Goal: Task Accomplishment & Management: Manage account settings

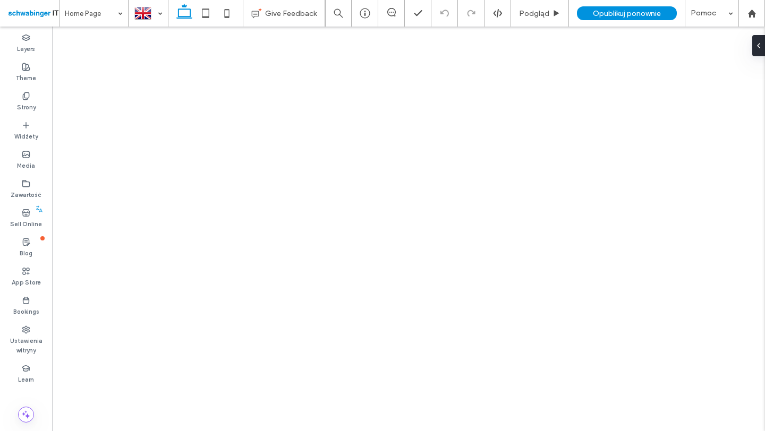
click at [230, 18] on div at bounding box center [382, 215] width 765 height 431
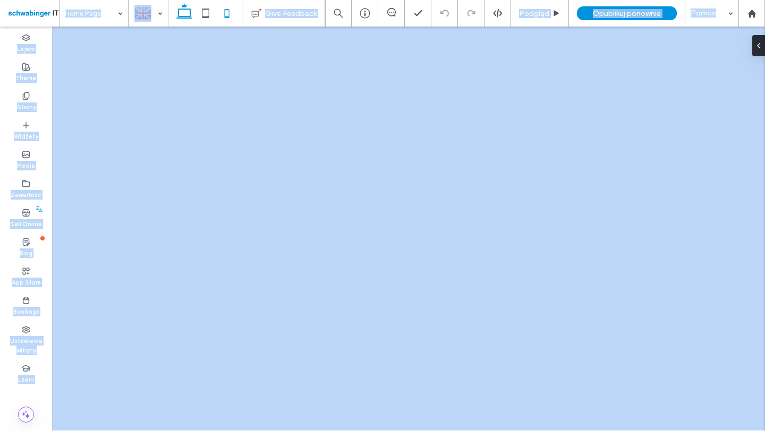
click at [231, 19] on icon at bounding box center [226, 13] width 21 height 21
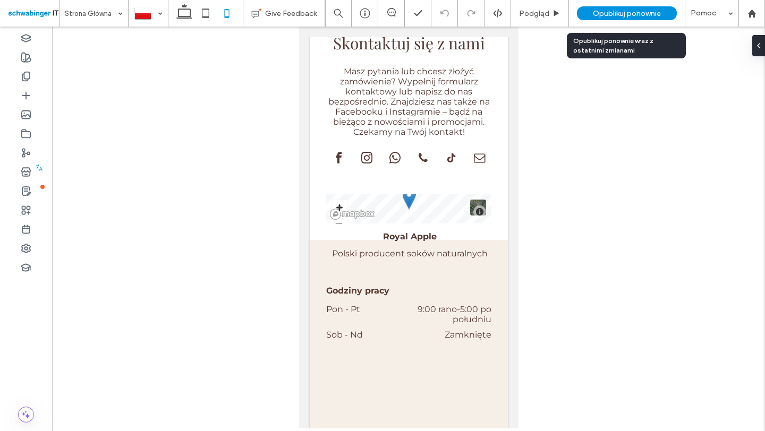
scroll to position [2555, 0]
click at [624, 12] on span "Opublikuj ponownie" at bounding box center [627, 13] width 68 height 9
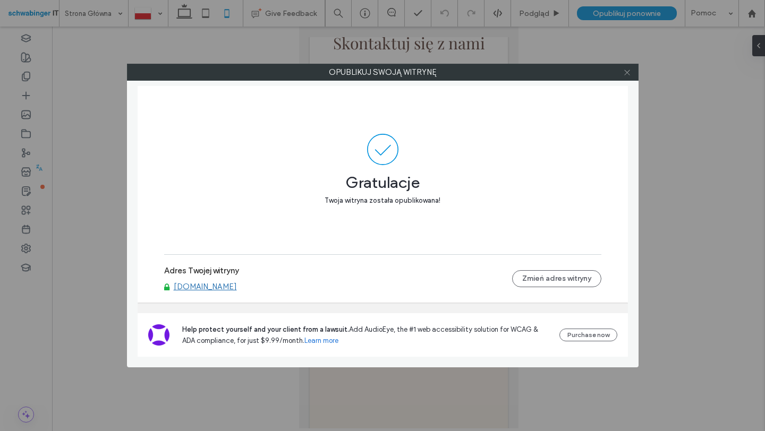
click at [627, 73] on use at bounding box center [626, 72] width 5 height 5
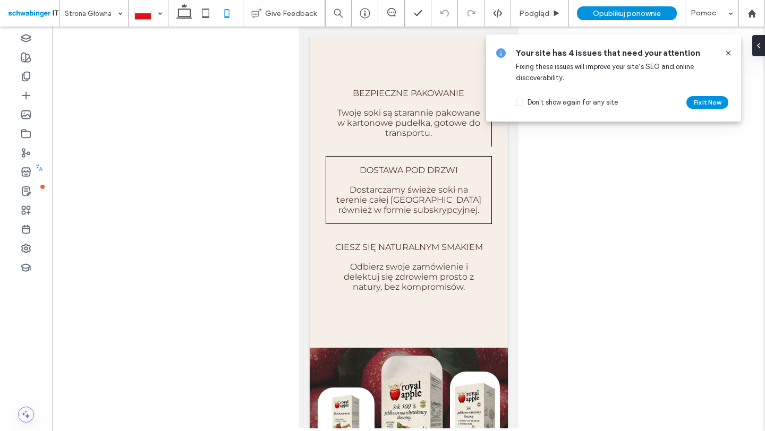
scroll to position [0, 0]
click at [729, 55] on icon at bounding box center [728, 53] width 9 height 9
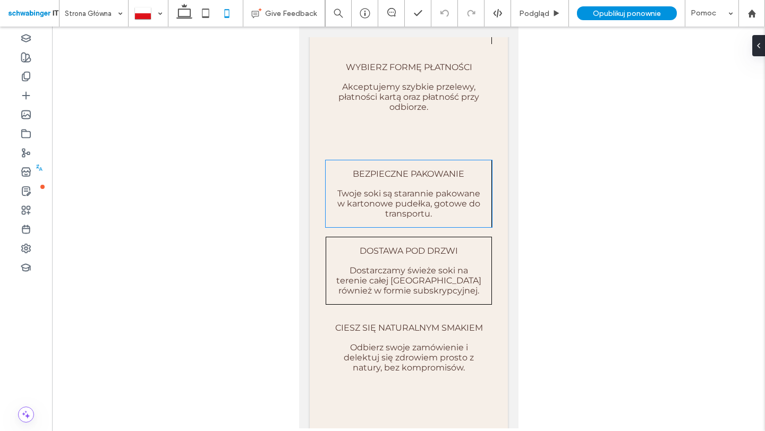
scroll to position [818, 0]
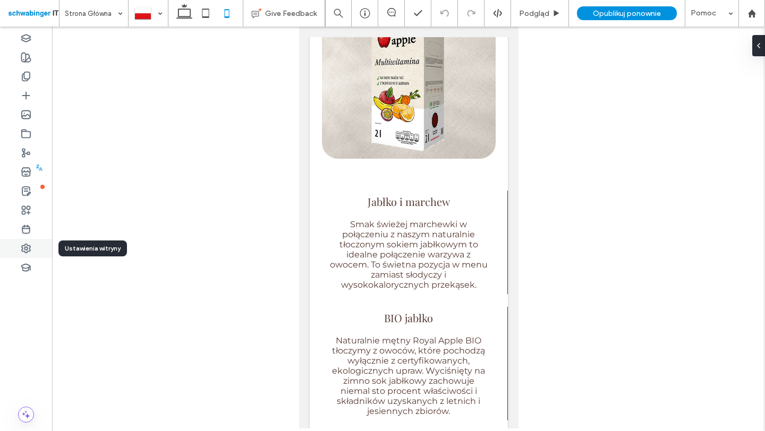
click at [22, 248] on use at bounding box center [26, 248] width 9 height 9
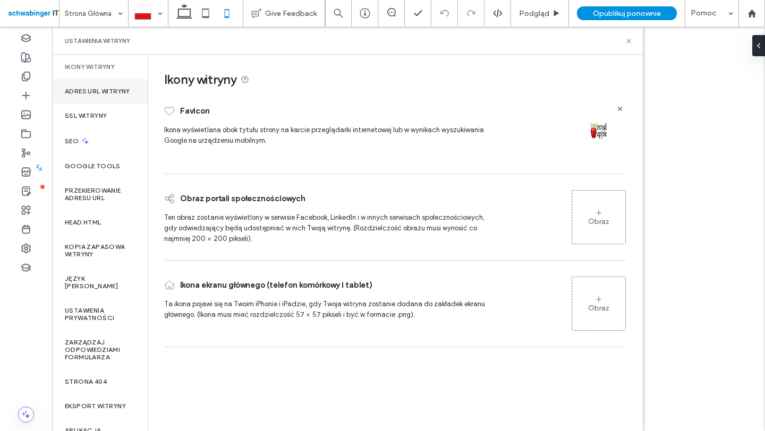
click at [107, 95] on label "Adres URL witryny" at bounding box center [97, 91] width 65 height 7
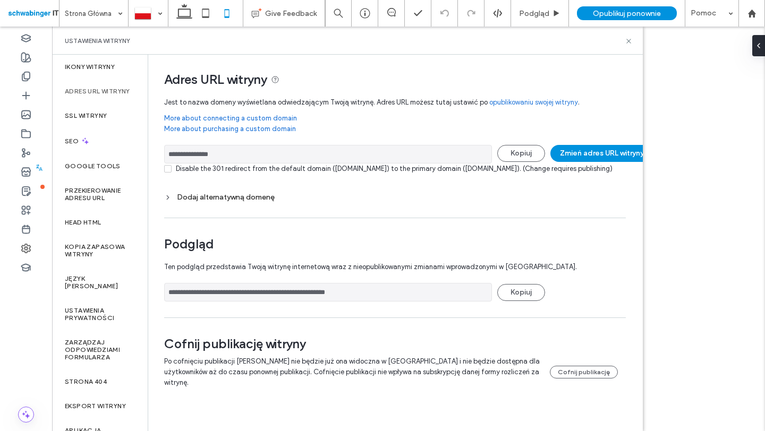
click at [246, 202] on div "Dodaj alternatywną domenę" at bounding box center [395, 197] width 462 height 9
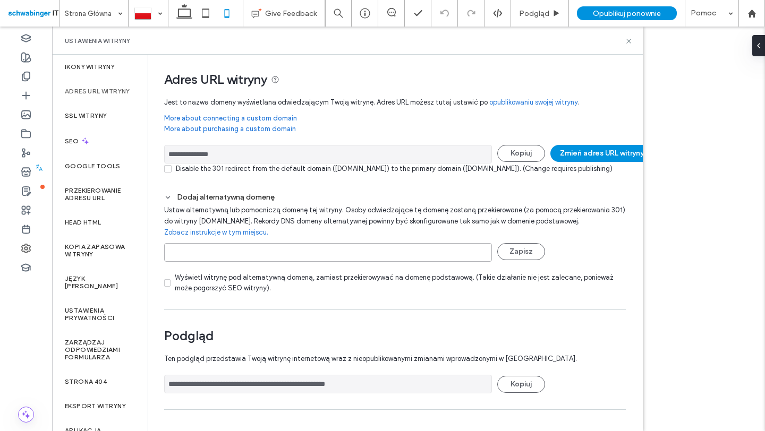
click at [286, 257] on input at bounding box center [328, 252] width 328 height 19
type input "**********"
click at [530, 260] on button "Zapisz" at bounding box center [521, 251] width 48 height 17
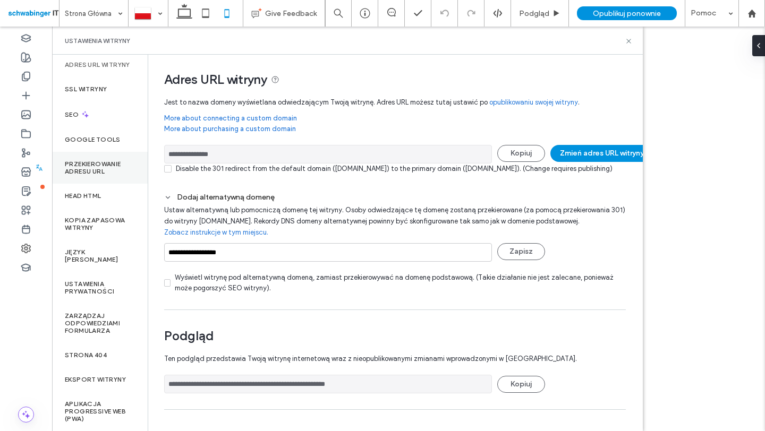
click at [100, 174] on label "Przekierowanie adresu URL" at bounding box center [100, 167] width 70 height 15
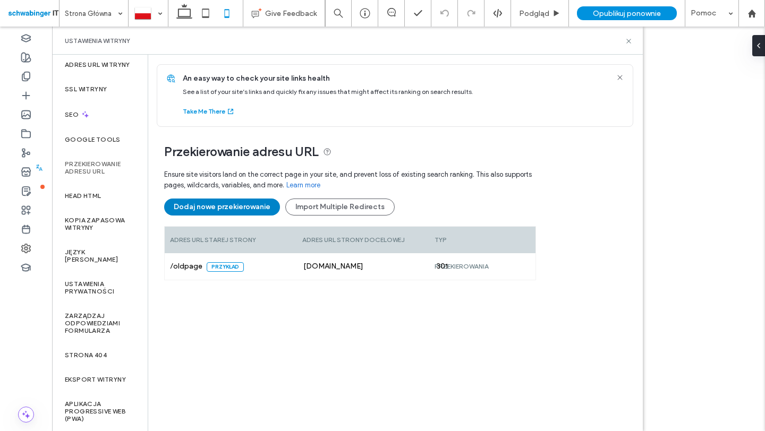
click at [231, 212] on button "Dodaj nowe przekierowanie" at bounding box center [222, 207] width 116 height 17
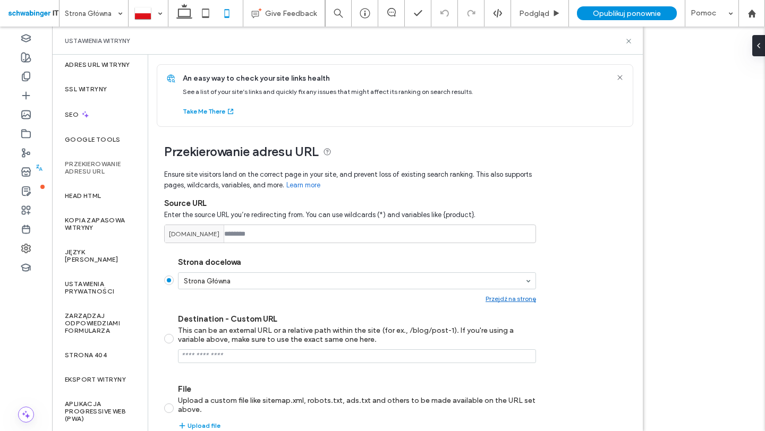
click at [190, 237] on span "[DOMAIN_NAME]" at bounding box center [194, 235] width 50 height 10
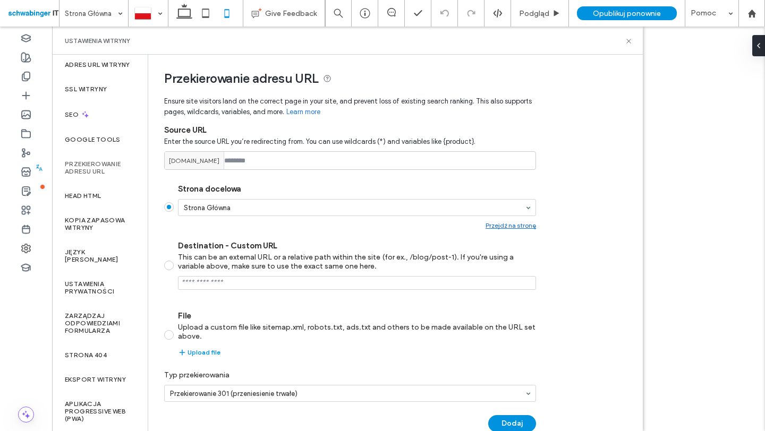
scroll to position [95, 0]
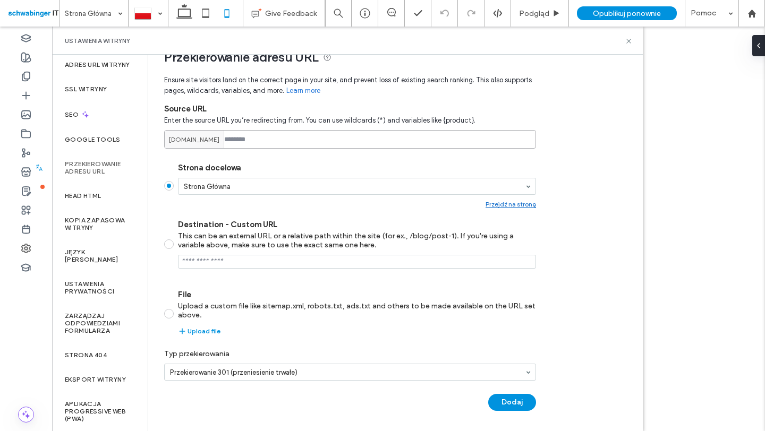
click at [282, 142] on input at bounding box center [350, 139] width 372 height 19
type input "***"
click at [172, 234] on label "Destination - Custom URL This can be an external URL or a relative path within …" at bounding box center [350, 244] width 372 height 49
click at [193, 262] on input "Destination - Custom URL This can be an external URL or a relative path within …" at bounding box center [357, 262] width 358 height 14
drag, startPoint x: 206, startPoint y: 261, endPoint x: 312, endPoint y: 264, distance: 105.8
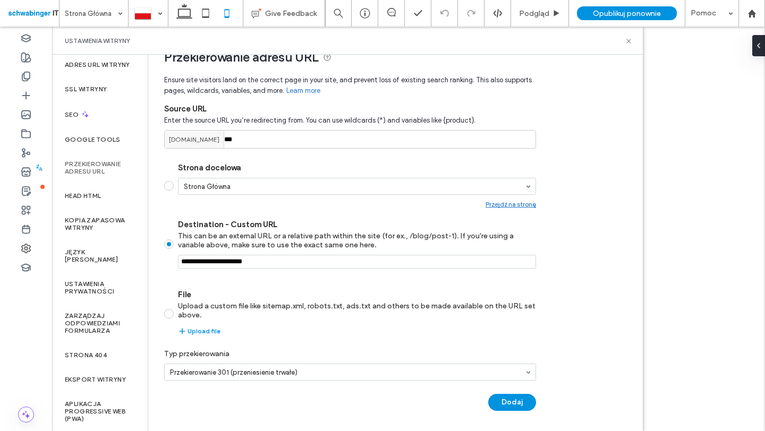
click at [312, 264] on input "Destination - Custom URL This can be an external URL or a relative path within …" at bounding box center [357, 262] width 358 height 14
type input "**********"
click at [516, 403] on button "Dodaj" at bounding box center [512, 402] width 48 height 17
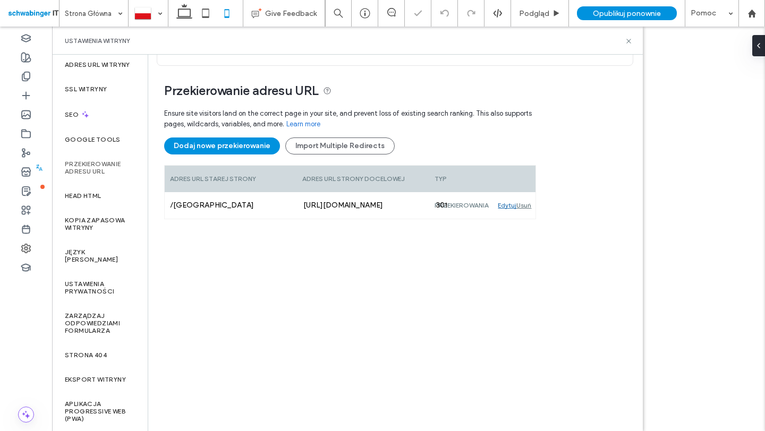
scroll to position [61, 0]
click at [749, 11] on icon at bounding box center [752, 13] width 9 height 9
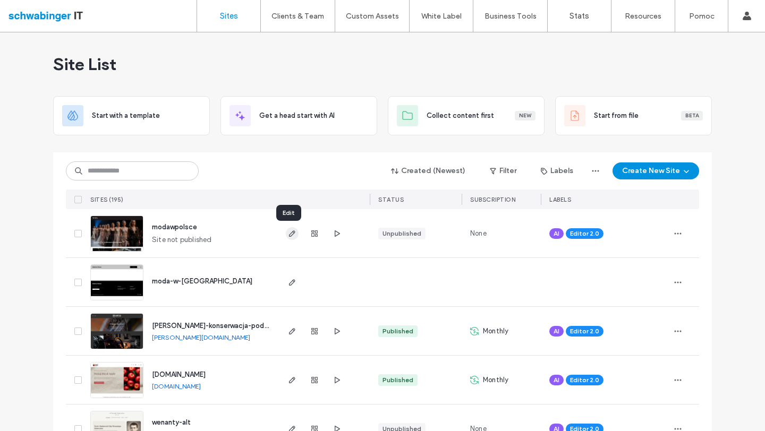
click at [288, 233] on icon "button" at bounding box center [292, 234] width 9 height 9
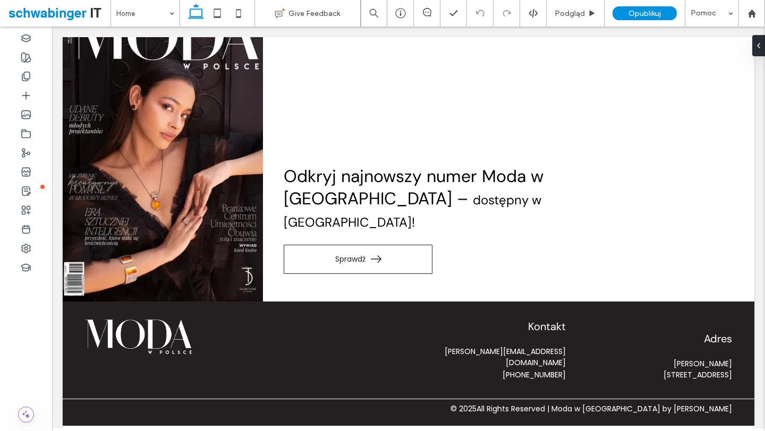
scroll to position [848, 0]
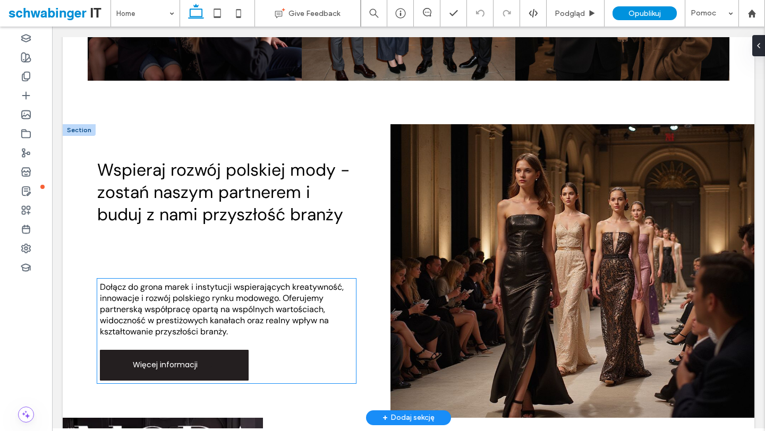
click at [207, 356] on link "Więcej informacji" at bounding box center [174, 365] width 149 height 31
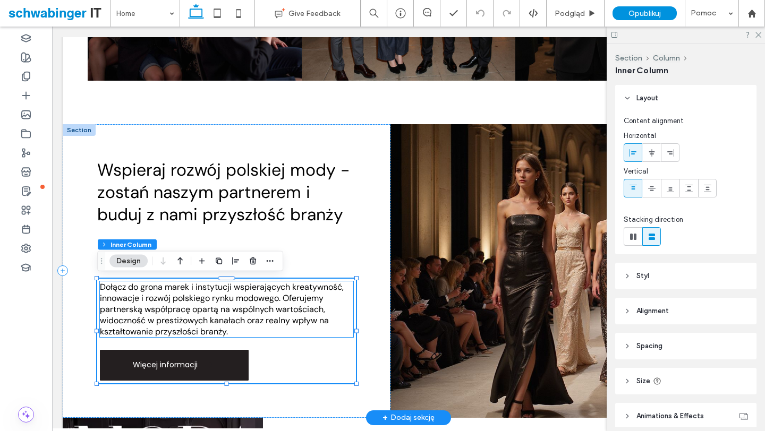
click at [174, 364] on span "Więcej informacji" at bounding box center [165, 365] width 65 height 11
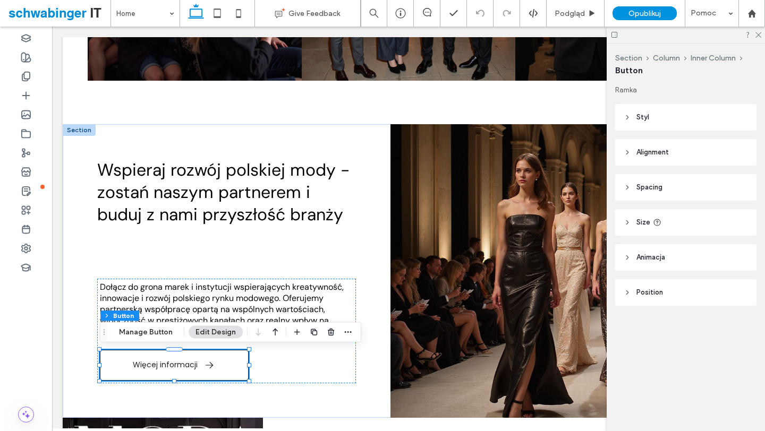
type input "**"
click at [165, 337] on button "Manage Button" at bounding box center [145, 332] width 67 height 13
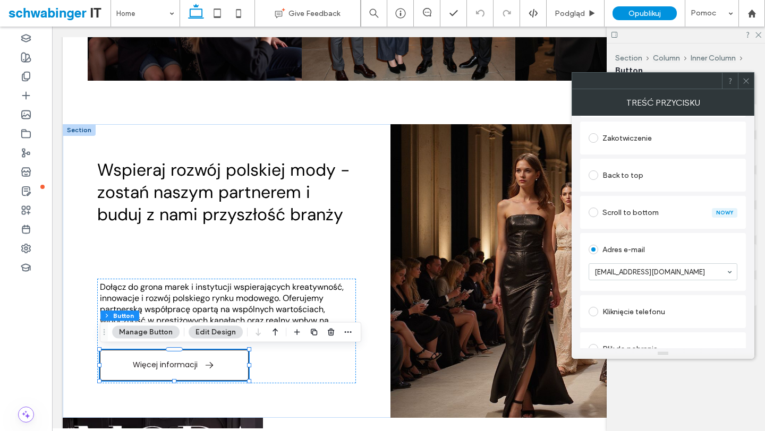
scroll to position [222, 0]
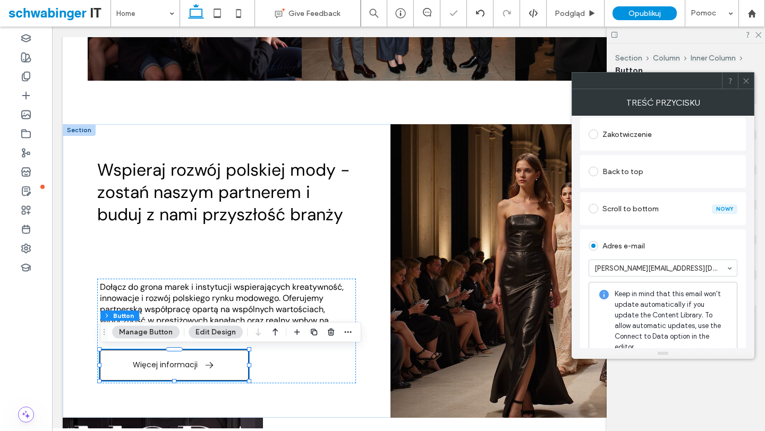
click at [746, 79] on icon at bounding box center [746, 81] width 8 height 8
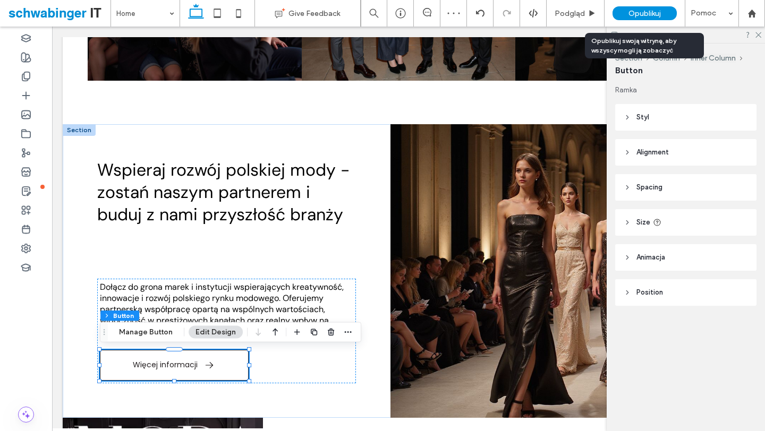
click at [653, 19] on div "Opublikuj" at bounding box center [645, 13] width 64 height 14
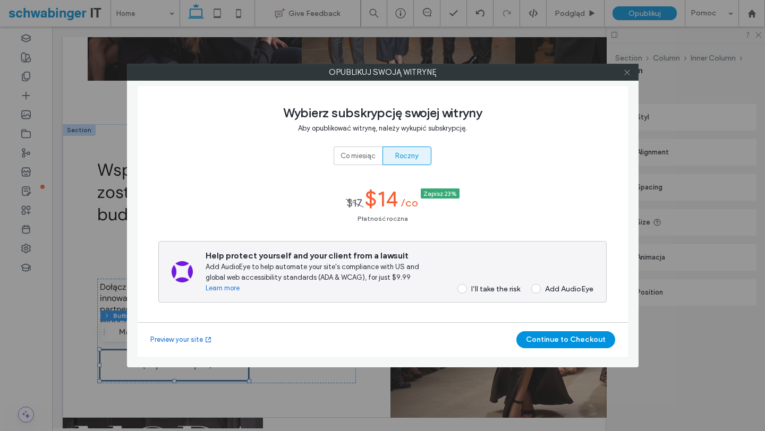
click at [631, 72] on icon at bounding box center [627, 73] width 8 height 8
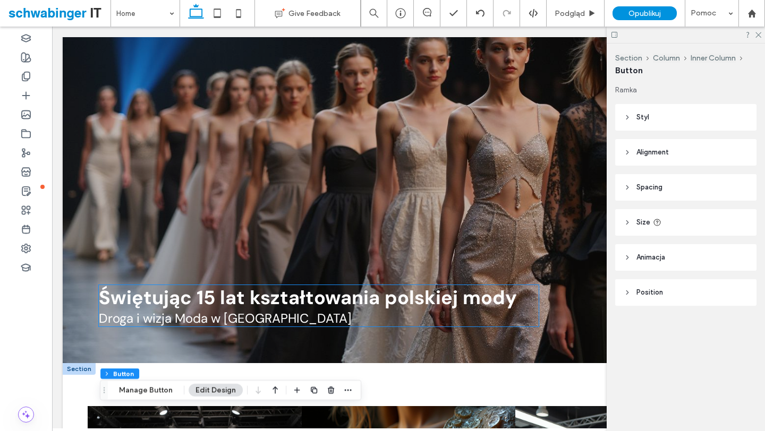
scroll to position [0, 0]
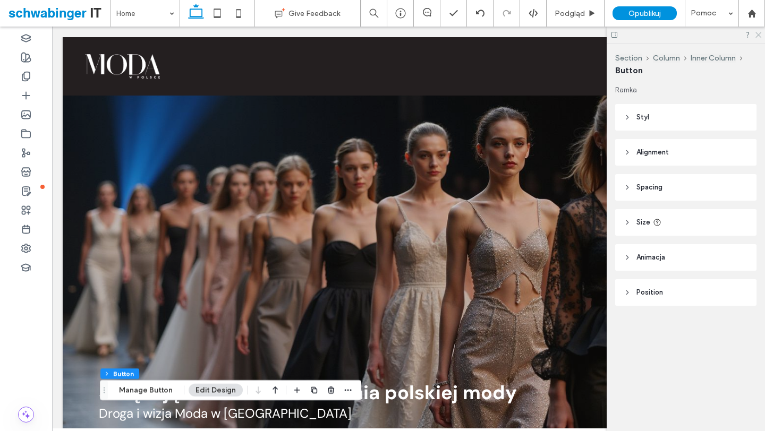
click at [758, 32] on icon at bounding box center [757, 34] width 7 height 7
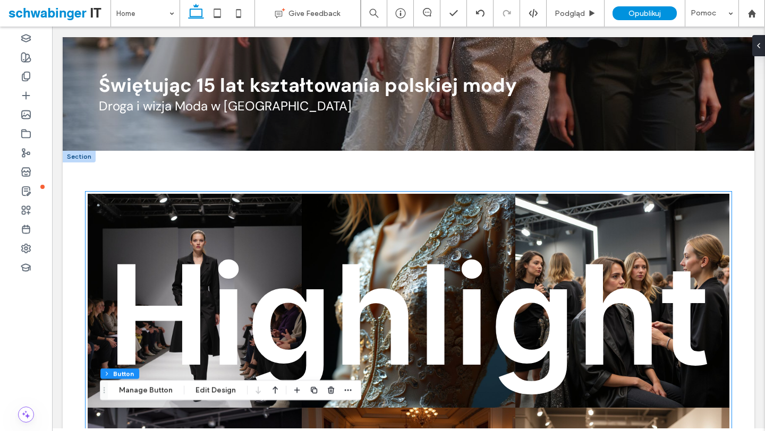
scroll to position [454, 0]
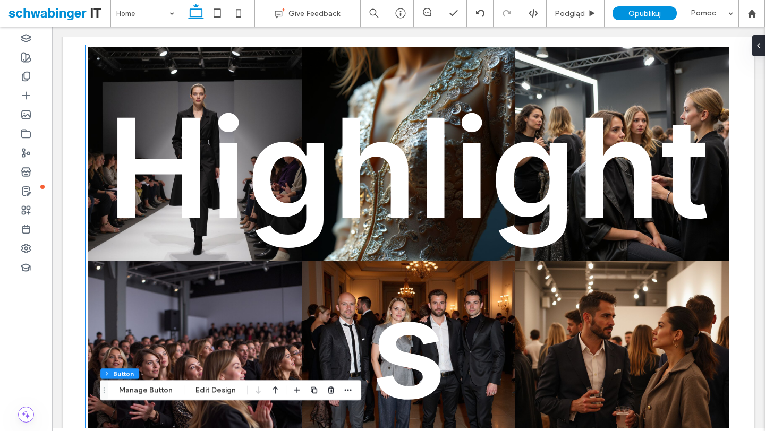
click at [280, 176] on strong "Highlights" at bounding box center [408, 257] width 602 height 347
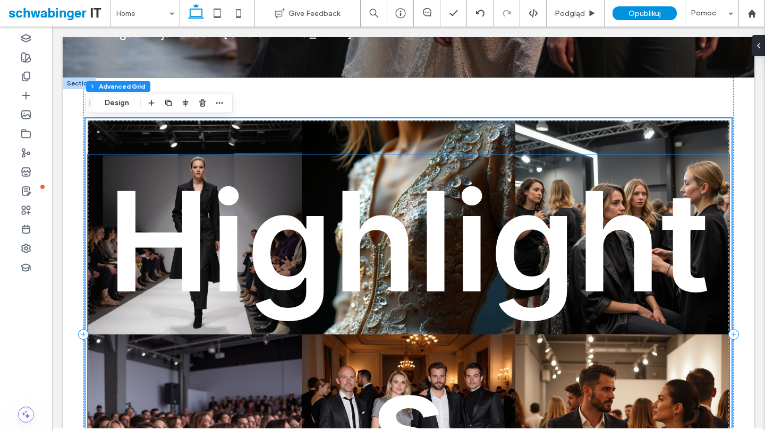
scroll to position [379, 0]
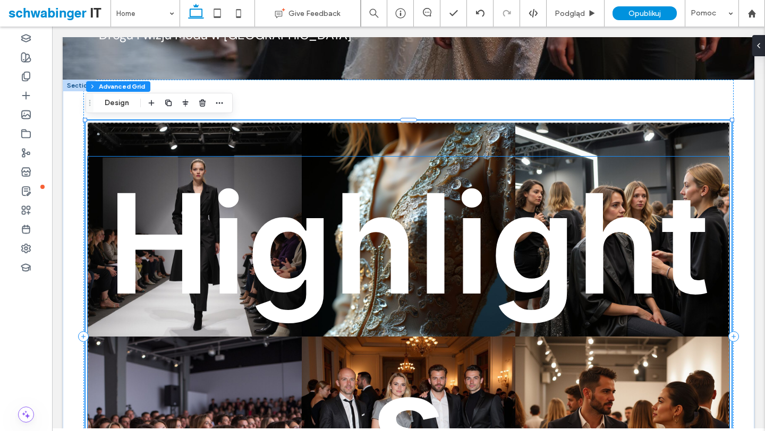
click at [260, 231] on strong "Highlights" at bounding box center [408, 333] width 602 height 347
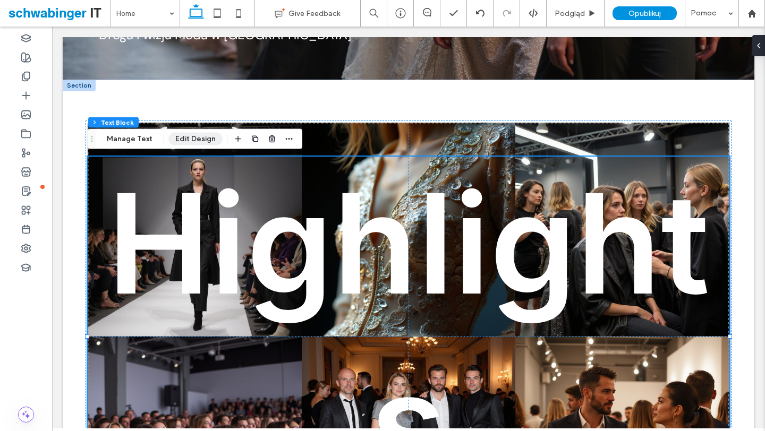
click at [182, 137] on button "Edit Design" at bounding box center [195, 139] width 54 height 13
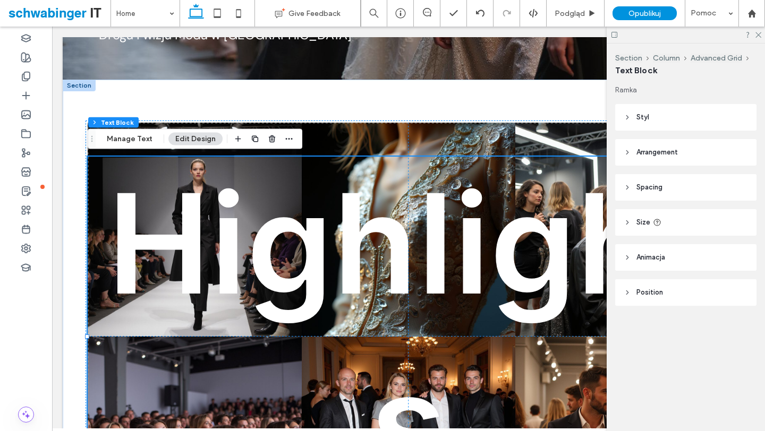
click at [650, 252] on span "Animacja" at bounding box center [650, 257] width 29 height 11
click at [656, 296] on div "None" at bounding box center [681, 297] width 107 height 11
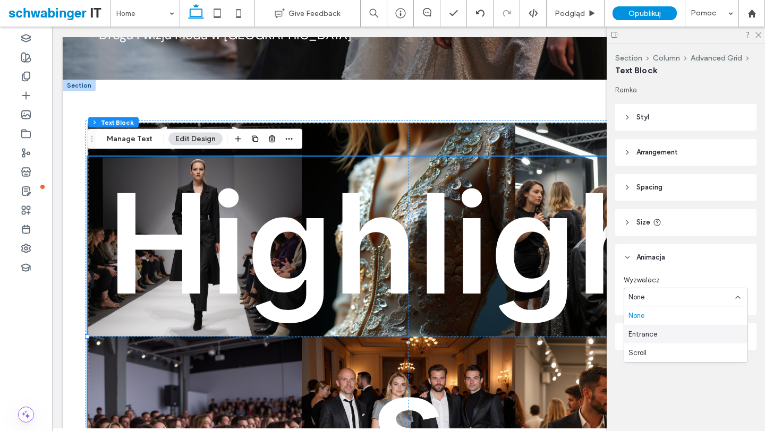
click at [655, 332] on span "Entrance" at bounding box center [642, 334] width 29 height 11
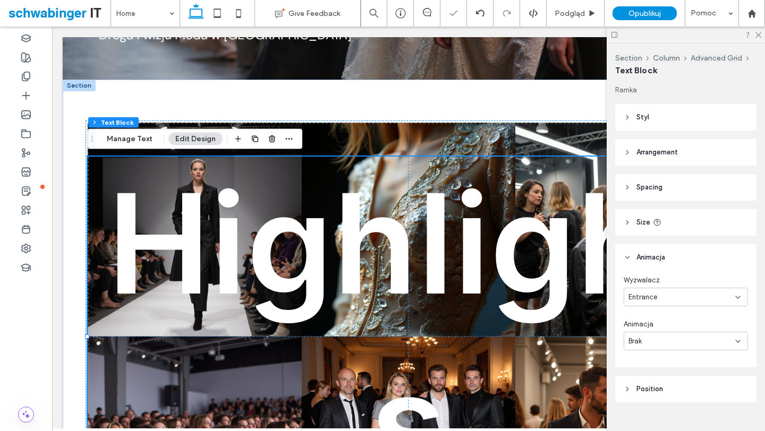
click at [661, 339] on div "Brak" at bounding box center [681, 341] width 107 height 11
click at [657, 281] on span "Bounce In" at bounding box center [643, 286] width 30 height 11
click at [664, 343] on div "Bounce In" at bounding box center [681, 341] width 107 height 11
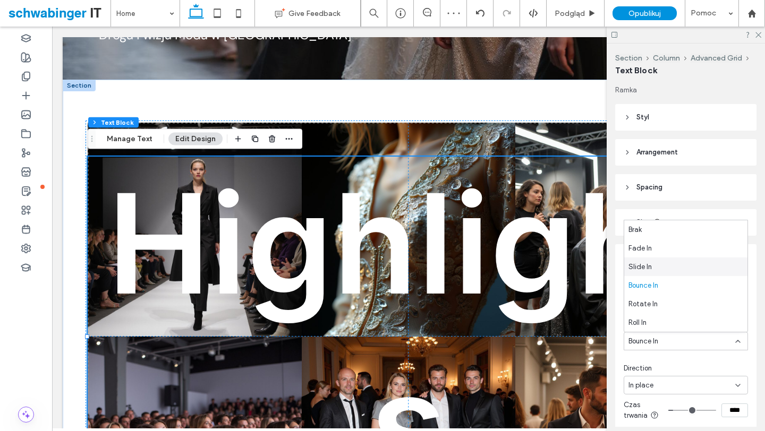
click at [666, 268] on div "Slide In" at bounding box center [685, 267] width 123 height 19
click at [756, 37] on icon at bounding box center [757, 34] width 7 height 7
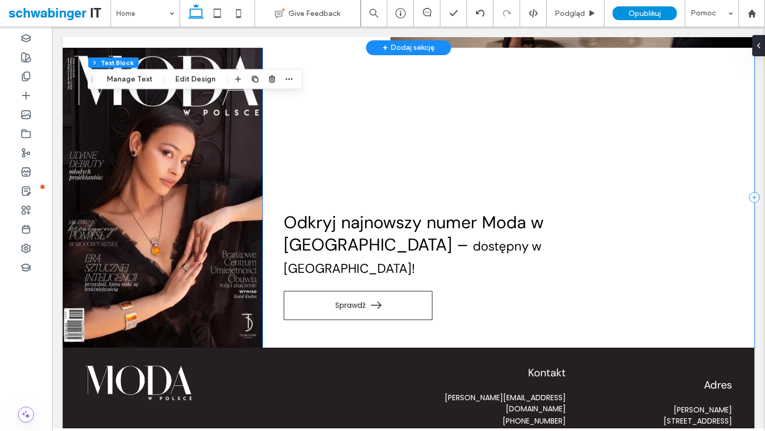
scroll to position [1275, 0]
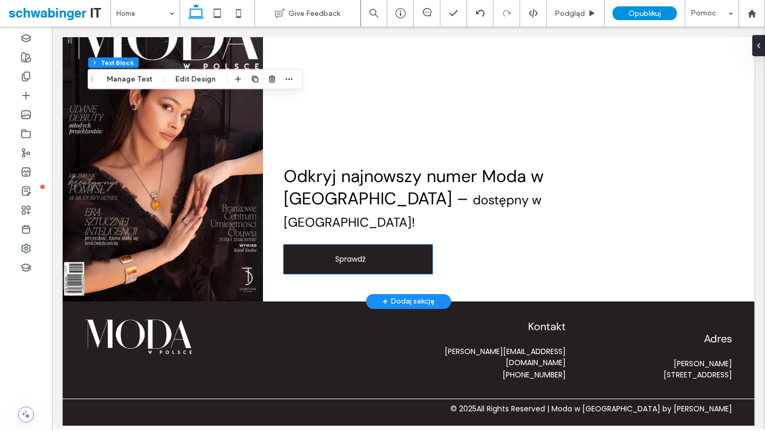
click at [368, 254] on link "Sprawdź" at bounding box center [358, 259] width 149 height 29
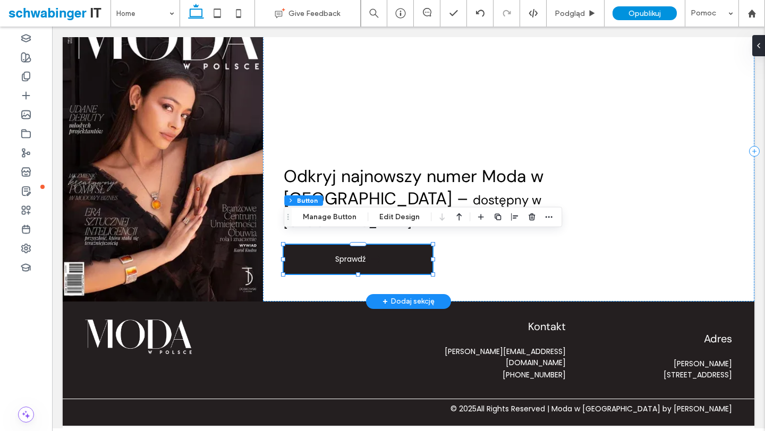
type input "**"
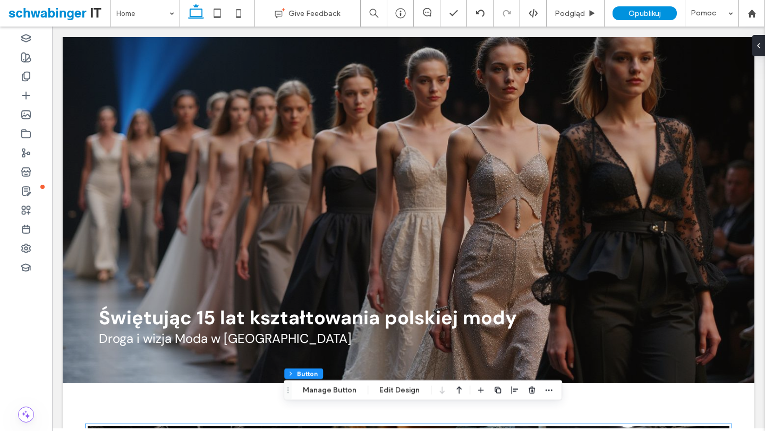
scroll to position [0, 0]
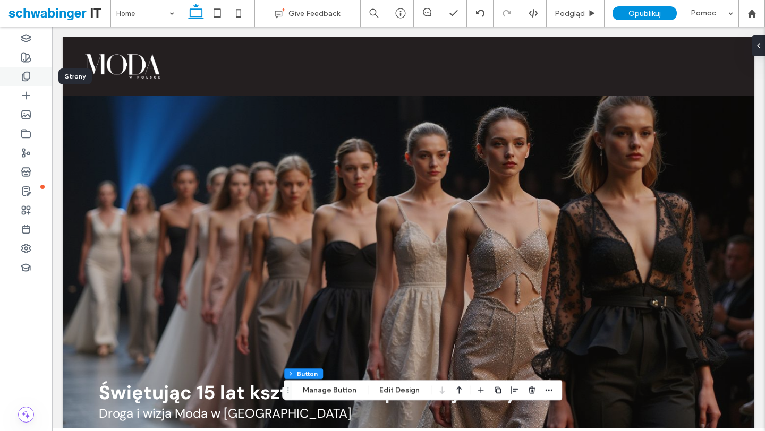
click at [29, 75] on use at bounding box center [25, 76] width 7 height 9
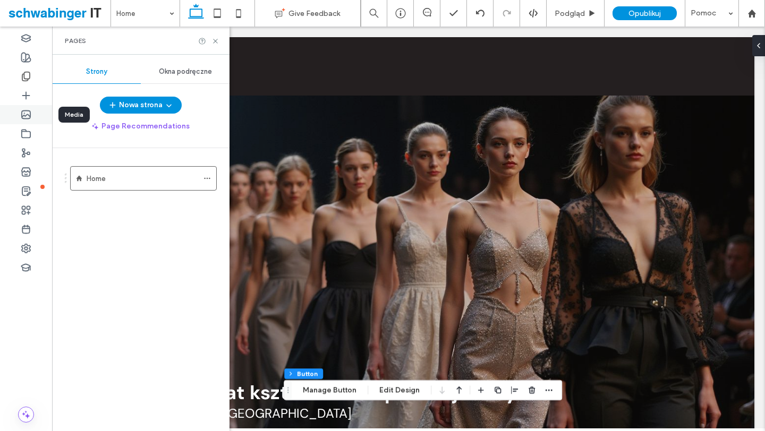
click at [24, 116] on icon at bounding box center [26, 114] width 11 height 11
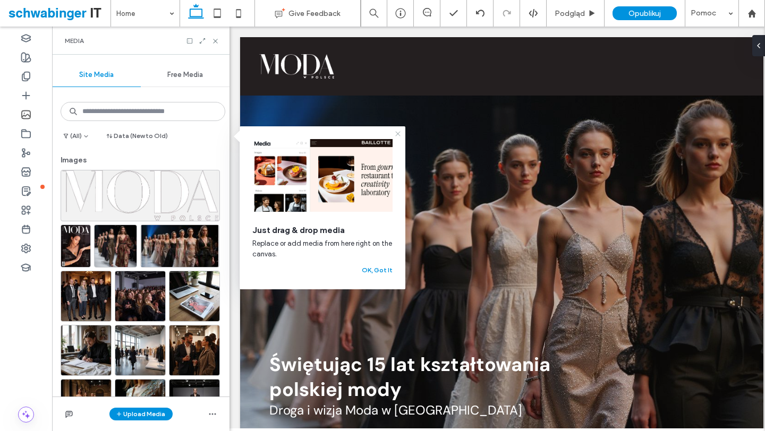
click at [398, 132] on icon at bounding box center [398, 134] width 9 height 9
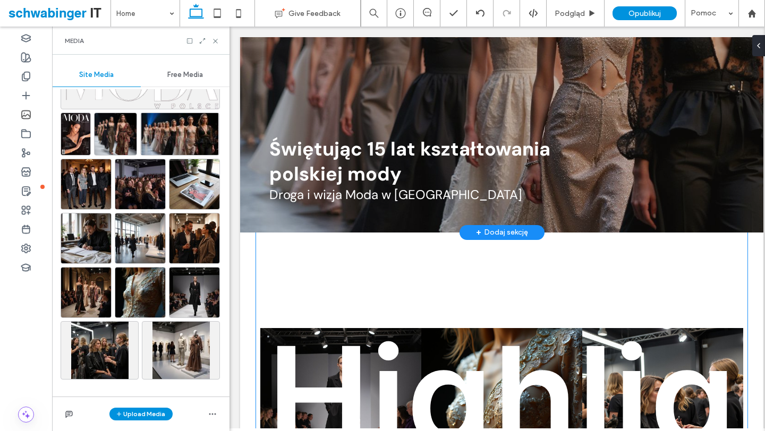
scroll to position [169, 0]
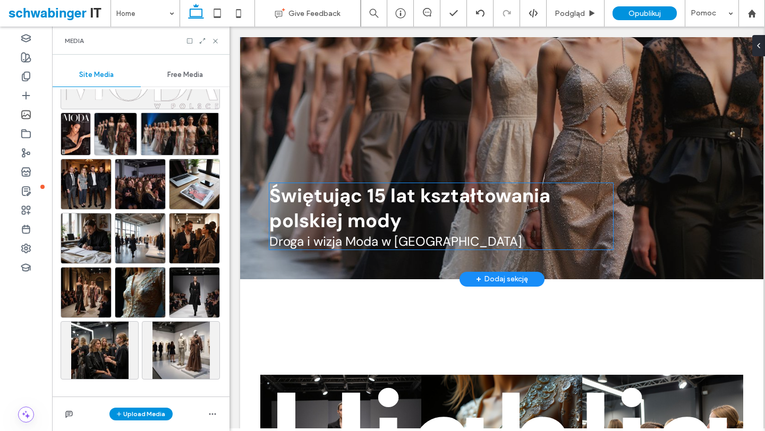
click at [380, 244] on span "Droga i wizja Moda w Polsce" at bounding box center [395, 241] width 253 height 16
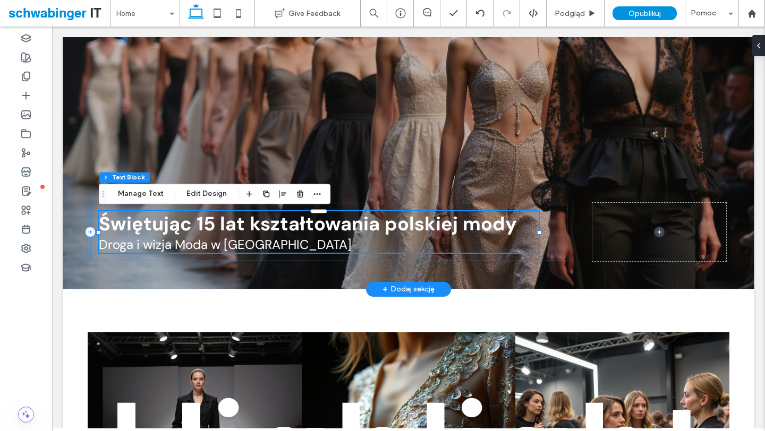
click at [205, 239] on span "Droga i wizja Moda w Polsce" at bounding box center [225, 244] width 253 height 16
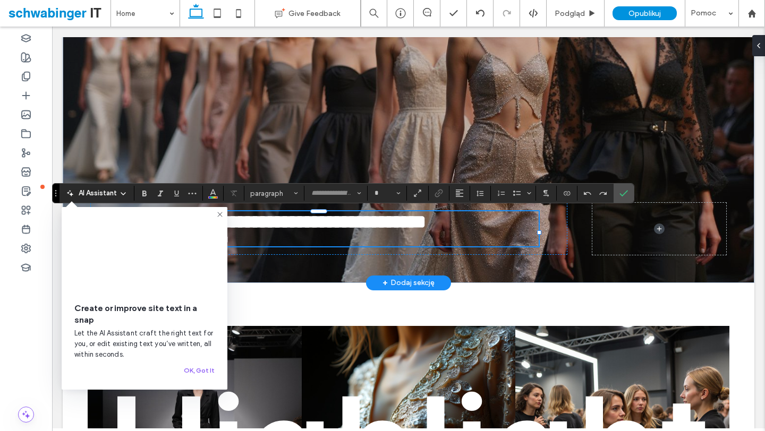
type input "*******"
type input "**"
click at [222, 214] on icon at bounding box center [220, 214] width 9 height 9
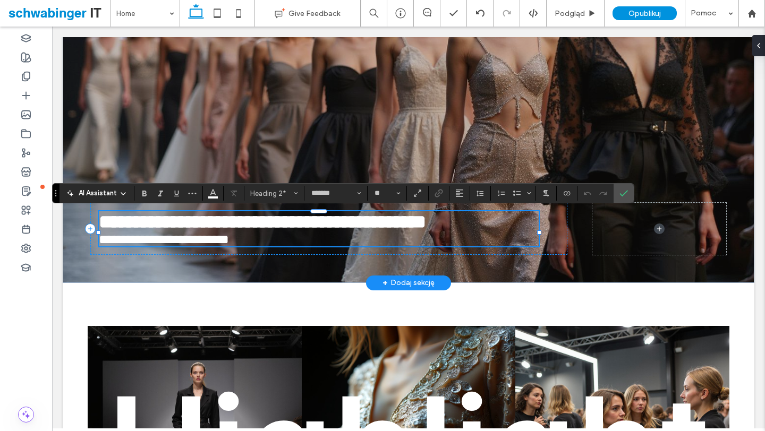
click at [210, 244] on span "**********" at bounding box center [164, 239] width 130 height 13
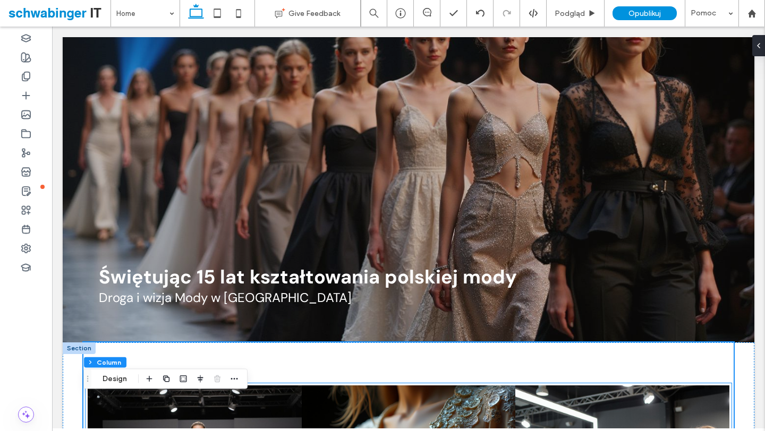
scroll to position [0, 0]
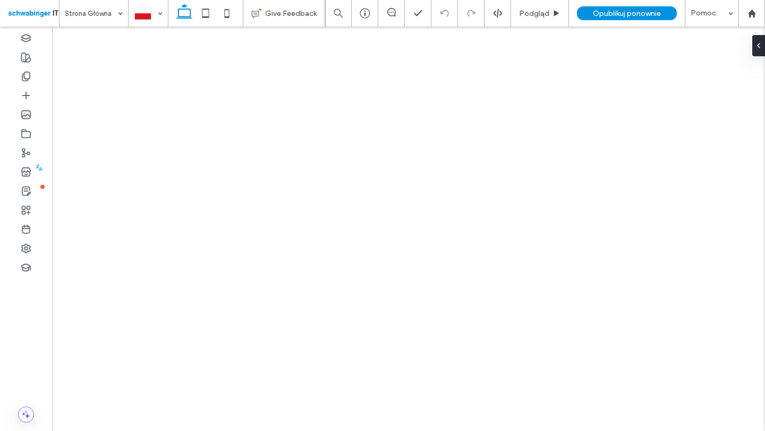
click at [614, 13] on div at bounding box center [382, 215] width 765 height 431
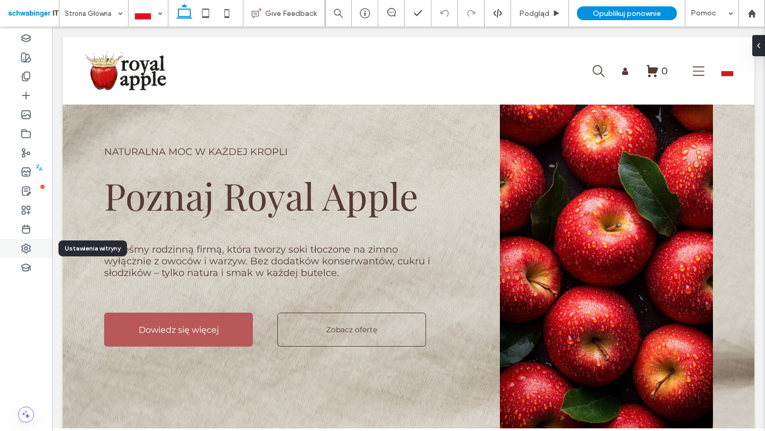
click at [35, 252] on div at bounding box center [26, 248] width 52 height 19
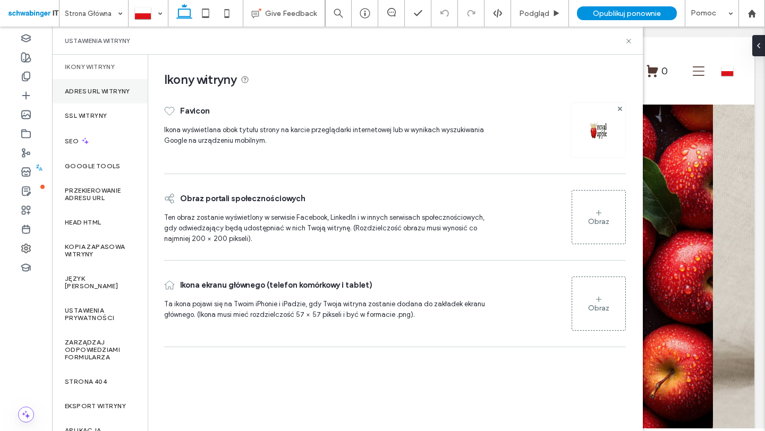
click at [100, 95] on label "Adres URL witryny" at bounding box center [97, 91] width 65 height 7
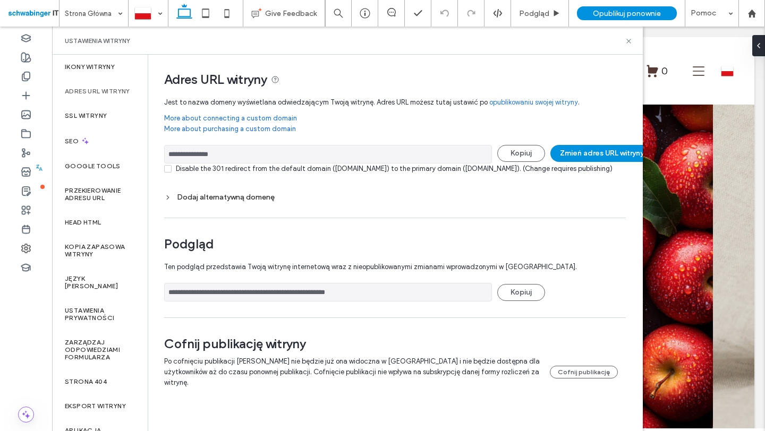
click at [106, 95] on label "Adres URL witryny" at bounding box center [97, 91] width 65 height 7
click at [192, 151] on input "**********" at bounding box center [328, 154] width 328 height 19
click at [112, 199] on label "Przekierowanie adresu URL" at bounding box center [100, 194] width 70 height 15
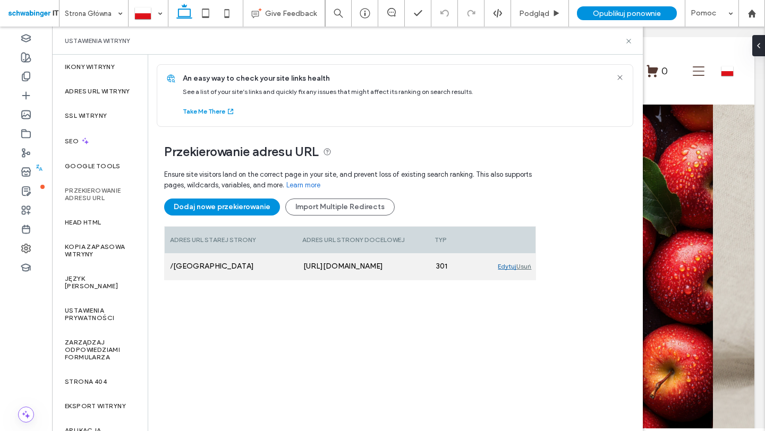
click at [505, 266] on div "Edytuj" at bounding box center [507, 266] width 19 height 27
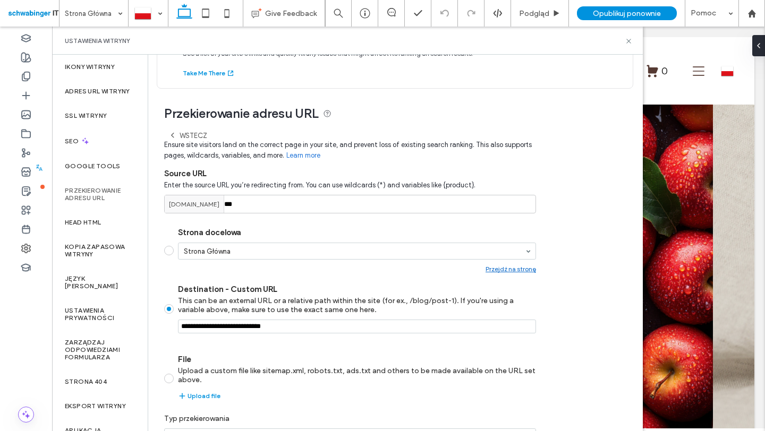
scroll to position [104, 0]
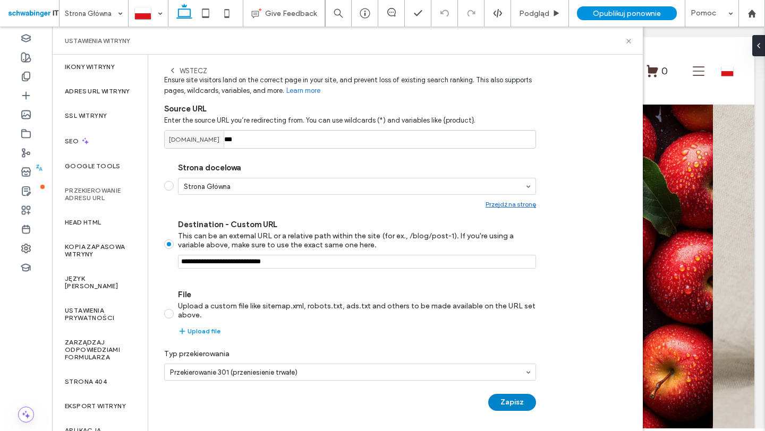
click at [511, 407] on button "Zapisz" at bounding box center [512, 402] width 48 height 17
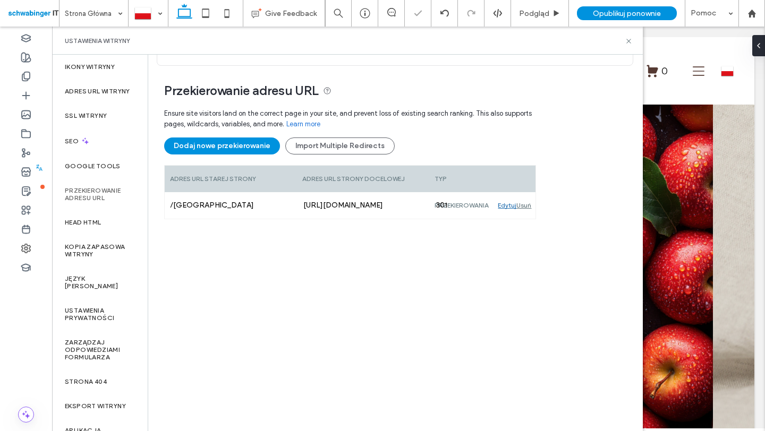
scroll to position [61, 0]
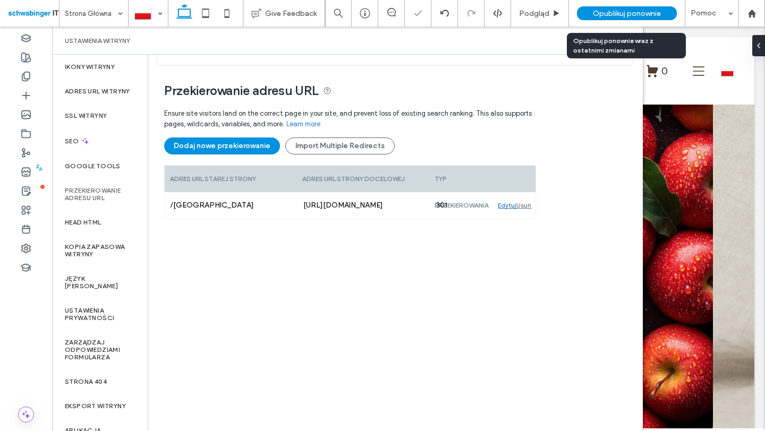
click at [635, 14] on span "Opublikuj ponownie" at bounding box center [627, 13] width 68 height 9
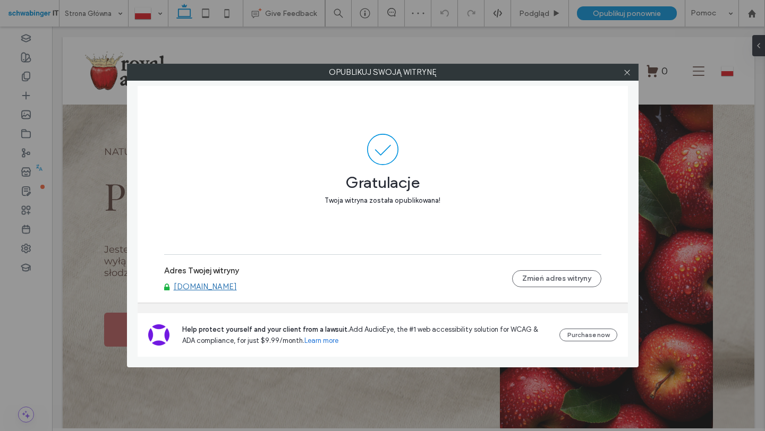
click at [209, 288] on link "[DOMAIN_NAME]" at bounding box center [205, 287] width 63 height 10
click at [629, 73] on icon at bounding box center [627, 73] width 8 height 8
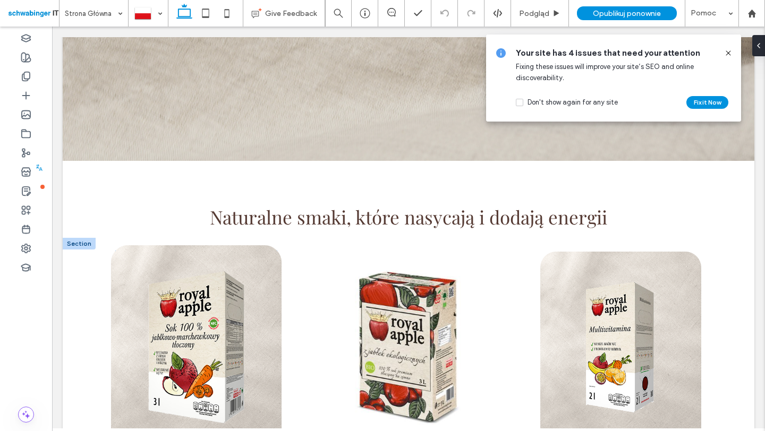
scroll to position [413, 0]
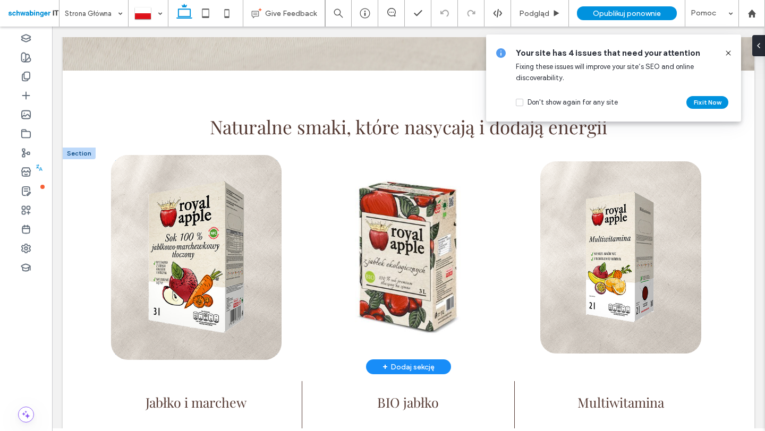
click at [184, 235] on img at bounding box center [196, 257] width 171 height 205
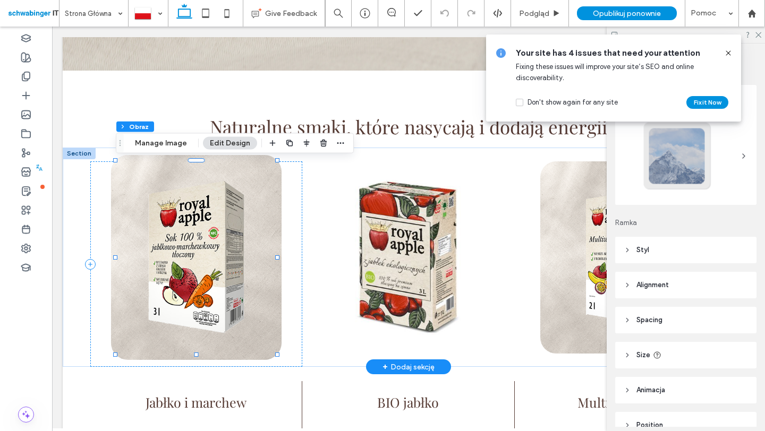
type input "**"
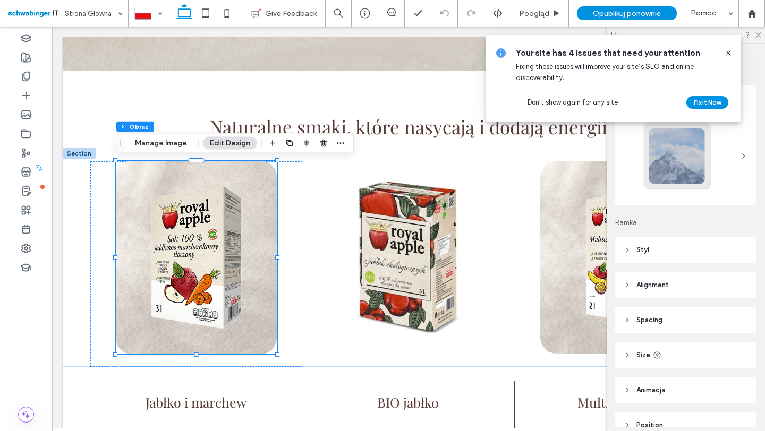
click at [223, 145] on button "Edit Design" at bounding box center [230, 143] width 54 height 13
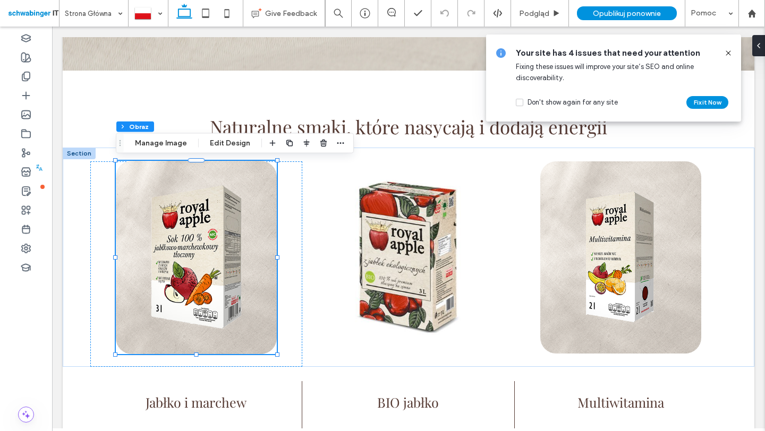
click at [725, 54] on icon at bounding box center [728, 53] width 9 height 9
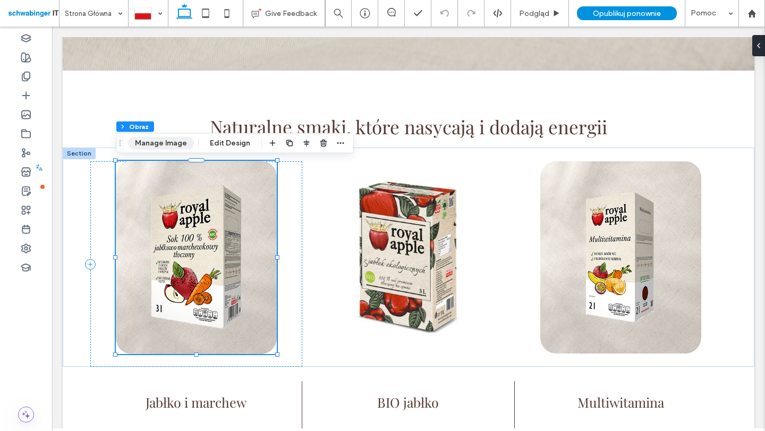
click at [174, 143] on button "Manage Image" at bounding box center [161, 143] width 66 height 13
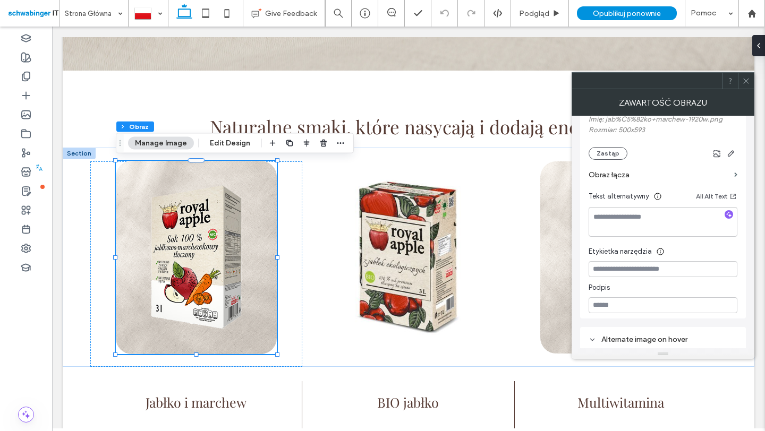
scroll to position [218, 0]
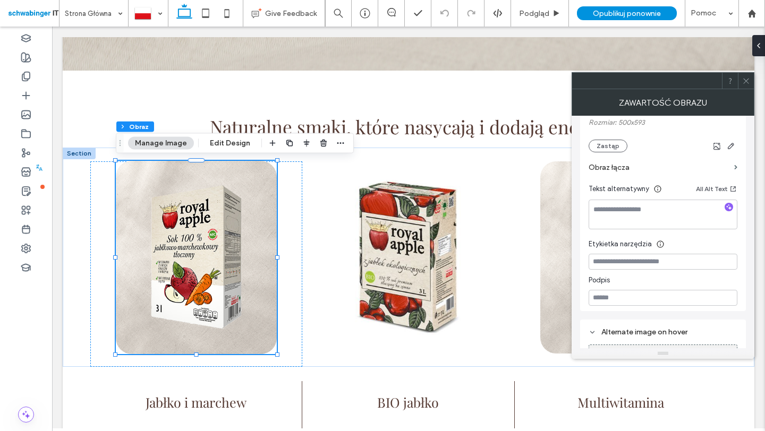
click at [621, 166] on label "Obraz łącza" at bounding box center [659, 168] width 141 height 20
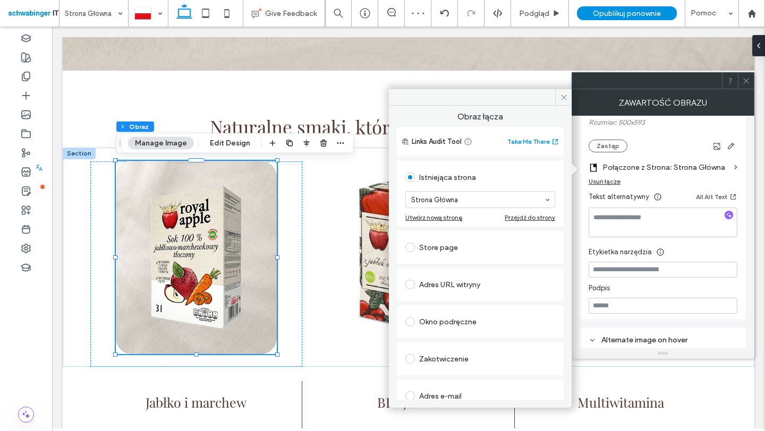
click at [448, 251] on div "Store page" at bounding box center [480, 247] width 150 height 17
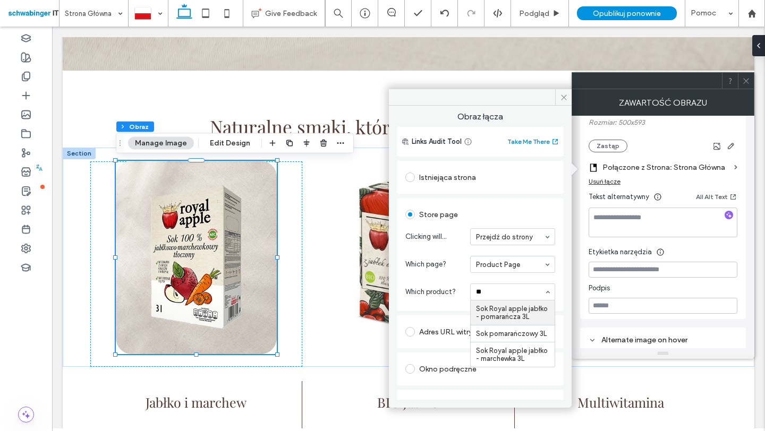
type input "***"
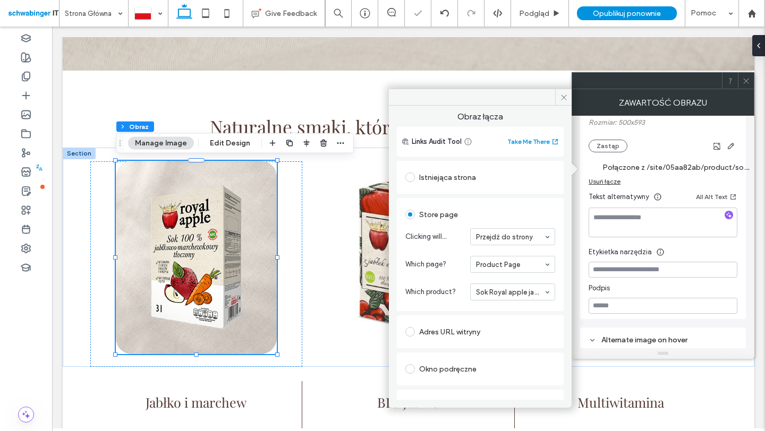
click at [560, 183] on div "Obraz łącza Links Audit Tool Take Me There Istniejąca strona Strona Główna Utwó…" at bounding box center [480, 253] width 183 height 294
click at [563, 100] on icon at bounding box center [564, 98] width 8 height 8
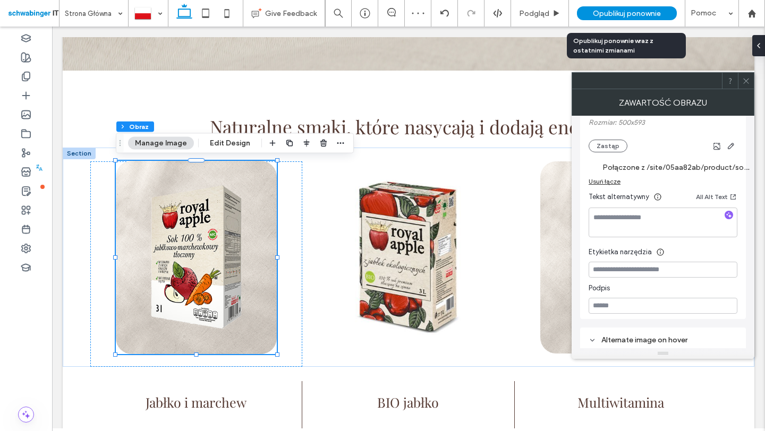
click at [639, 7] on div "Opublikuj ponownie" at bounding box center [627, 13] width 100 height 14
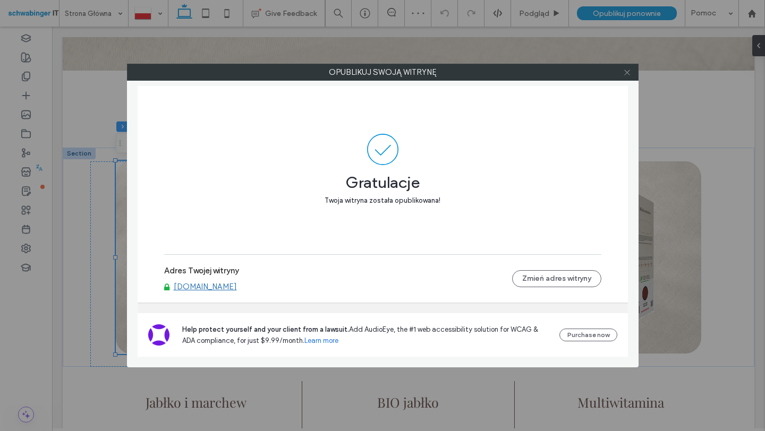
click at [630, 73] on icon at bounding box center [627, 73] width 8 height 8
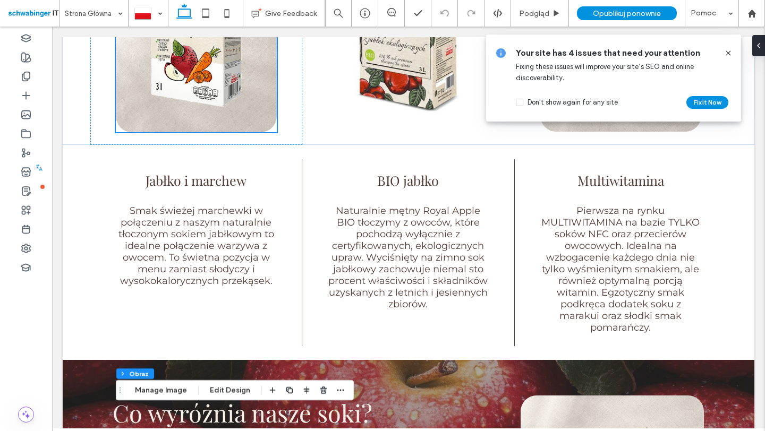
scroll to position [0, 0]
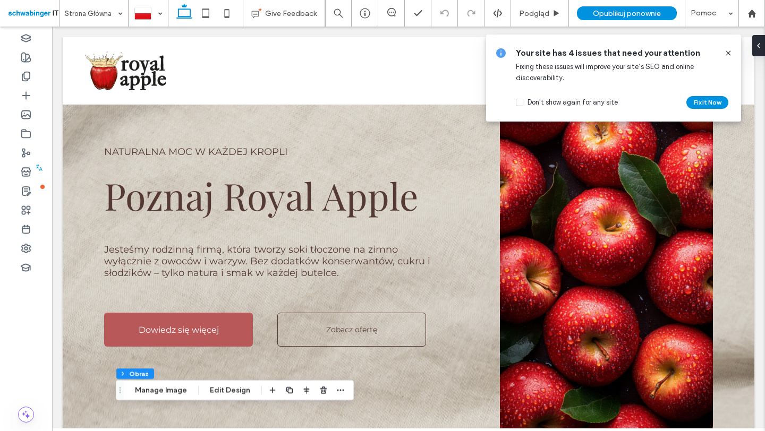
click at [727, 52] on use at bounding box center [728, 52] width 5 height 5
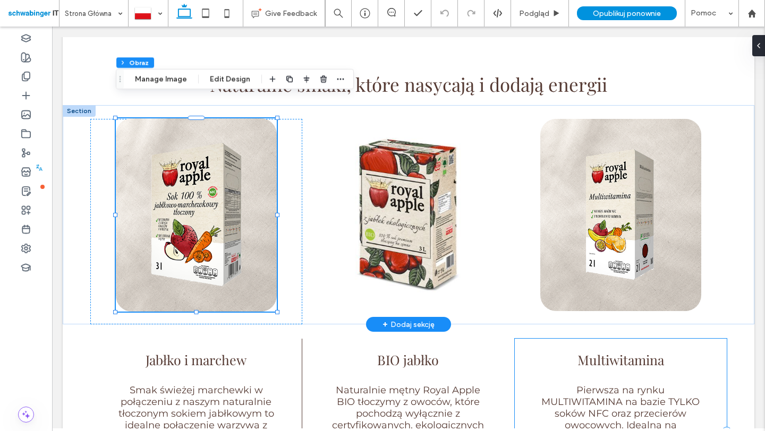
scroll to position [2007, 0]
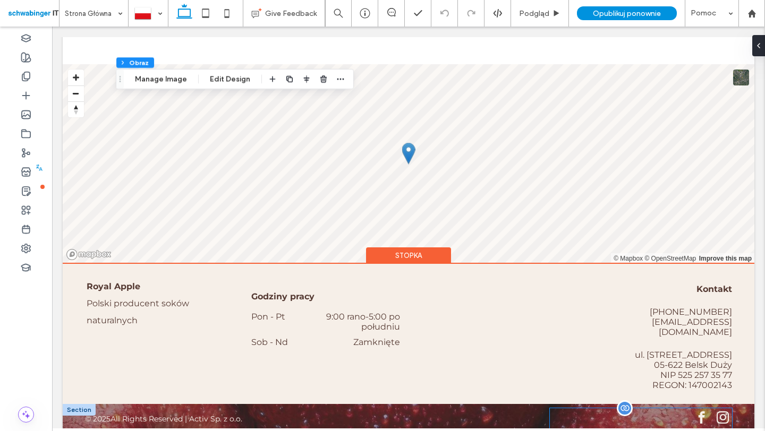
click at [706, 409] on span "facebook" at bounding box center [701, 418] width 19 height 19
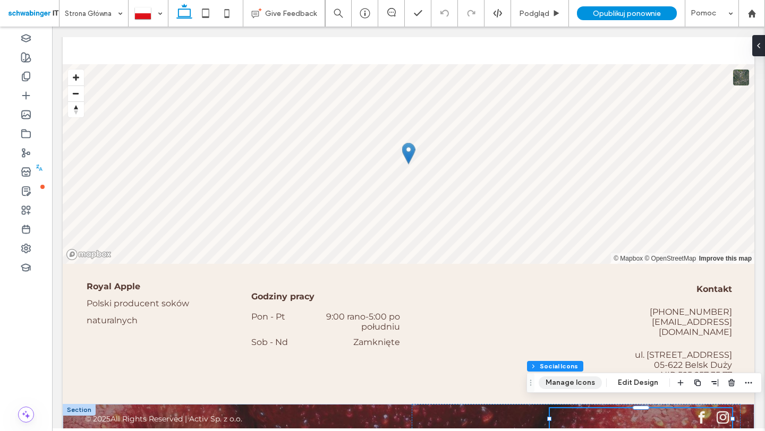
click at [567, 382] on button "Manage Icons" at bounding box center [570, 383] width 63 height 13
click at [580, 382] on button "Manage Icons" at bounding box center [570, 383] width 63 height 13
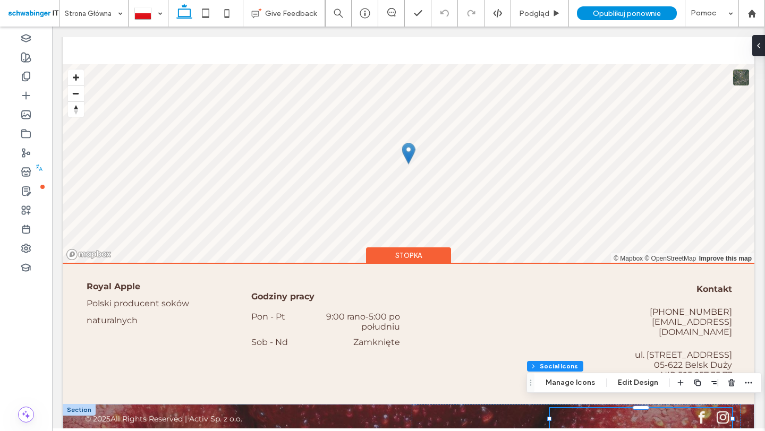
click at [716, 409] on span "instagram" at bounding box center [723, 418] width 19 height 19
click at [702, 409] on span "facebook" at bounding box center [701, 418] width 19 height 19
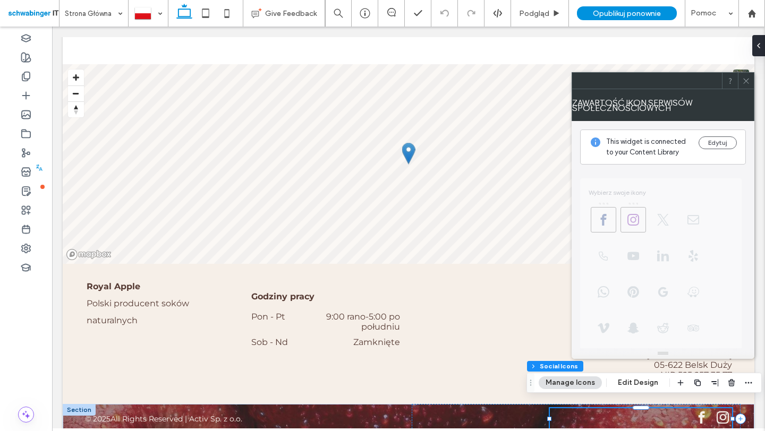
click at [607, 217] on span "**********" at bounding box center [663, 350] width 166 height 371
click at [714, 141] on button "Edytuj" at bounding box center [718, 143] width 38 height 13
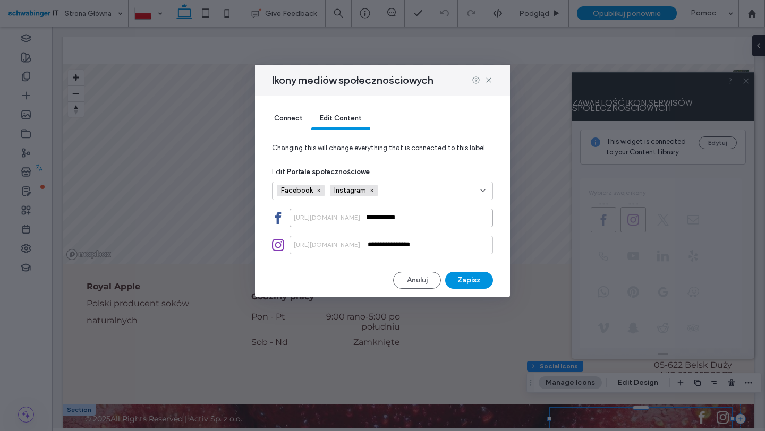
click at [426, 220] on input "**********" at bounding box center [391, 218] width 203 height 19
paste input "**********"
drag, startPoint x: 435, startPoint y: 217, endPoint x: 277, endPoint y: 181, distance: 161.5
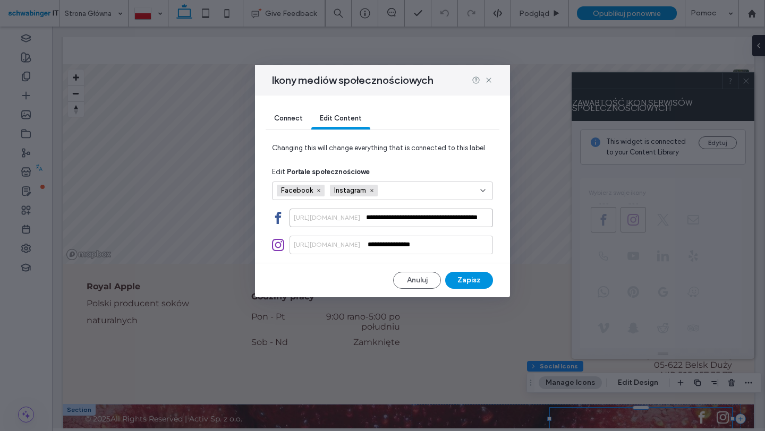
click at [279, 180] on div "**********" at bounding box center [382, 210] width 221 height 88
type input "**********"
click at [475, 272] on button "Zapisz" at bounding box center [469, 280] width 48 height 17
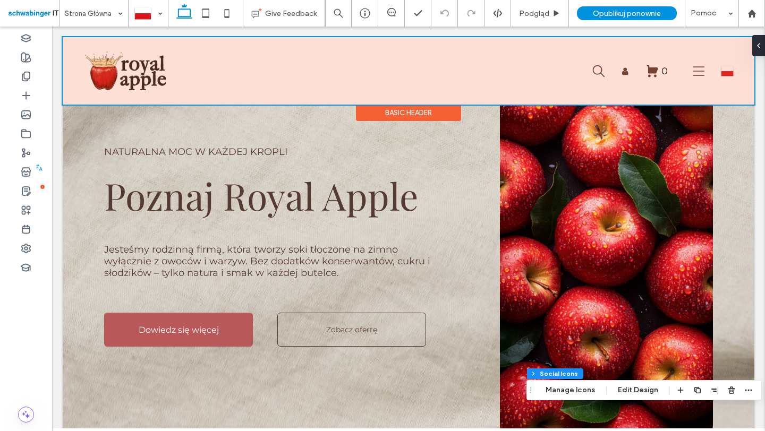
click at [696, 70] on div at bounding box center [409, 70] width 692 height 67
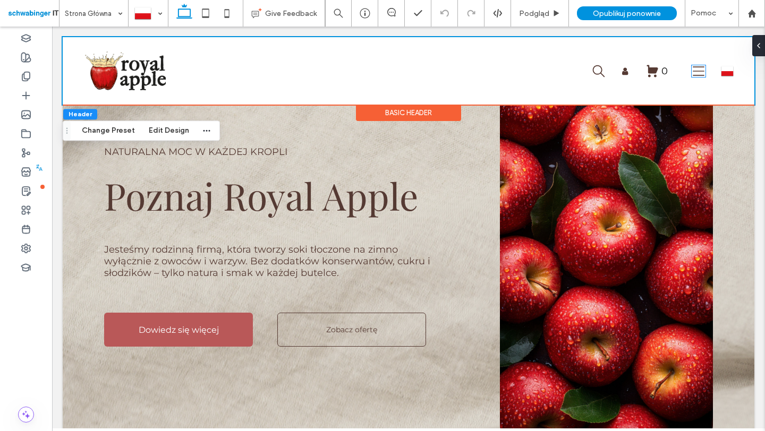
click at [696, 70] on icon at bounding box center [699, 71] width 14 height 12
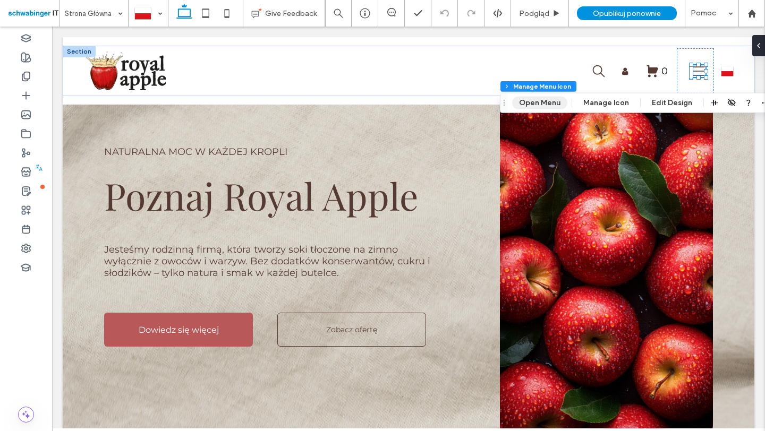
click at [551, 101] on button "Open Menu" at bounding box center [539, 103] width 55 height 13
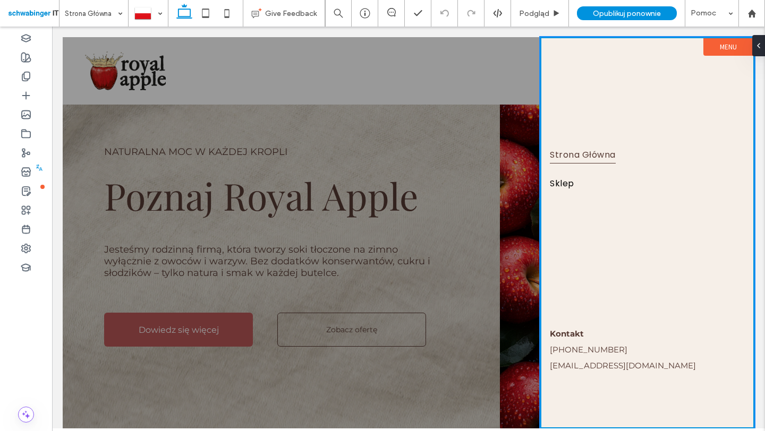
click at [721, 40] on label "Menu" at bounding box center [728, 47] width 50 height 18
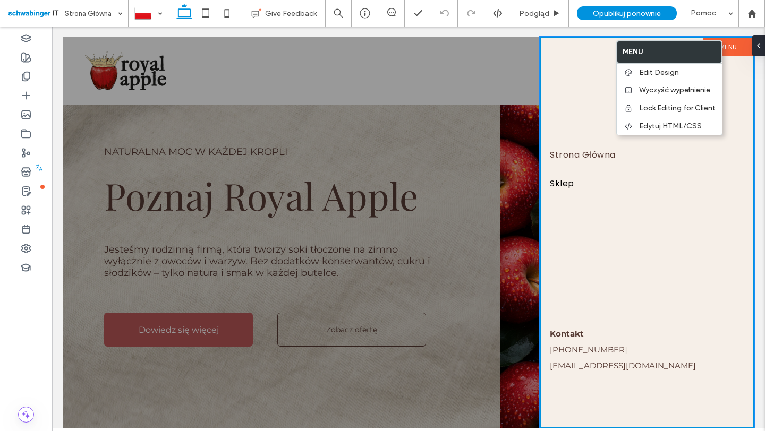
click at [441, 128] on div at bounding box center [409, 233] width 692 height 392
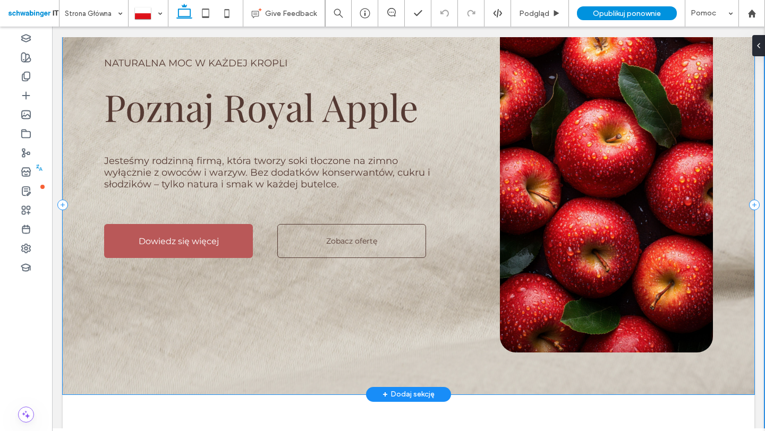
scroll to position [83, 0]
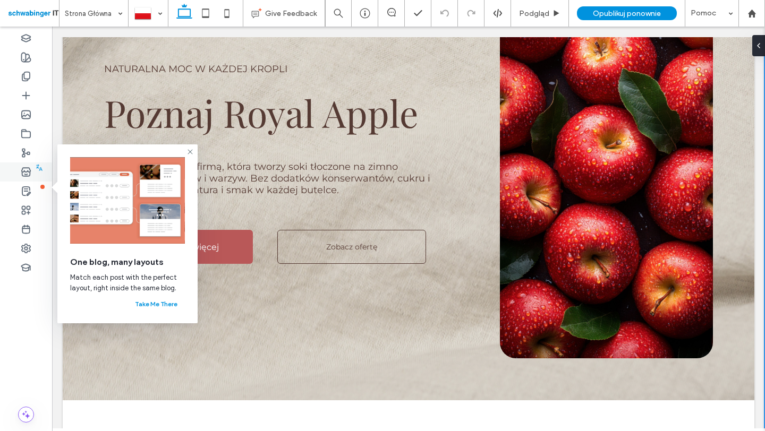
click at [28, 172] on icon at bounding box center [26, 172] width 11 height 11
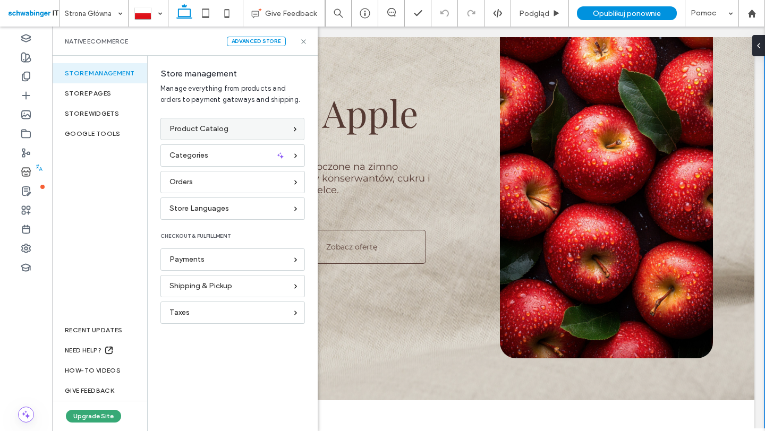
click at [233, 127] on div "Product Catalog" at bounding box center [227, 129] width 117 height 12
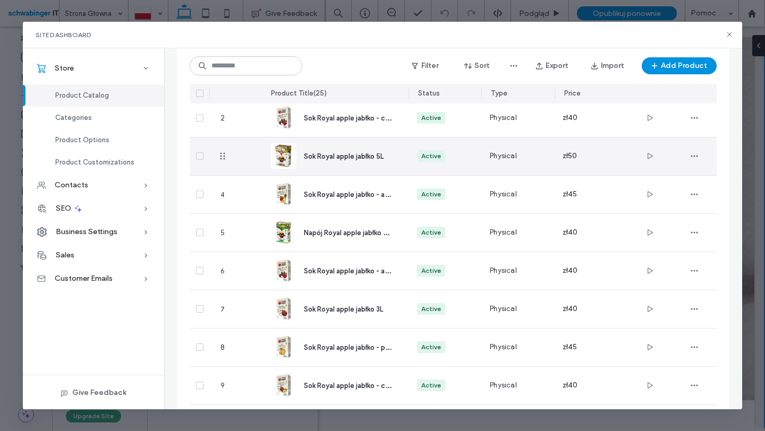
scroll to position [74, 0]
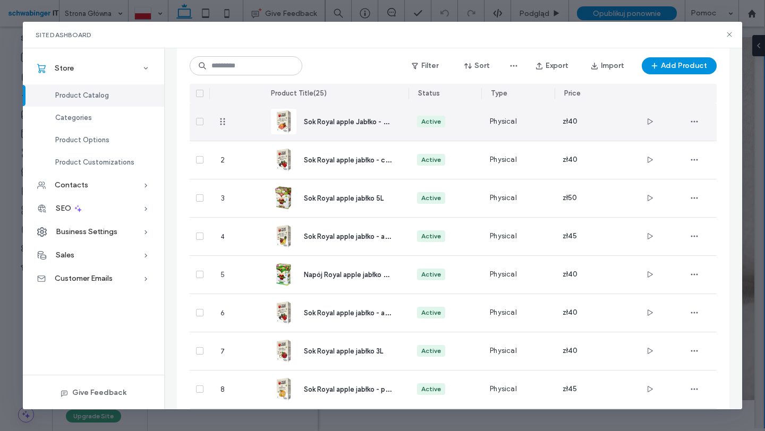
click at [419, 127] on div "Active" at bounding box center [431, 122] width 28 height 12
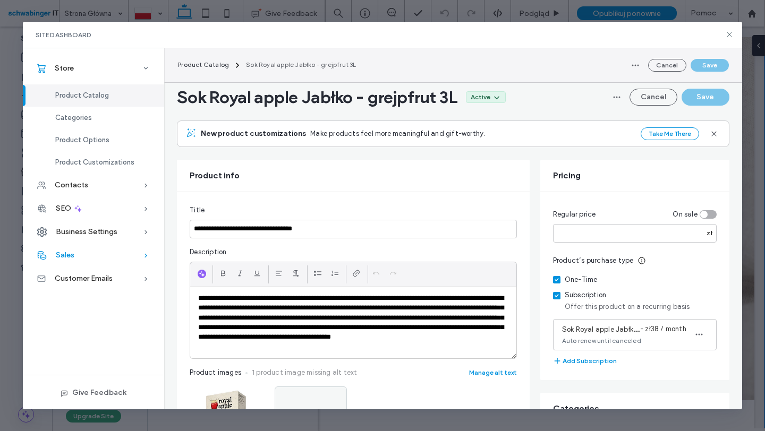
scroll to position [231, 0]
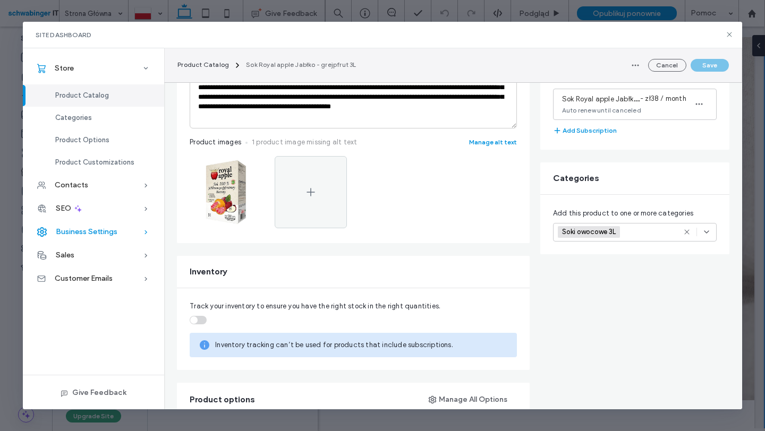
click at [114, 234] on span "Business Settings" at bounding box center [87, 231] width 62 height 9
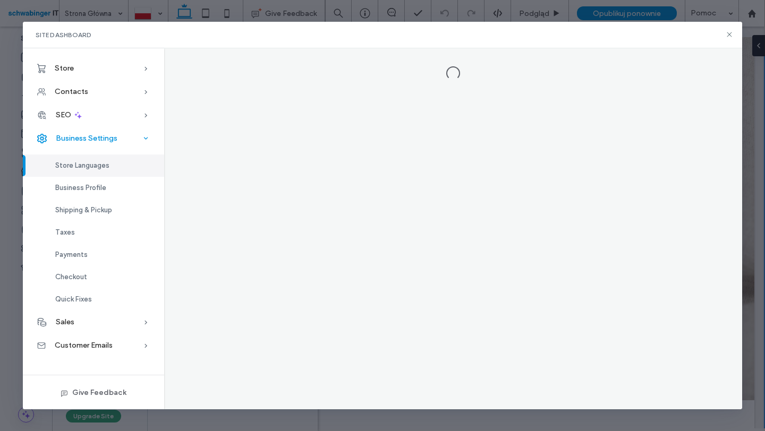
scroll to position [0, 0]
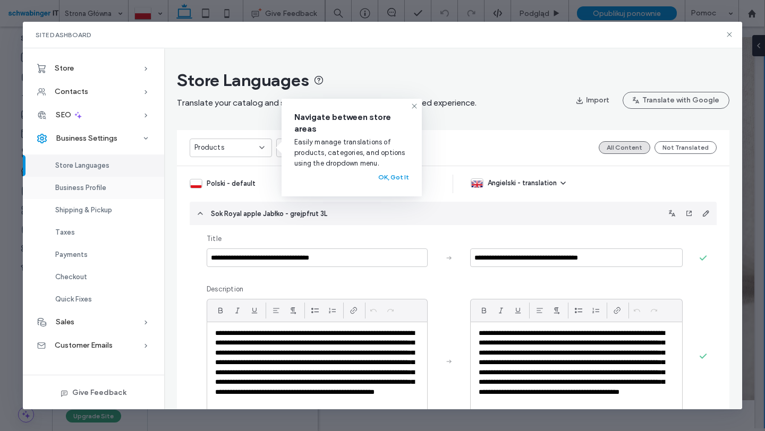
click at [105, 192] on span "Business Profile" at bounding box center [80, 188] width 51 height 8
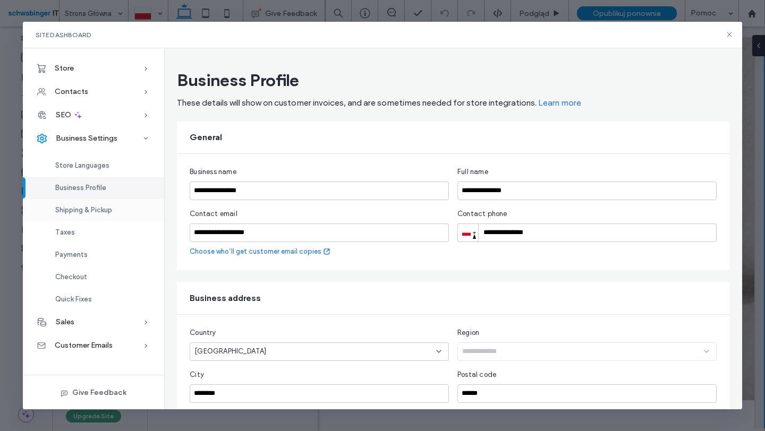
click at [106, 210] on span "Shipping & Pickup" at bounding box center [83, 210] width 57 height 8
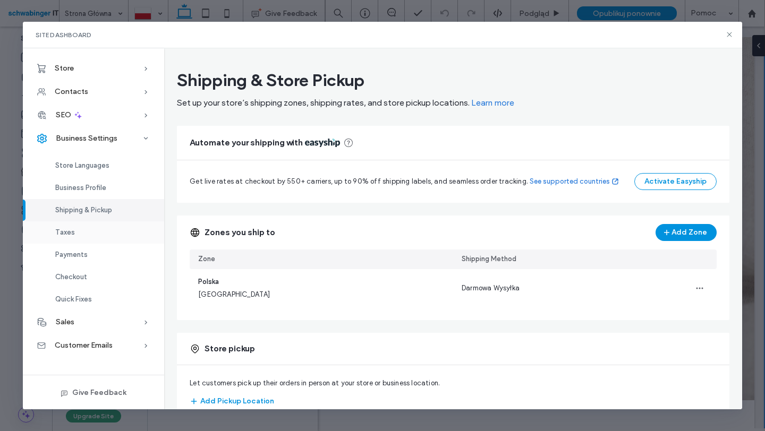
click at [100, 227] on div "Taxes" at bounding box center [93, 233] width 141 height 22
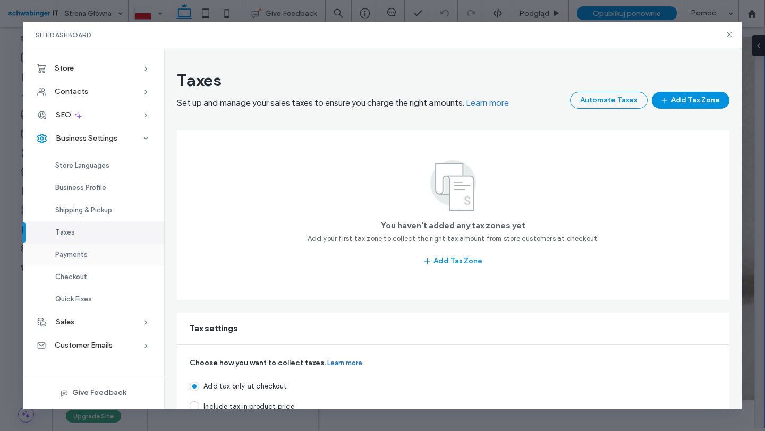
click at [102, 256] on div "Payments" at bounding box center [93, 255] width 141 height 22
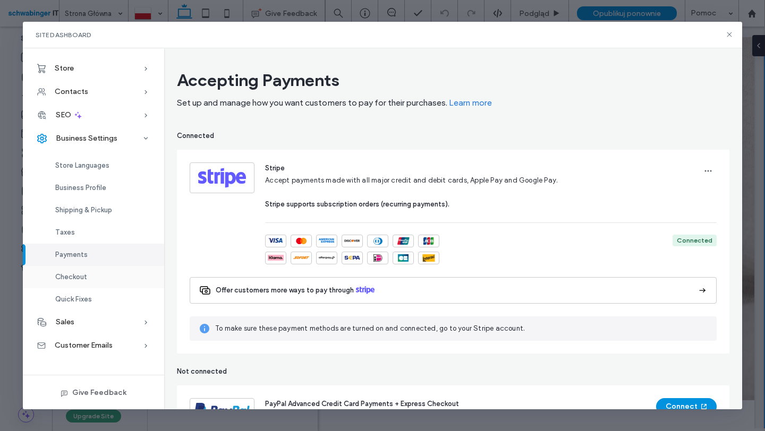
click at [101, 278] on div "Checkout" at bounding box center [93, 277] width 141 height 22
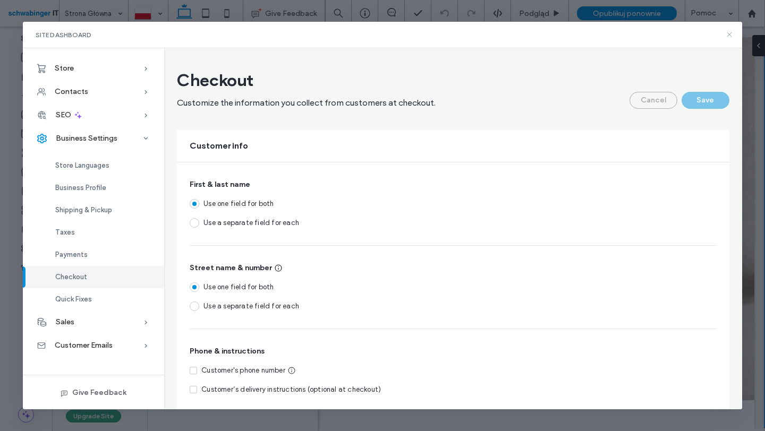
click at [730, 35] on use at bounding box center [729, 34] width 5 height 5
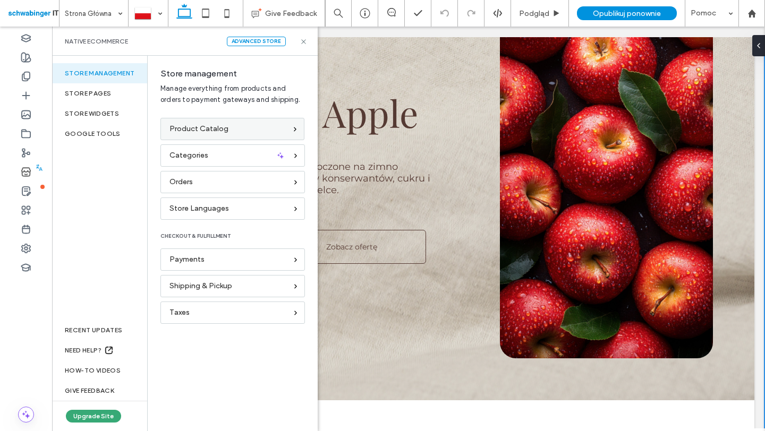
click at [214, 127] on span "Product Catalog" at bounding box center [198, 129] width 59 height 12
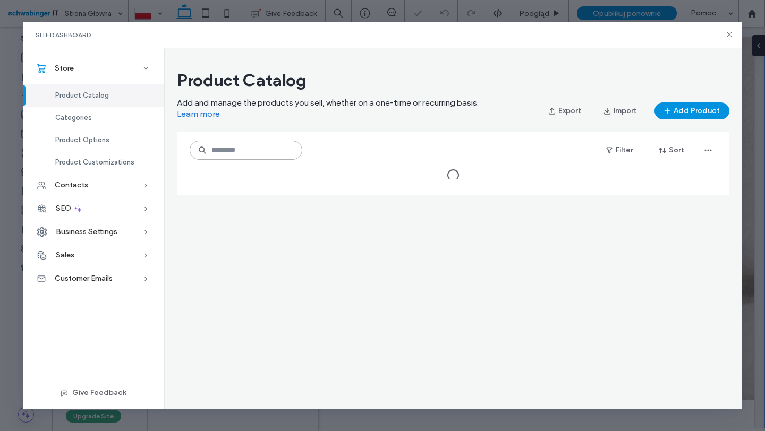
click at [256, 152] on input at bounding box center [246, 150] width 113 height 19
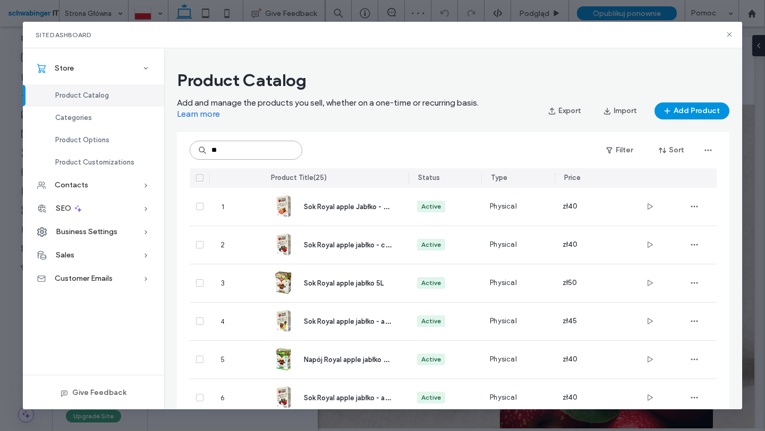
type input "***"
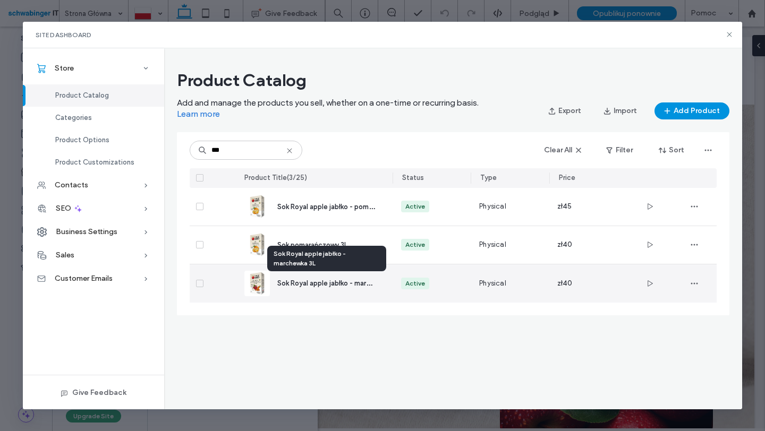
click at [344, 284] on span "Sok Royal apple jabłko - marchewka 3L" at bounding box center [337, 283] width 121 height 10
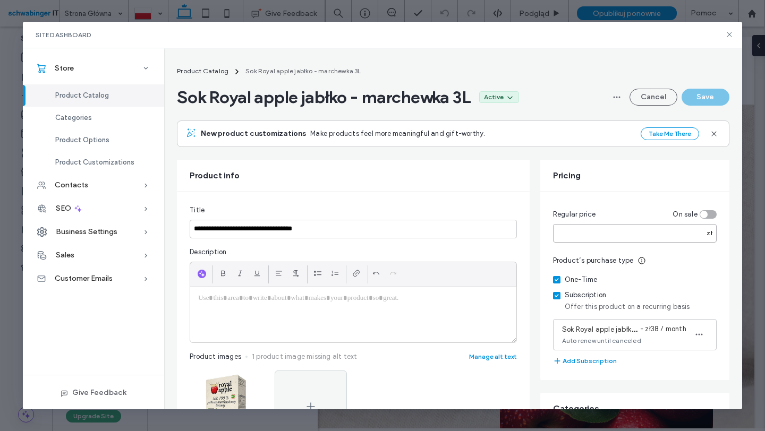
click at [588, 238] on input "**" at bounding box center [635, 233] width 164 height 19
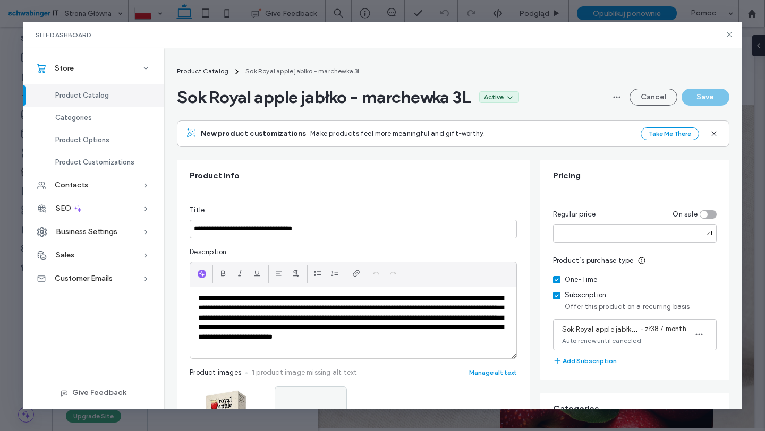
click at [704, 97] on section "Cancel Save" at bounding box center [668, 97] width 121 height 17
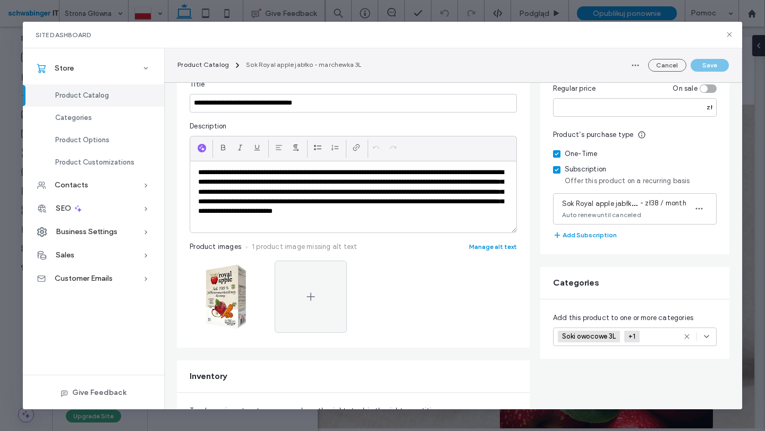
scroll to position [145, 0]
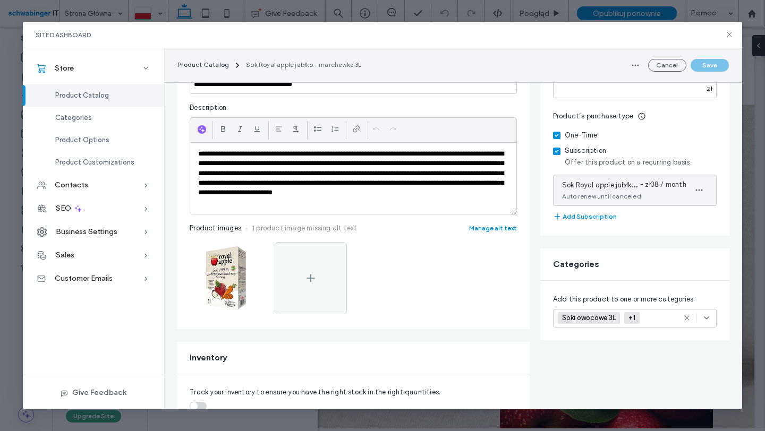
click at [643, 194] on div "Sok Royal apple jabłko - marchewka 3L - zł38 / month Auto renew until canceled" at bounding box center [624, 191] width 124 height 22
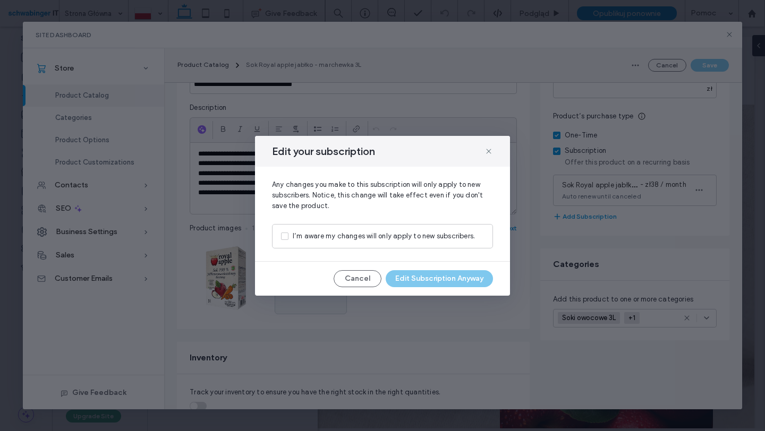
click at [420, 234] on div "I’m aware my changes will only apply to new subscribers." at bounding box center [384, 236] width 182 height 11
click at [420, 280] on button "Edit Subscription Anyway" at bounding box center [439, 278] width 107 height 17
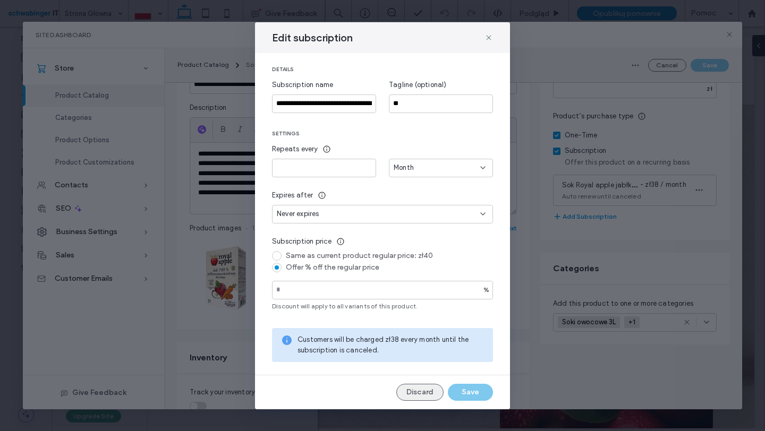
click at [417, 394] on button "Discard" at bounding box center [419, 392] width 47 height 17
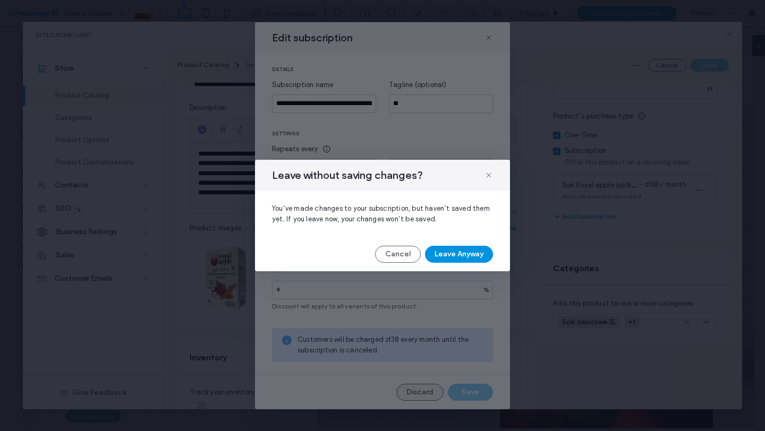
click at [417, 394] on div "Leave without saving changes? You’ve made changes to your subscription, but hav…" at bounding box center [382, 215] width 765 height 431
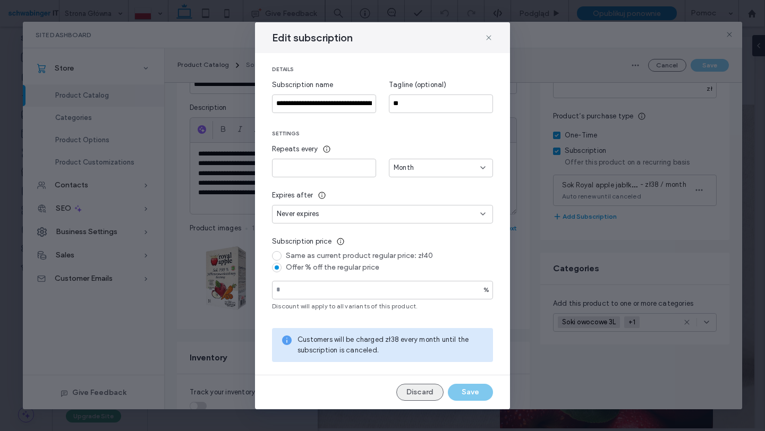
click at [427, 389] on button "Discard" at bounding box center [419, 392] width 47 height 17
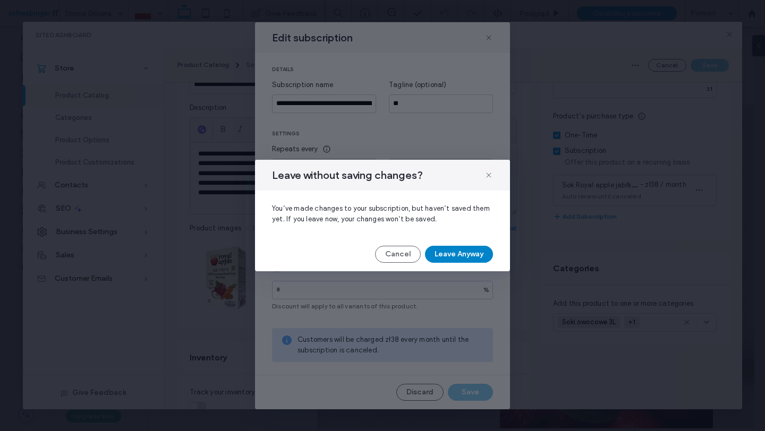
click at [451, 262] on button "Leave Anyway" at bounding box center [459, 254] width 68 height 17
click at [467, 256] on div at bounding box center [353, 279] width 327 height 74
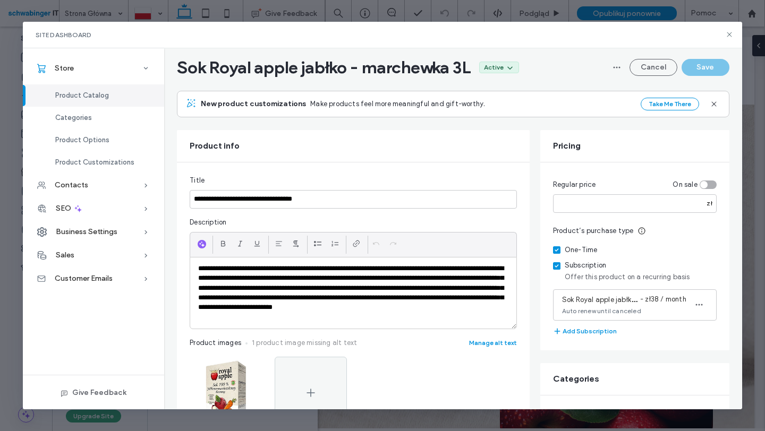
scroll to position [0, 0]
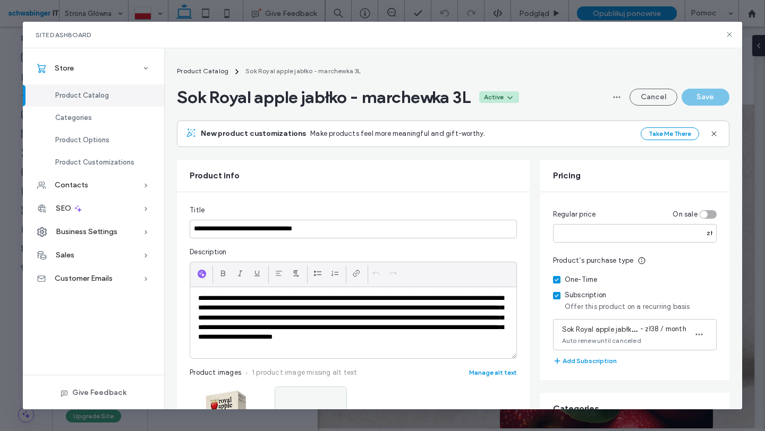
click at [514, 97] on icon at bounding box center [510, 97] width 9 height 9
click at [492, 140] on div "Inactive" at bounding box center [482, 142] width 95 height 20
click at [707, 91] on button "Save" at bounding box center [706, 97] width 48 height 17
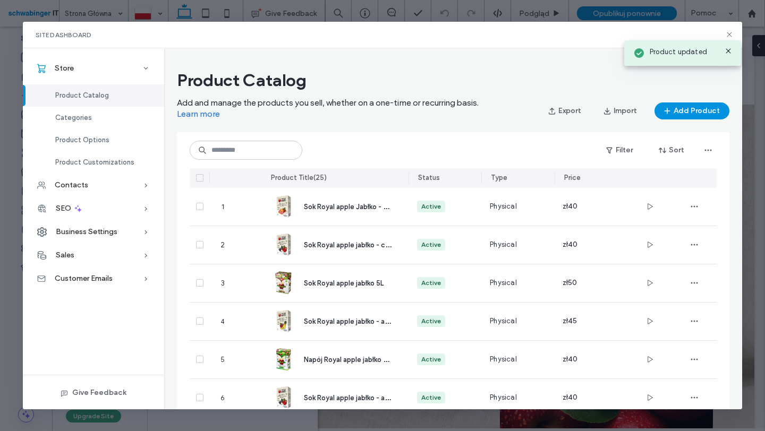
click at [728, 34] on div "Product updated" at bounding box center [683, 50] width 122 height 37
click at [732, 32] on icon at bounding box center [729, 34] width 9 height 9
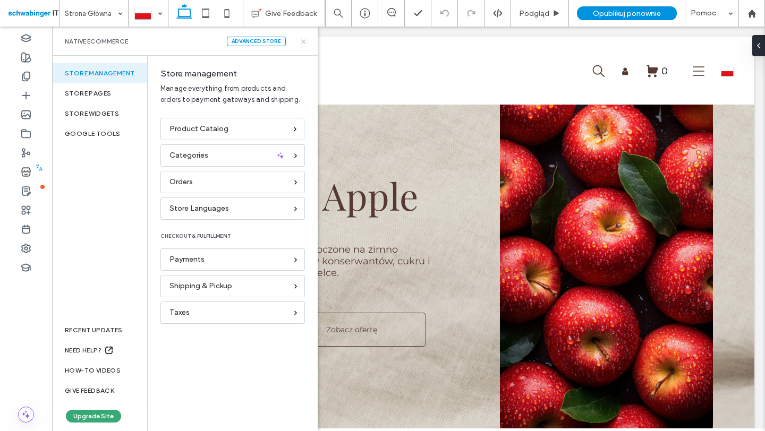
click at [303, 38] on icon at bounding box center [304, 42] width 8 height 8
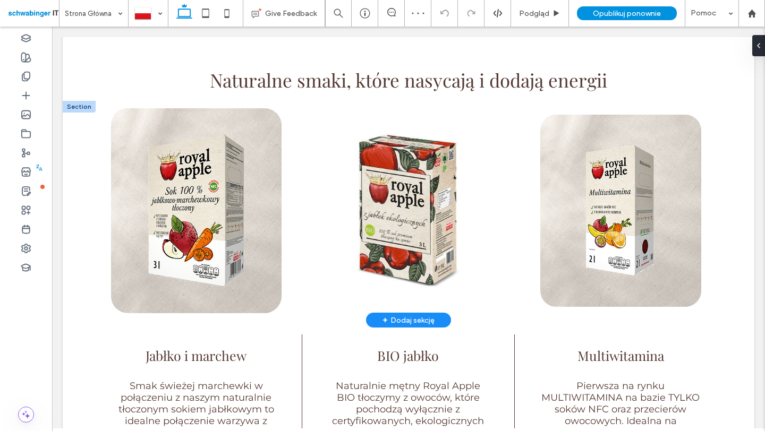
scroll to position [460, 0]
click at [235, 208] on img at bounding box center [196, 210] width 171 height 205
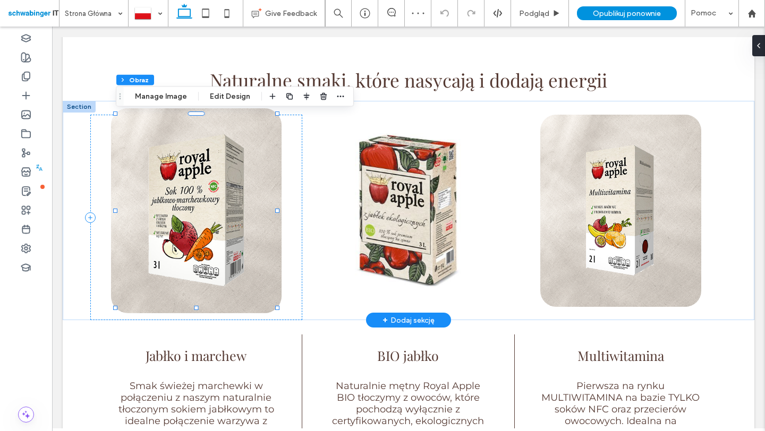
type input "**"
click at [235, 208] on img at bounding box center [196, 210] width 171 height 205
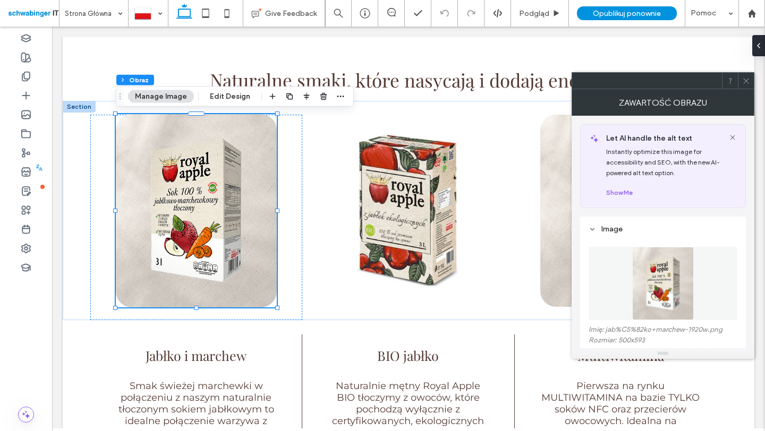
click at [684, 294] on img at bounding box center [663, 283] width 62 height 73
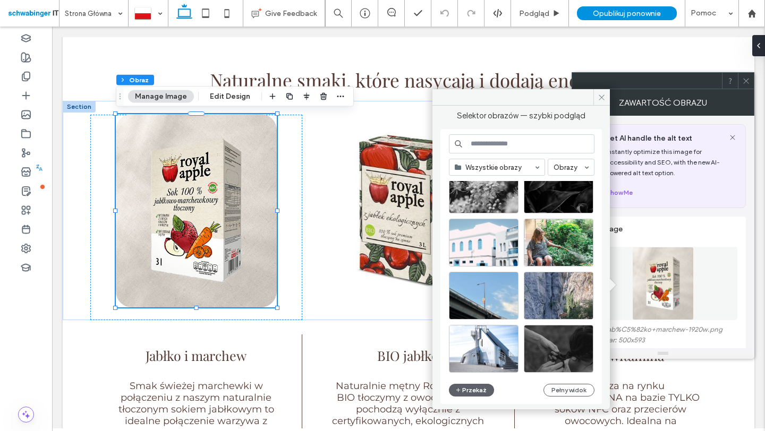
scroll to position [3006, 0]
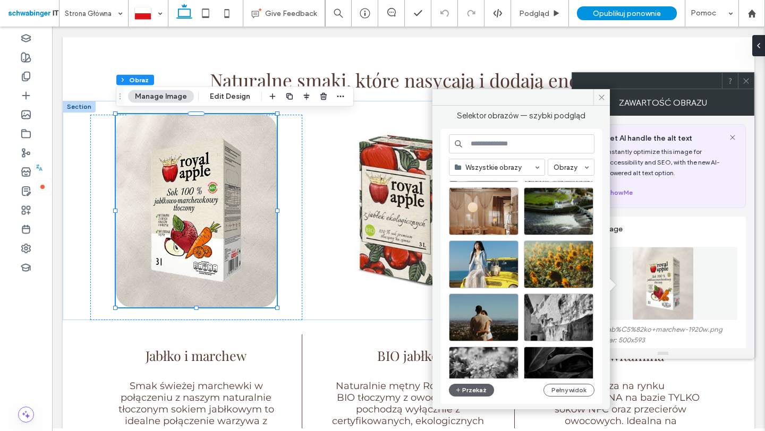
click at [507, 146] on input at bounding box center [522, 143] width 146 height 19
type input "***"
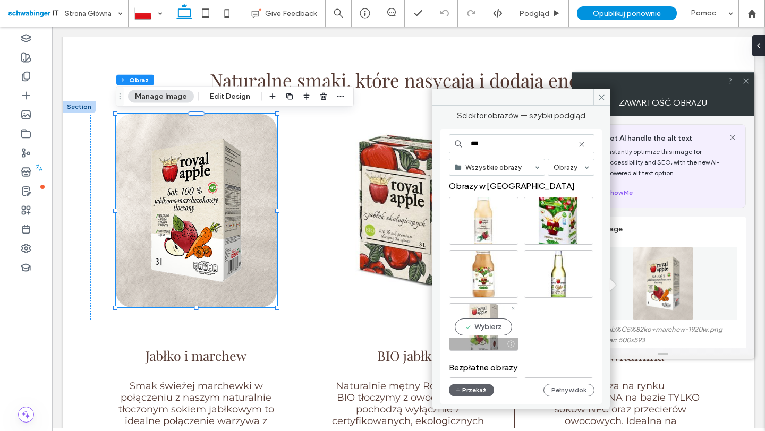
click at [487, 338] on div at bounding box center [483, 344] width 69 height 13
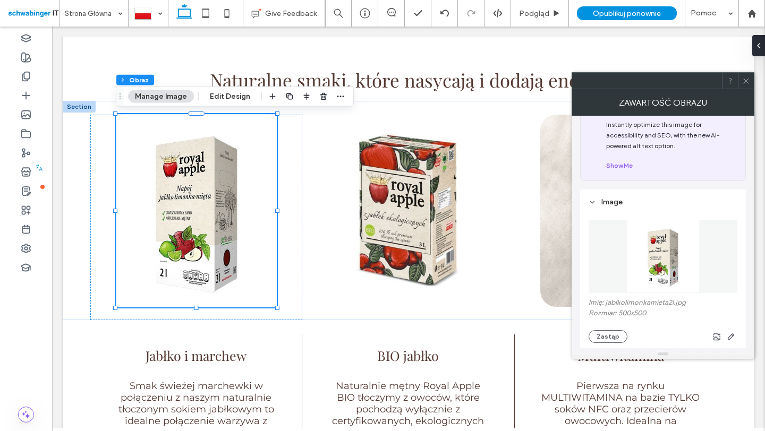
scroll to position [0, 0]
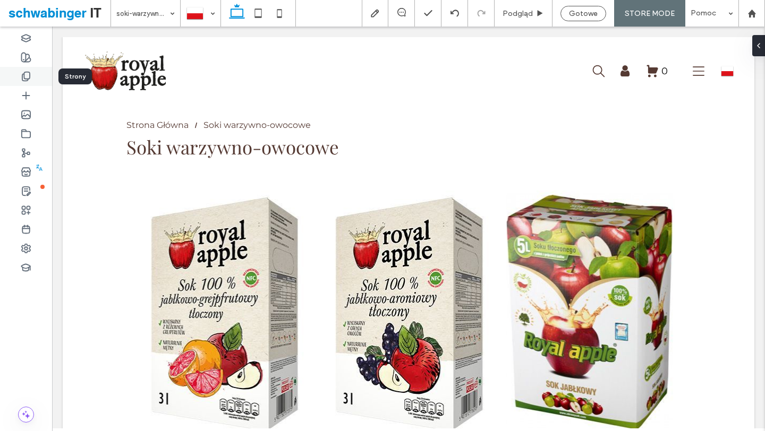
click at [29, 73] on icon at bounding box center [26, 76] width 11 height 11
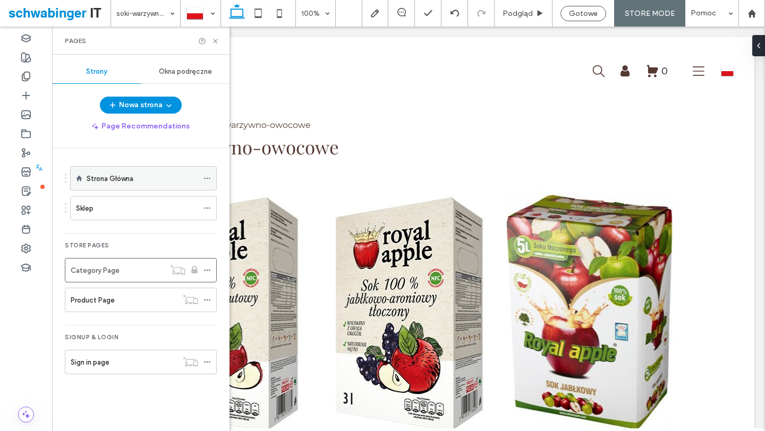
click at [118, 179] on label "Strona Główna" at bounding box center [110, 178] width 47 height 19
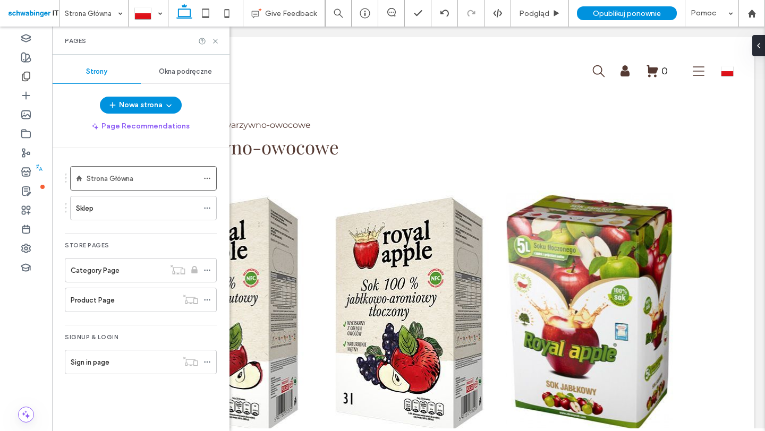
click at [217, 39] on div at bounding box center [382, 215] width 765 height 431
click at [216, 43] on icon at bounding box center [215, 41] width 8 height 8
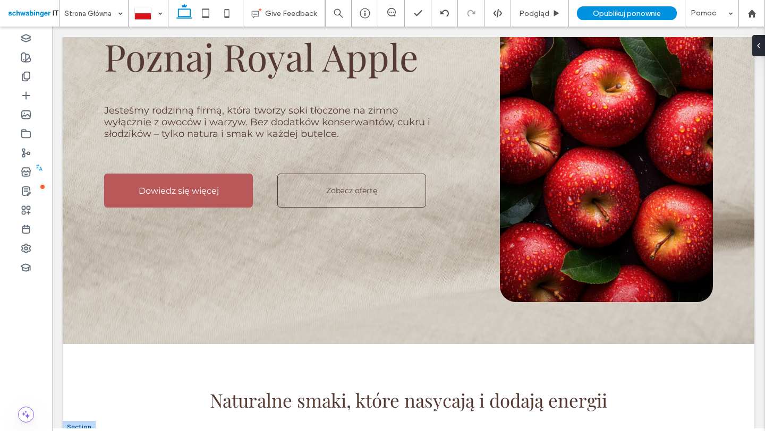
scroll to position [452, 0]
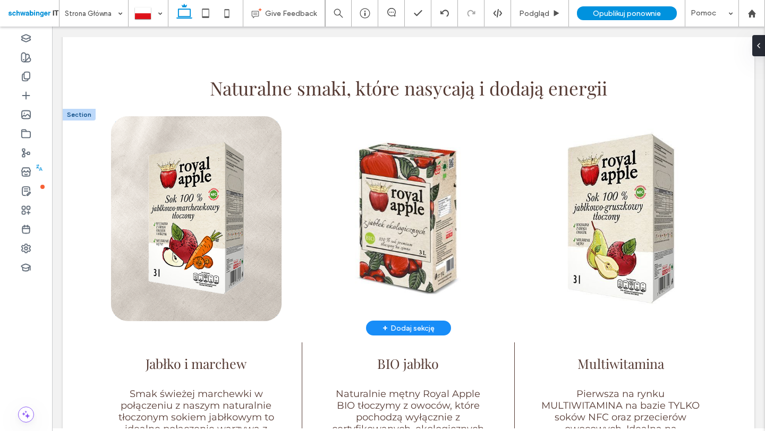
click at [235, 215] on img at bounding box center [196, 218] width 171 height 205
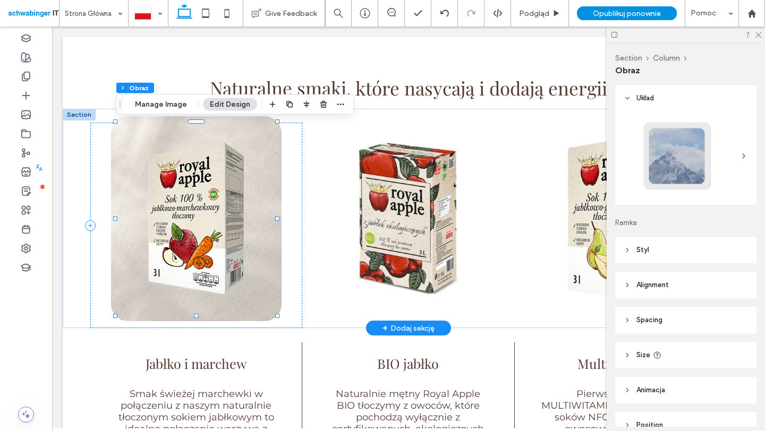
type input "**"
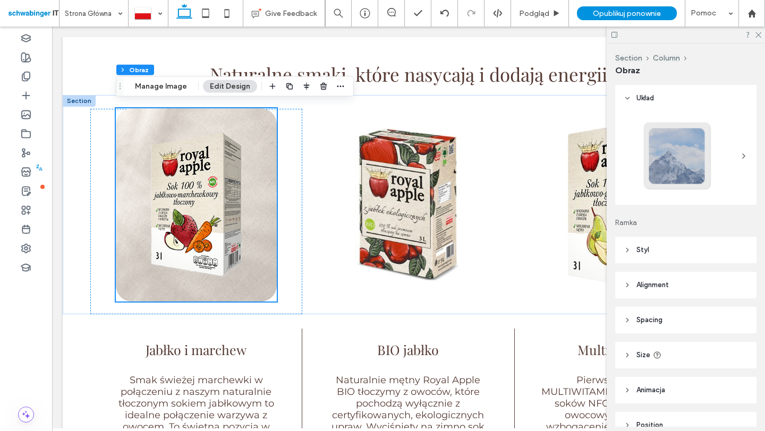
scroll to position [492, 0]
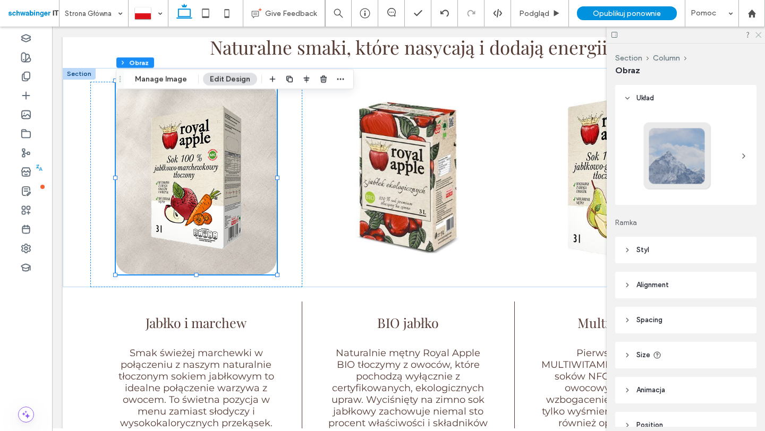
click at [761, 35] on icon at bounding box center [757, 34] width 7 height 7
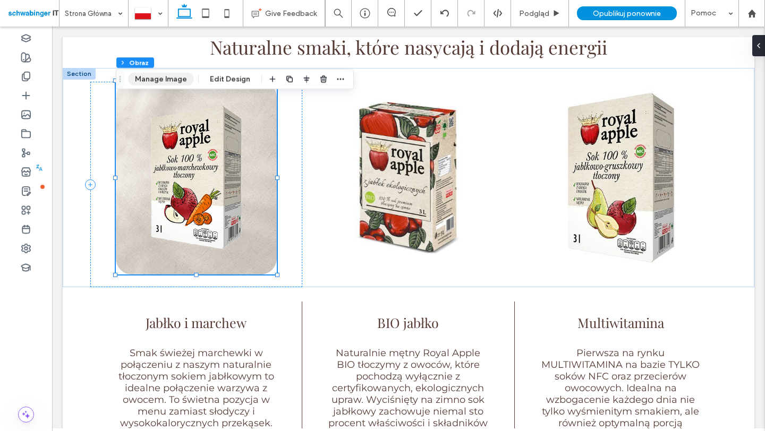
click at [169, 76] on button "Manage Image" at bounding box center [161, 79] width 66 height 13
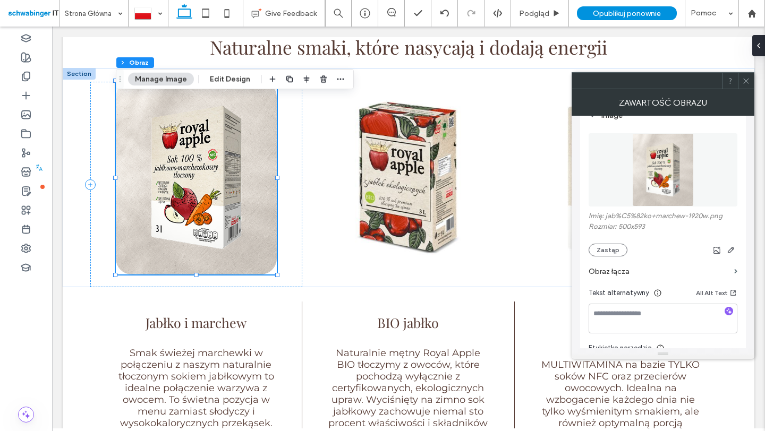
scroll to position [122, 0]
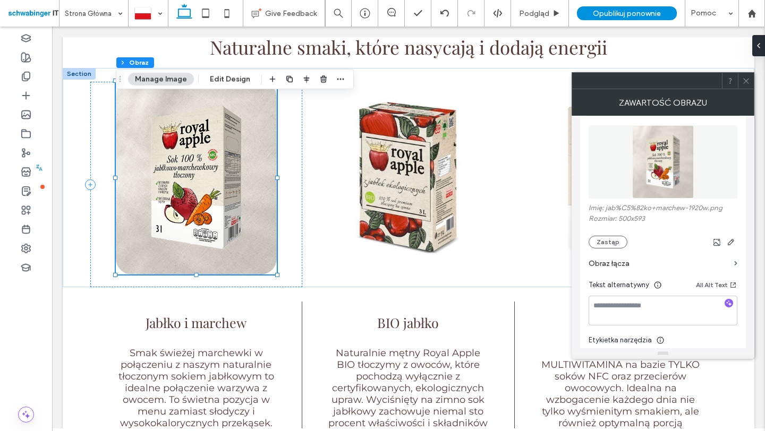
click at [626, 262] on label "Obraz łącza" at bounding box center [659, 264] width 141 height 20
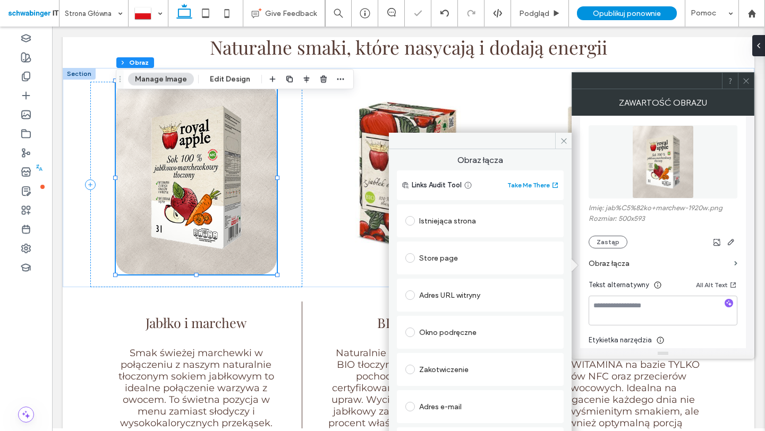
click at [427, 262] on div "Store page" at bounding box center [480, 258] width 150 height 17
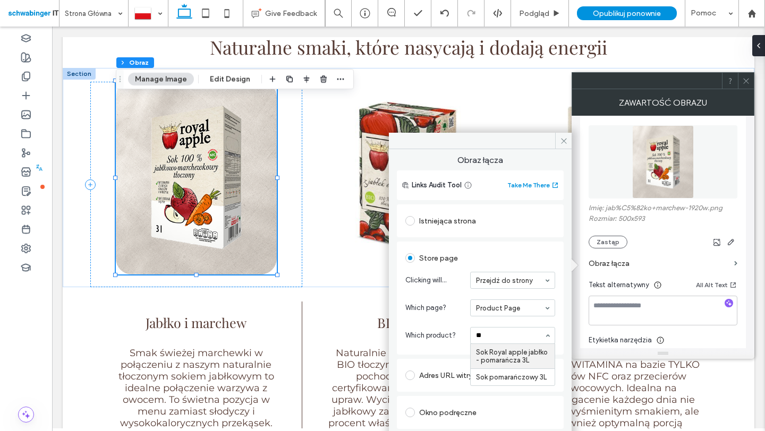
type input "*"
type input "***"
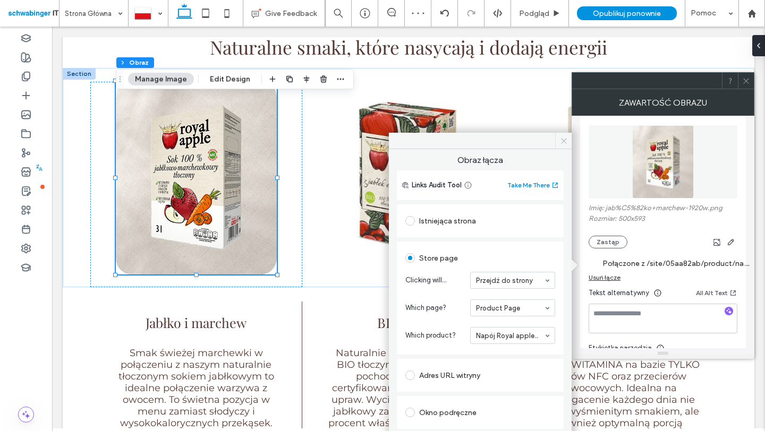
click at [566, 145] on icon at bounding box center [564, 141] width 8 height 8
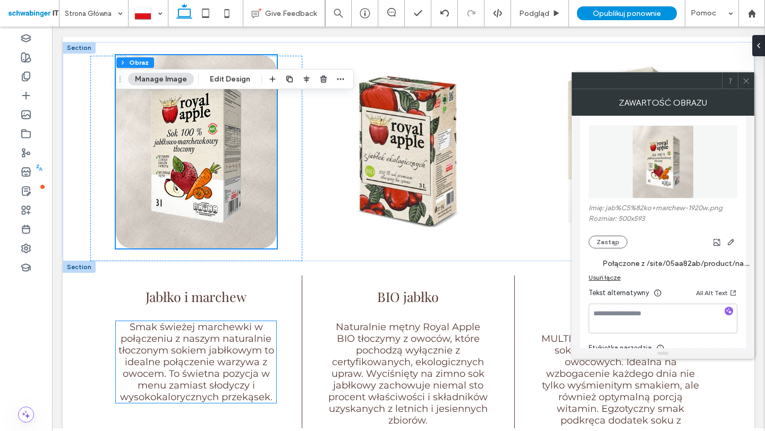
scroll to position [601, 0]
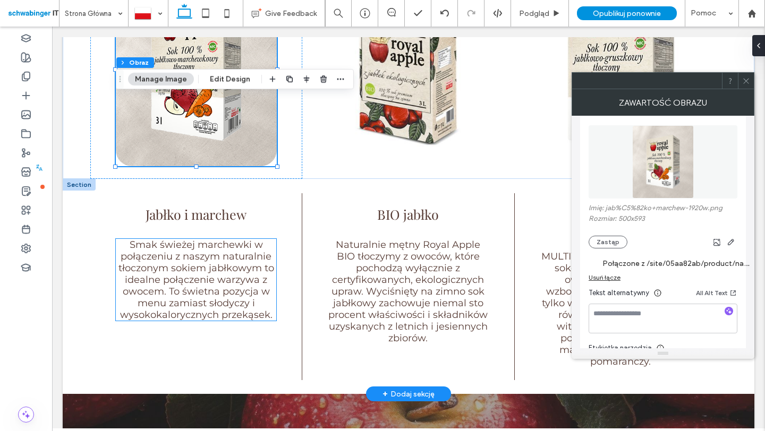
click at [245, 296] on span "Smak świeżej marchewki w połączeniu z naszym naturalnie tłoczonym sokiem jabłko…" at bounding box center [196, 280] width 156 height 82
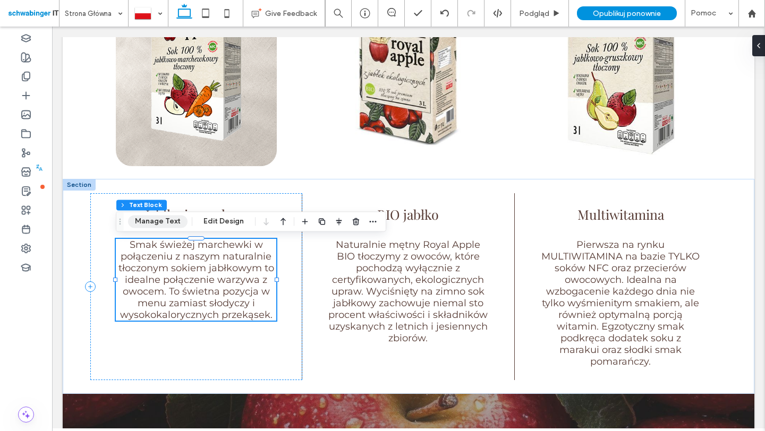
click at [168, 221] on button "Manage Text" at bounding box center [158, 221] width 60 height 13
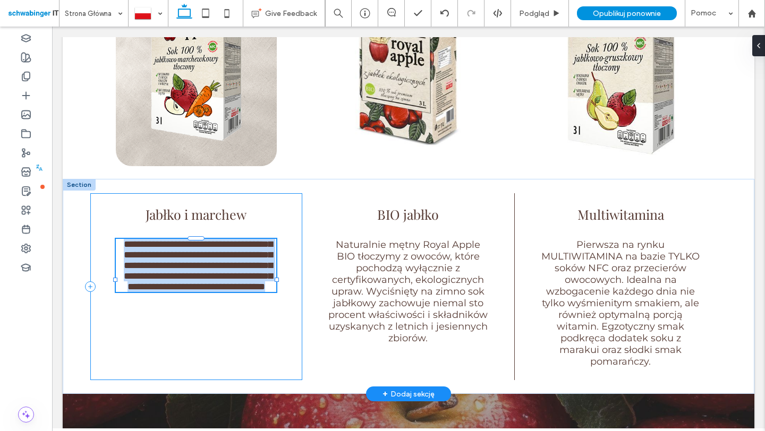
type input "**********"
type input "**"
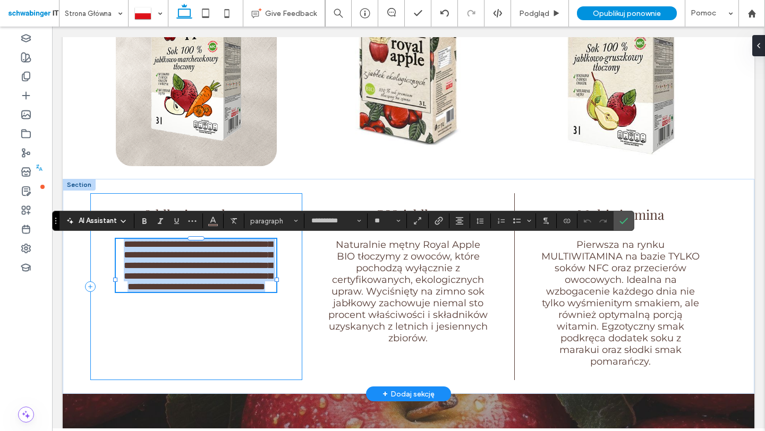
paste div
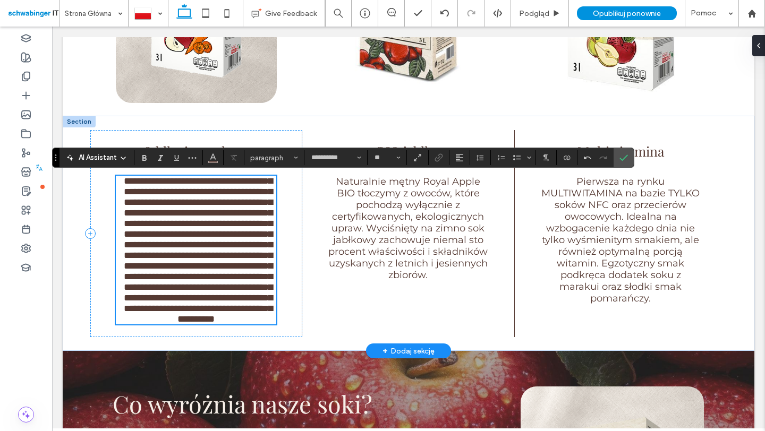
scroll to position [662, 0]
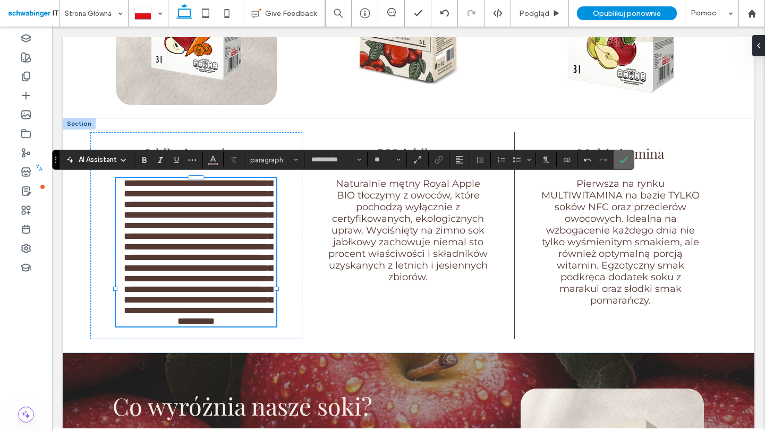
click at [624, 159] on icon "Potwierdź" at bounding box center [623, 160] width 9 height 9
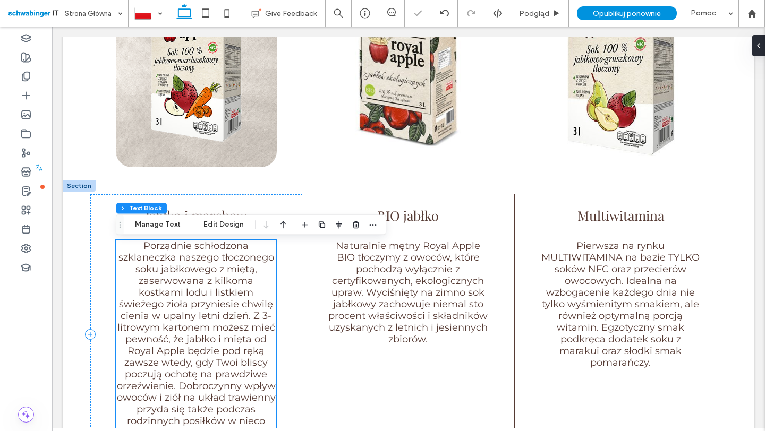
scroll to position [593, 0]
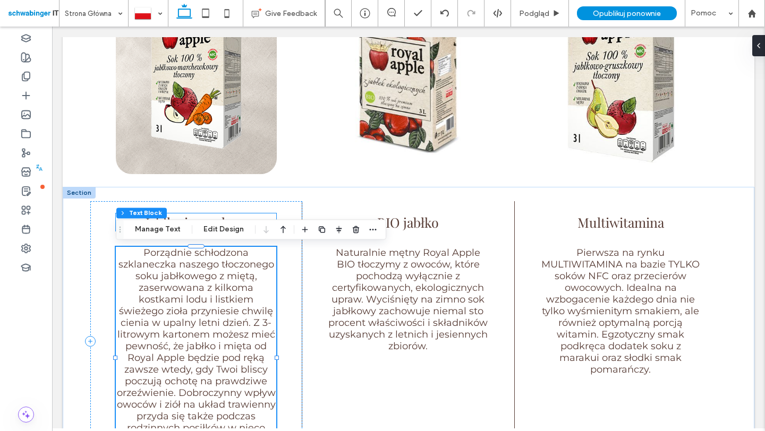
click at [192, 214] on span "Jabłko i marchew" at bounding box center [196, 223] width 101 height 18
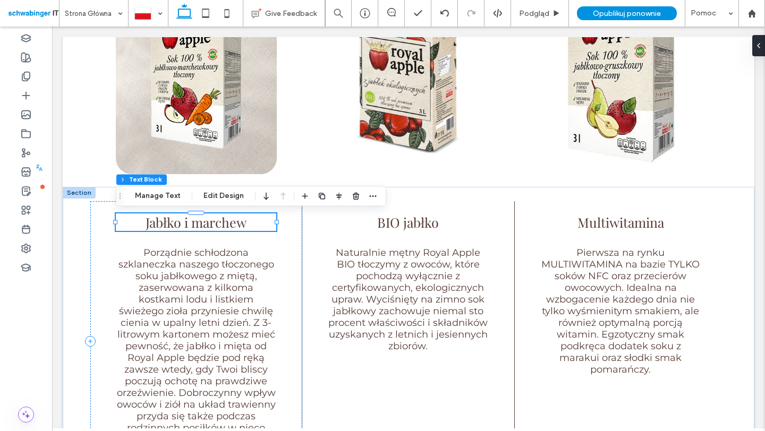
click at [184, 228] on span "Jabłko i marchew" at bounding box center [196, 223] width 101 height 18
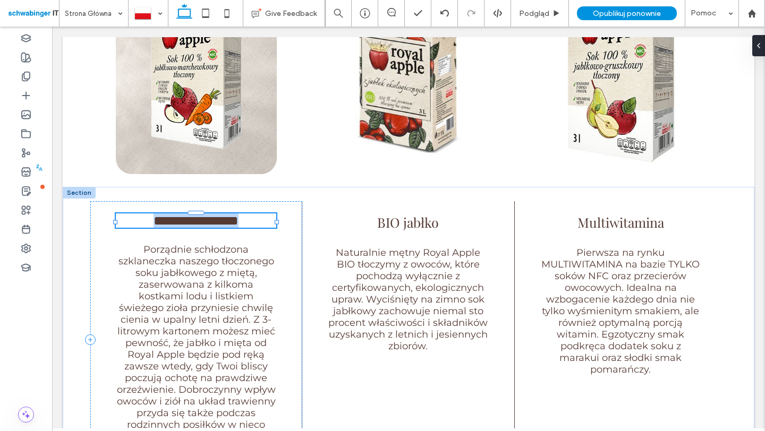
click at [189, 226] on span "**********" at bounding box center [196, 220] width 85 height 13
type input "**********"
type input "**"
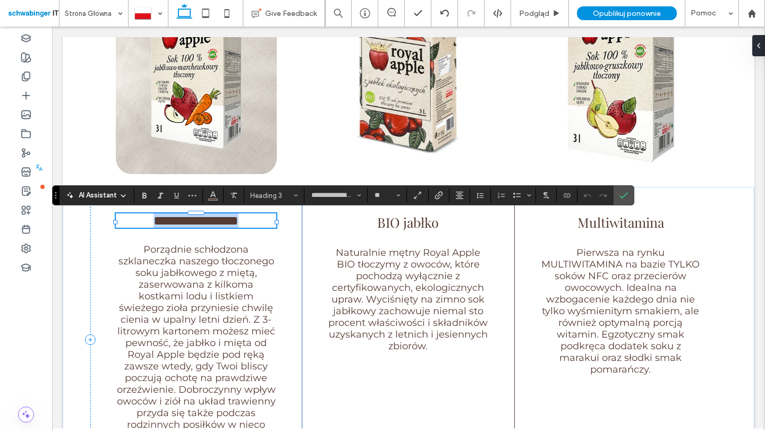
drag, startPoint x: 241, startPoint y: 225, endPoint x: 269, endPoint y: 224, distance: 28.2
click at [269, 225] on h3 "**********" at bounding box center [196, 221] width 160 height 14
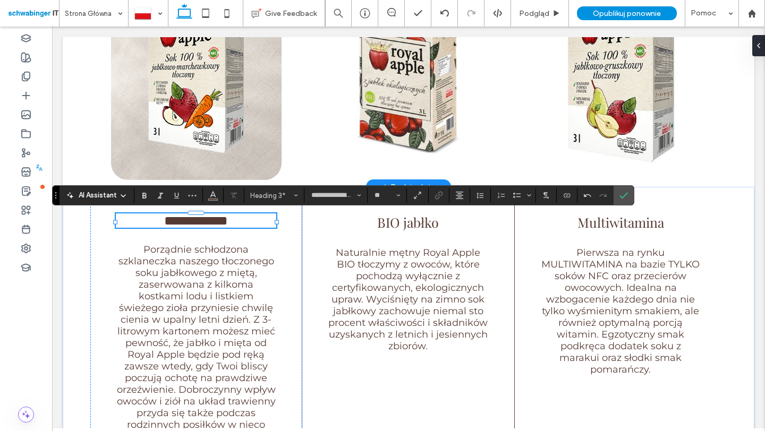
click at [223, 98] on img at bounding box center [196, 77] width 171 height 205
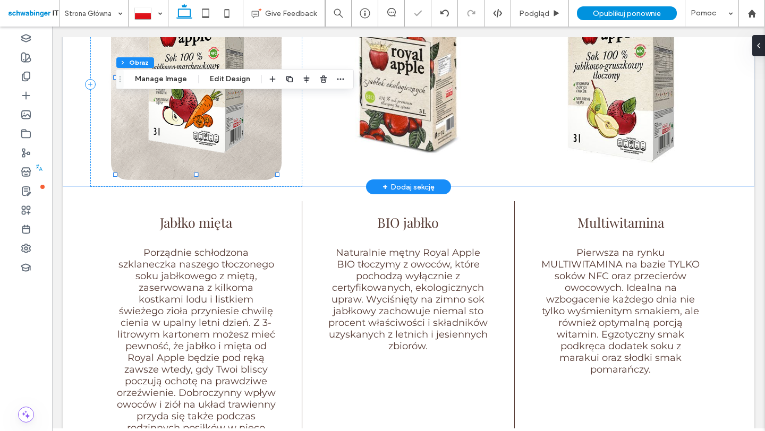
type input "**"
click at [223, 98] on img at bounding box center [196, 77] width 171 height 205
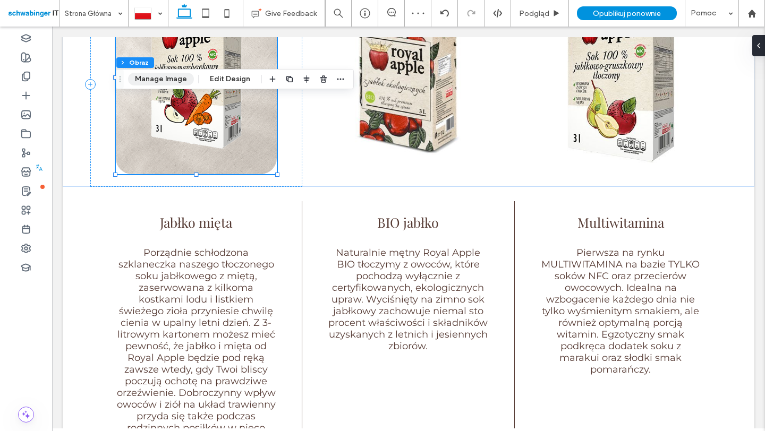
click at [170, 78] on button "Manage Image" at bounding box center [161, 79] width 66 height 13
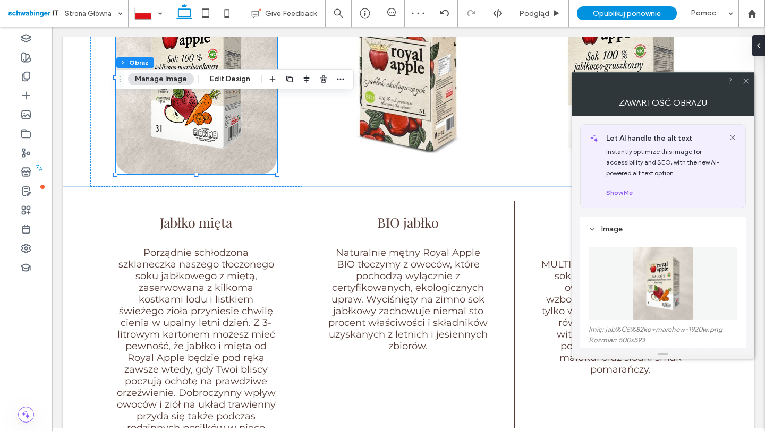
click at [642, 290] on img at bounding box center [663, 283] width 62 height 73
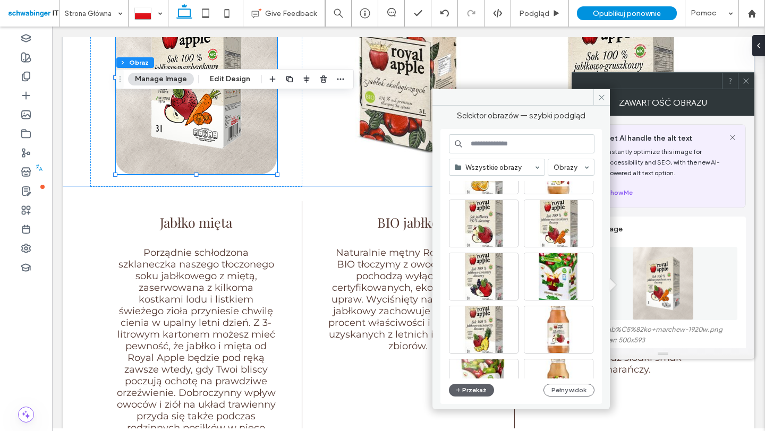
scroll to position [1382, 0]
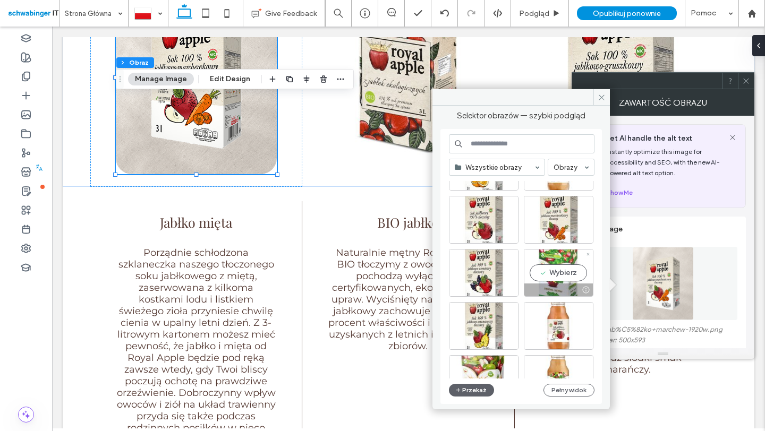
click at [551, 275] on div "Wybierz" at bounding box center [559, 273] width 70 height 48
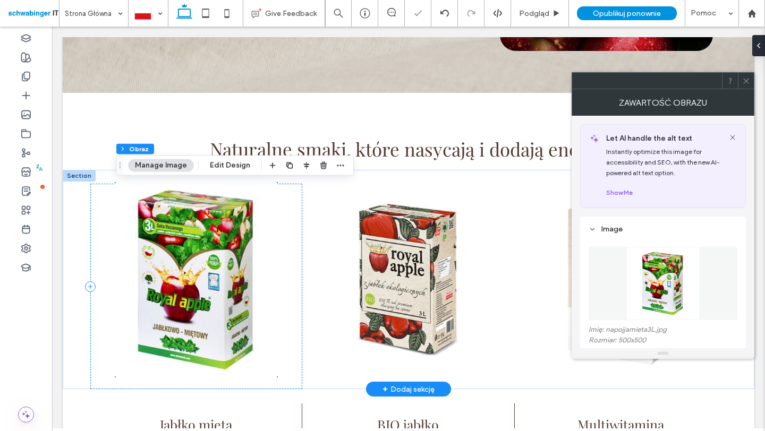
scroll to position [419, 0]
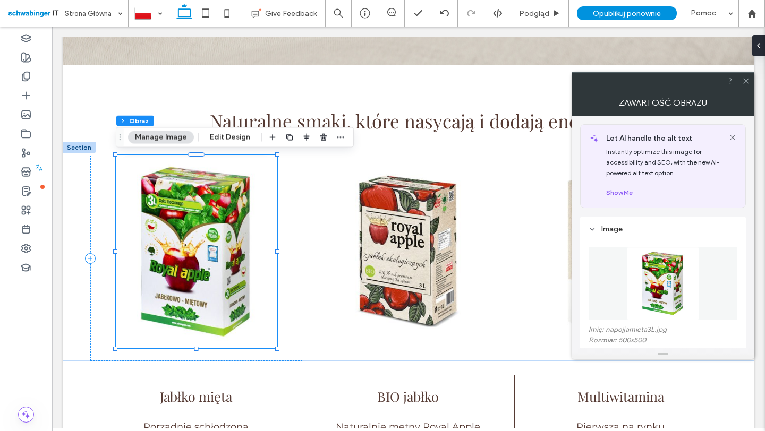
click at [747, 77] on icon at bounding box center [746, 81] width 8 height 8
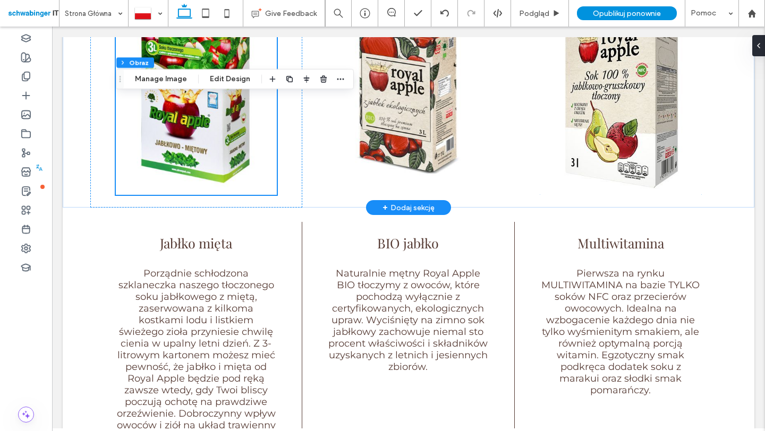
scroll to position [580, 0]
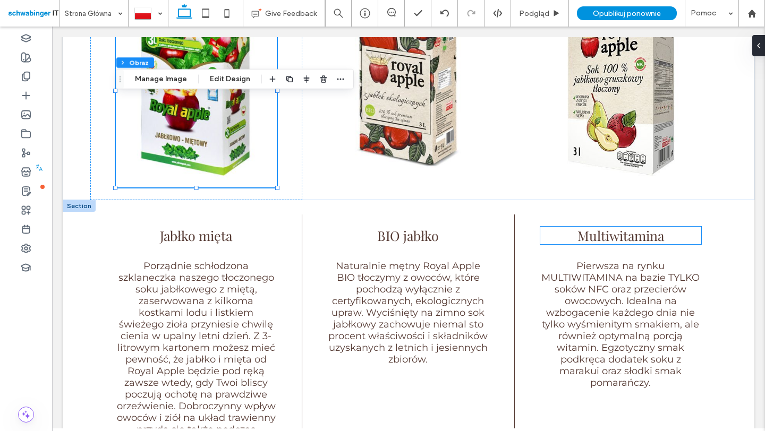
click at [607, 235] on span "Multiwitamina" at bounding box center [620, 236] width 87 height 18
click at [607, 235] on div "Multiwitamina" at bounding box center [620, 236] width 161 height 18
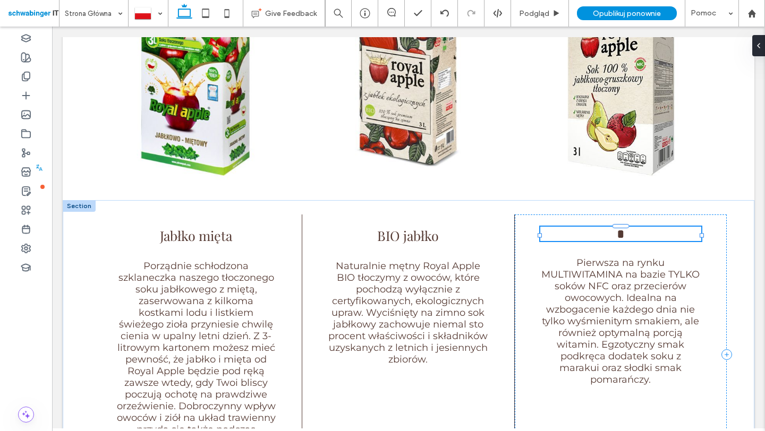
type input "**********"
type input "**"
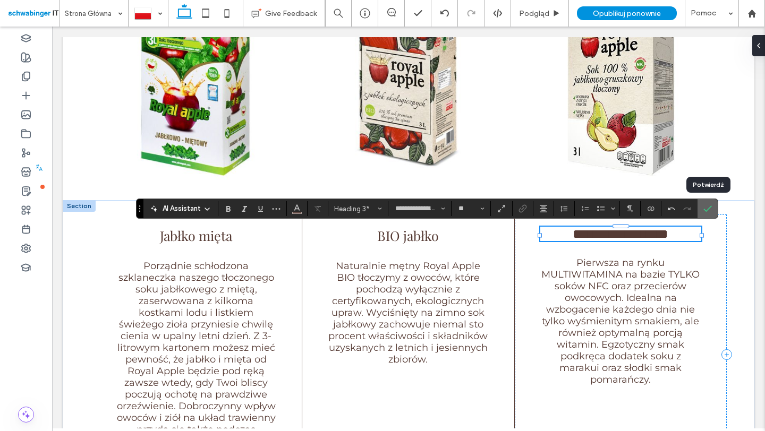
click at [704, 213] on icon "Potwierdź" at bounding box center [707, 209] width 9 height 9
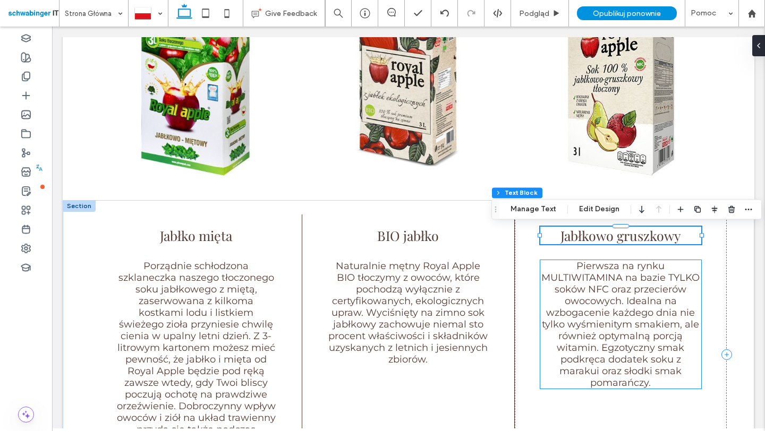
click at [633, 281] on span "Pierwsza na rynku MULTIWITAMINA na bazie TYLKO soków NFC oraz przecierów owocow…" at bounding box center [620, 324] width 158 height 129
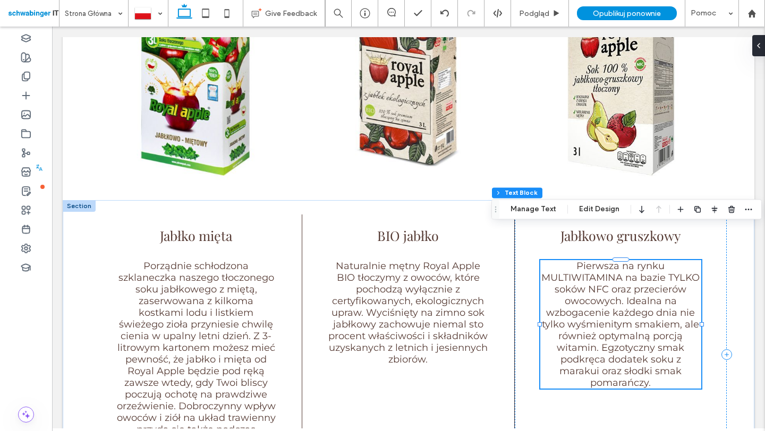
click at [633, 281] on div "Pierwsza na rynku MULTIWITAMINA na bazie TYLKO soków NFC oraz przecierów owocow…" at bounding box center [620, 324] width 161 height 129
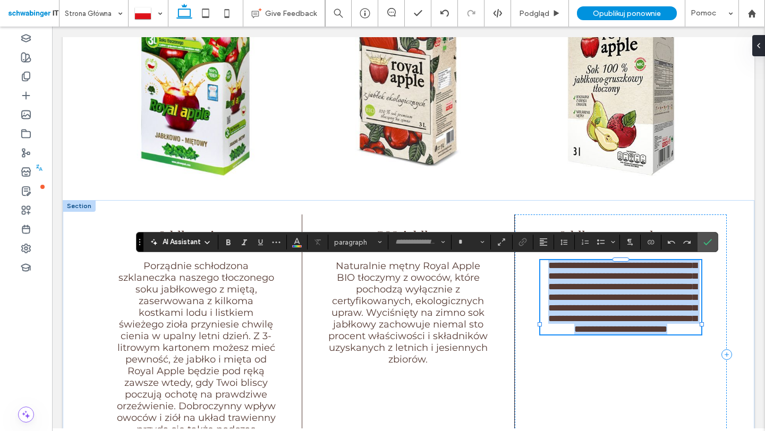
type input "**********"
type input "**"
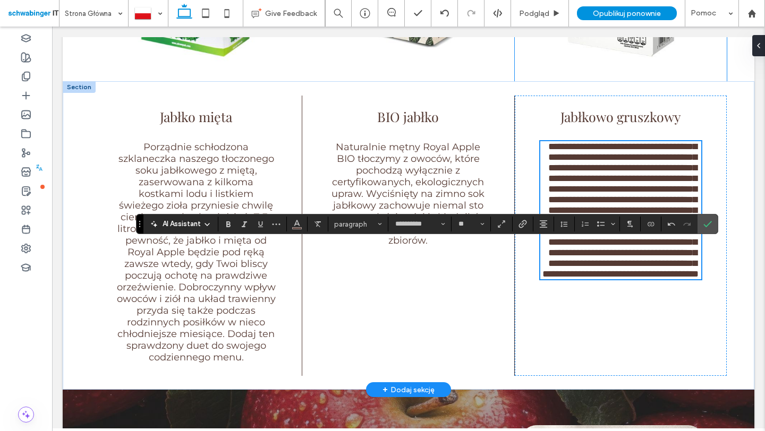
scroll to position [543, 0]
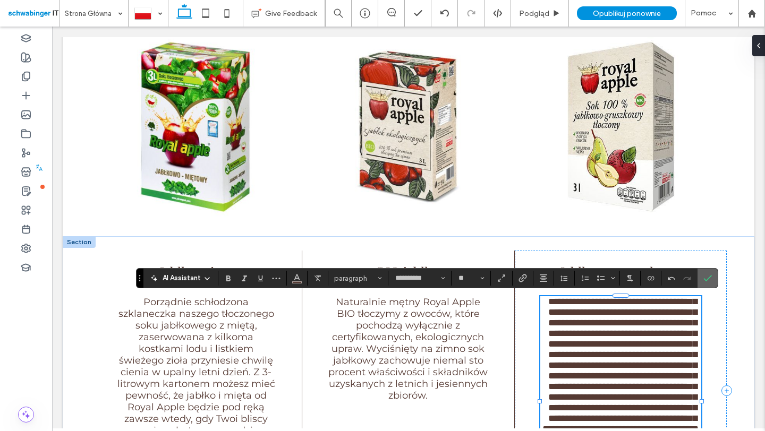
click at [711, 278] on icon "Potwierdź" at bounding box center [707, 278] width 9 height 9
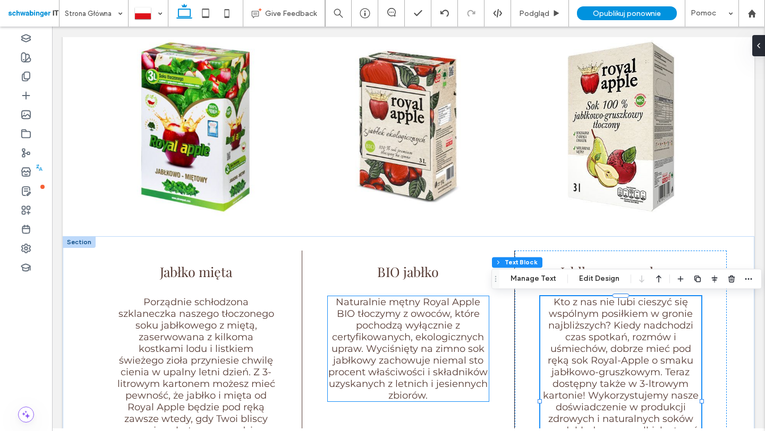
click at [384, 321] on span "Naturalnie mętny Royal Apple BIO tłoczymy z owoców, które pochodzą wyłącznie z …" at bounding box center [407, 348] width 159 height 105
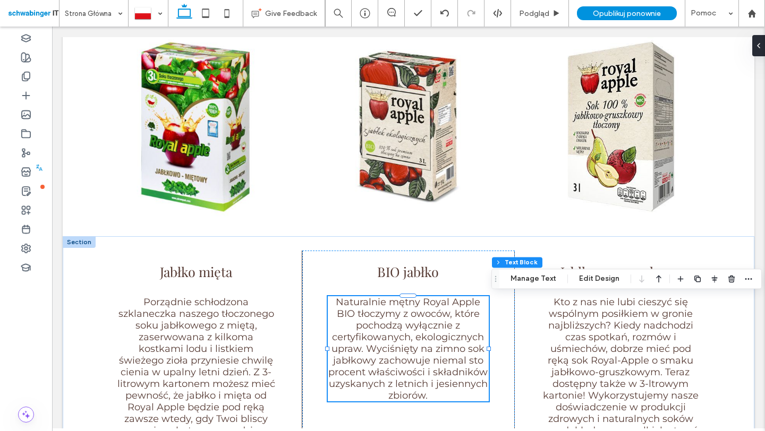
click at [384, 321] on div "Naturalnie mętny Royal Apple BIO tłoczymy z owoców, które pochodzą wyłącznie z …" at bounding box center [408, 348] width 160 height 105
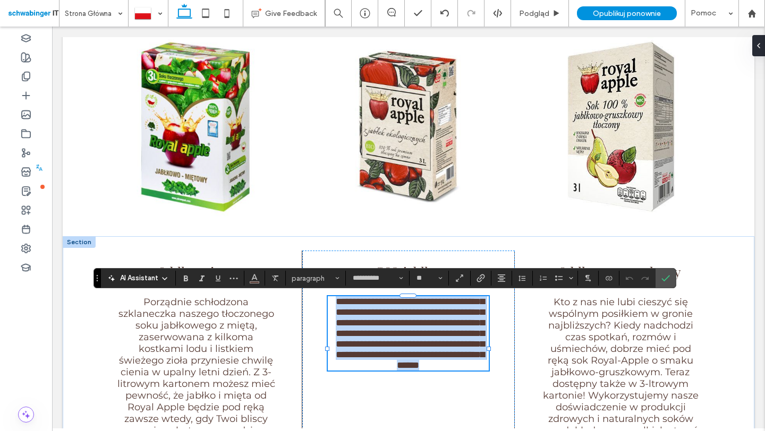
type input "**********"
type input "**"
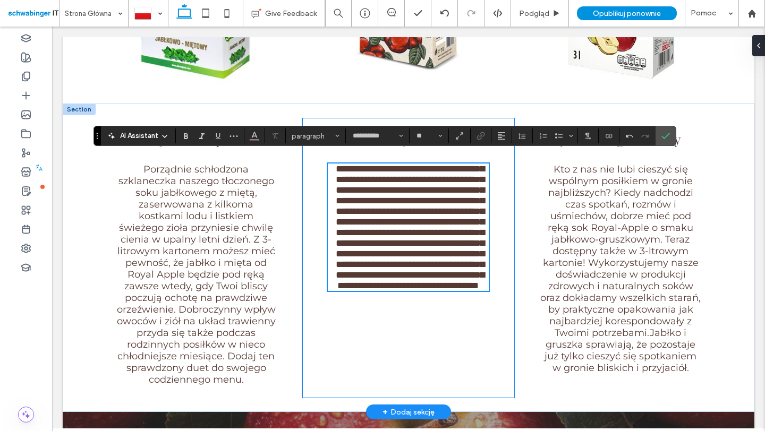
scroll to position [664, 0]
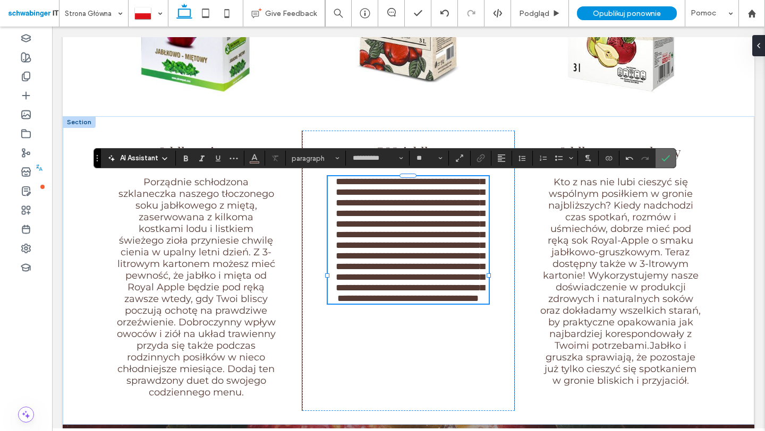
click at [668, 160] on icon "Potwierdź" at bounding box center [665, 158] width 9 height 9
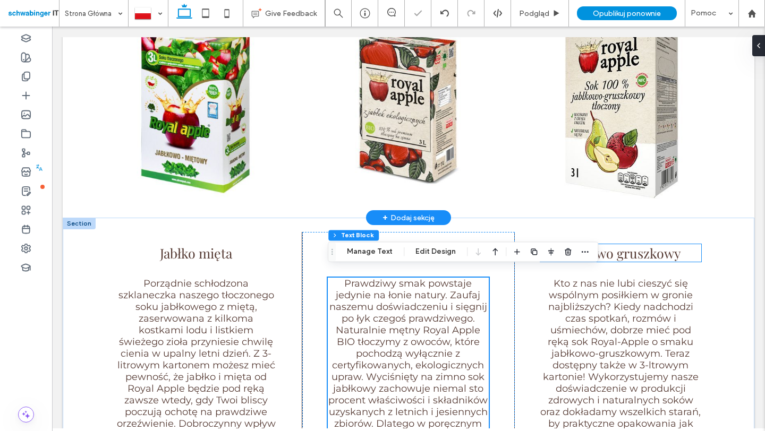
scroll to position [559, 0]
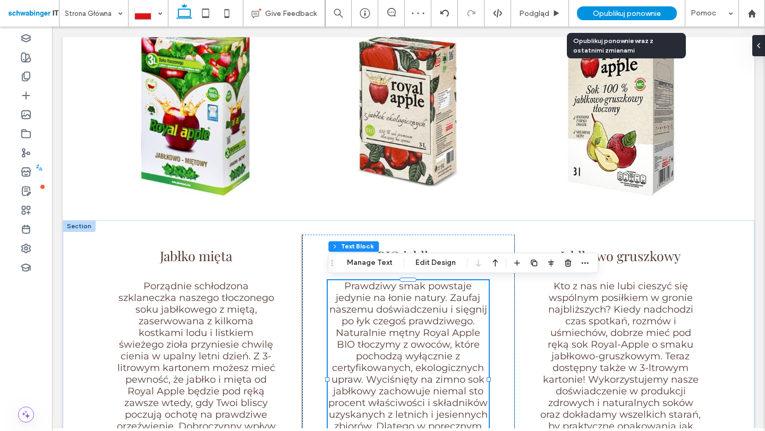
click at [638, 9] on span "Opublikuj ponownie" at bounding box center [627, 13] width 68 height 9
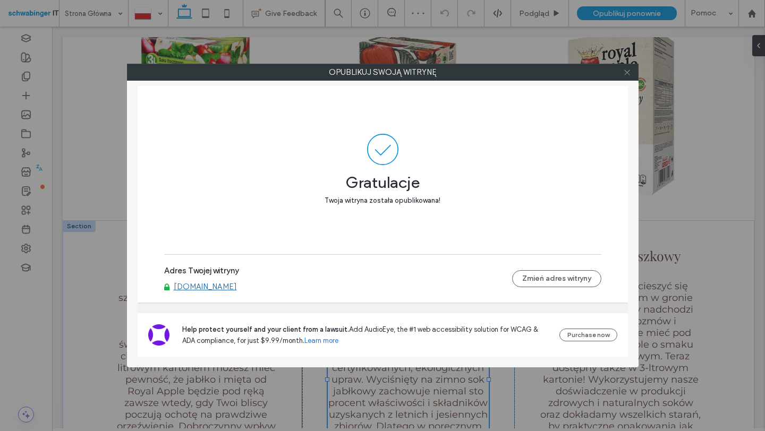
click at [625, 71] on icon at bounding box center [627, 73] width 8 height 8
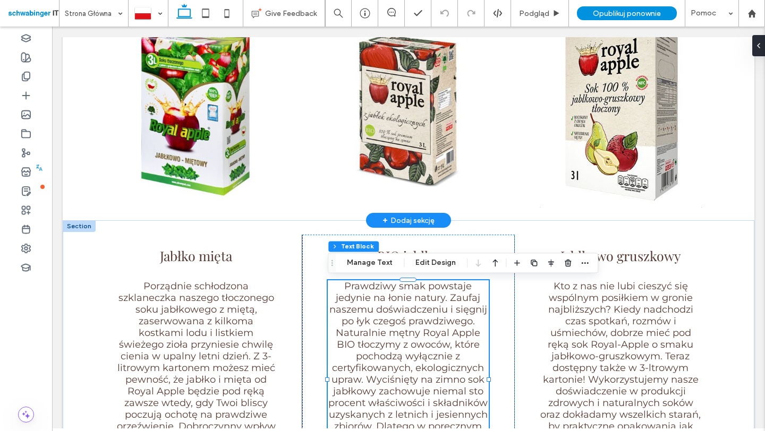
click at [600, 123] on img at bounding box center [620, 111] width 171 height 204
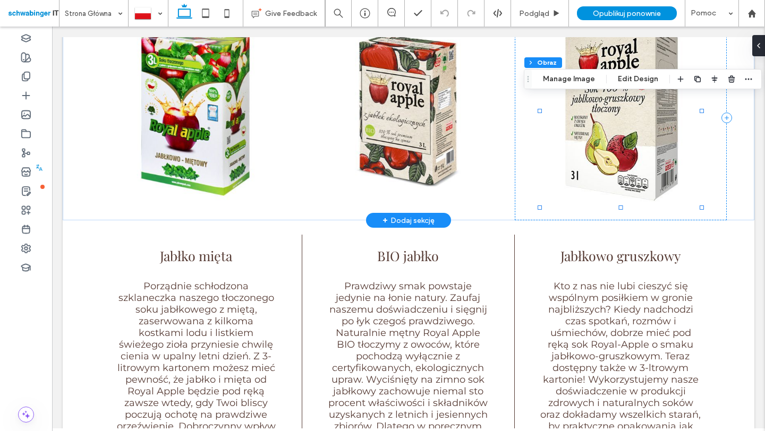
type input "**"
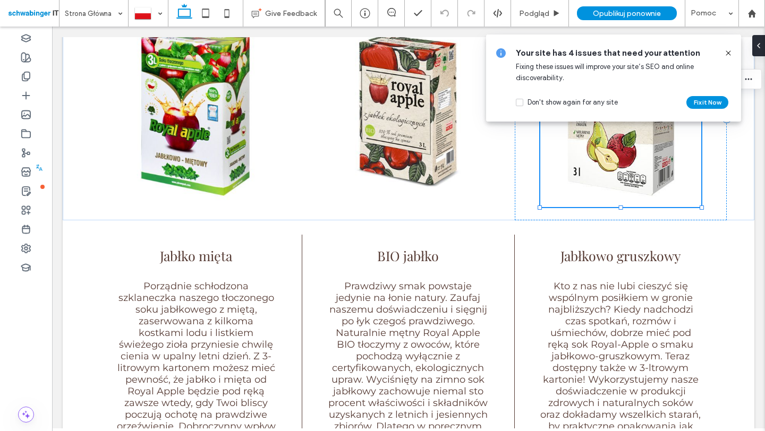
click at [727, 53] on icon at bounding box center [728, 53] width 9 height 9
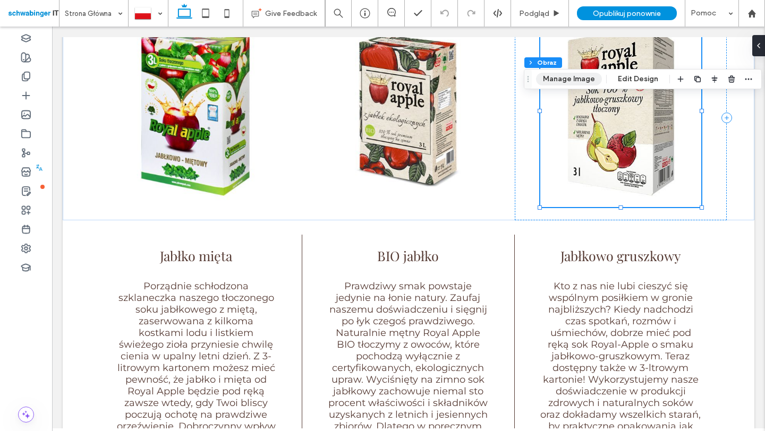
click at [577, 77] on button "Manage Image" at bounding box center [569, 79] width 66 height 13
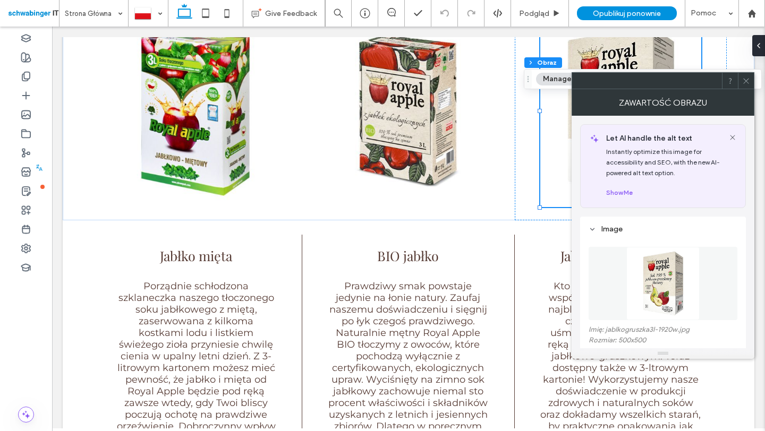
scroll to position [110, 0]
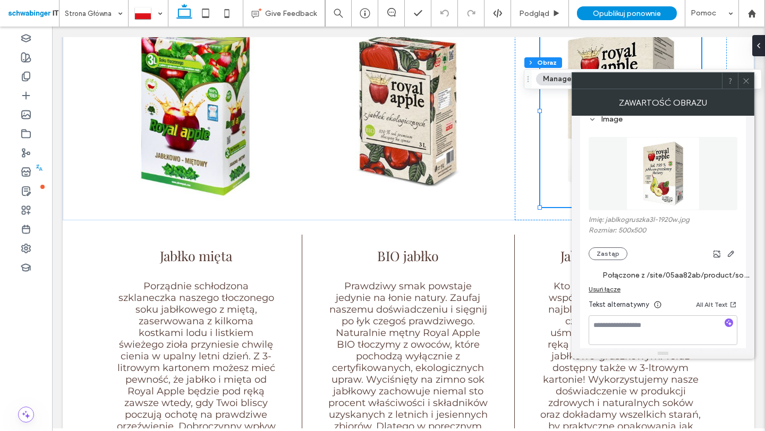
click at [679, 273] on label "Połączone z /site/05aa82ab/product/sok-royal-apple-jablko-gruszka-3l?preview=tr…" at bounding box center [676, 276] width 149 height 20
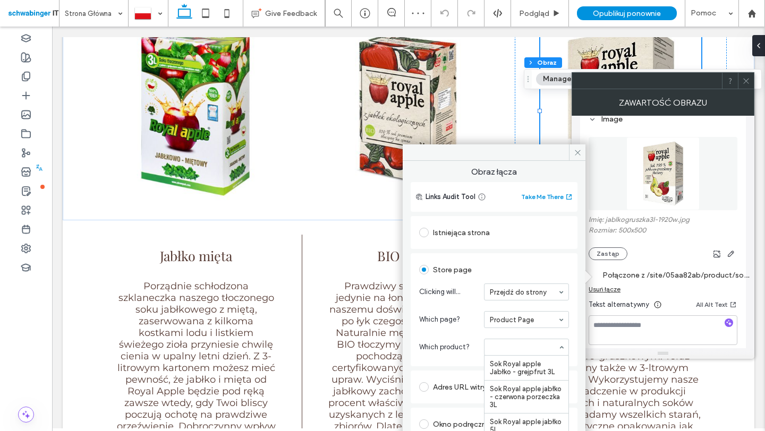
scroll to position [241, 0]
click at [581, 153] on icon at bounding box center [578, 153] width 8 height 8
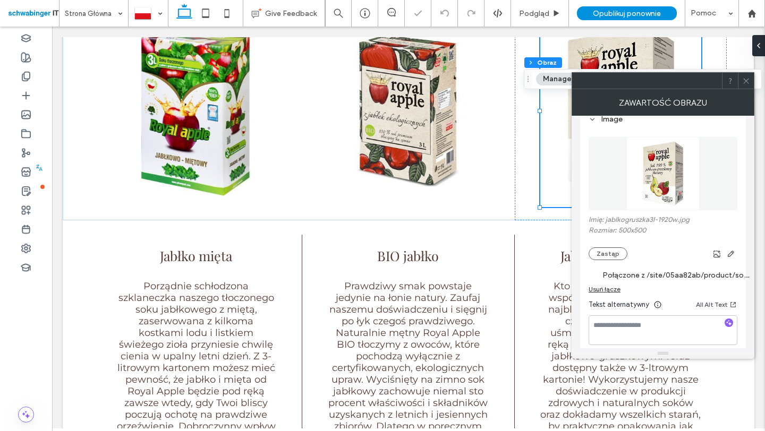
click at [744, 78] on icon at bounding box center [746, 81] width 8 height 8
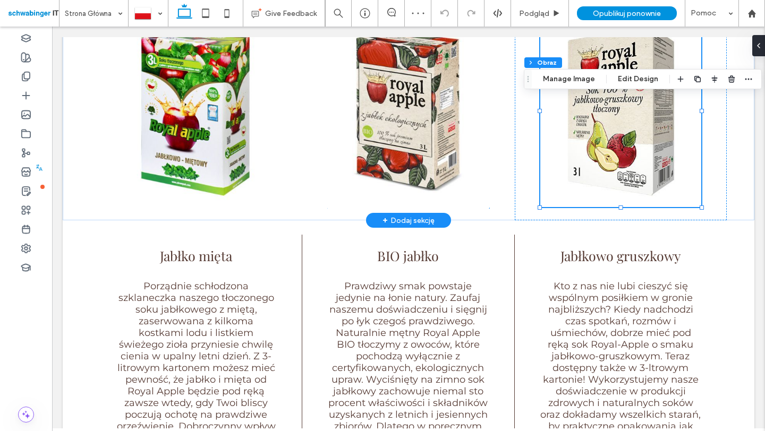
click at [410, 129] on img at bounding box center [408, 111] width 171 height 205
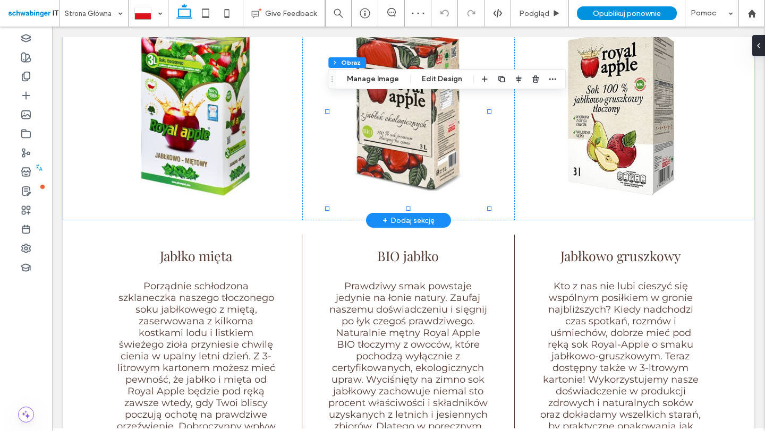
type input "**"
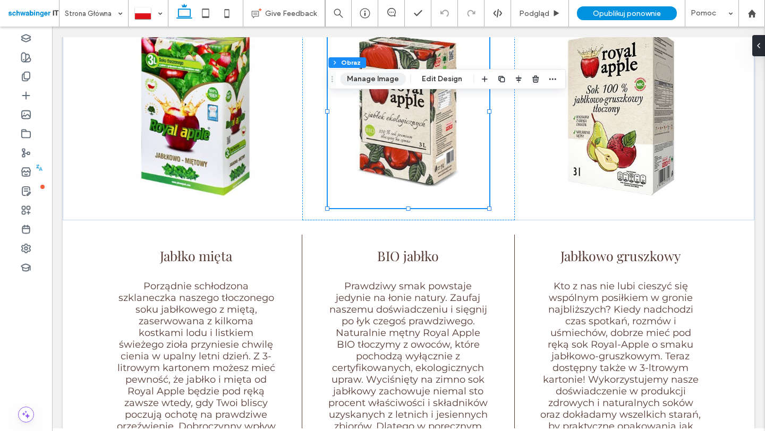
click at [382, 82] on button "Manage Image" at bounding box center [373, 79] width 66 height 13
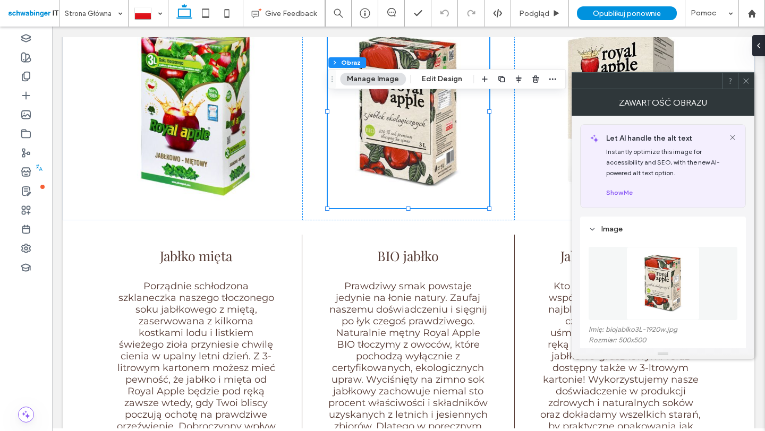
scroll to position [175, 0]
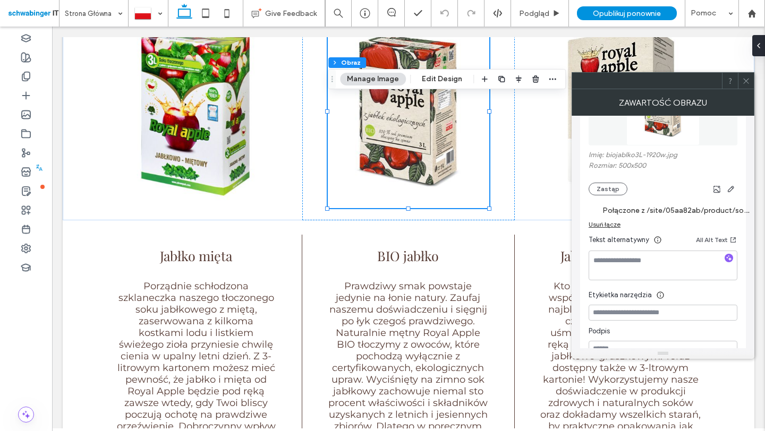
click at [664, 209] on label "Połączone z /site/05aa82ab/product/sok-royal-apple-bio-jablkowy-3l?preview=true…" at bounding box center [676, 211] width 149 height 20
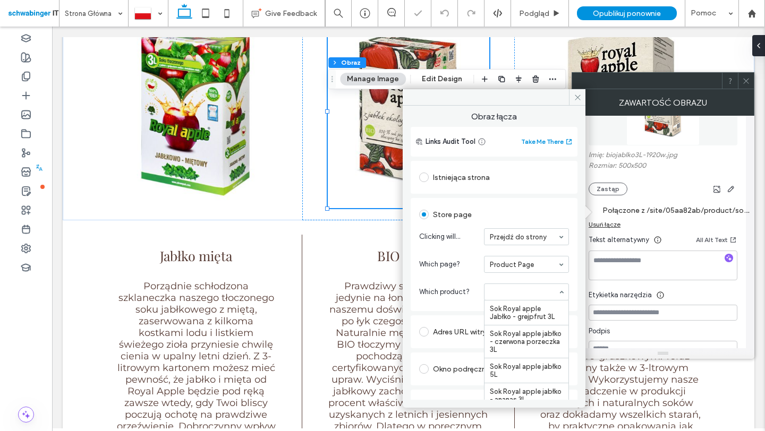
scroll to position [415, 0]
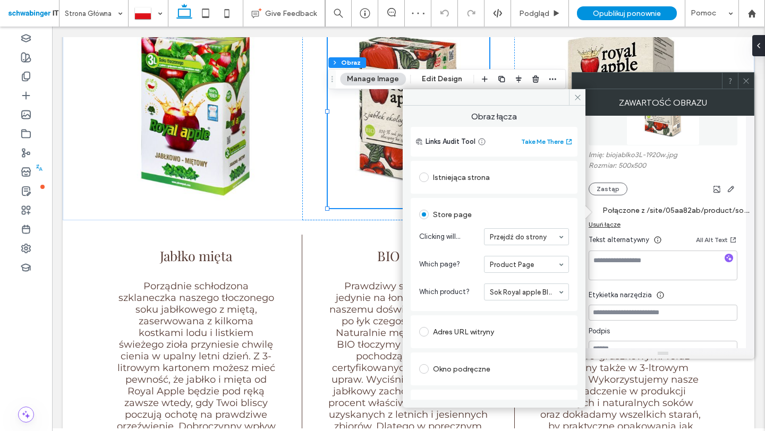
click at [580, 98] on icon at bounding box center [578, 98] width 8 height 8
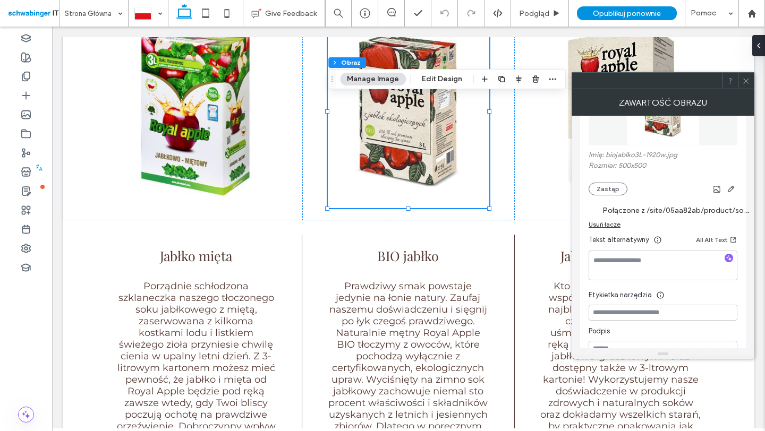
click at [745, 81] on use at bounding box center [745, 80] width 5 height 5
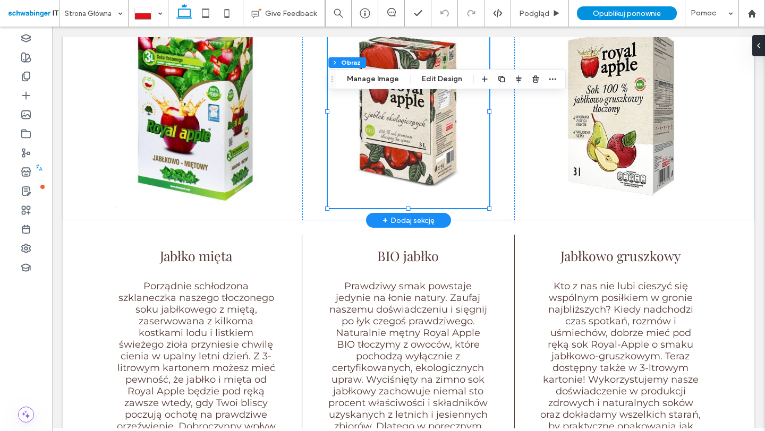
click at [227, 129] on img at bounding box center [196, 111] width 171 height 205
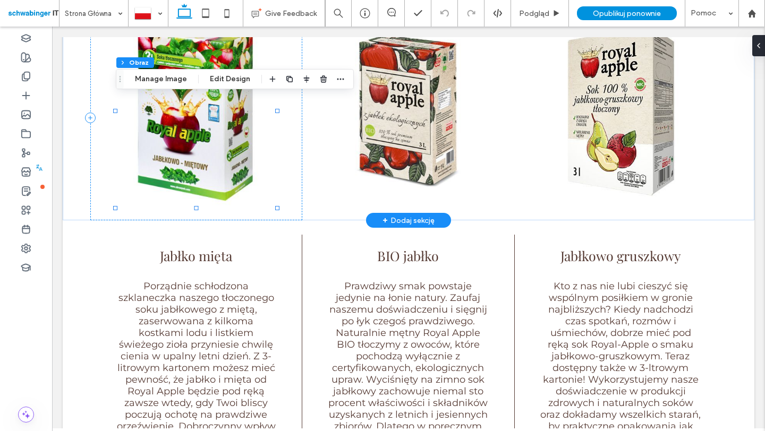
type input "**"
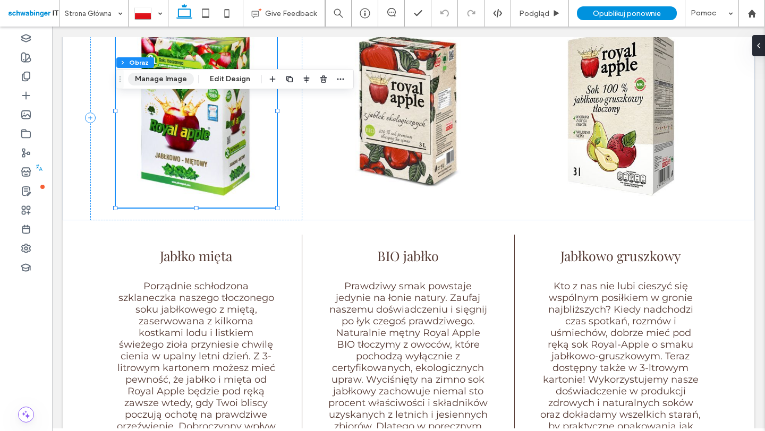
click at [169, 81] on button "Manage Image" at bounding box center [161, 79] width 66 height 13
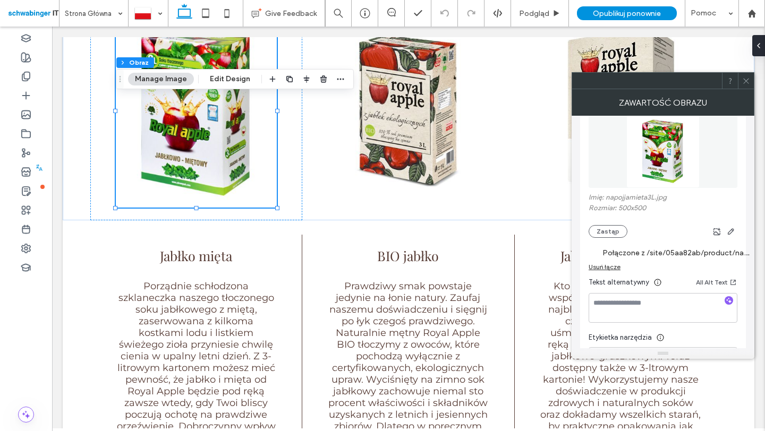
scroll to position [134, 0]
click at [693, 254] on label "Połączone z /site/05aa82ab/product/napoj-royal-apple-jablko-mieta-3l?preview=tr…" at bounding box center [676, 251] width 149 height 20
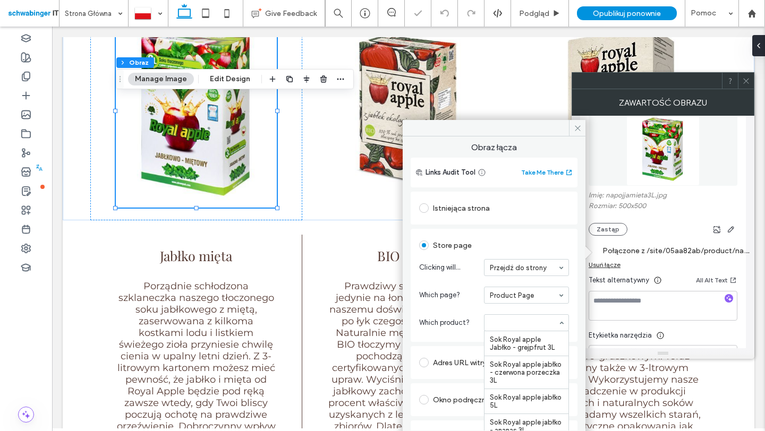
scroll to position [108, 0]
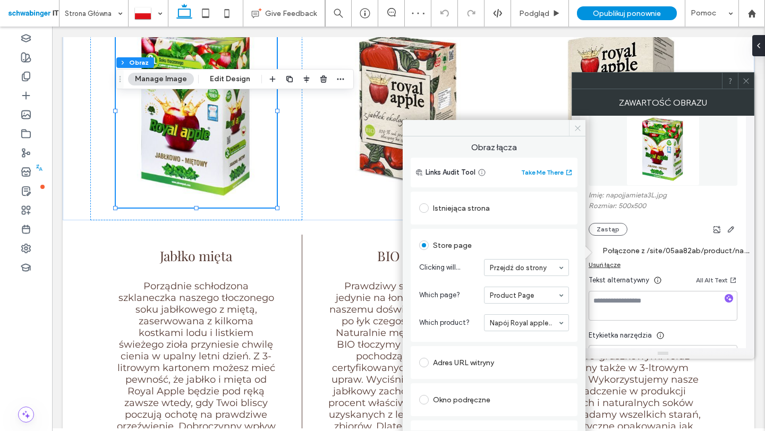
click at [577, 127] on icon at bounding box center [578, 128] width 8 height 8
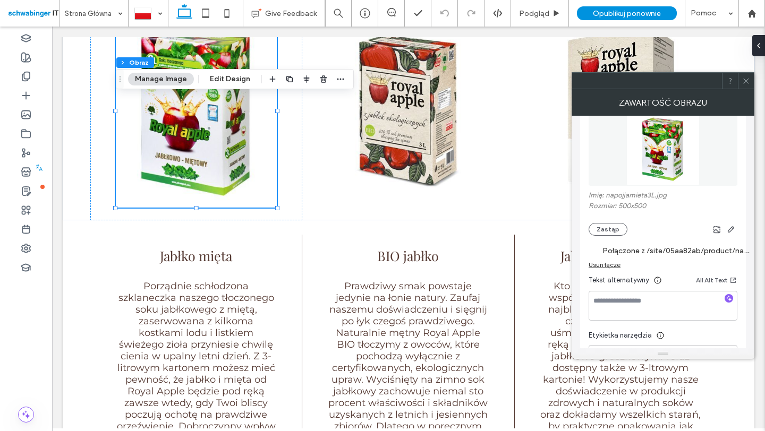
click at [746, 82] on icon at bounding box center [746, 81] width 8 height 8
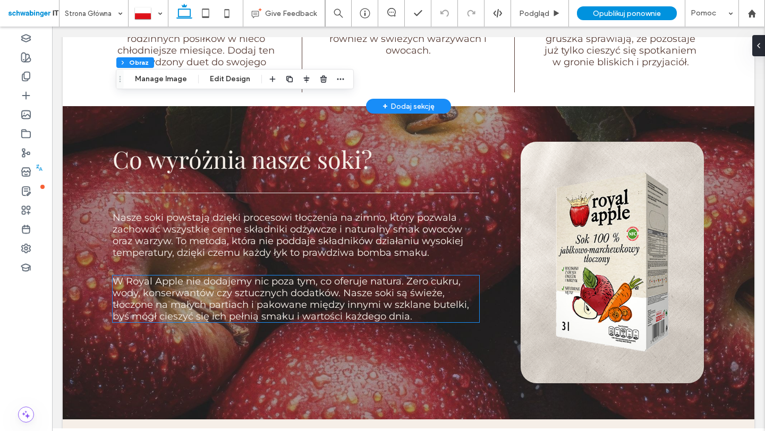
scroll to position [987, 0]
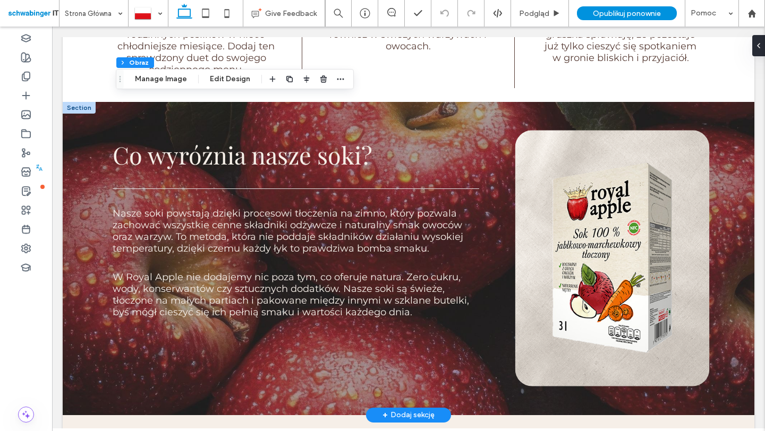
click at [609, 235] on img at bounding box center [612, 258] width 194 height 256
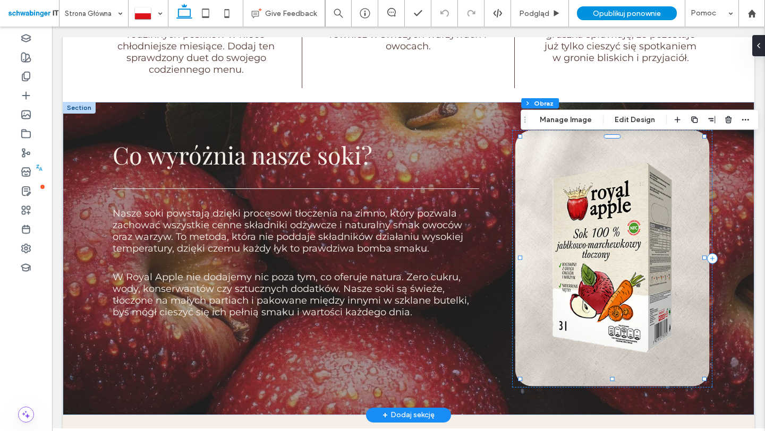
type input "**"
click at [609, 235] on img at bounding box center [612, 258] width 194 height 256
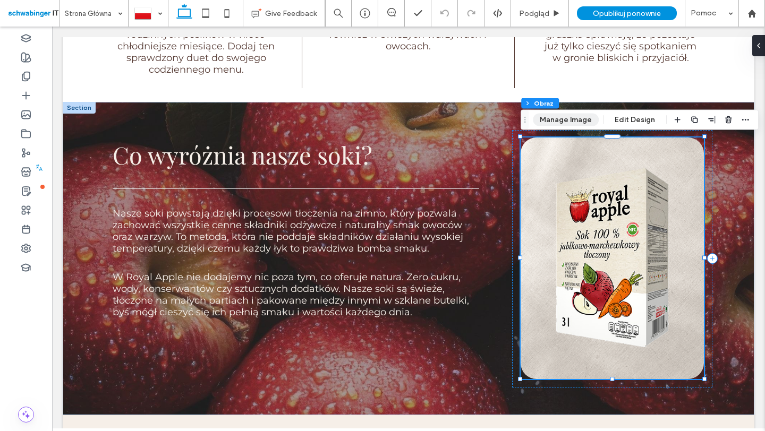
click at [570, 123] on button "Manage Image" at bounding box center [566, 120] width 66 height 13
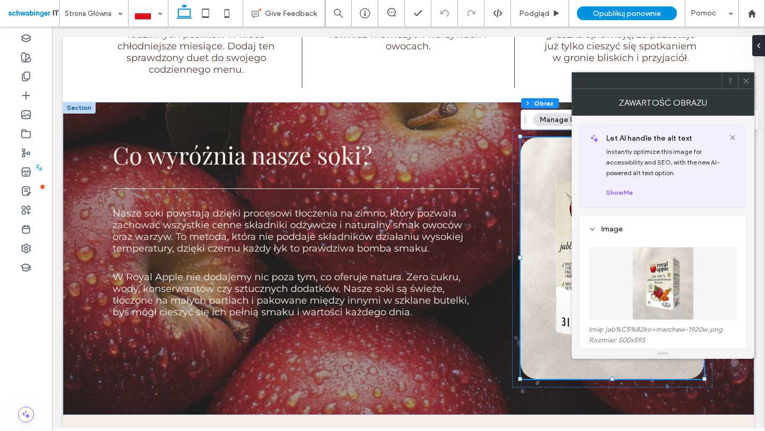
click at [666, 288] on img at bounding box center [663, 283] width 62 height 73
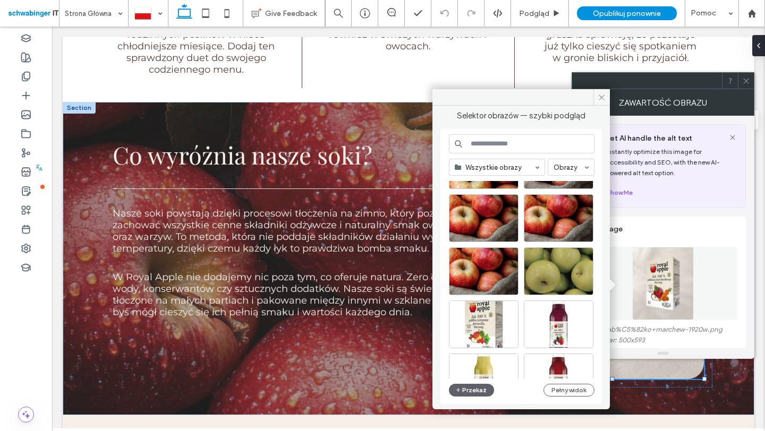
scroll to position [456, 0]
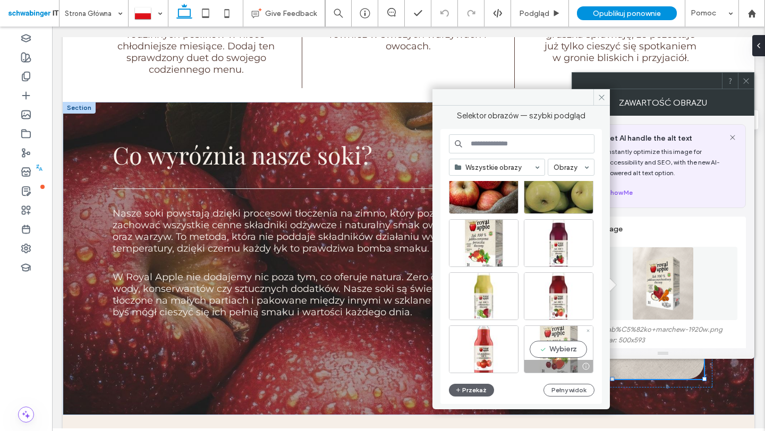
click at [555, 350] on div "Wybierz" at bounding box center [559, 350] width 70 height 48
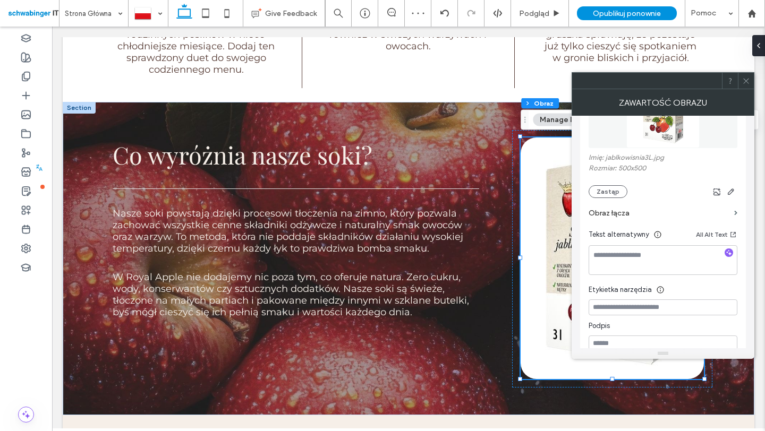
scroll to position [192, 0]
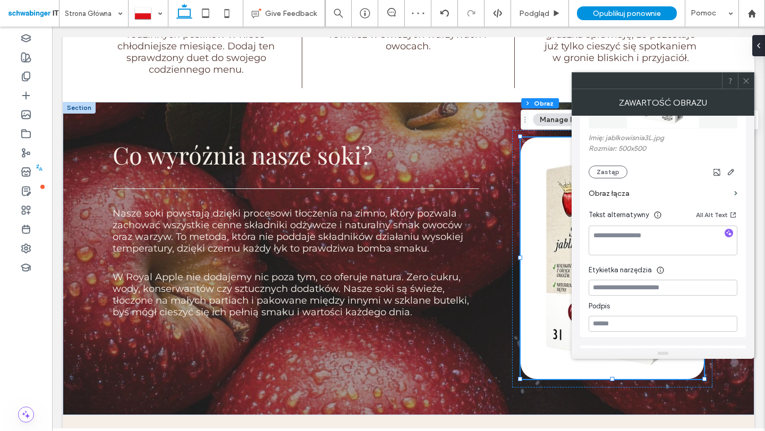
click at [657, 191] on label "Obraz łącza" at bounding box center [659, 194] width 141 height 20
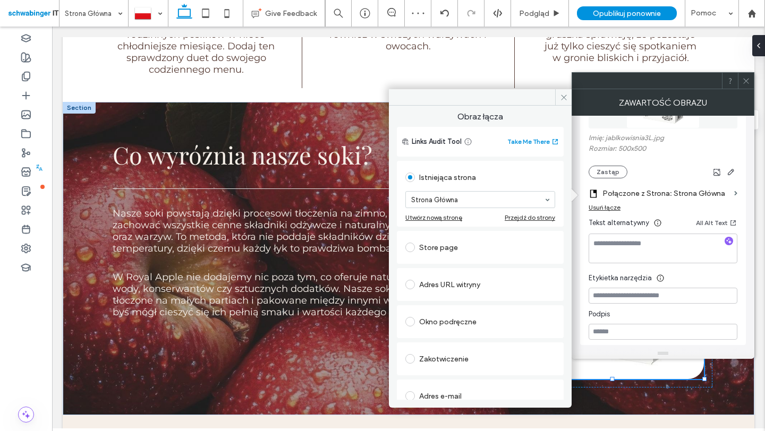
click at [448, 250] on div "Store page" at bounding box center [480, 247] width 150 height 17
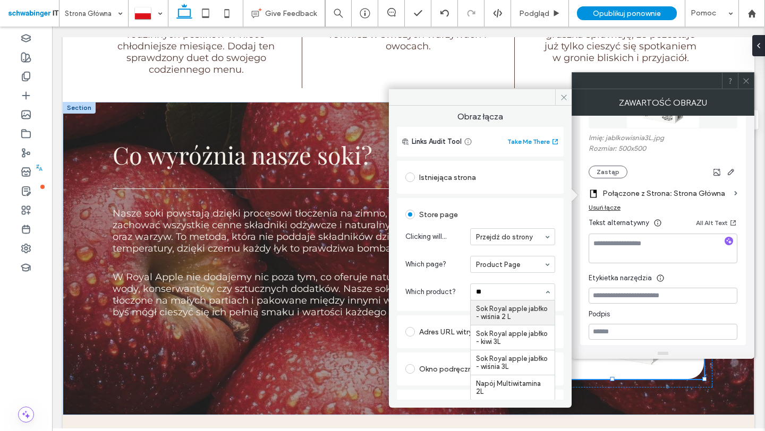
type input "***"
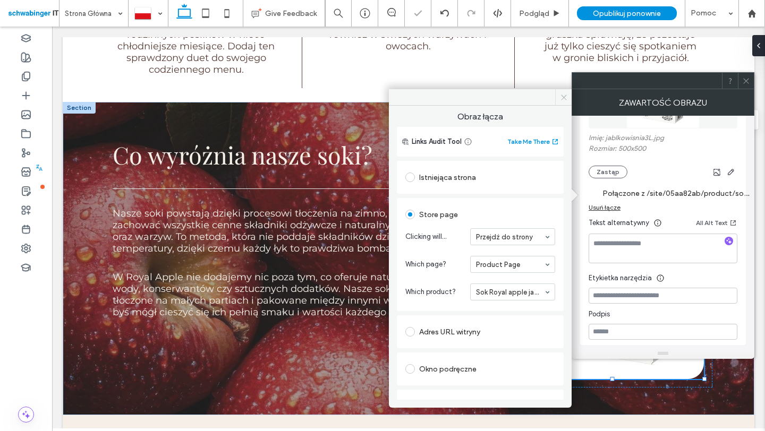
click at [563, 94] on icon at bounding box center [564, 98] width 8 height 8
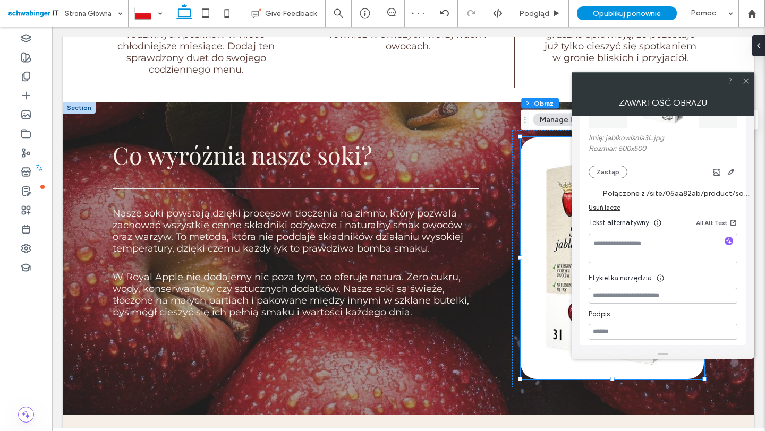
click at [742, 82] on icon at bounding box center [746, 81] width 8 height 8
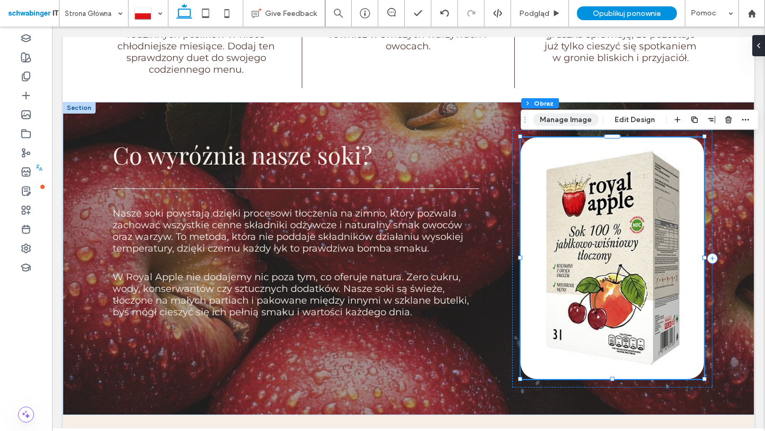
click at [562, 120] on button "Manage Image" at bounding box center [566, 120] width 66 height 13
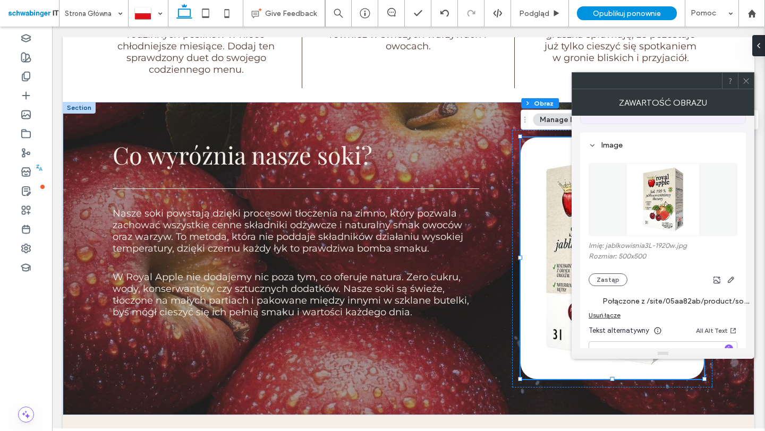
scroll to position [88, 0]
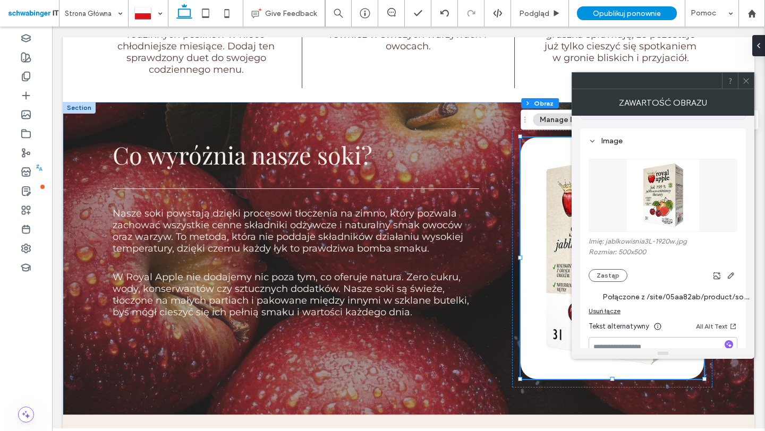
click at [748, 79] on icon at bounding box center [746, 81] width 8 height 8
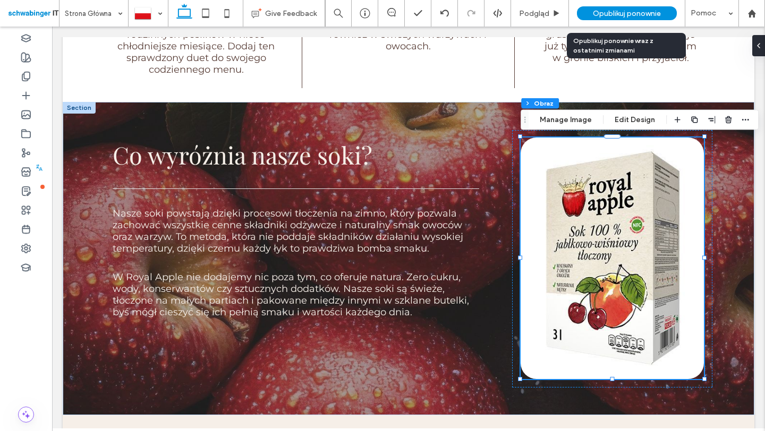
click at [648, 9] on span "Opublikuj ponownie" at bounding box center [627, 13] width 68 height 9
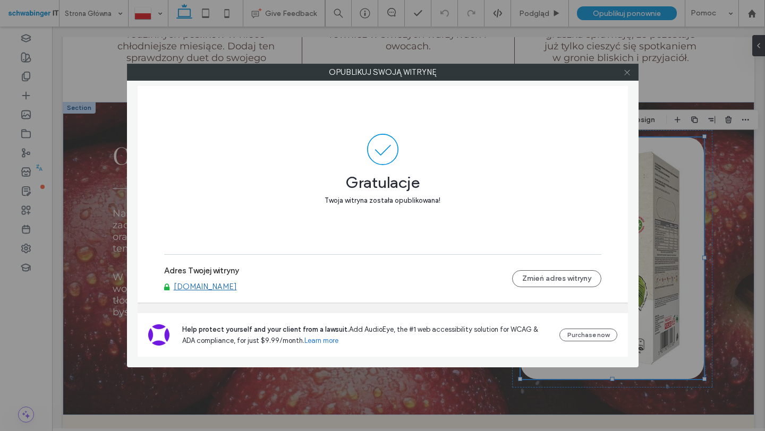
click at [625, 72] on icon at bounding box center [627, 73] width 8 height 8
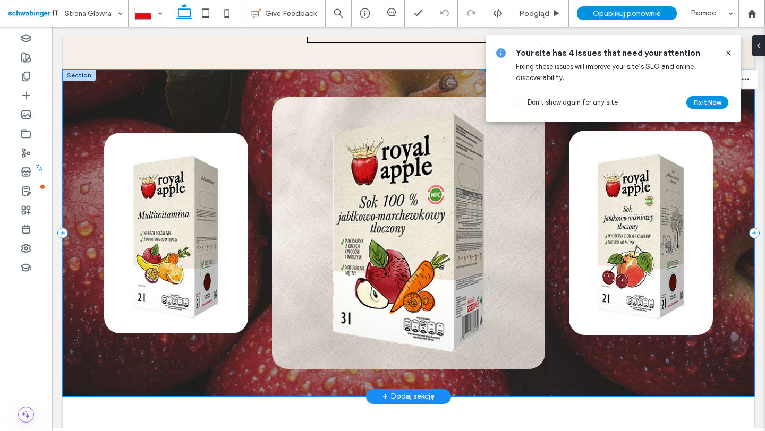
scroll to position [1484, 0]
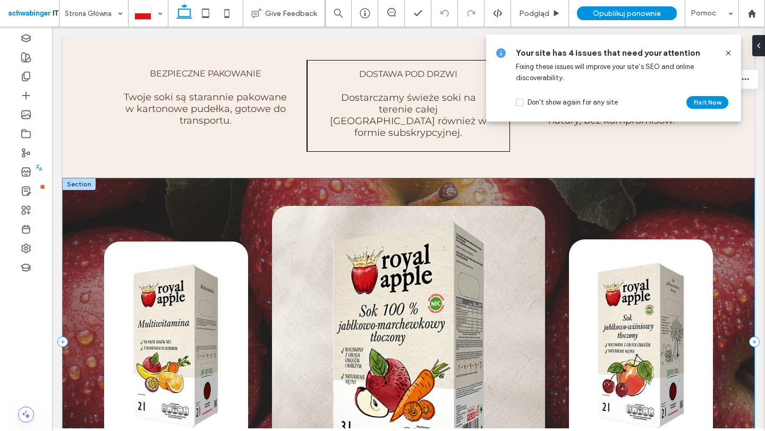
click at [647, 225] on div at bounding box center [409, 342] width 692 height 327
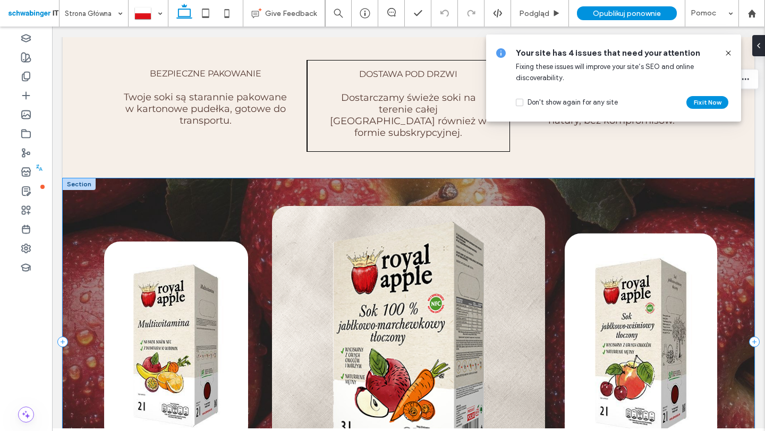
click at [629, 282] on img at bounding box center [641, 342] width 152 height 217
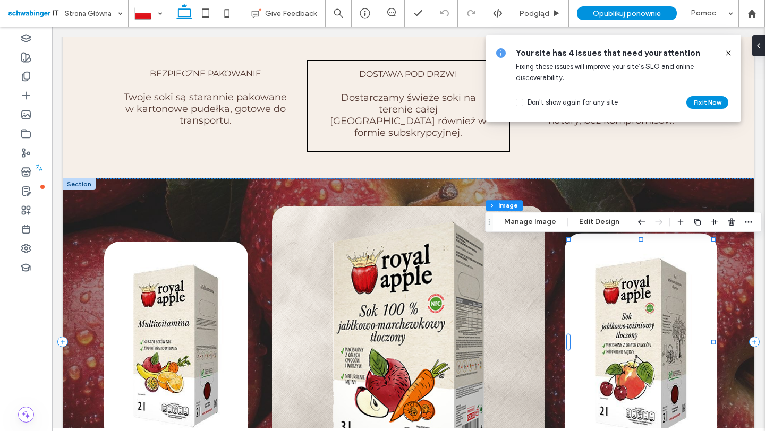
type input "**"
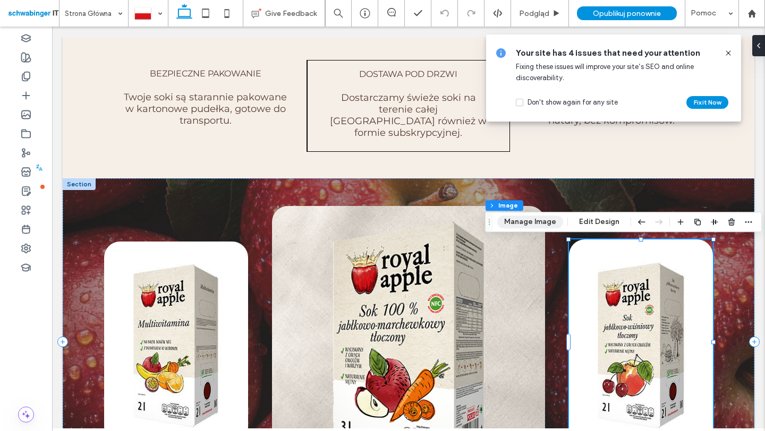
click at [530, 223] on button "Manage Image" at bounding box center [530, 222] width 66 height 13
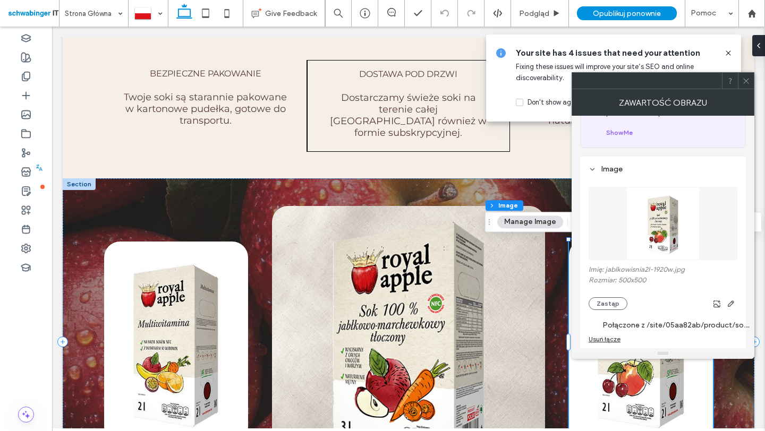
scroll to position [81, 0]
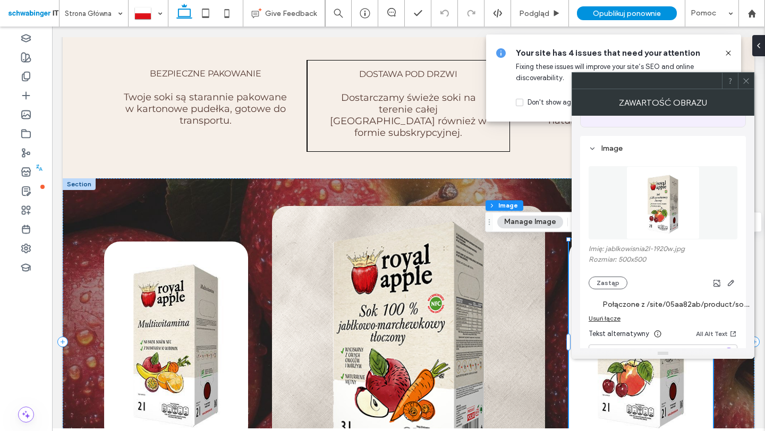
click at [651, 306] on label "Połączone z /site/05aa82ab/product/sok-royal-apple-jablko-wisnia-2-l?preview=tr…" at bounding box center [676, 305] width 149 height 20
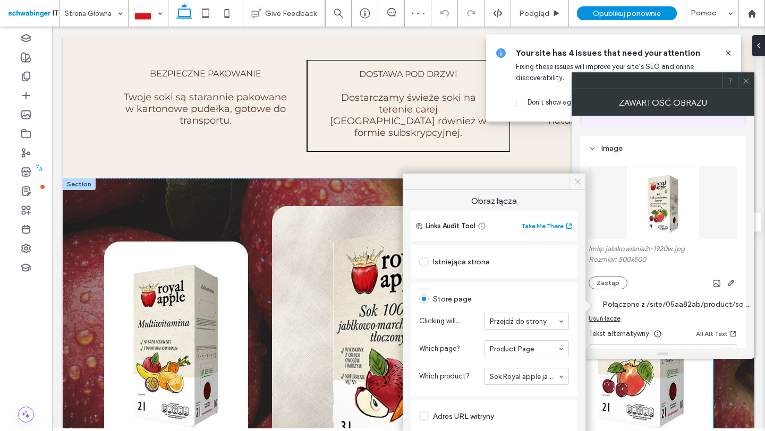
click at [578, 176] on span at bounding box center [577, 182] width 16 height 16
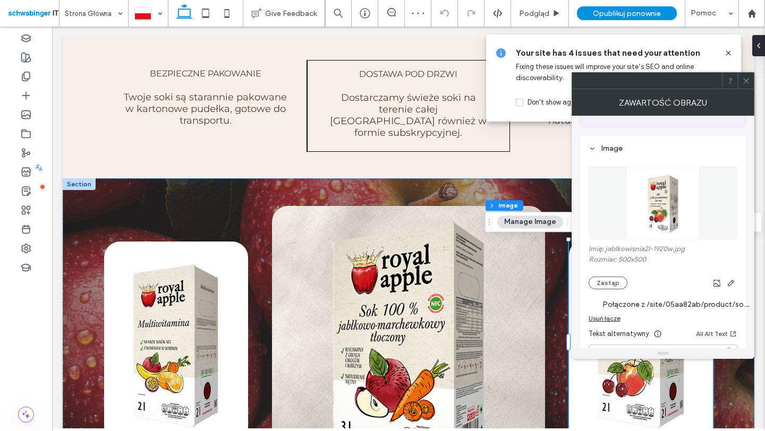
click at [641, 215] on img at bounding box center [662, 202] width 73 height 73
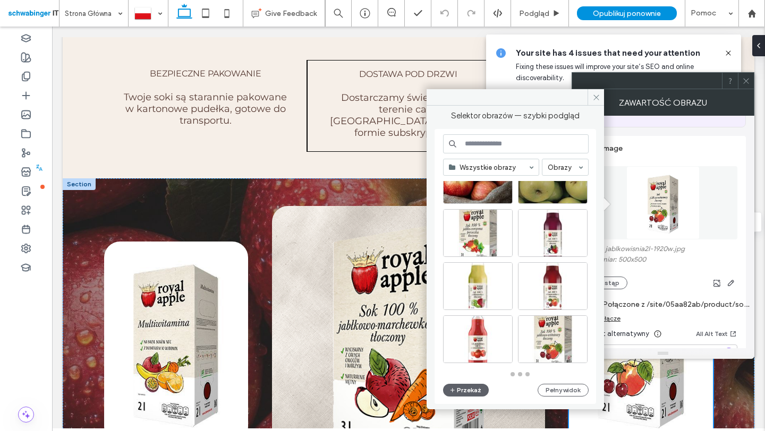
scroll to position [461, 0]
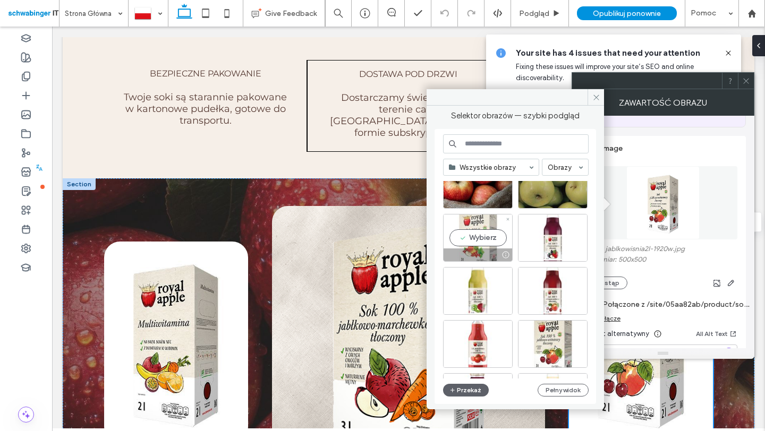
click at [486, 249] on div at bounding box center [478, 255] width 69 height 13
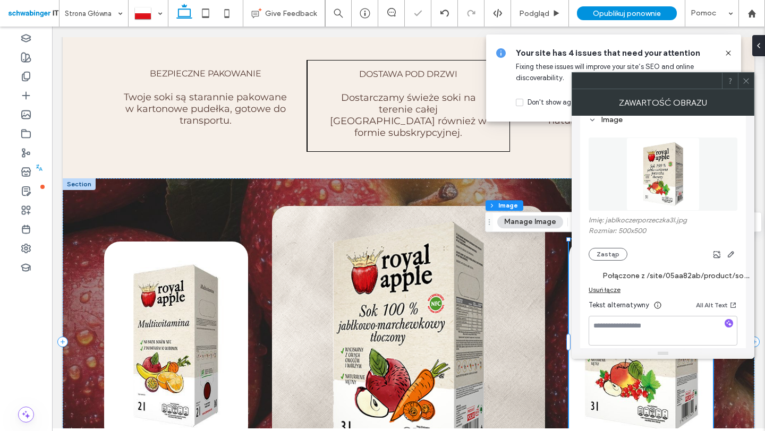
scroll to position [112, 0]
click at [686, 273] on label "Połączone z /site/05aa82ab/product/sok-royal-apple-jablko-wisnia-2-l?preview=tr…" at bounding box center [676, 274] width 149 height 20
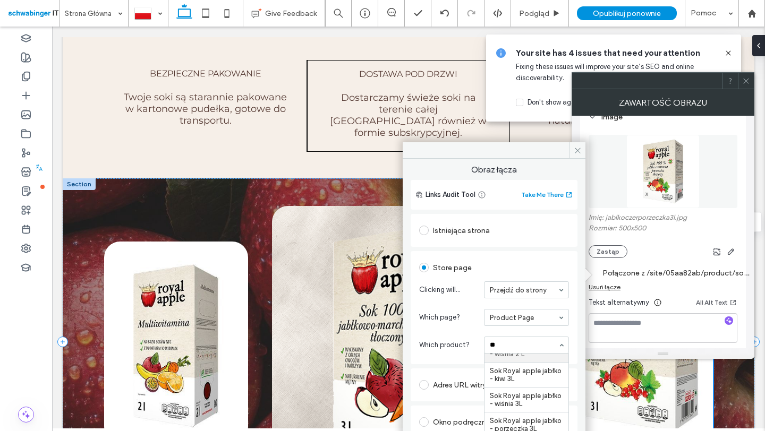
scroll to position [110, 0]
type input "***"
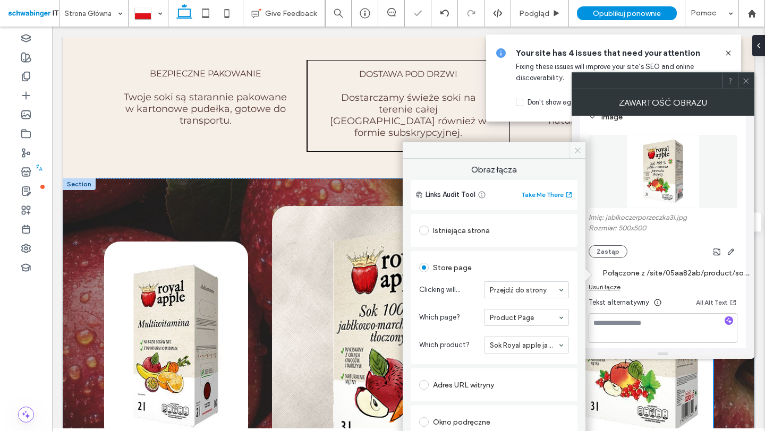
click at [579, 152] on use at bounding box center [577, 150] width 5 height 5
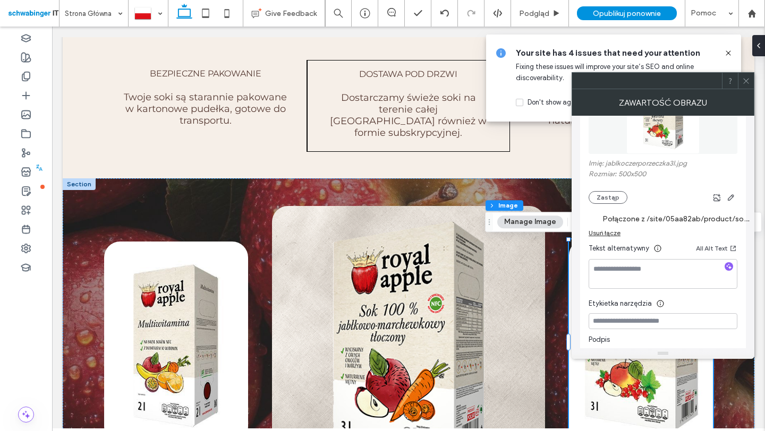
scroll to position [169, 0]
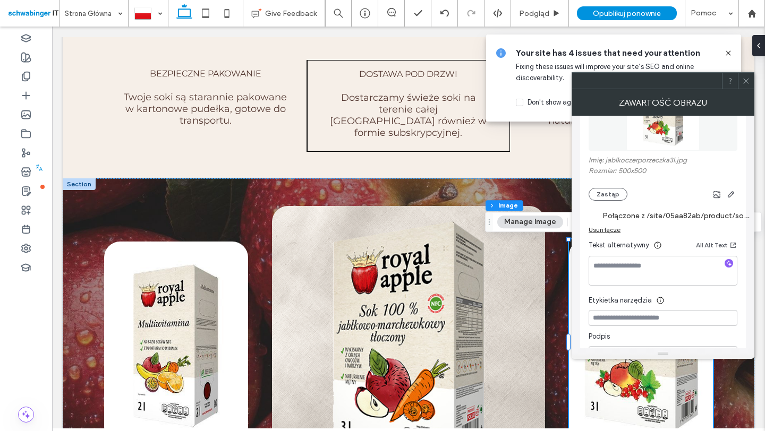
click at [743, 80] on icon at bounding box center [746, 81] width 8 height 8
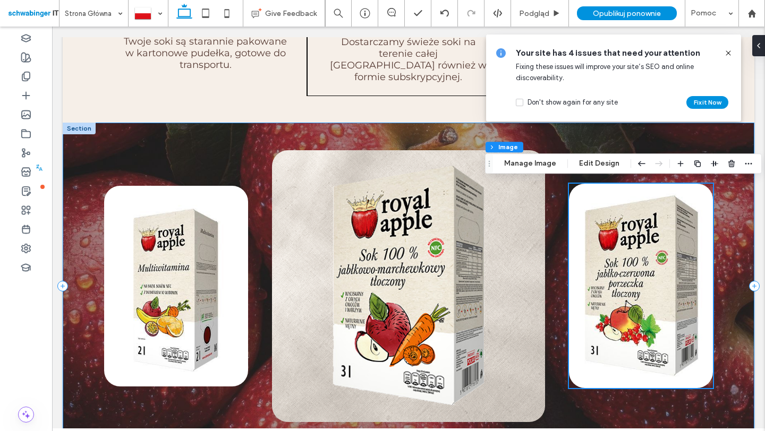
scroll to position [1561, 0]
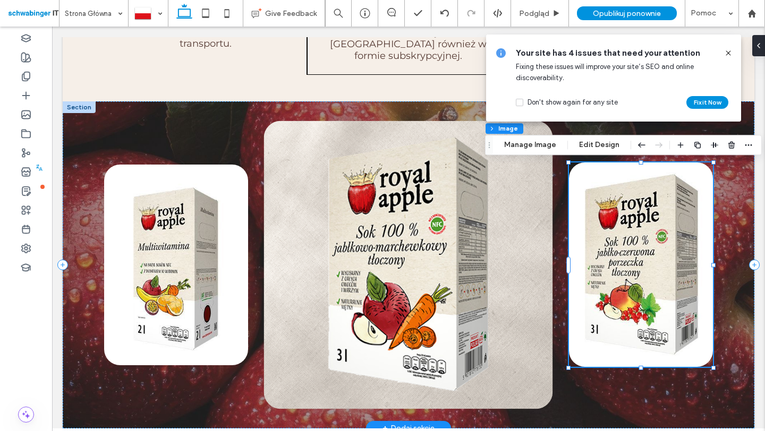
click at [392, 273] on img at bounding box center [408, 265] width 289 height 288
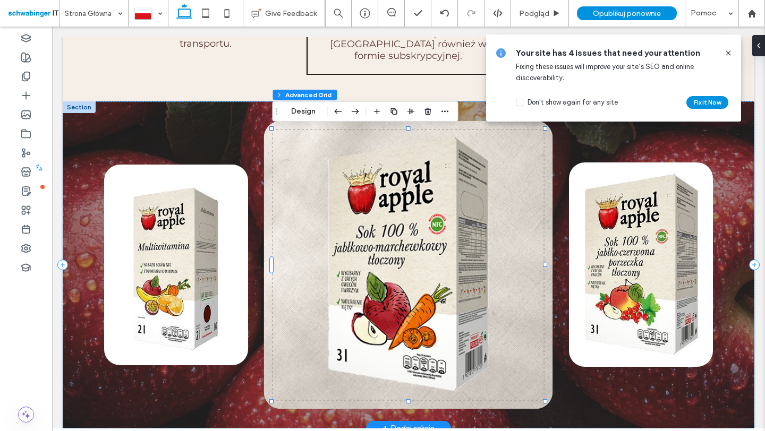
click at [516, 146] on img at bounding box center [408, 265] width 289 height 288
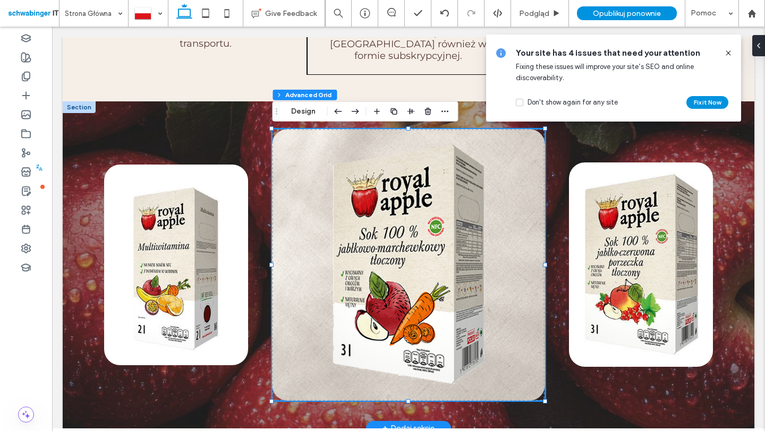
click at [441, 216] on div at bounding box center [408, 265] width 273 height 272
type input "**"
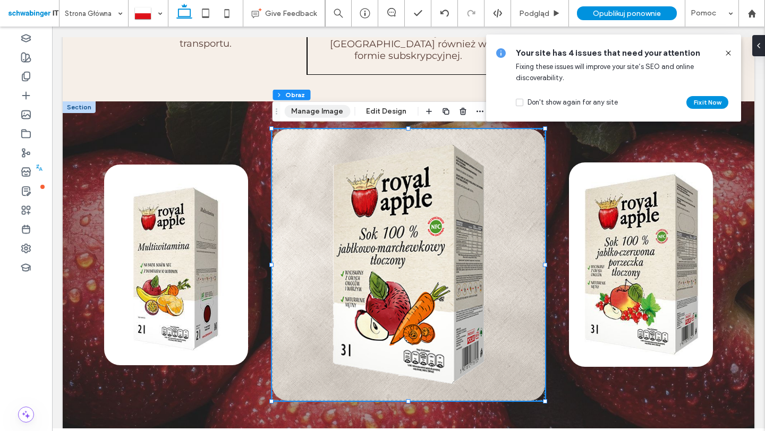
click at [333, 114] on button "Manage Image" at bounding box center [317, 111] width 66 height 13
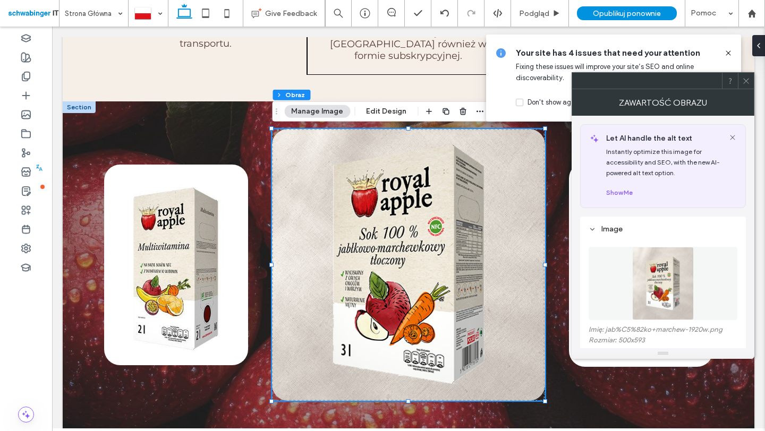
click at [664, 251] on img at bounding box center [663, 283] width 62 height 73
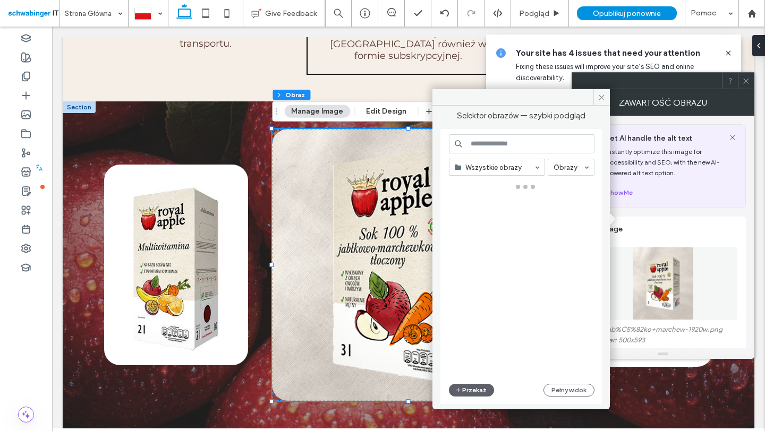
scroll to position [66, 0]
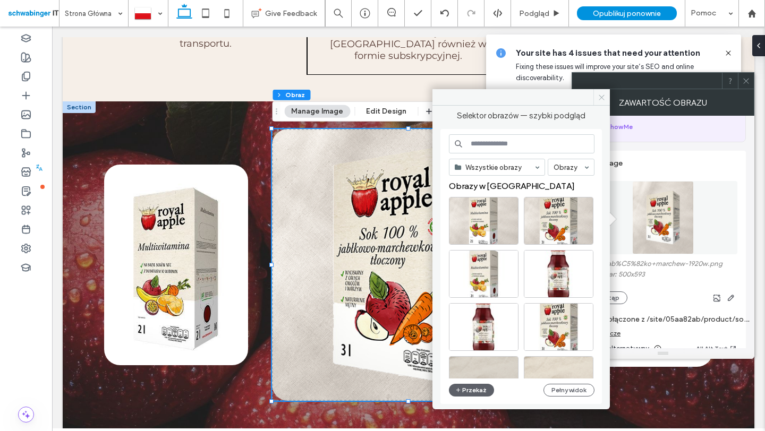
click at [600, 94] on icon at bounding box center [602, 98] width 8 height 8
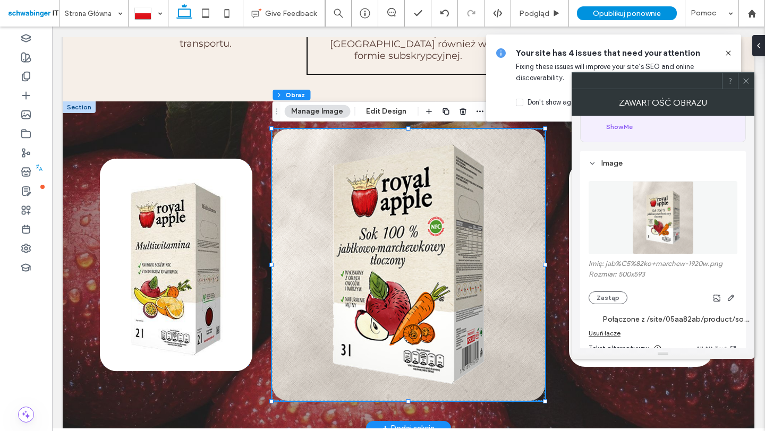
click at [175, 239] on img at bounding box center [176, 264] width 152 height 213
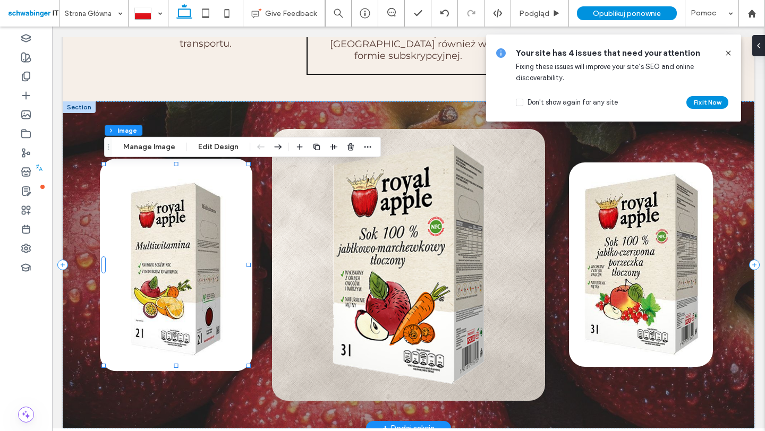
type input "**"
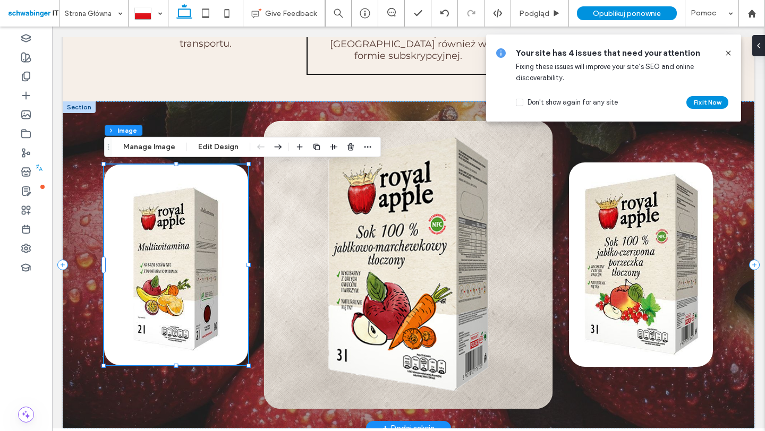
click at [480, 246] on img at bounding box center [408, 265] width 289 height 288
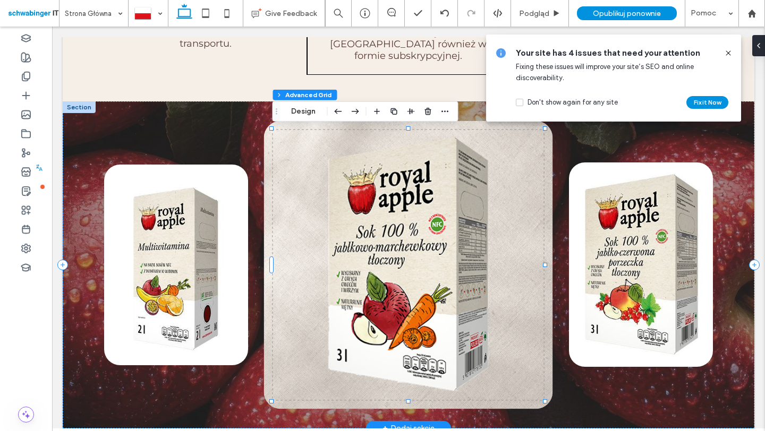
click at [387, 215] on img at bounding box center [408, 265] width 289 height 288
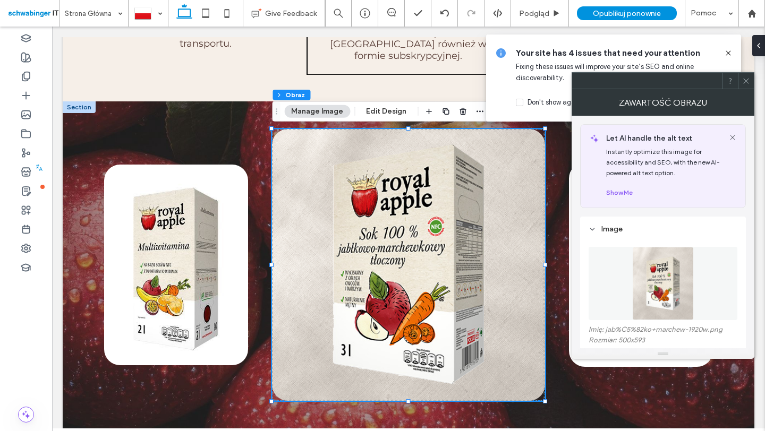
type input "**"
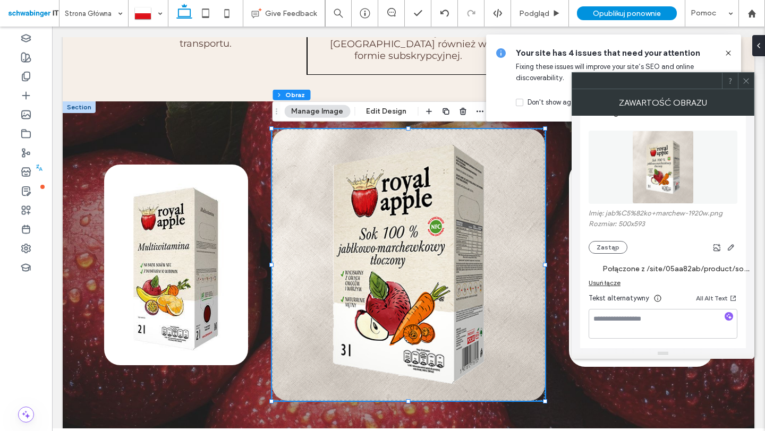
scroll to position [103, 0]
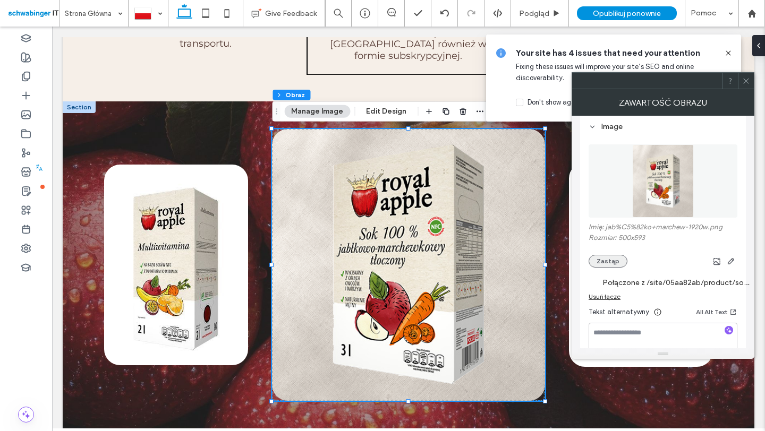
click at [619, 260] on button "Zastąp" at bounding box center [608, 261] width 39 height 13
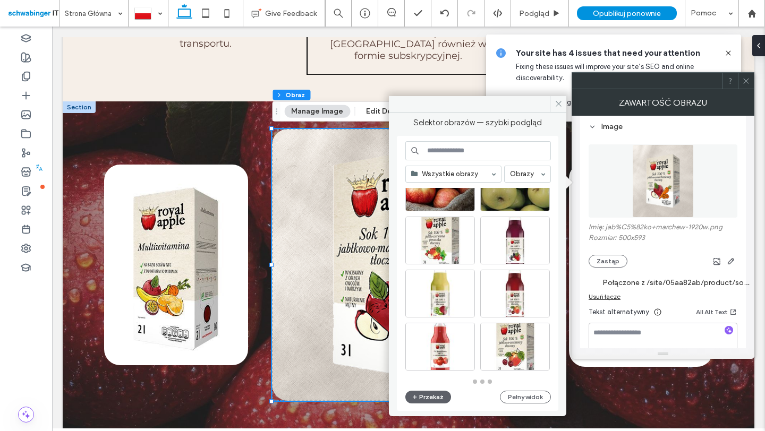
scroll to position [466, 0]
click at [513, 395] on button "Pełny widok" at bounding box center [525, 397] width 51 height 13
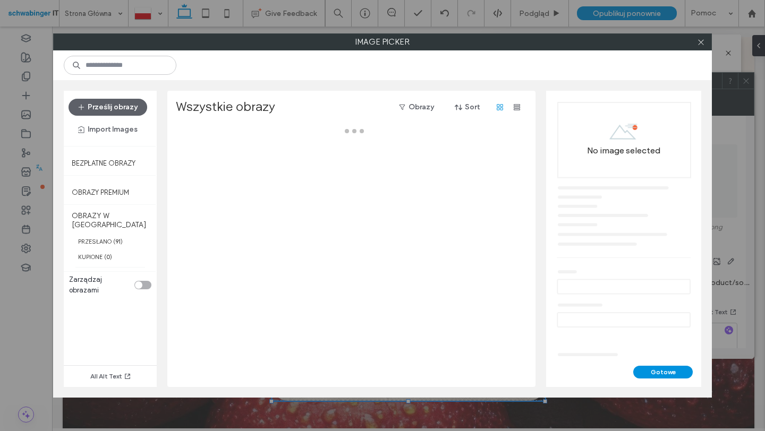
scroll to position [0, 0]
click at [667, 378] on button "Gotowe" at bounding box center [663, 372] width 60 height 13
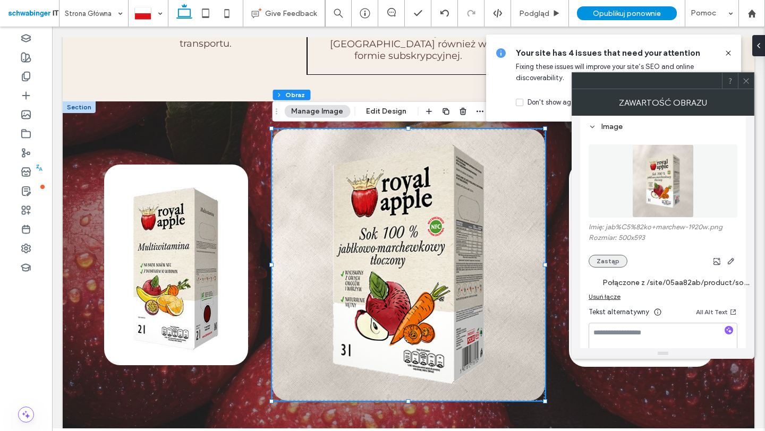
click at [616, 259] on button "Zastąp" at bounding box center [608, 261] width 39 height 13
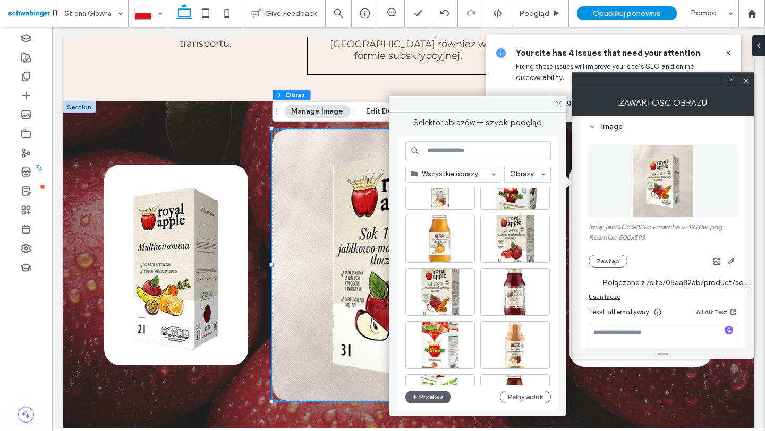
scroll to position [998, 0]
click at [518, 251] on div at bounding box center [515, 256] width 69 height 13
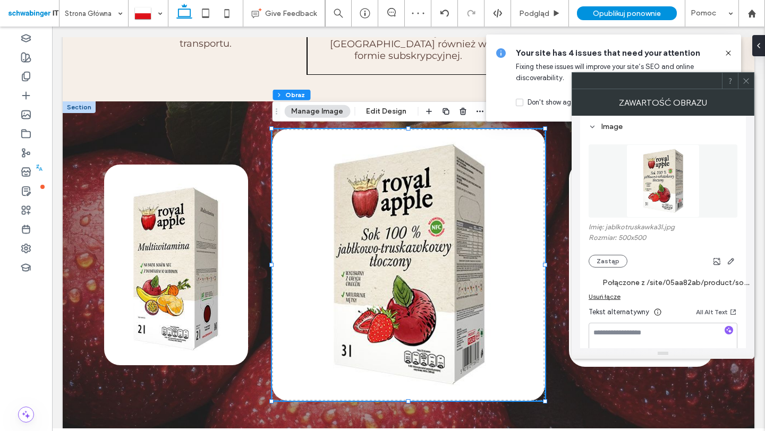
click at [662, 283] on label "Połączone z /site/05aa82ab/product/sok-royal-apple-jablko-marchewka-3l?preview=…" at bounding box center [676, 283] width 149 height 20
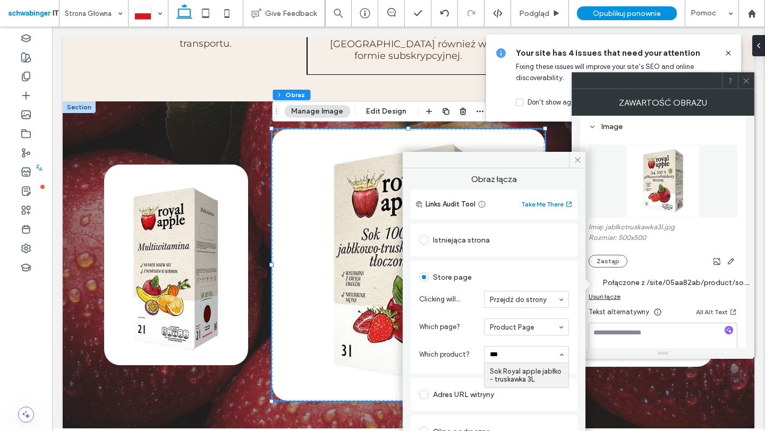
type input "****"
click at [574, 156] on icon at bounding box center [578, 160] width 8 height 8
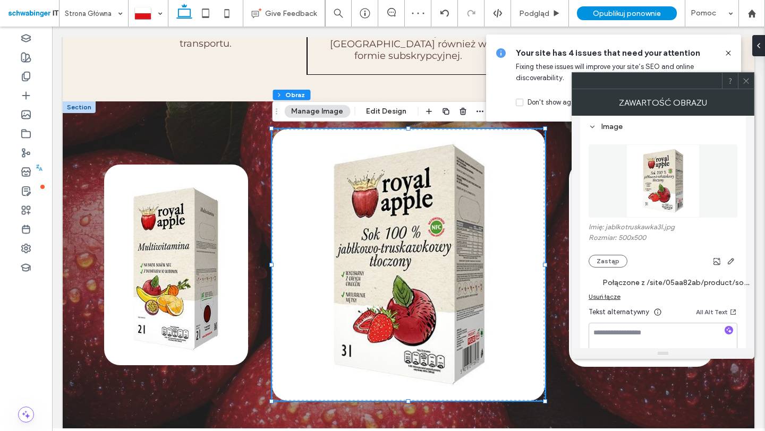
click at [742, 80] on icon at bounding box center [746, 81] width 8 height 8
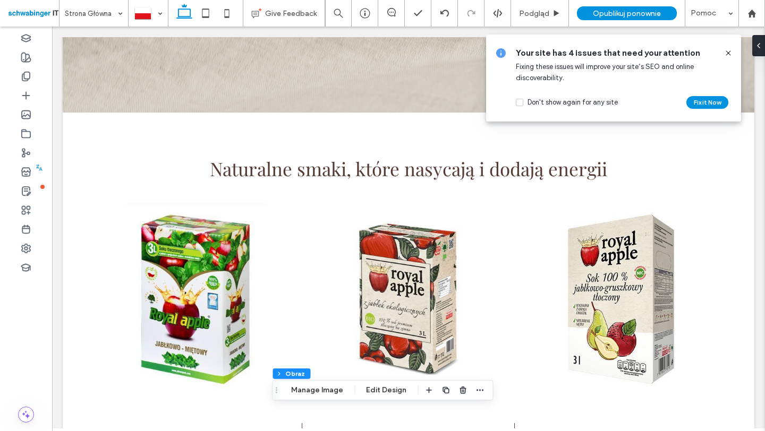
scroll to position [91, 0]
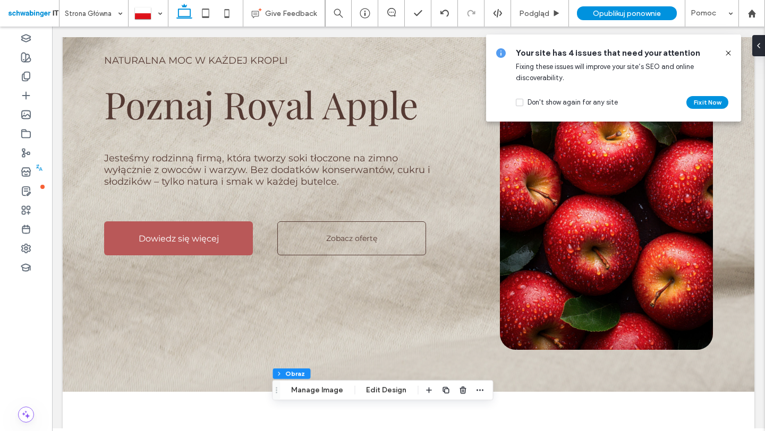
click at [728, 54] on icon at bounding box center [728, 53] width 9 height 9
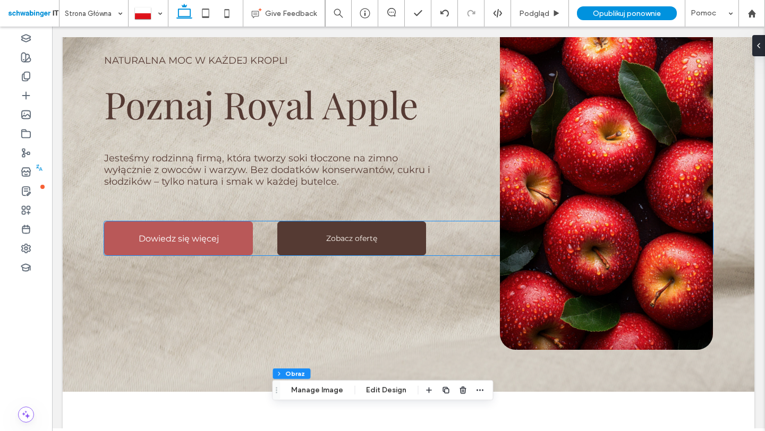
click at [314, 239] on link "Zobacz ofertę" at bounding box center [351, 239] width 149 height 34
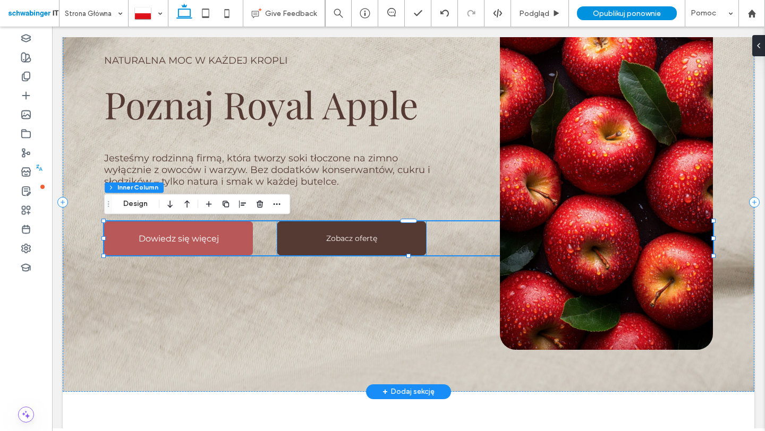
click at [346, 241] on span "Zobacz ofertę" at bounding box center [351, 239] width 51 height 10
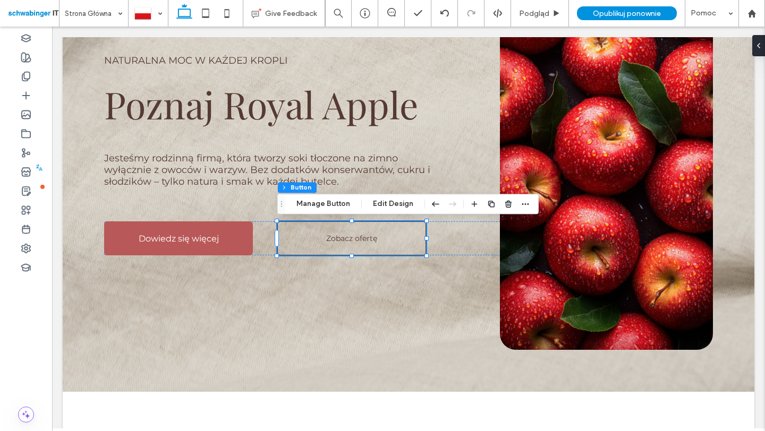
type input "**"
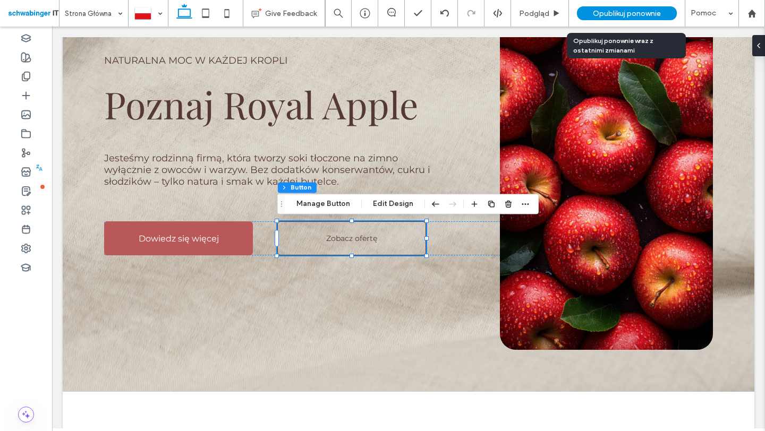
click at [634, 10] on span "Opublikuj ponownie" at bounding box center [627, 13] width 68 height 9
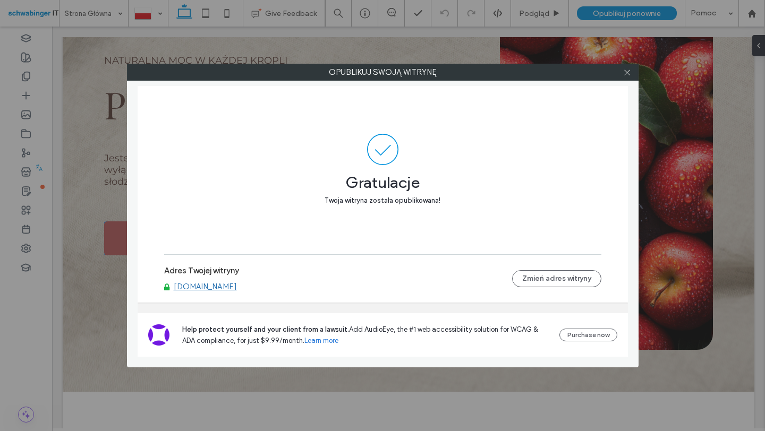
click at [213, 286] on link "royalapple.shop" at bounding box center [205, 287] width 63 height 10
click at [626, 73] on icon at bounding box center [627, 73] width 8 height 8
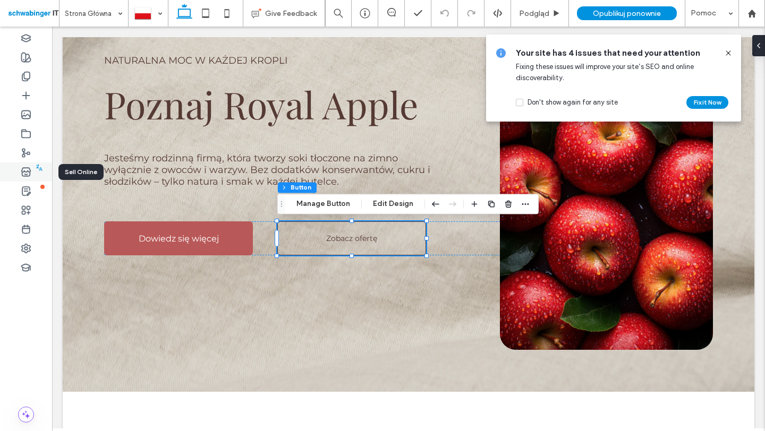
click at [31, 167] on div at bounding box center [26, 172] width 52 height 19
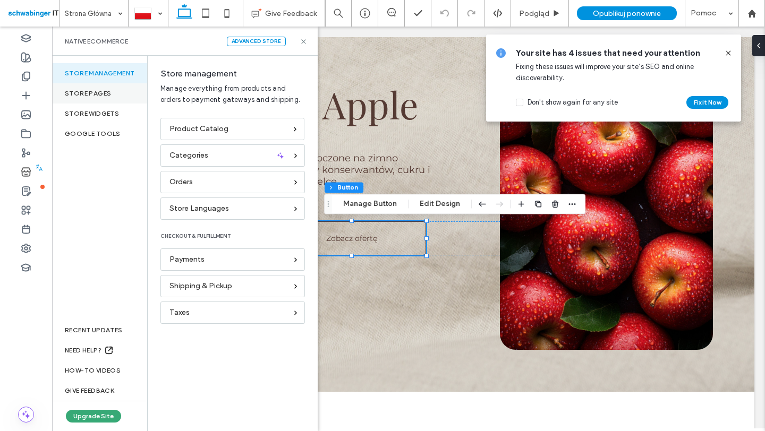
click at [110, 99] on div "Store pages" at bounding box center [99, 93] width 95 height 20
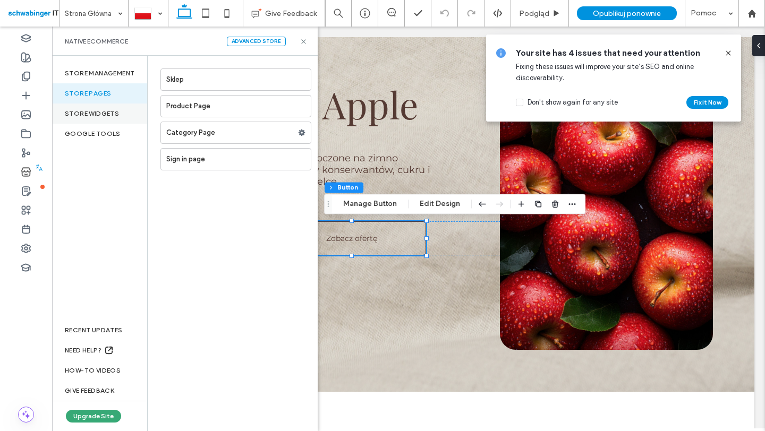
click at [115, 114] on div "store widgets" at bounding box center [99, 114] width 95 height 20
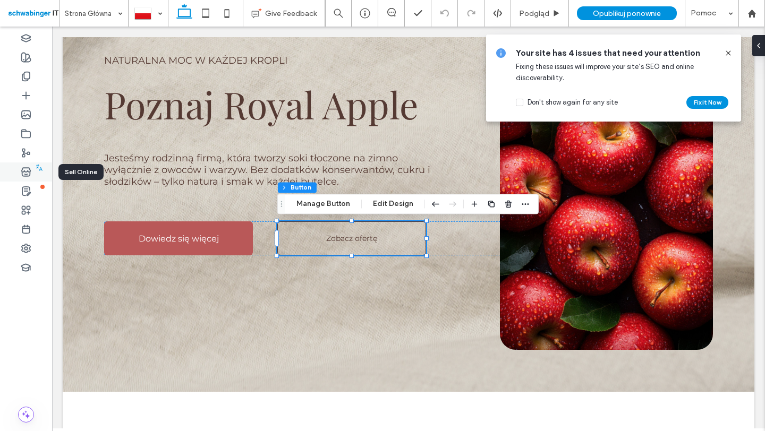
click at [27, 169] on icon at bounding box center [26, 172] width 11 height 11
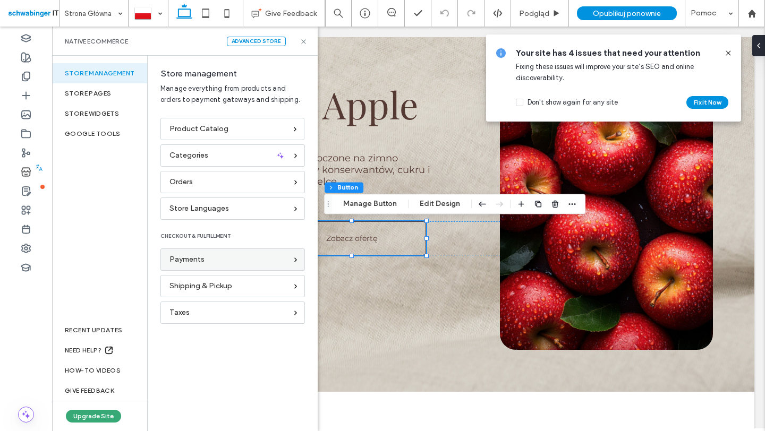
click at [215, 261] on div "Payments" at bounding box center [227, 260] width 117 height 12
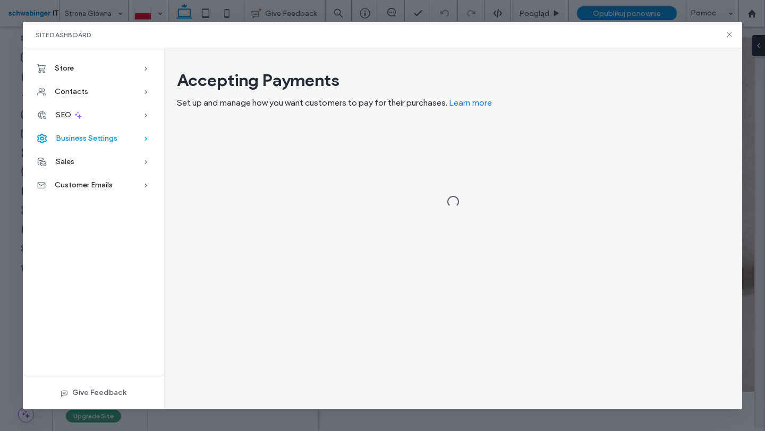
click at [92, 89] on div "Contacts" at bounding box center [93, 91] width 141 height 23
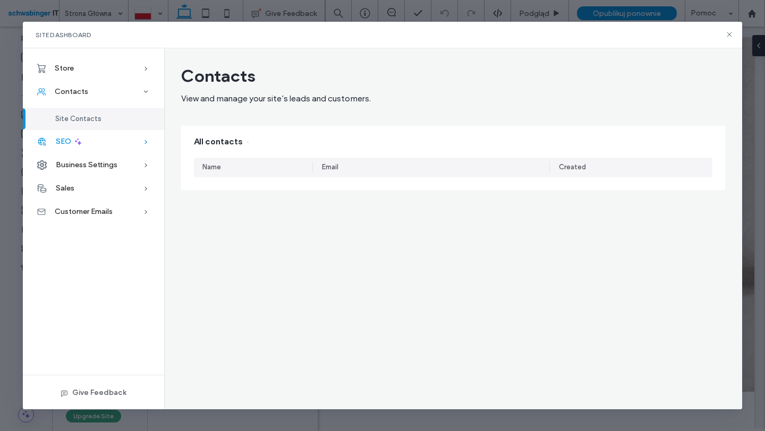
click at [117, 140] on div "SEO" at bounding box center [93, 141] width 141 height 23
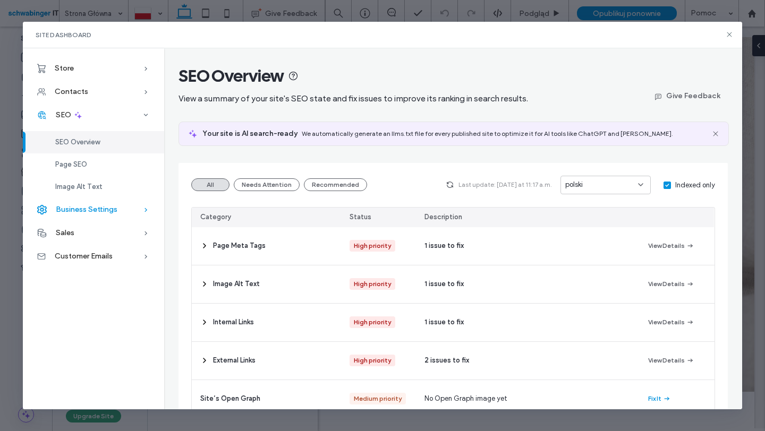
click at [110, 212] on span "Business Settings" at bounding box center [87, 209] width 62 height 9
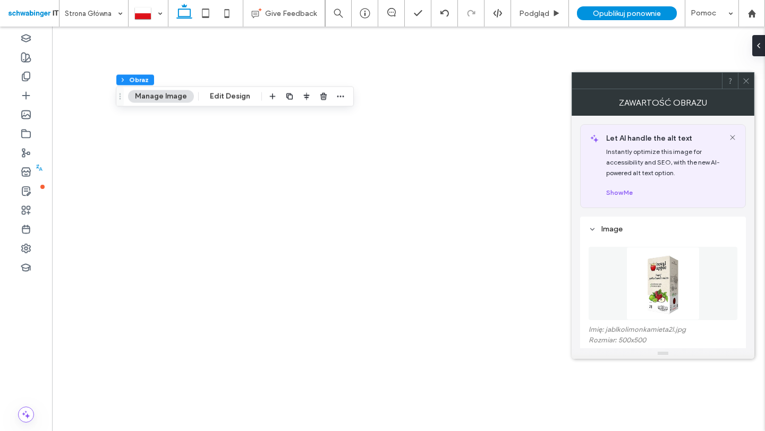
click at [599, 395] on div "Usuń łącze" at bounding box center [605, 399] width 32 height 8
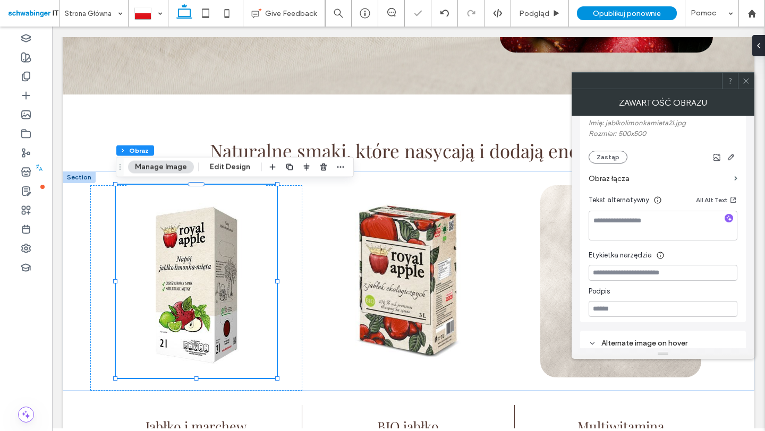
scroll to position [207, 0]
click at [607, 160] on button "Zastąp" at bounding box center [608, 157] width 39 height 13
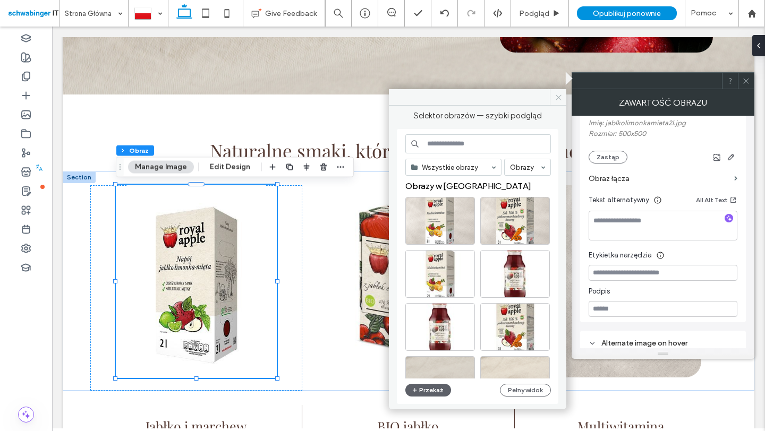
click at [555, 97] on icon at bounding box center [559, 98] width 8 height 8
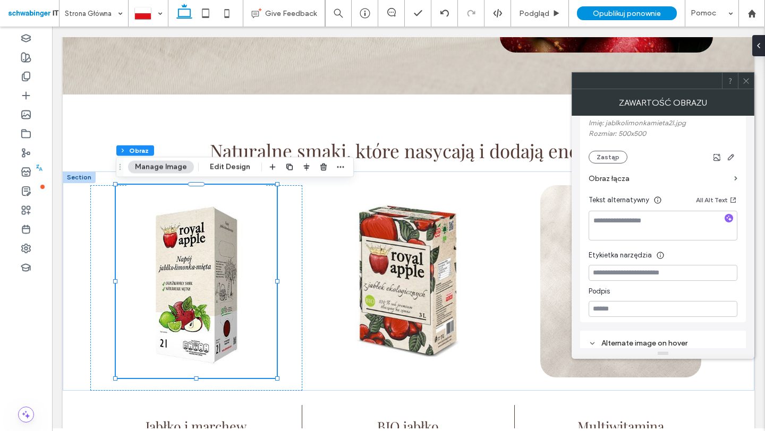
click at [732, 179] on section "Obraz łącza" at bounding box center [663, 179] width 149 height 30
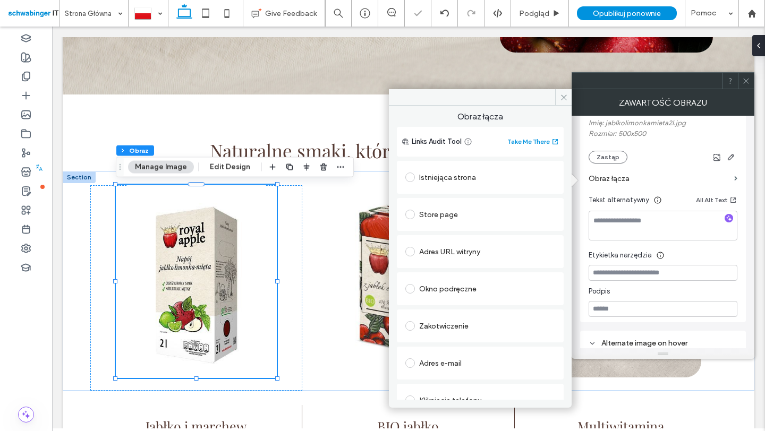
click at [448, 215] on div "Store page" at bounding box center [480, 214] width 150 height 17
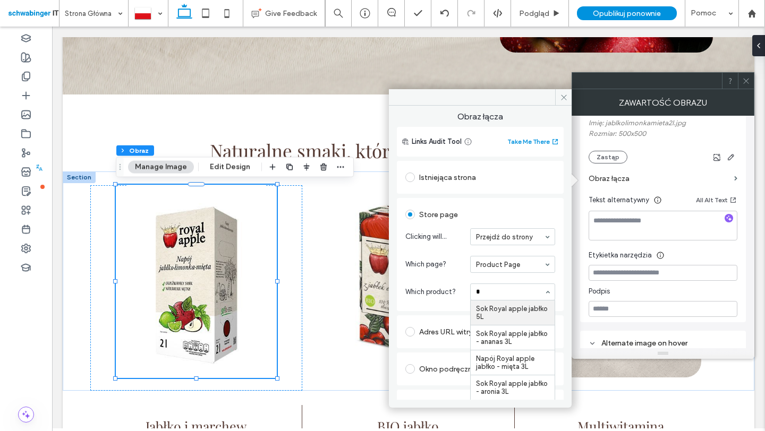
type input "**"
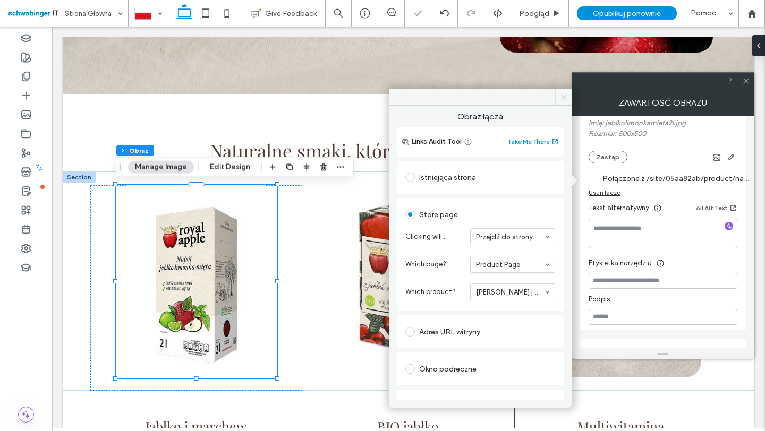
click at [568, 98] on span at bounding box center [563, 97] width 16 height 16
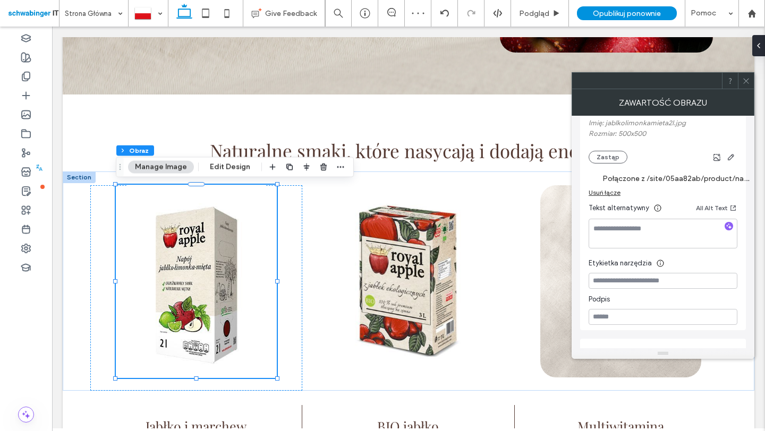
click at [746, 82] on icon at bounding box center [746, 81] width 8 height 8
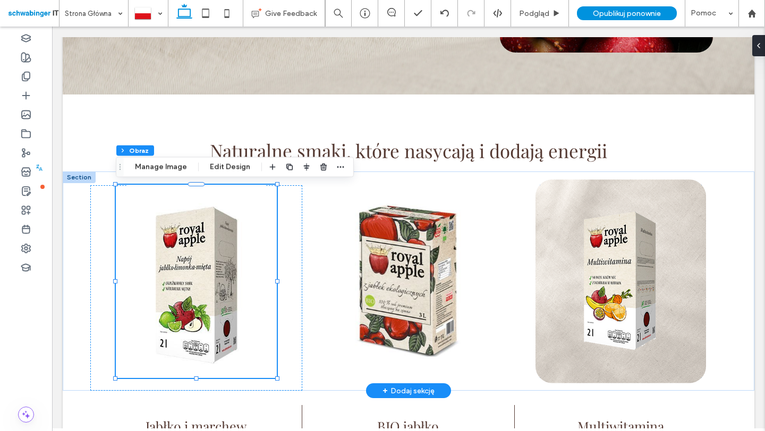
click at [656, 277] on img at bounding box center [620, 282] width 171 height 204
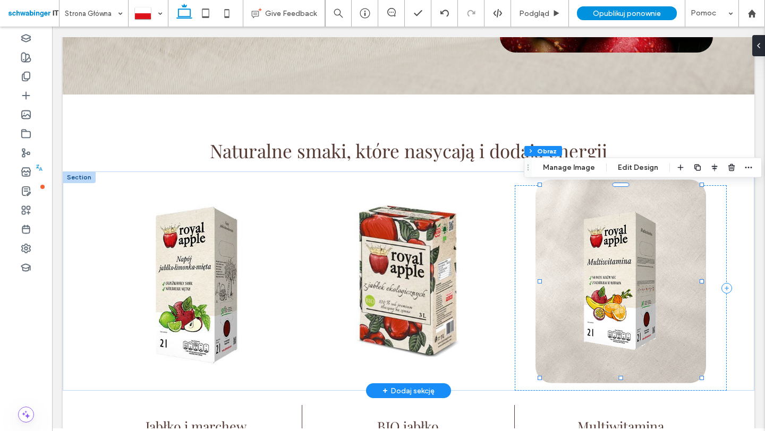
type input "**"
click at [656, 277] on img at bounding box center [620, 282] width 171 height 204
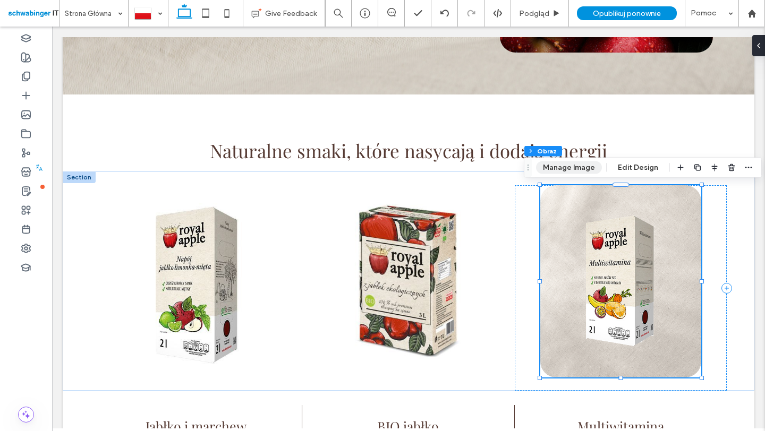
click at [574, 170] on button "Manage Image" at bounding box center [569, 168] width 66 height 13
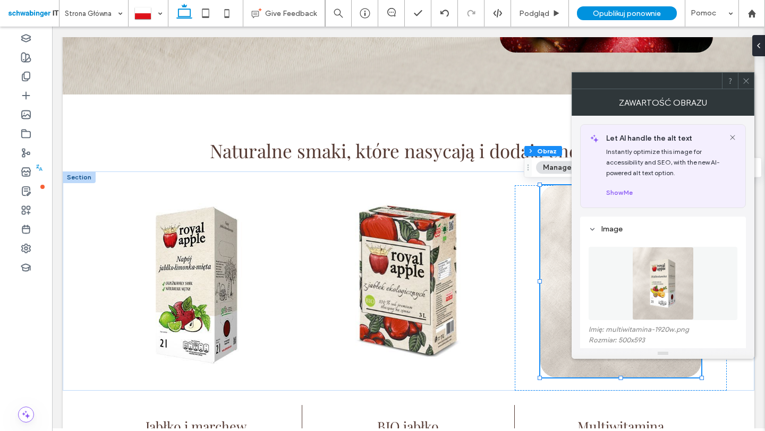
click at [655, 283] on img at bounding box center [663, 283] width 62 height 73
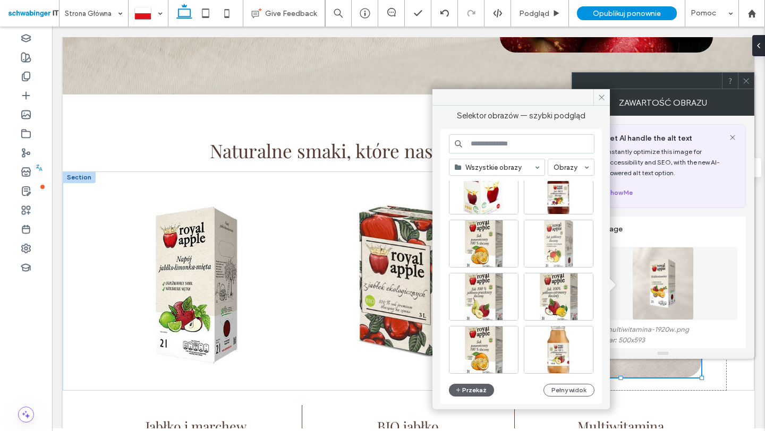
scroll to position [1224, 0]
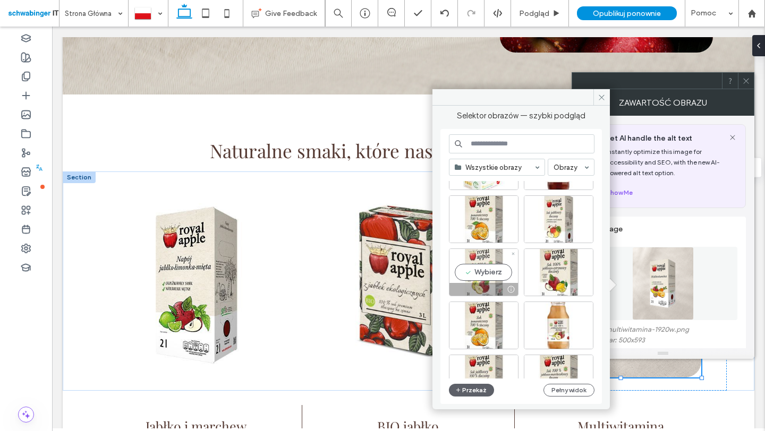
click at [473, 277] on div "Wybierz" at bounding box center [484, 273] width 70 height 48
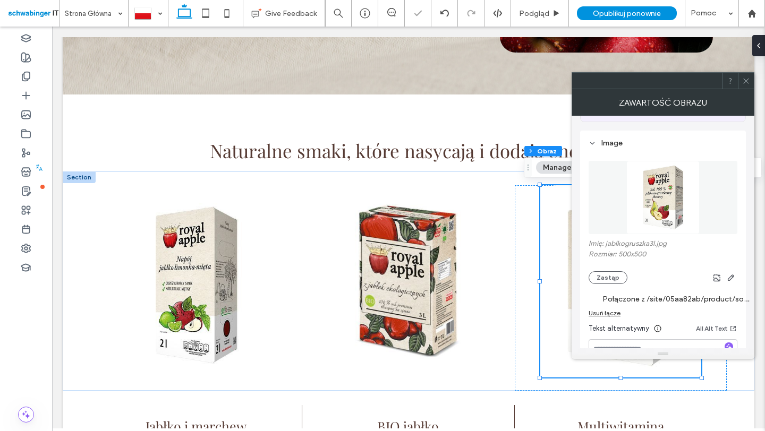
scroll to position [178, 0]
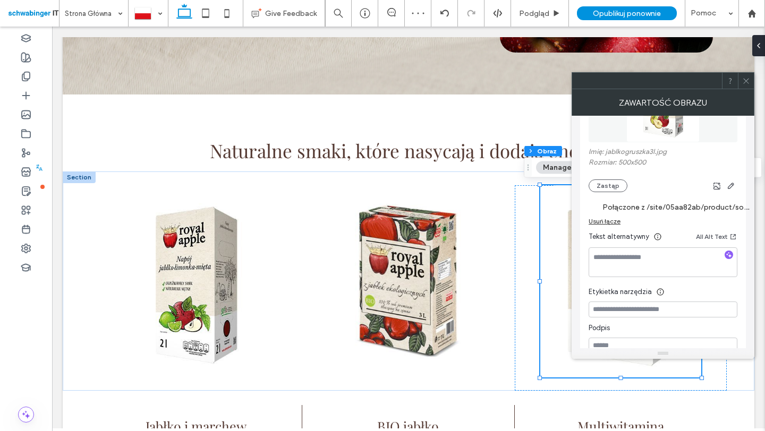
click at [604, 223] on div "Usuń łącze" at bounding box center [605, 221] width 32 height 8
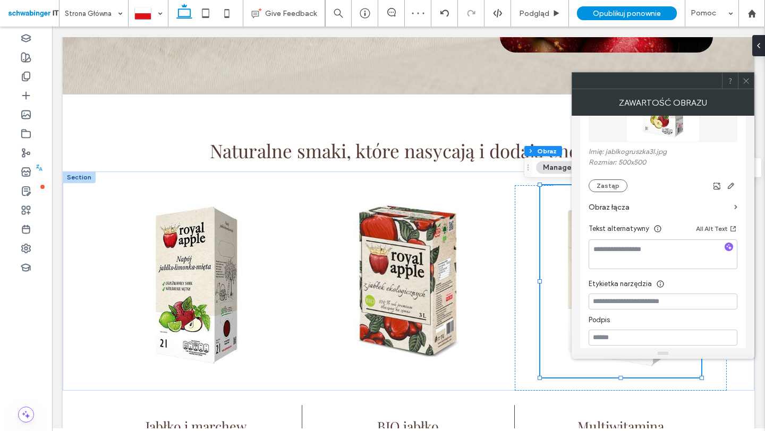
click at [626, 208] on label "Obraz łącza" at bounding box center [659, 208] width 141 height 20
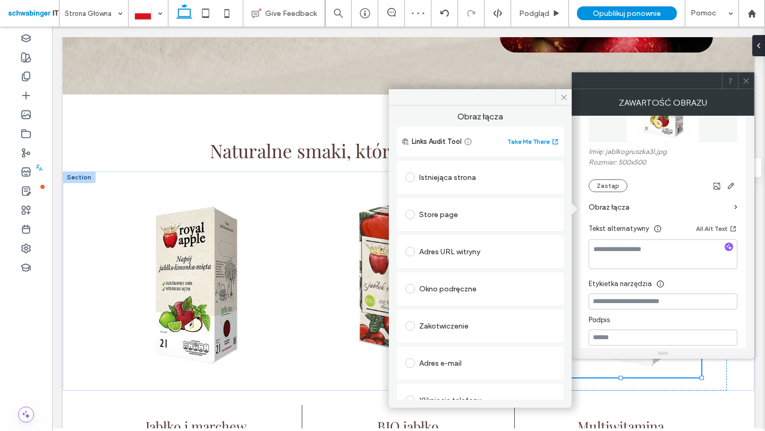
click at [476, 212] on div "Store page" at bounding box center [480, 214] width 150 height 17
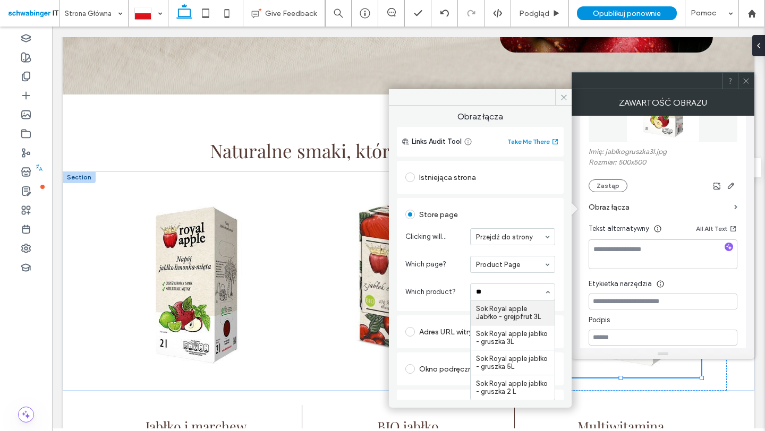
type input "***"
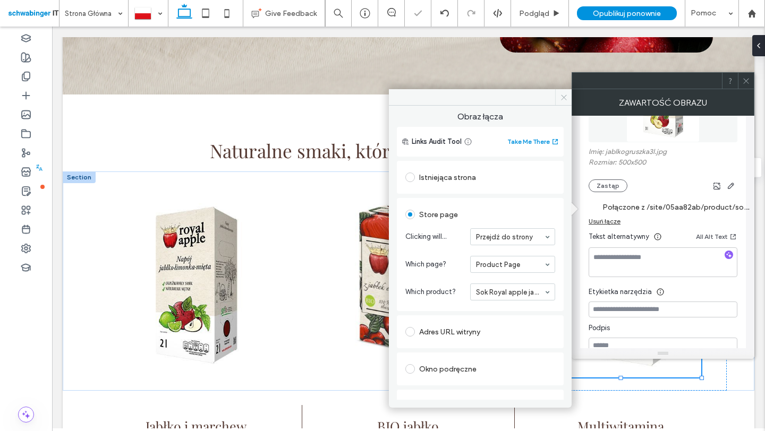
click at [562, 92] on span at bounding box center [563, 97] width 16 height 16
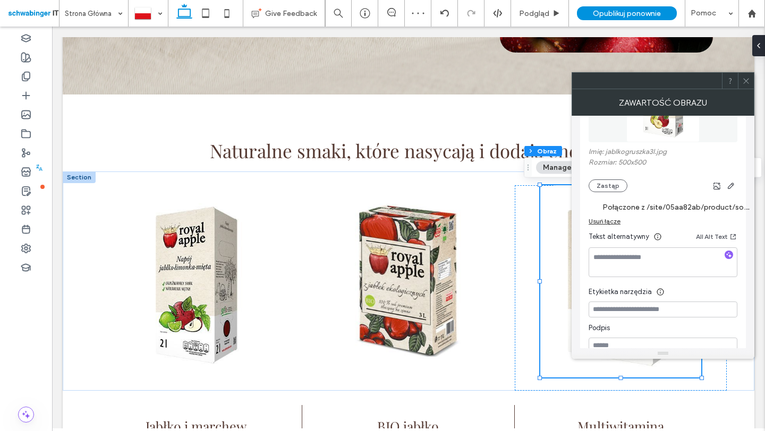
click at [750, 79] on div at bounding box center [746, 81] width 16 height 16
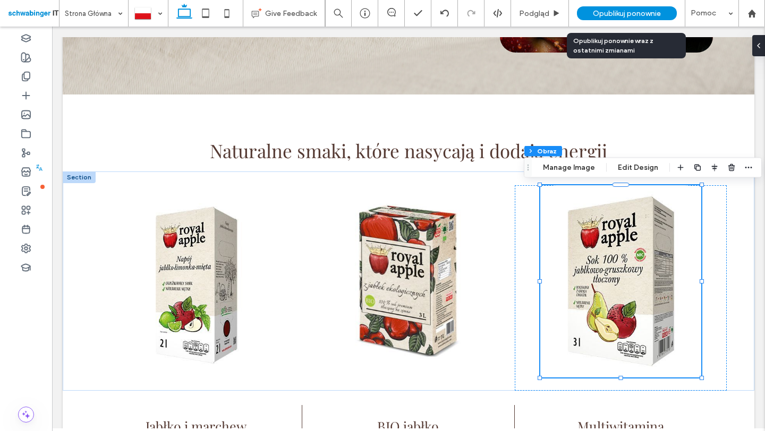
click at [652, 14] on span "Opublikuj ponownie" at bounding box center [627, 13] width 68 height 9
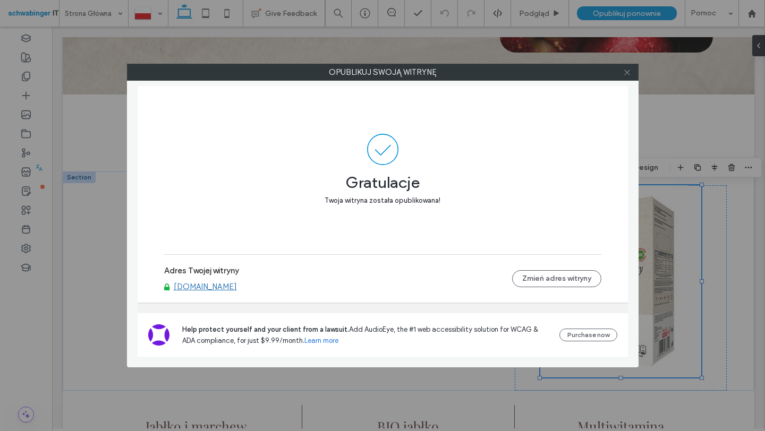
click at [625, 74] on use at bounding box center [626, 72] width 5 height 5
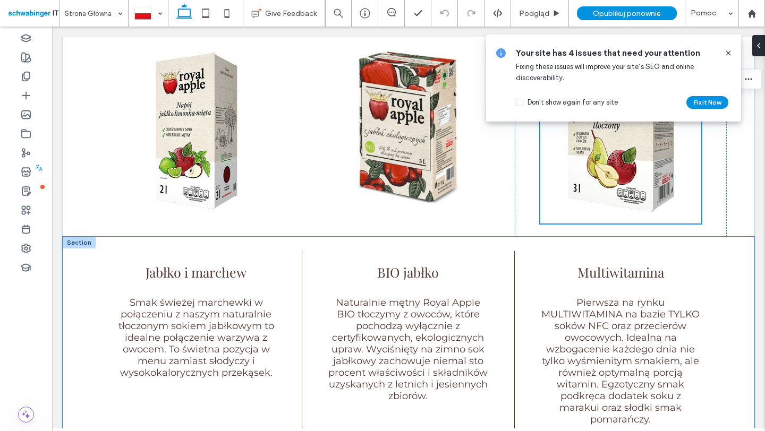
scroll to position [548, 0]
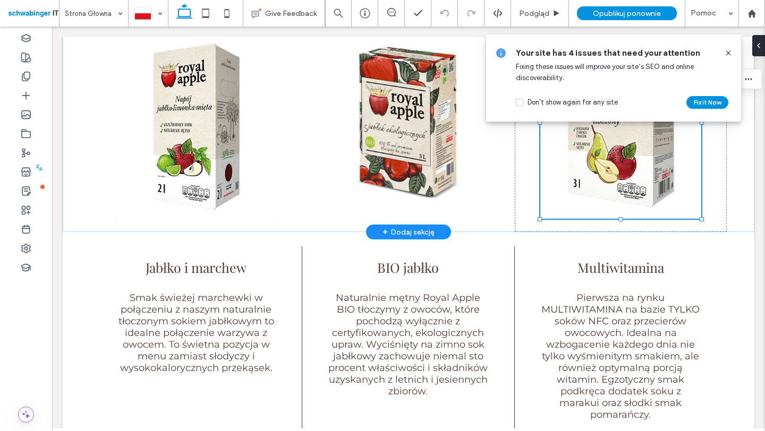
click at [209, 140] on img at bounding box center [196, 122] width 171 height 205
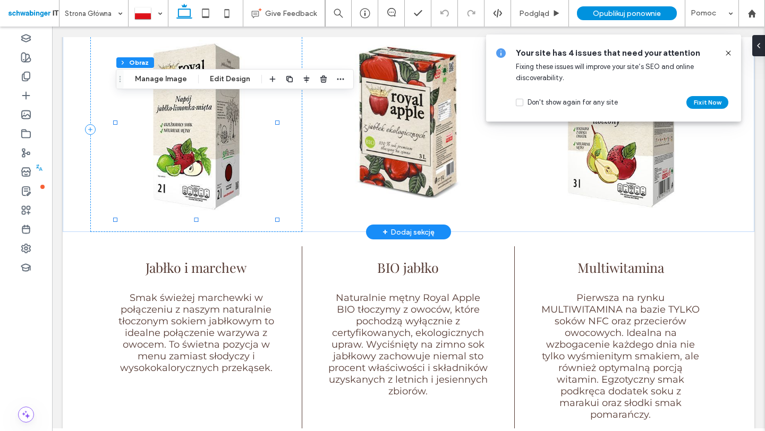
type input "**"
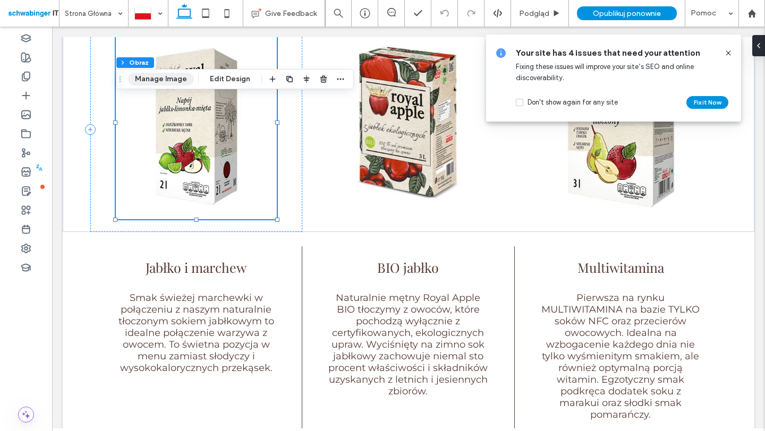
click at [174, 82] on button "Manage Image" at bounding box center [161, 79] width 66 height 13
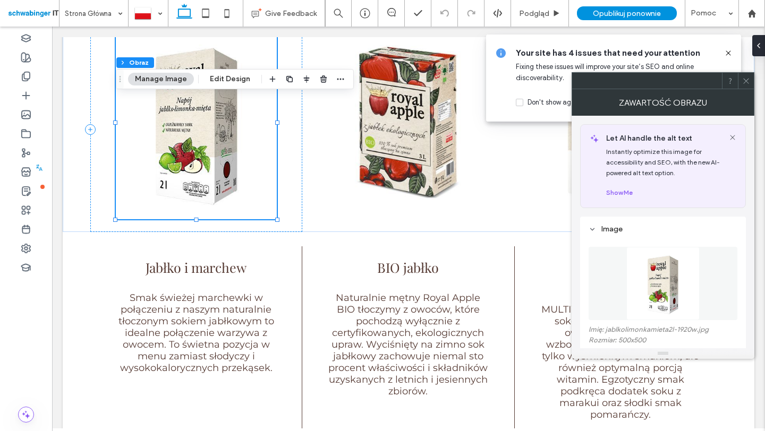
click at [656, 292] on img at bounding box center [662, 283] width 73 height 73
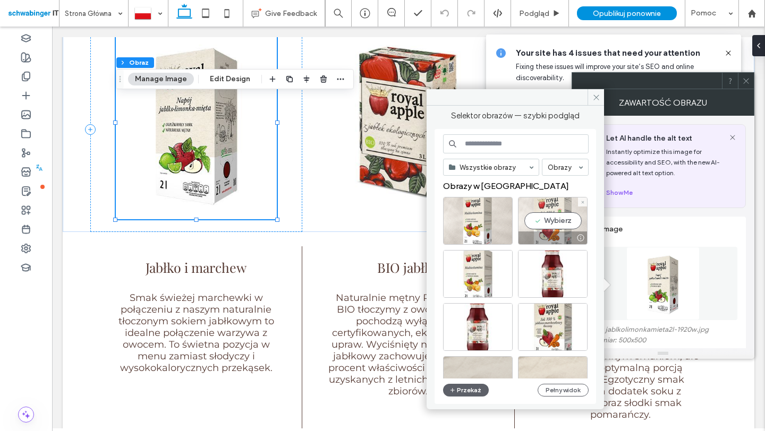
click at [549, 216] on div "Wybierz" at bounding box center [553, 221] width 70 height 48
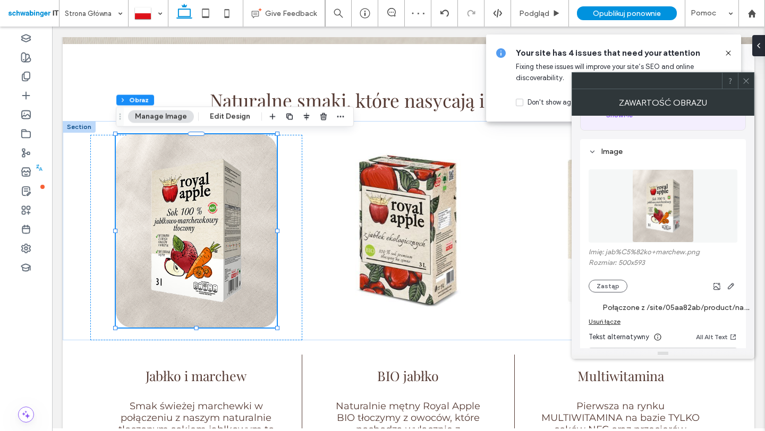
scroll to position [110, 0]
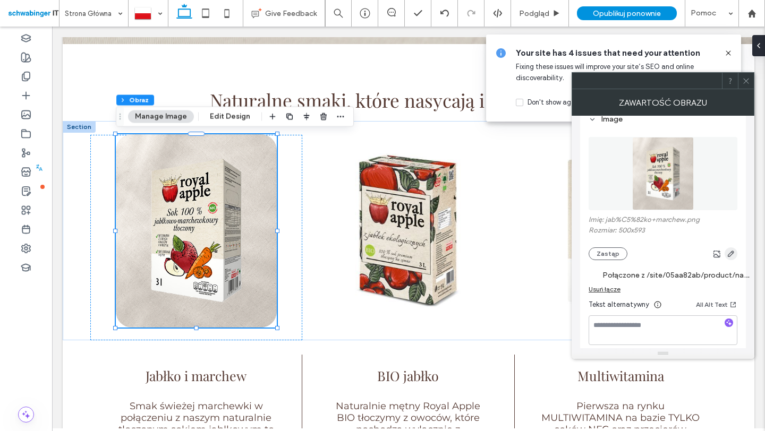
click at [732, 254] on use "button" at bounding box center [731, 254] width 6 height 6
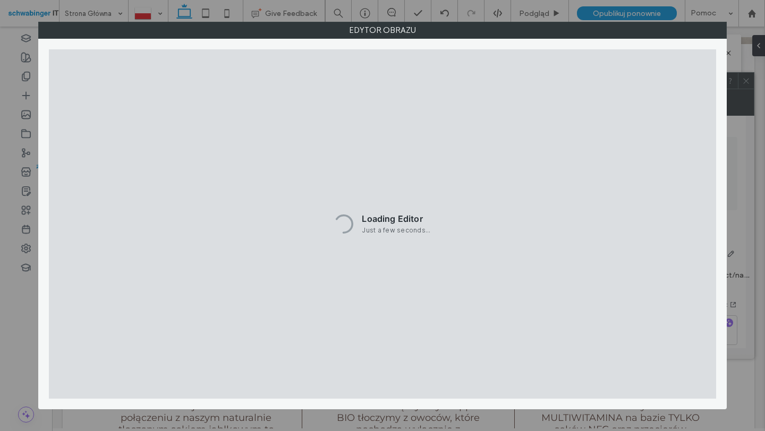
click at [715, 30] on label "Edytor obrazu" at bounding box center [382, 30] width 687 height 16
click at [716, 30] on label "Edytor obrazu" at bounding box center [382, 30] width 687 height 16
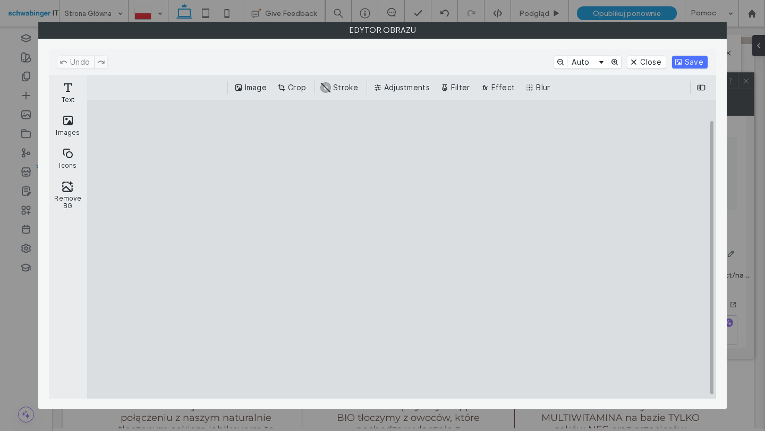
click at [752, 133] on div "Edytor obrazu" at bounding box center [382, 215] width 765 height 431
click at [653, 62] on button "Close" at bounding box center [646, 62] width 38 height 13
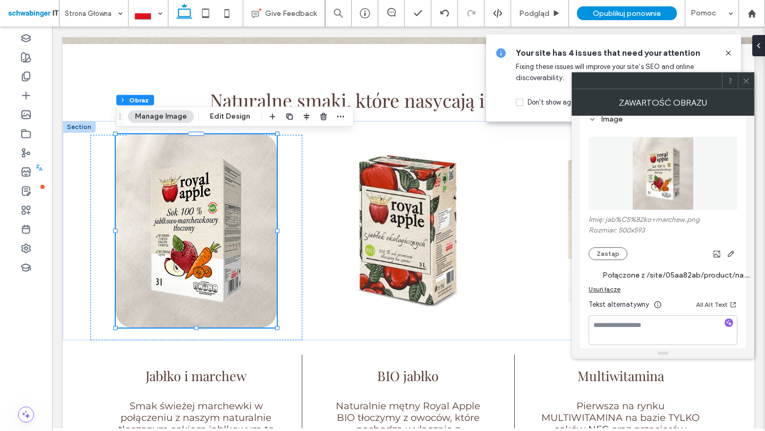
click at [675, 271] on label "Połączone z /site/05aa82ab/product/napoj-jablko-limonka-mieta-2l?preview=true&n…" at bounding box center [676, 276] width 149 height 20
click at [605, 288] on div "Usuń łącze" at bounding box center [605, 289] width 32 height 8
click at [610, 290] on div "Usuń łącze" at bounding box center [605, 289] width 32 height 8
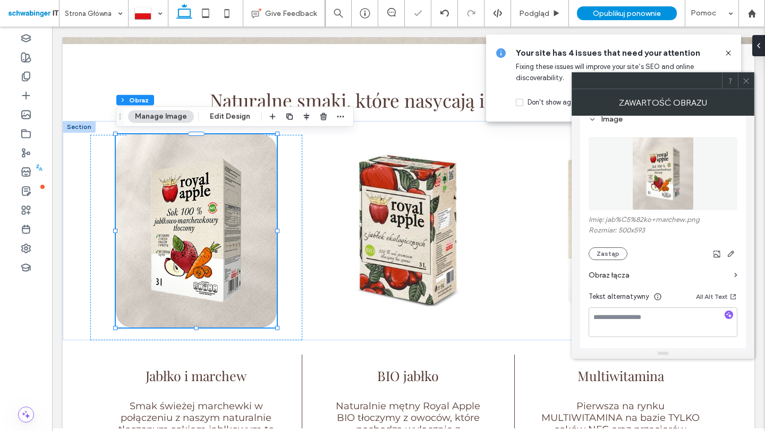
click at [676, 276] on label "Obraz łącza" at bounding box center [659, 276] width 141 height 20
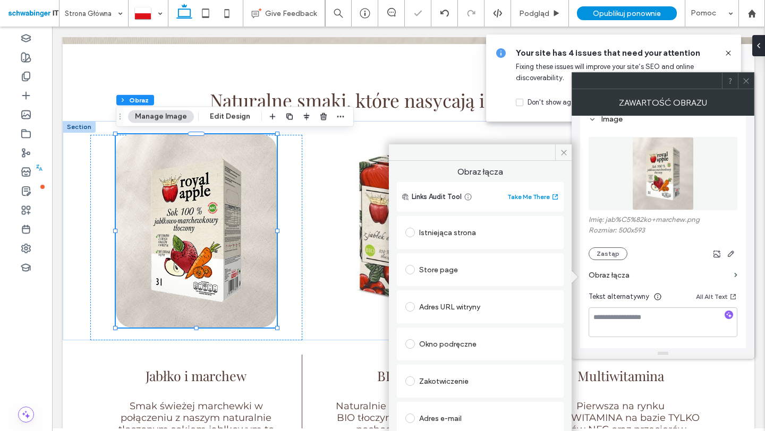
click at [451, 268] on div "Store page" at bounding box center [480, 269] width 150 height 17
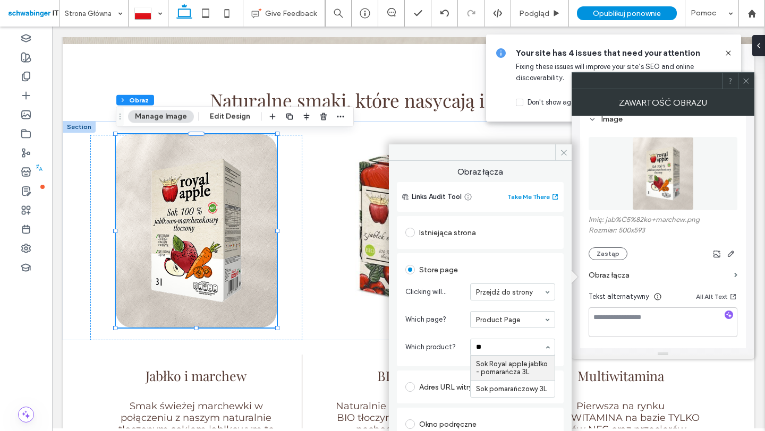
type input "*"
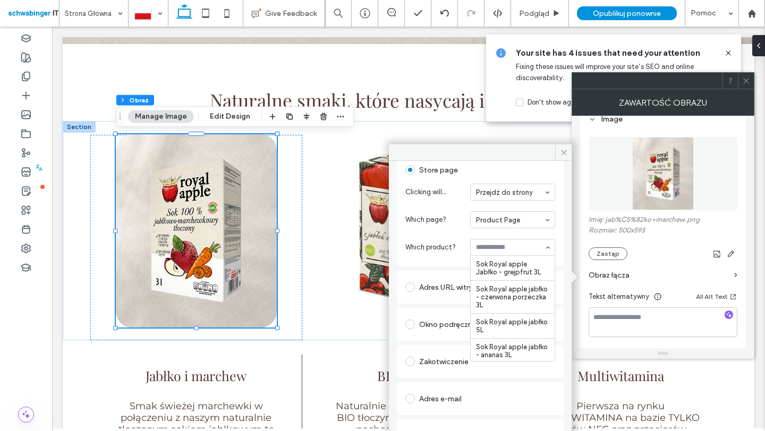
scroll to position [98, 0]
click at [519, 213] on div "Product Page" at bounding box center [512, 221] width 85 height 17
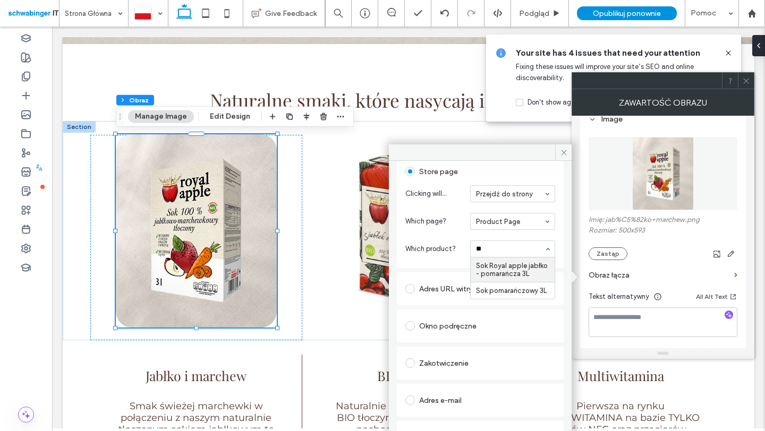
type input "*"
click at [563, 163] on div "Obraz łącza Links Audit Tool Take Me There Istniejąca strona Store page Clickin…" at bounding box center [480, 308] width 183 height 294
click at [563, 157] on span at bounding box center [563, 153] width 16 height 16
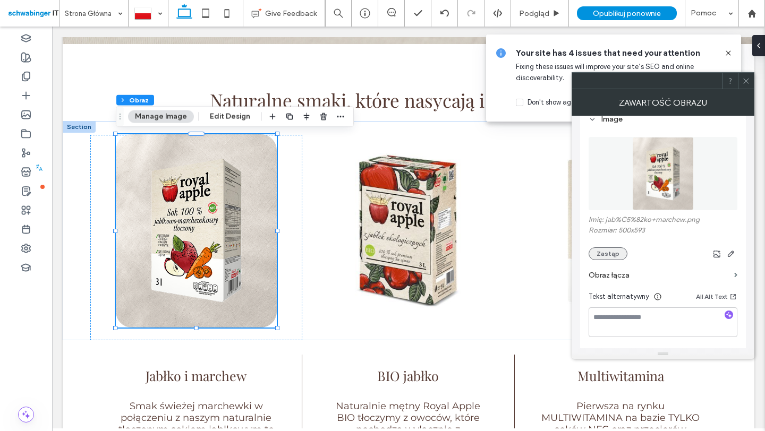
click at [614, 249] on button "Zastąp" at bounding box center [608, 254] width 39 height 13
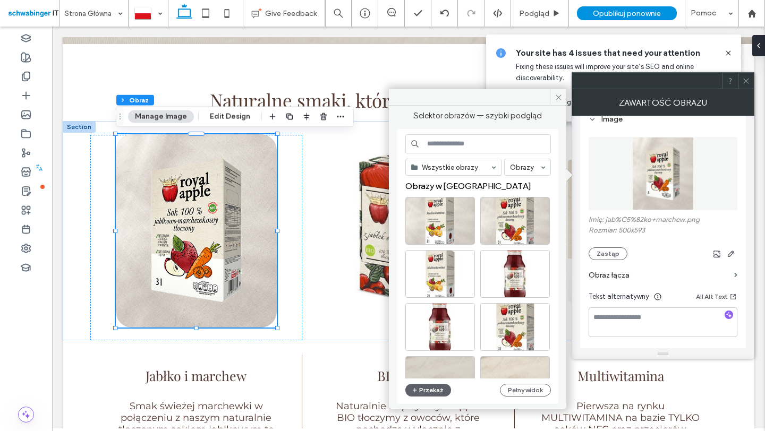
click at [676, 274] on label "Obraz łącza" at bounding box center [659, 276] width 141 height 20
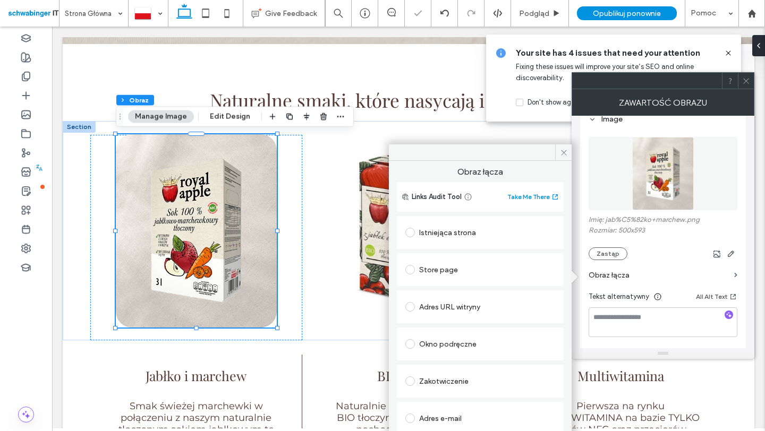
scroll to position [54, 0]
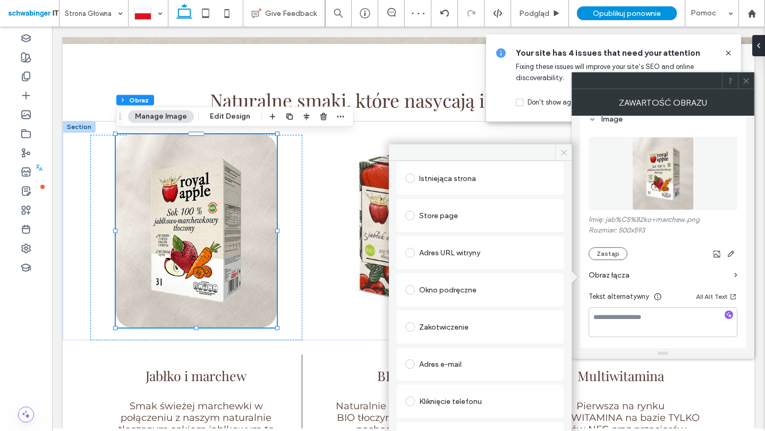
click at [568, 154] on span at bounding box center [563, 153] width 16 height 16
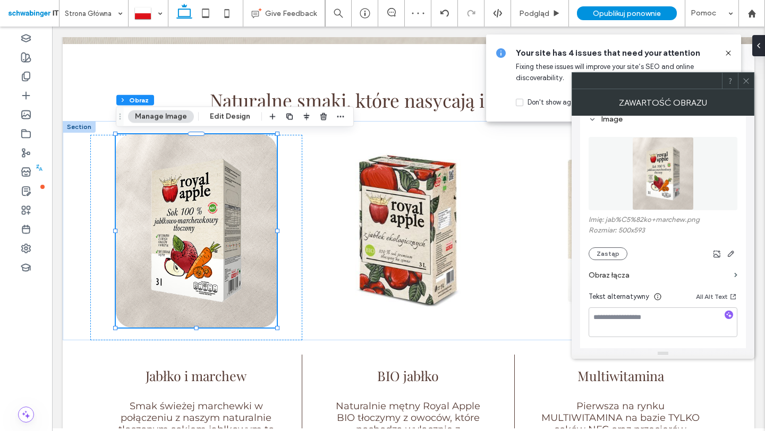
click at [746, 80] on icon at bounding box center [746, 81] width 8 height 8
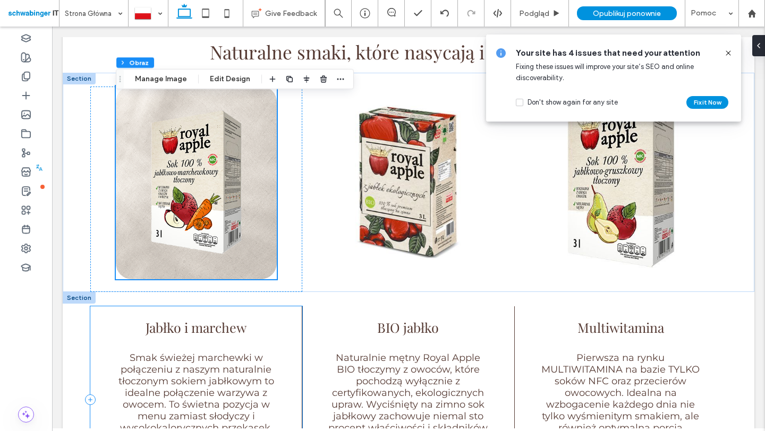
scroll to position [482, 0]
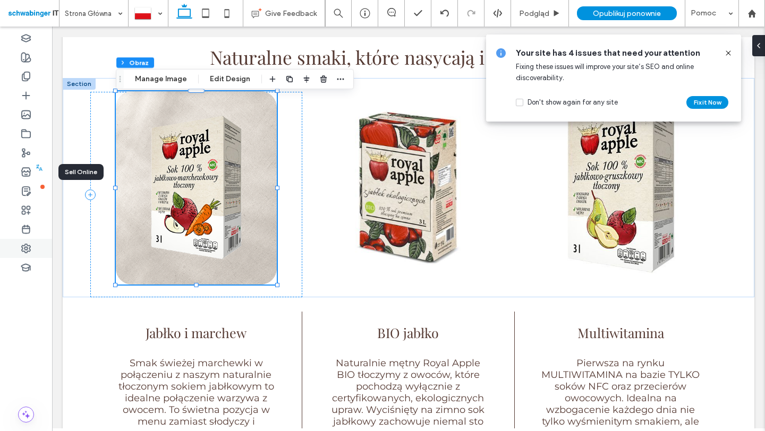
click at [29, 250] on icon at bounding box center [26, 248] width 11 height 11
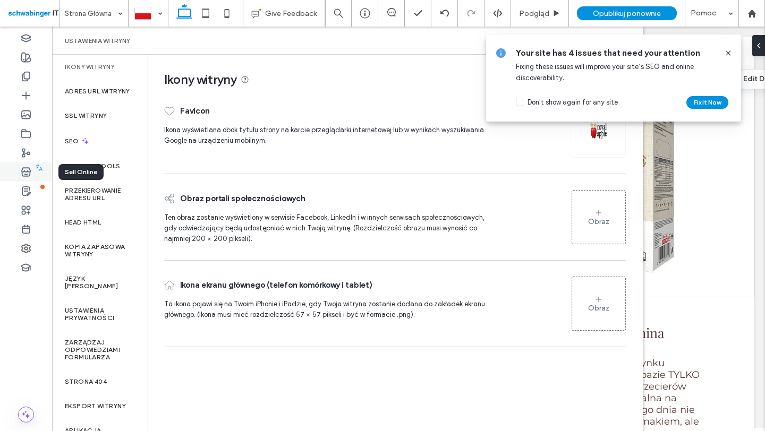
click at [35, 173] on div at bounding box center [26, 172] width 52 height 19
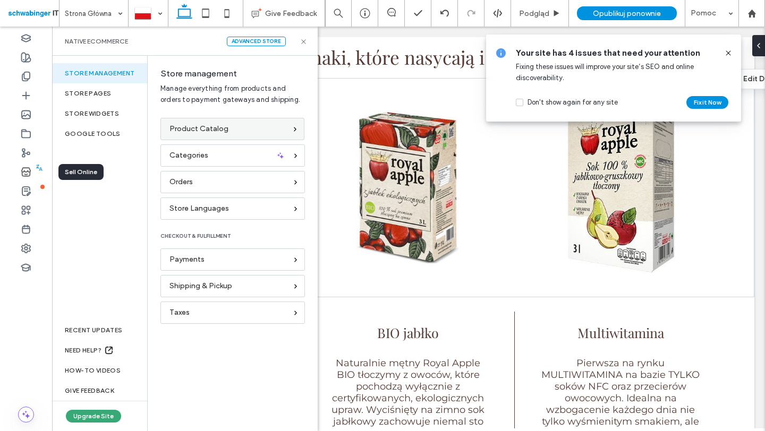
click at [231, 131] on div "Product Catalog" at bounding box center [227, 129] width 117 height 12
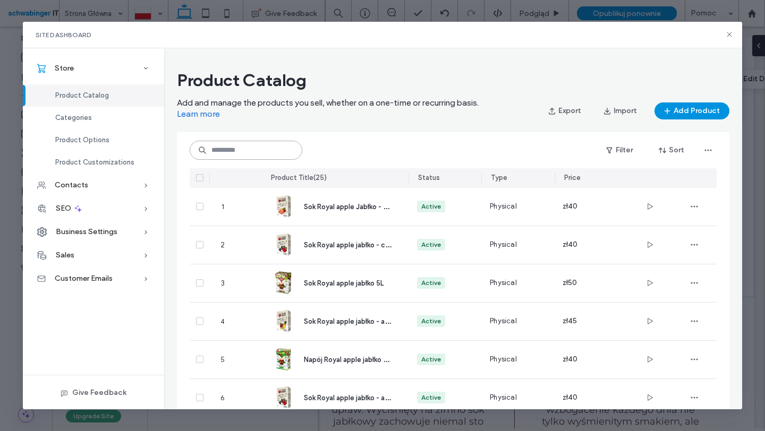
click at [239, 147] on input at bounding box center [246, 150] width 113 height 19
type input "***"
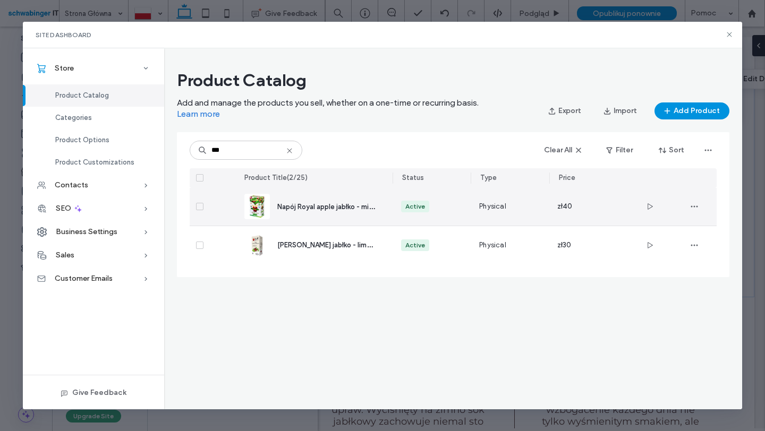
click at [309, 199] on div "Napój Royal apple jabłko - mięta 3L" at bounding box center [314, 207] width 140 height 38
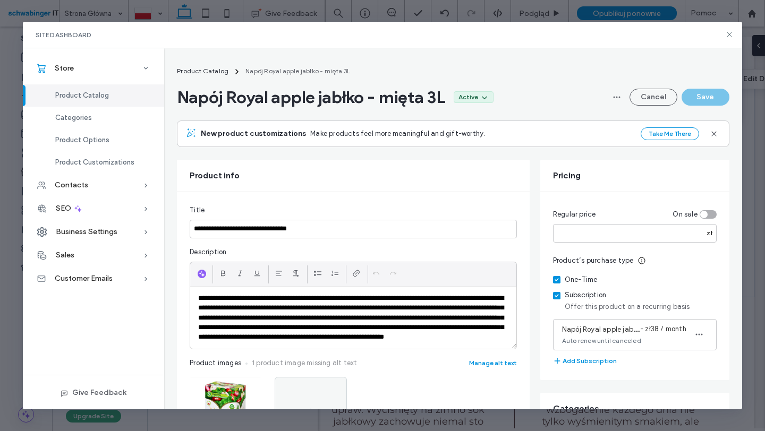
click at [291, 307] on p "**********" at bounding box center [353, 318] width 310 height 49
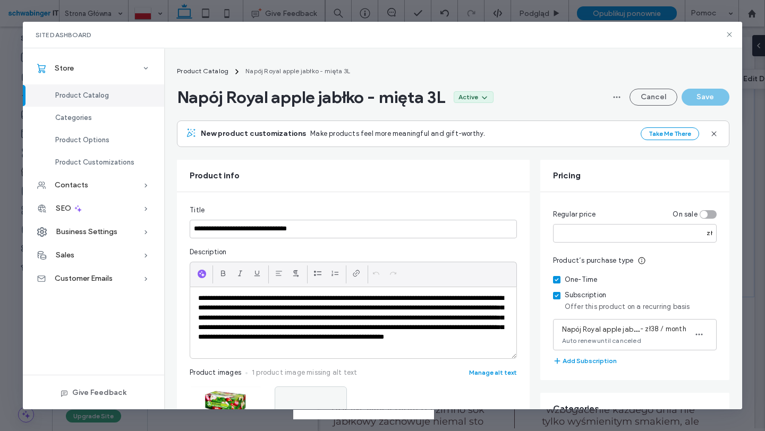
click at [291, 307] on p "**********" at bounding box center [353, 323] width 310 height 59
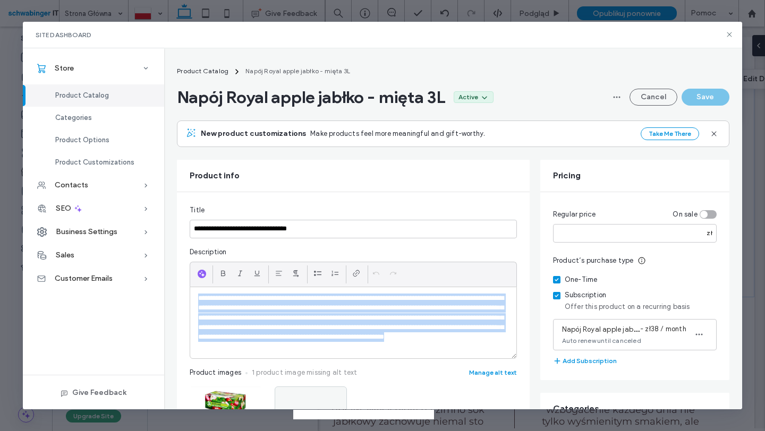
scroll to position [45, 0]
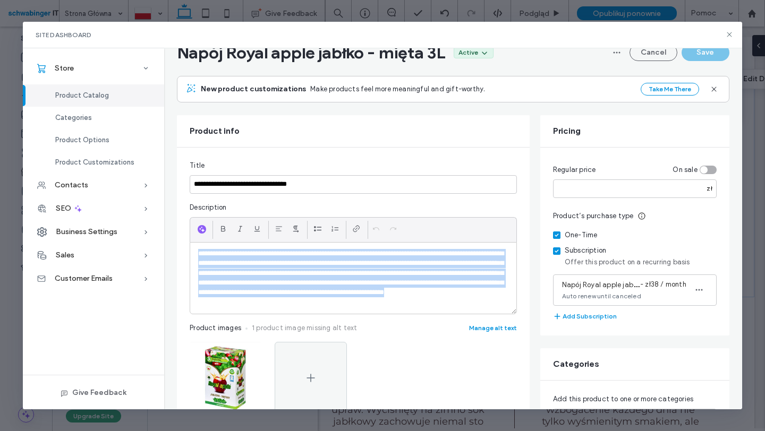
copy p "**********"
click at [83, 95] on span "Product Catalog" at bounding box center [82, 95] width 54 height 8
click at [95, 97] on span "Product Catalog" at bounding box center [82, 95] width 54 height 8
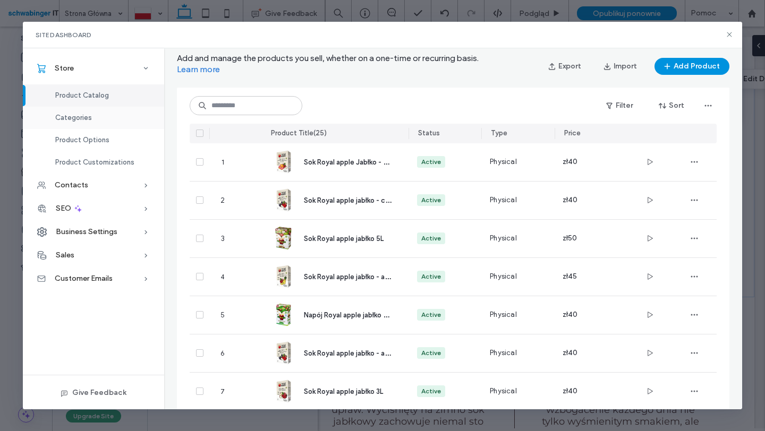
click at [80, 114] on span "Categories" at bounding box center [73, 118] width 37 height 8
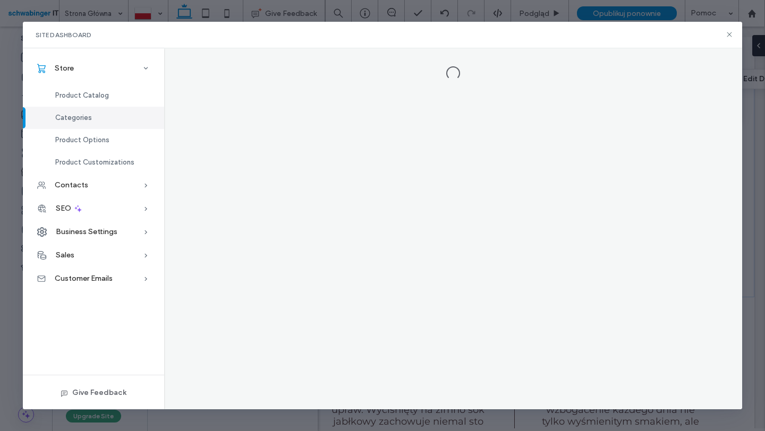
scroll to position [0, 0]
click at [102, 97] on span "Product Catalog" at bounding box center [82, 95] width 54 height 8
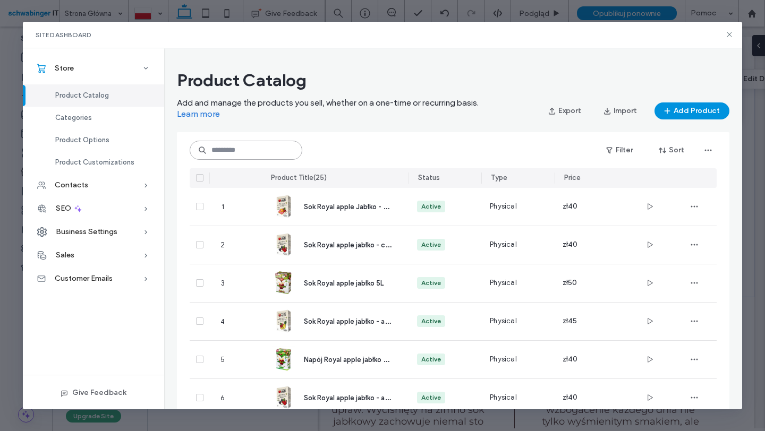
click at [266, 155] on input at bounding box center [246, 150] width 113 height 19
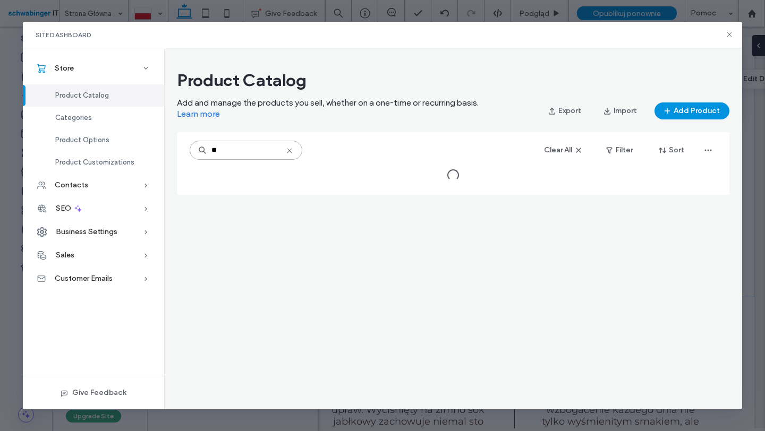
type input "***"
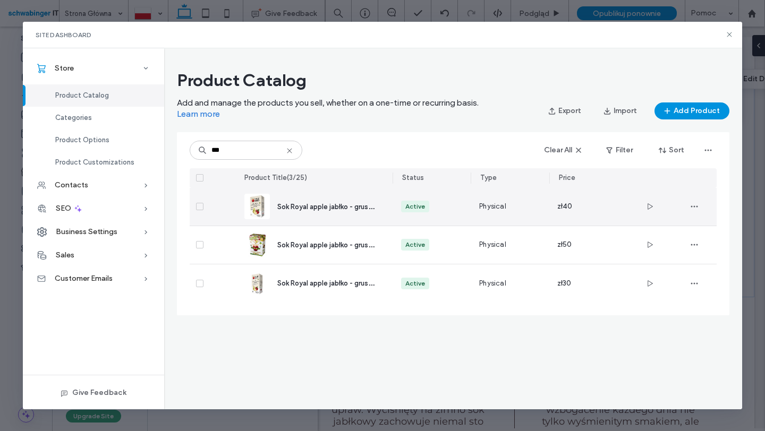
click at [316, 213] on div "Sok Royal apple jabłko - gruszka 3L" at bounding box center [314, 207] width 140 height 38
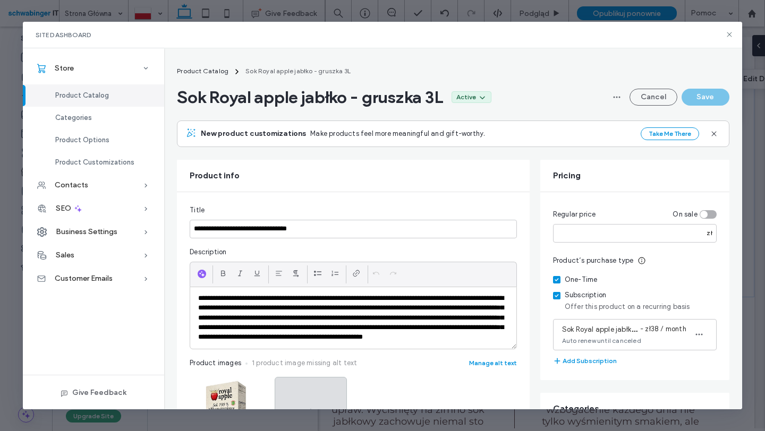
click at [312, 308] on p "**********" at bounding box center [353, 318] width 310 height 49
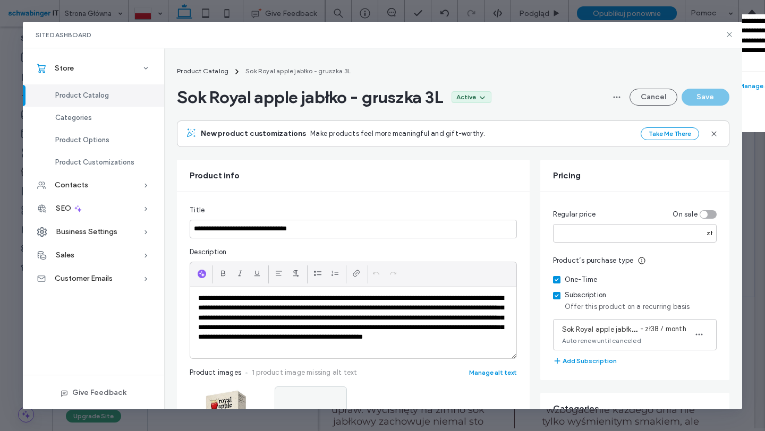
scroll to position [83, 0]
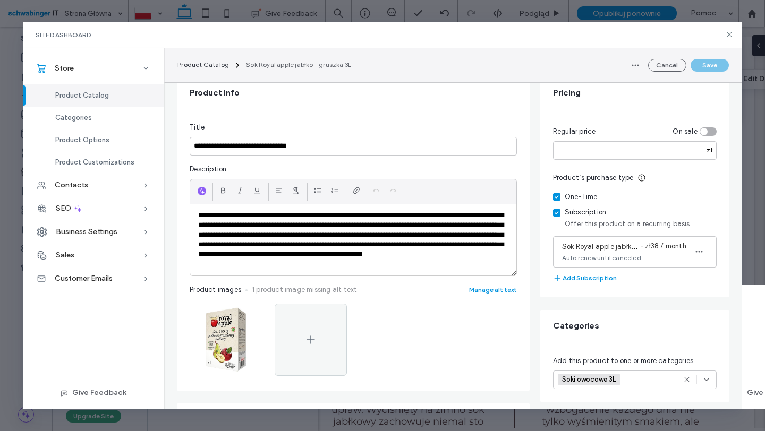
click at [346, 250] on p "**********" at bounding box center [353, 240] width 310 height 59
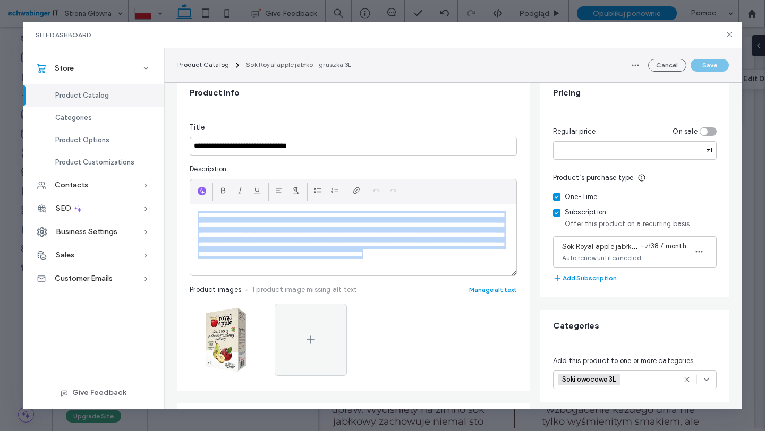
copy p "**********"
click at [75, 95] on span "Product Catalog" at bounding box center [82, 95] width 54 height 8
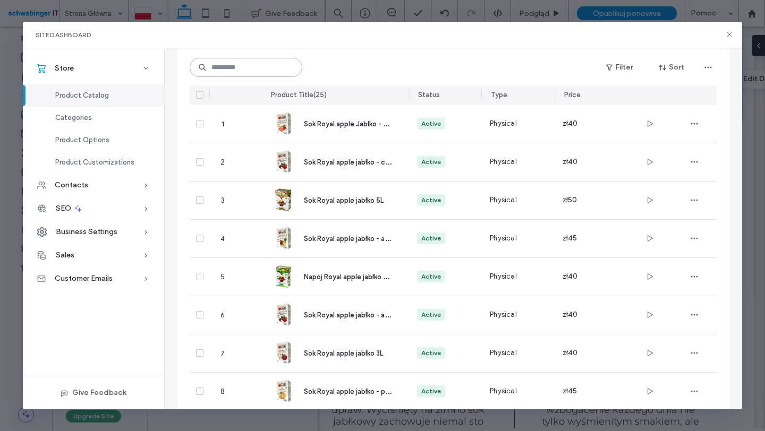
click at [277, 71] on input at bounding box center [246, 67] width 113 height 19
type input "***"
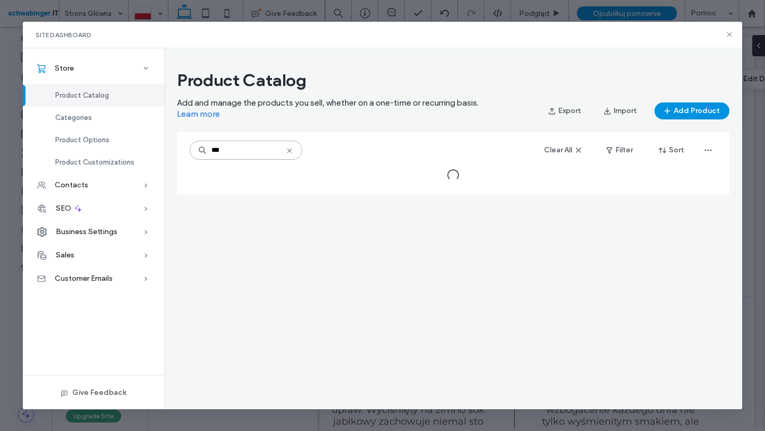
scroll to position [0, 0]
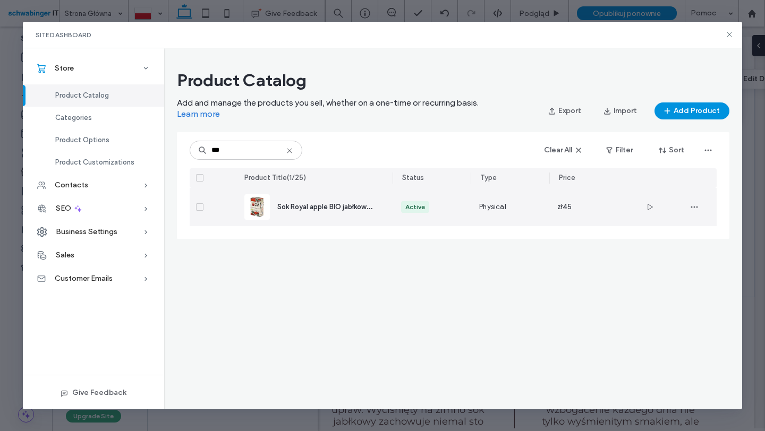
click at [304, 206] on span "Sok Royal apple BIO jabłkowy 3L" at bounding box center [327, 206] width 101 height 10
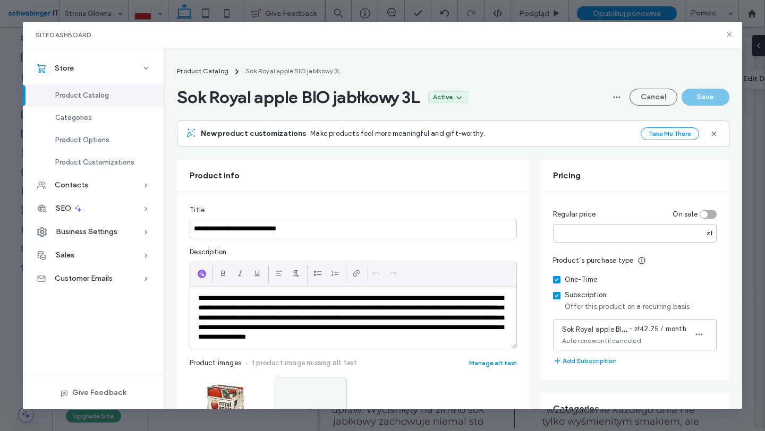
scroll to position [89, 0]
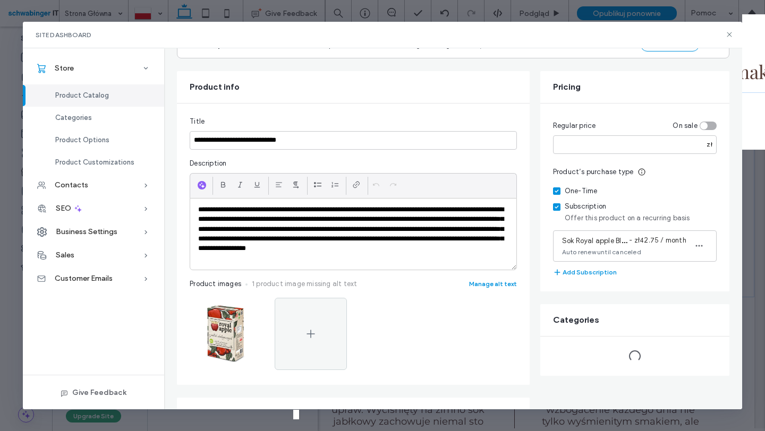
click at [366, 231] on p "**********" at bounding box center [353, 234] width 310 height 59
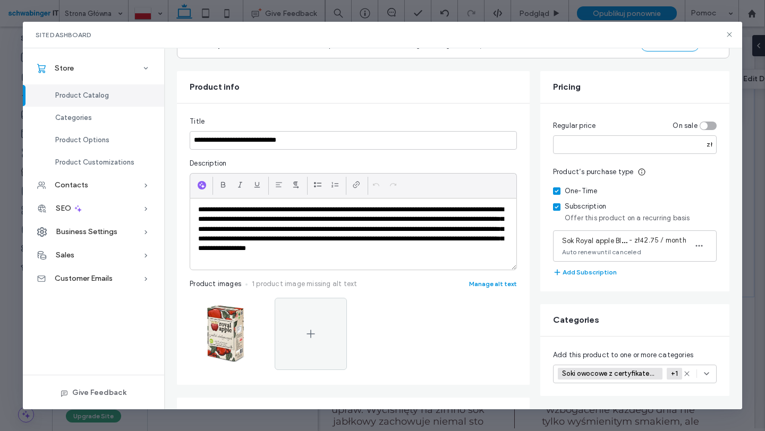
click at [366, 231] on p "**********" at bounding box center [353, 234] width 310 height 59
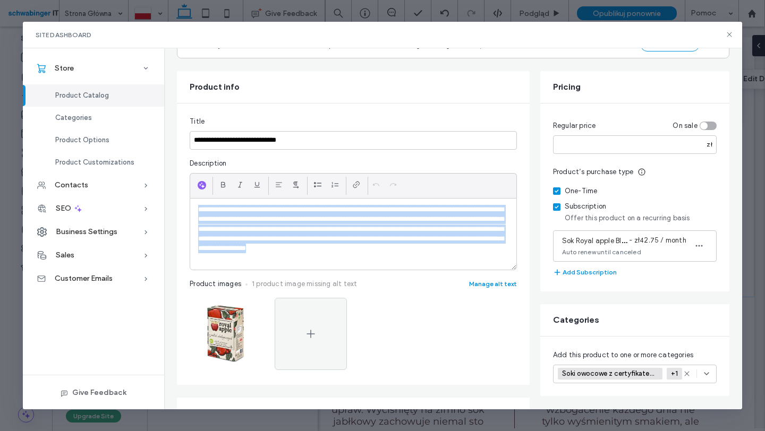
copy p "**********"
click at [729, 34] on use at bounding box center [729, 34] width 5 height 5
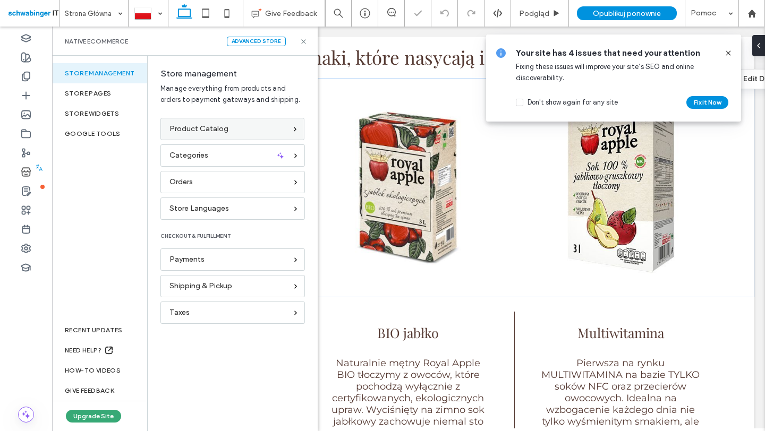
click at [228, 125] on div "Product Catalog" at bounding box center [227, 129] width 117 height 12
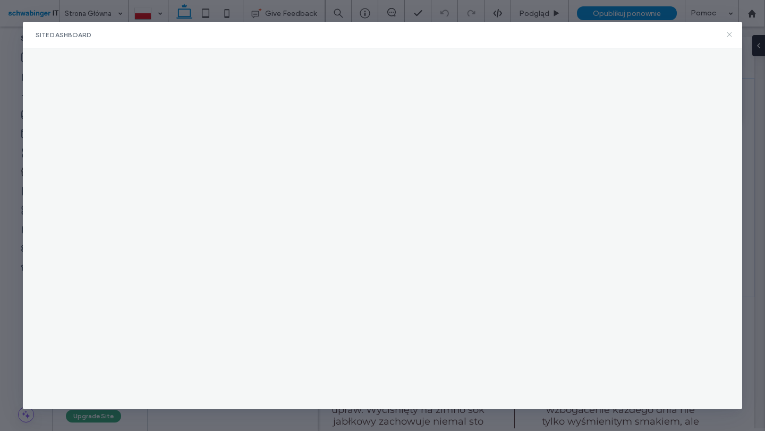
type input "**"
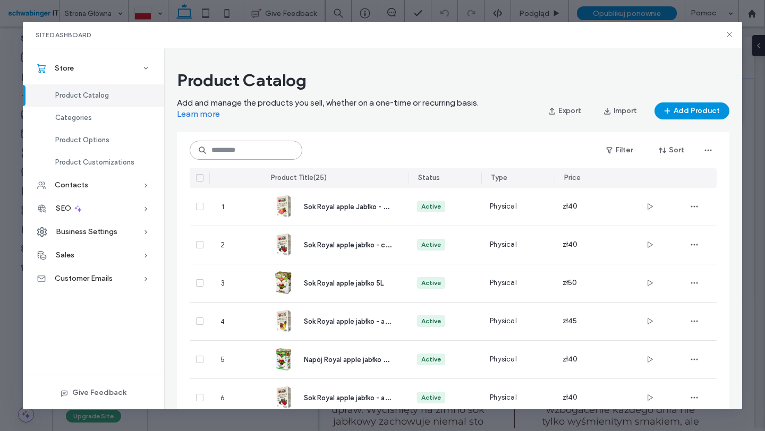
click at [261, 155] on input at bounding box center [246, 150] width 113 height 19
type input "****"
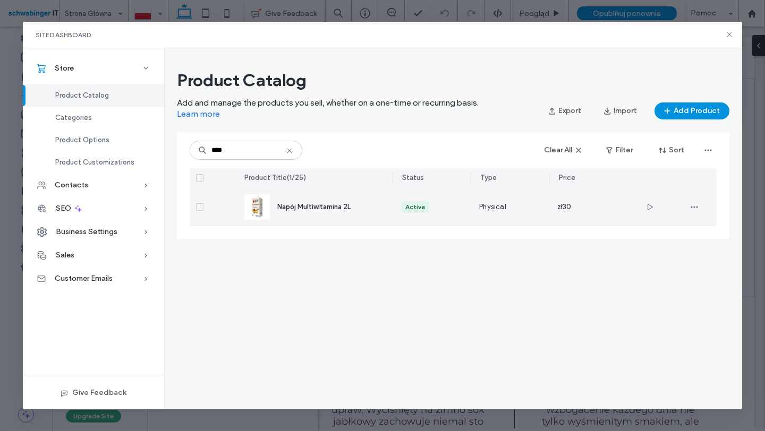
click at [372, 213] on div "Napój Multiwitamina 2L" at bounding box center [314, 207] width 140 height 38
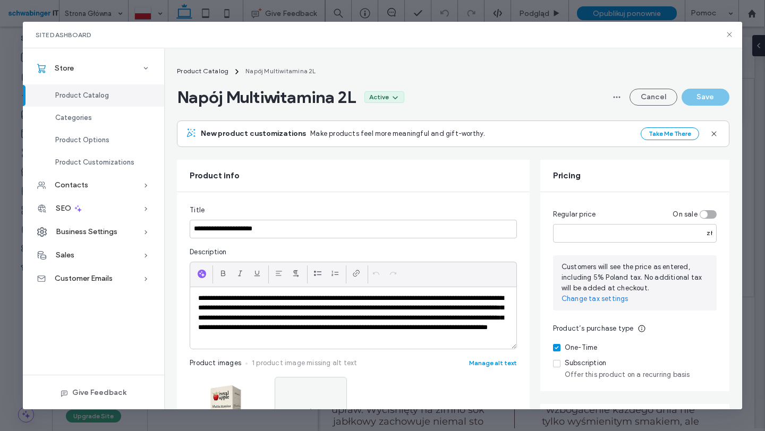
scroll to position [61, 0]
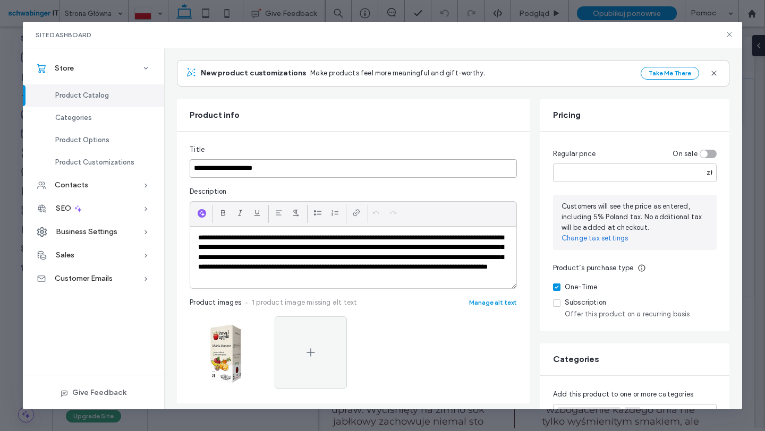
click at [276, 167] on input "**********" at bounding box center [353, 168] width 327 height 19
click at [214, 169] on input "**********" at bounding box center [353, 168] width 327 height 19
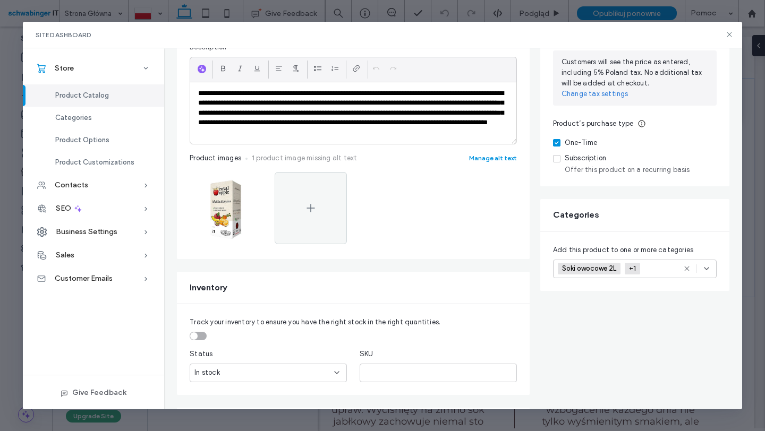
scroll to position [0, 0]
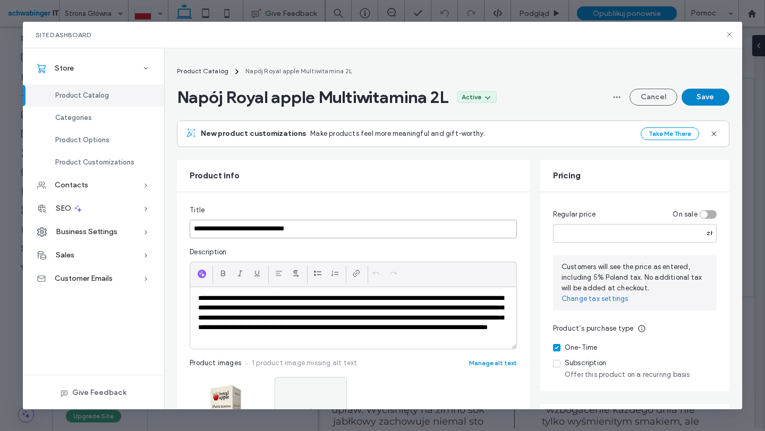
type input "**********"
click at [713, 92] on button "Save" at bounding box center [706, 97] width 48 height 17
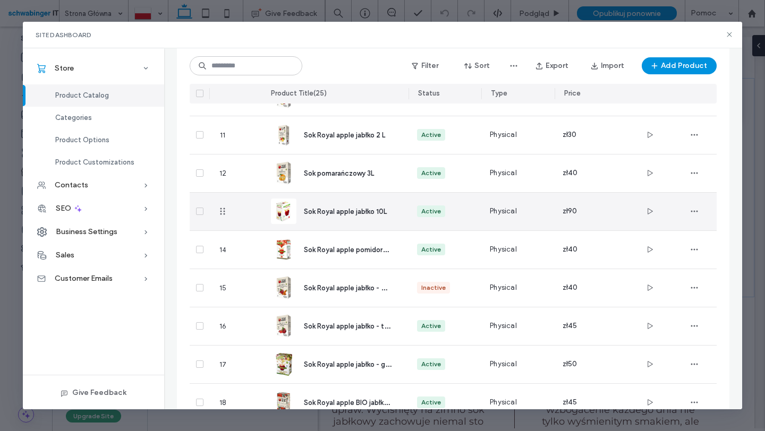
scroll to position [444, 0]
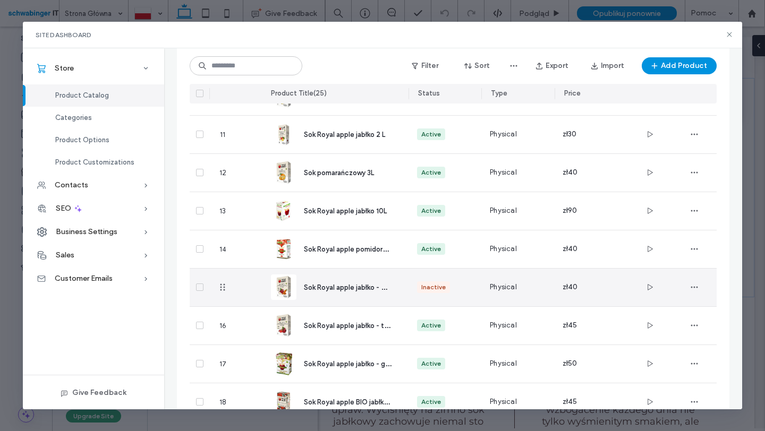
click at [378, 286] on span "Sok Royal apple jabłko - marchewka 3L" at bounding box center [364, 287] width 121 height 10
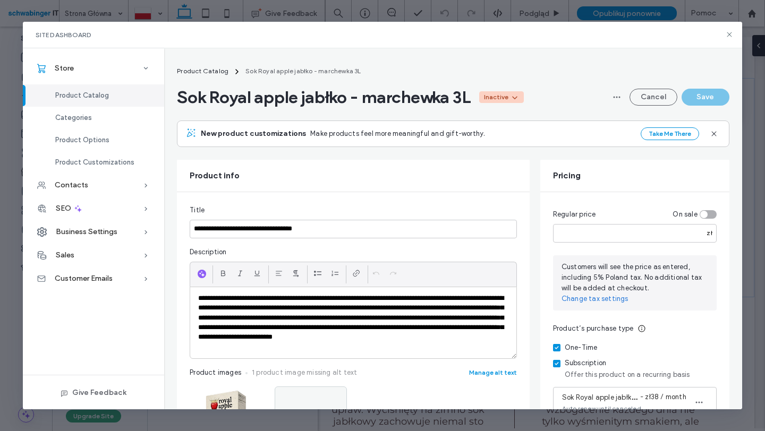
click at [508, 94] on div "Inactive" at bounding box center [496, 97] width 24 height 10
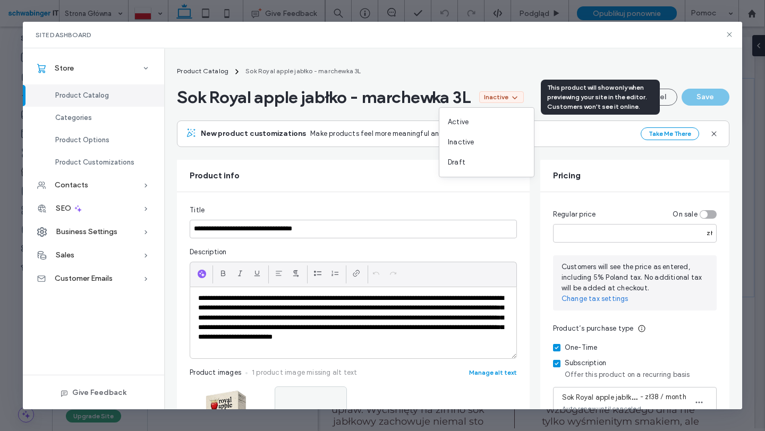
click at [492, 124] on div "Active" at bounding box center [486, 122] width 95 height 20
click at [456, 121] on div "New product customizations Make products feel more meaningful and gift-worthy. …" at bounding box center [453, 134] width 553 height 27
click at [462, 121] on div "New product customizations Make products feel more meaningful and gift-worthy. …" at bounding box center [453, 134] width 553 height 27
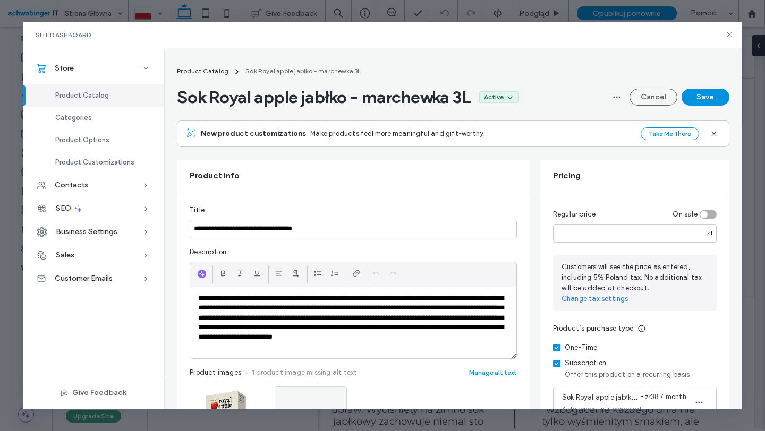
click at [453, 128] on div "New product customizations Make products feel more meaningful and gift-worthy." at bounding box center [409, 134] width 446 height 13
click at [709, 93] on button "Save" at bounding box center [706, 97] width 48 height 17
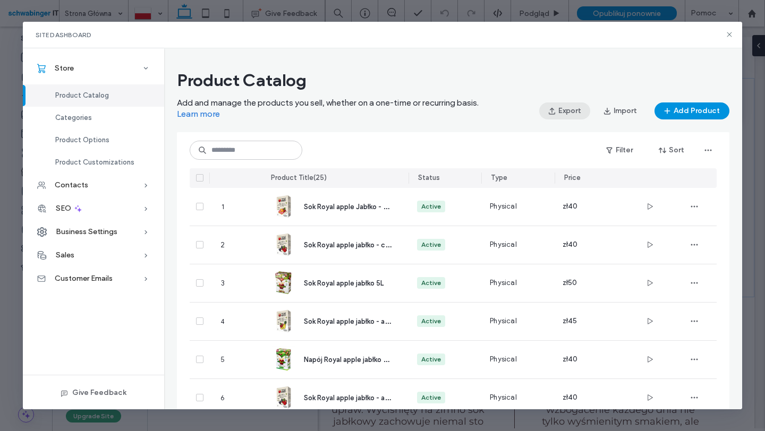
click at [564, 116] on button "Export" at bounding box center [564, 111] width 51 height 17
click at [709, 151] on icon "button" at bounding box center [708, 150] width 9 height 9
click at [677, 173] on span "Delete All Products" at bounding box center [674, 178] width 62 height 11
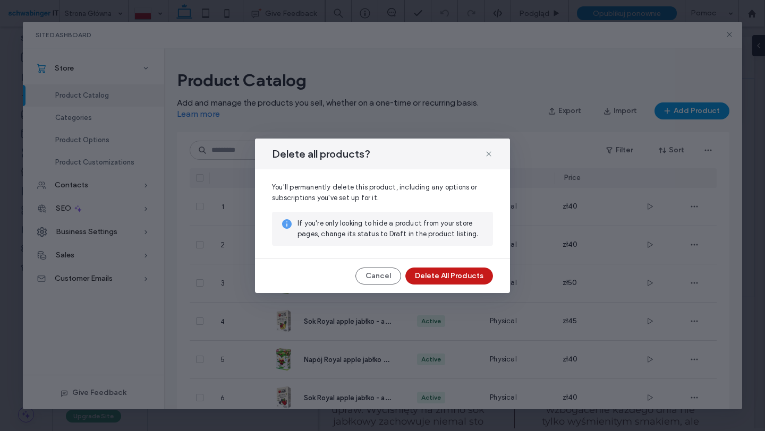
click at [460, 284] on button "Delete All Products" at bounding box center [449, 276] width 88 height 17
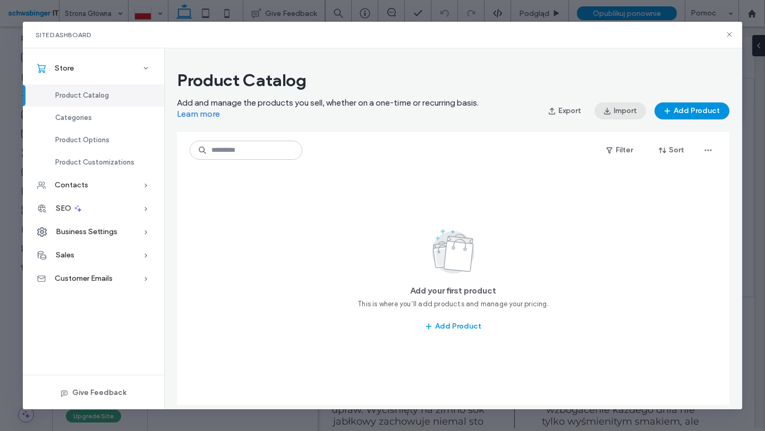
click at [617, 114] on button "Import" at bounding box center [620, 111] width 52 height 17
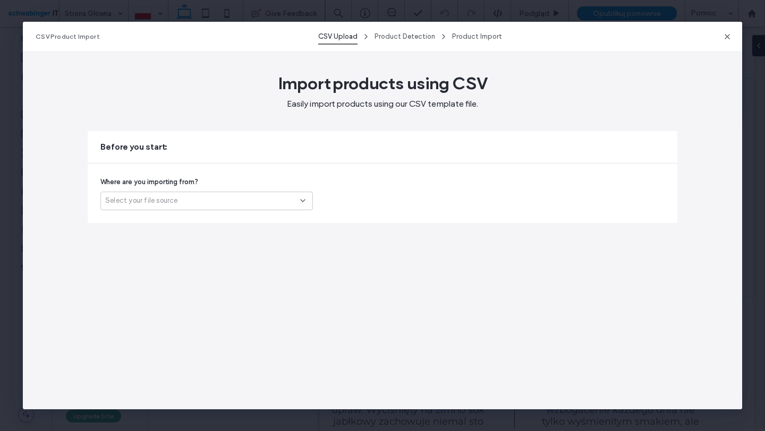
click at [219, 203] on div "Select your file source" at bounding box center [202, 201] width 195 height 11
click at [207, 217] on div "Another platform" at bounding box center [206, 219] width 211 height 19
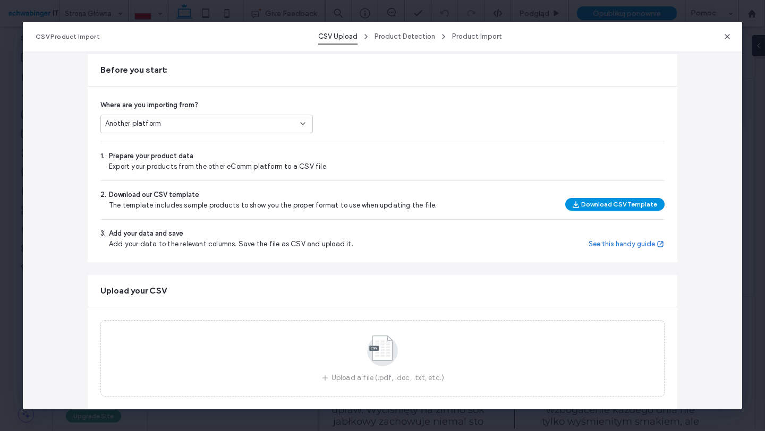
scroll to position [98, 0]
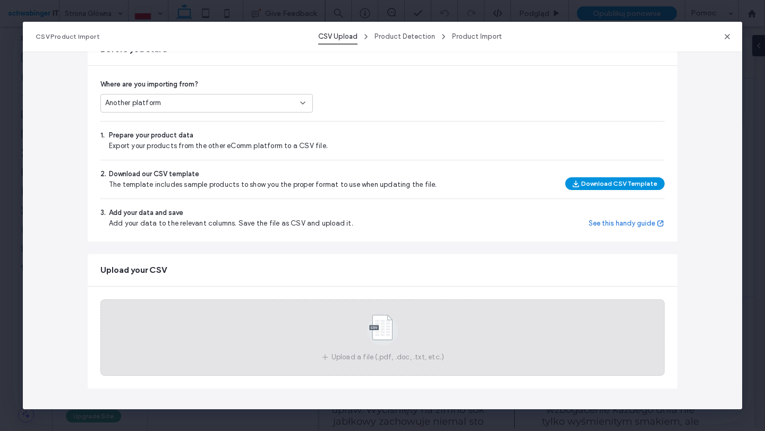
click at [411, 340] on div "Upload a file (.pdf, .doc, .txt, etc.)" at bounding box center [382, 338] width 564 height 77
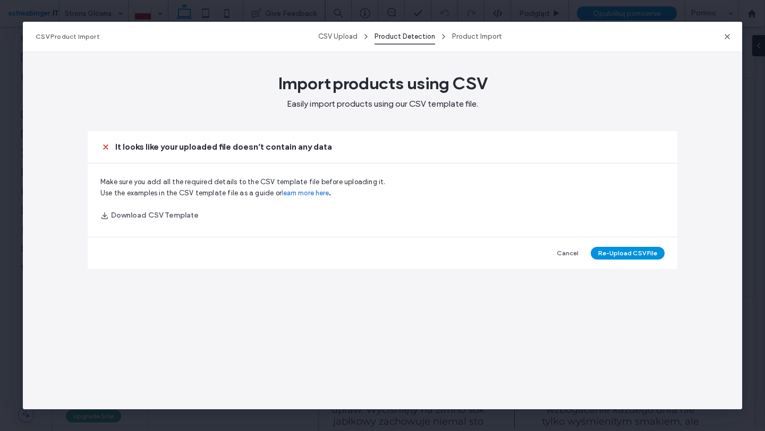
scroll to position [0, 0]
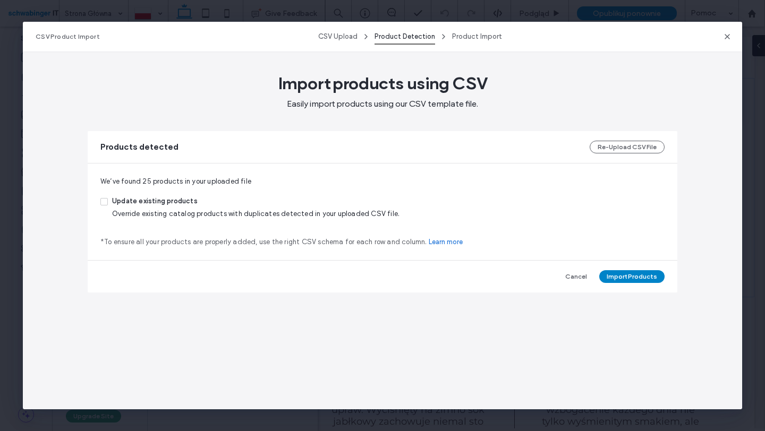
click at [622, 277] on button "Import Products" at bounding box center [631, 276] width 65 height 13
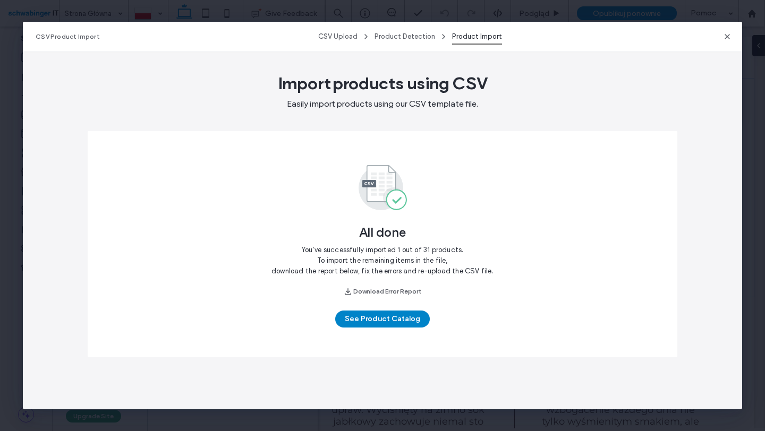
click at [383, 319] on button "See Product Catalog" at bounding box center [382, 319] width 95 height 17
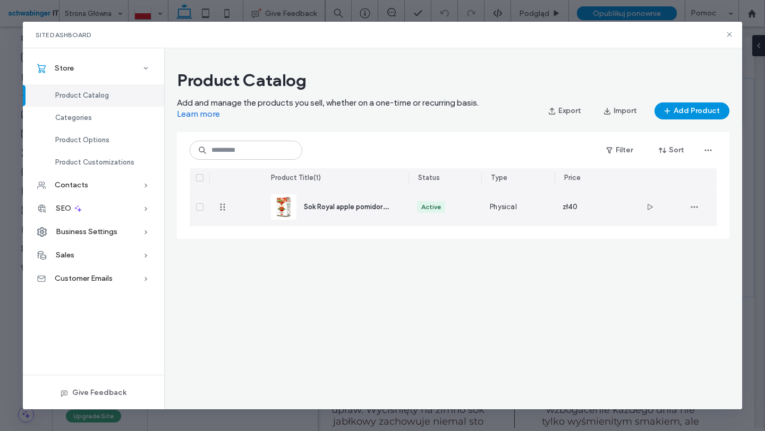
click at [337, 194] on div "Sok Royal apple pomidorowy 3L" at bounding box center [335, 207] width 129 height 38
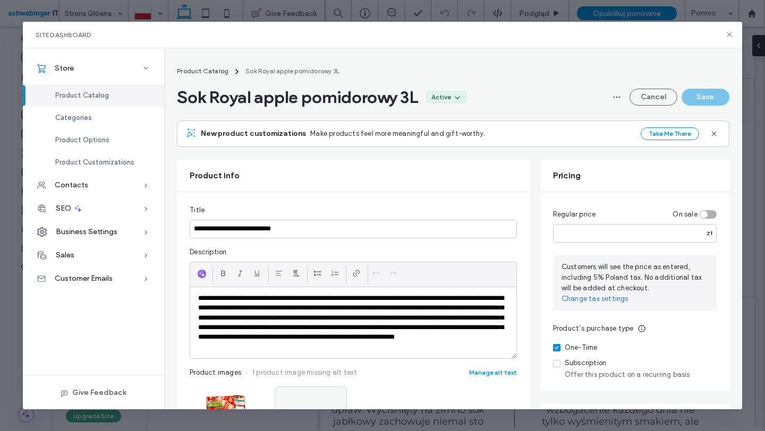
click at [101, 94] on span "Product Catalog" at bounding box center [82, 95] width 54 height 8
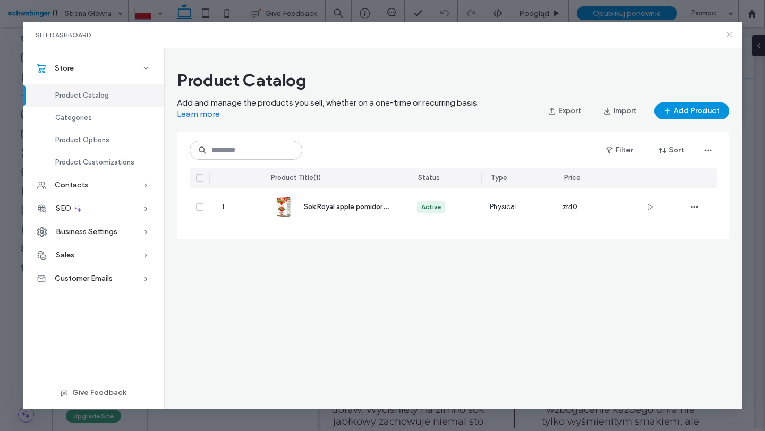
click at [729, 33] on icon at bounding box center [729, 34] width 9 height 9
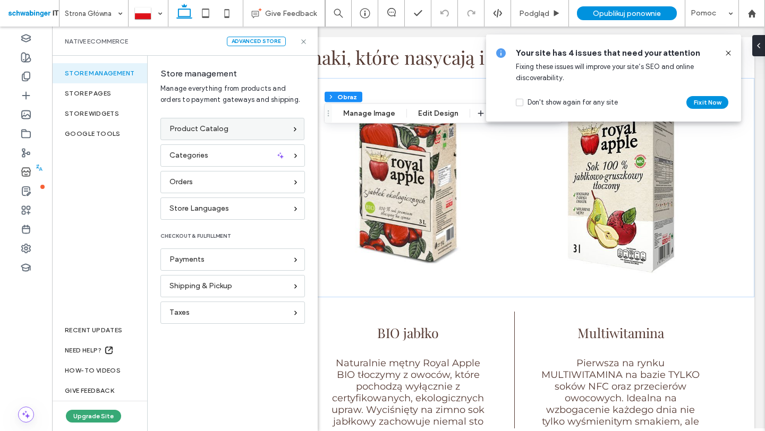
click at [192, 124] on span "Product Catalog" at bounding box center [198, 129] width 59 height 12
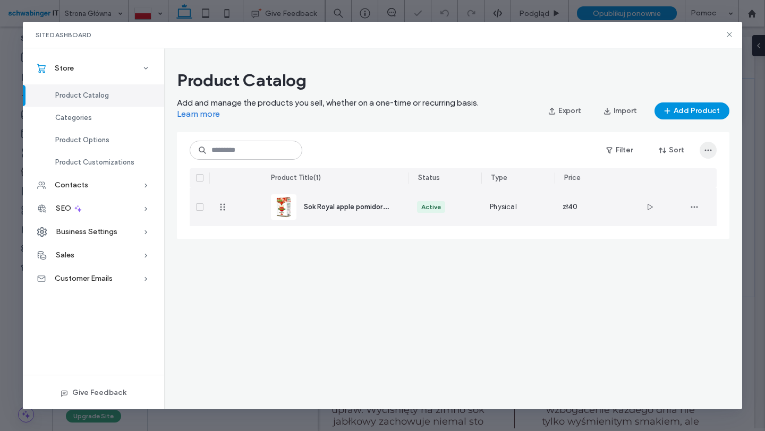
click at [707, 146] on icon "button" at bounding box center [708, 150] width 9 height 9
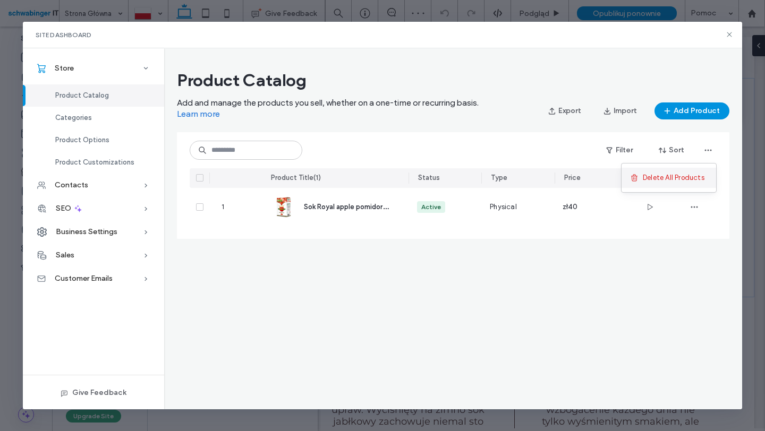
click at [682, 173] on span "Delete All Products" at bounding box center [674, 178] width 62 height 11
type input "**"
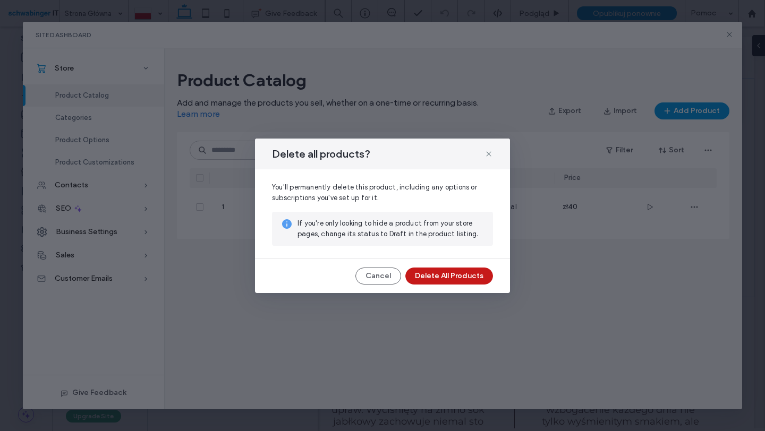
click at [455, 281] on button "Delete All Products" at bounding box center [449, 276] width 88 height 17
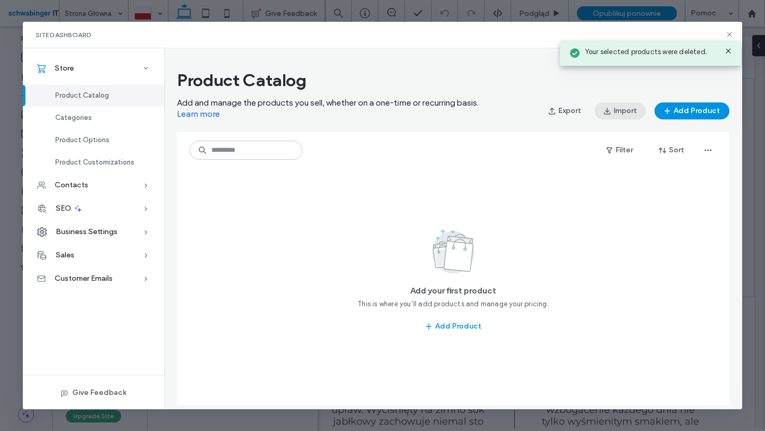
click at [633, 113] on button "Import" at bounding box center [620, 111] width 52 height 17
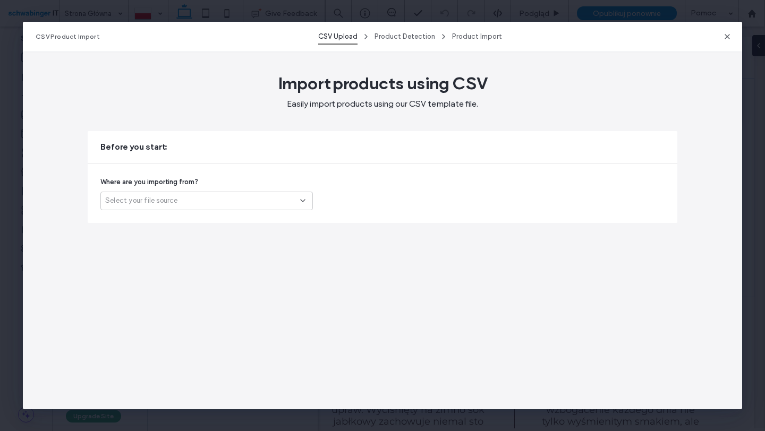
click at [257, 196] on div "Select your file source" at bounding box center [202, 201] width 195 height 11
click at [210, 218] on div "Another platform" at bounding box center [206, 219] width 211 height 19
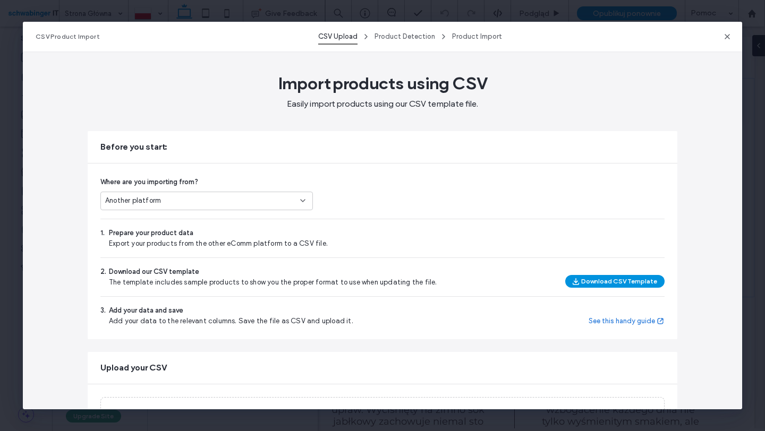
scroll to position [98, 0]
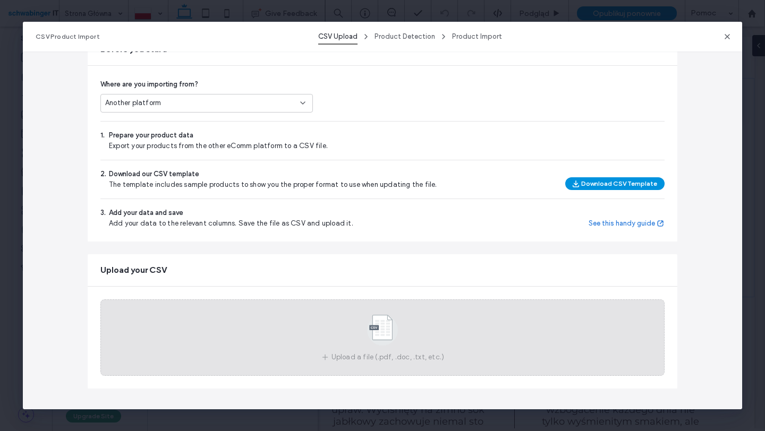
click at [430, 328] on div "Upload a file (.pdf, .doc, .txt, etc.)" at bounding box center [382, 338] width 564 height 77
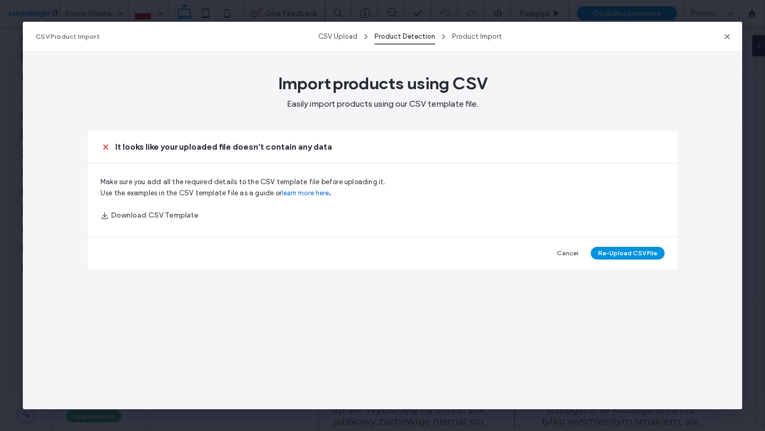
scroll to position [0, 0]
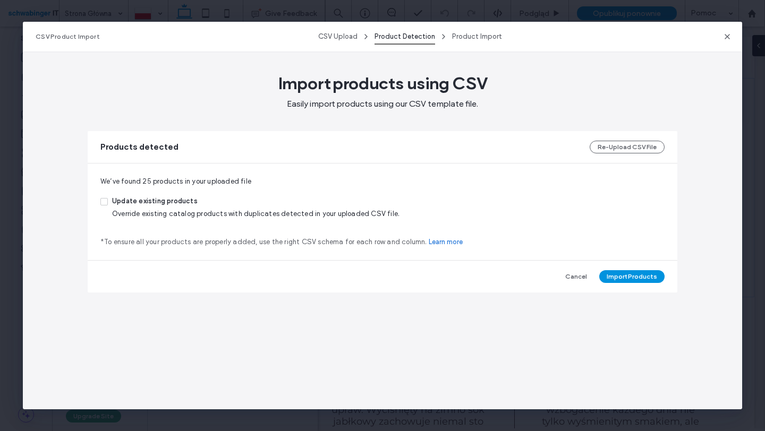
click at [343, 213] on span "Override existing catalog products with duplicates detected in your uploaded CS…" at bounding box center [255, 214] width 287 height 8
click at [641, 275] on button "Import Products" at bounding box center [631, 276] width 65 height 13
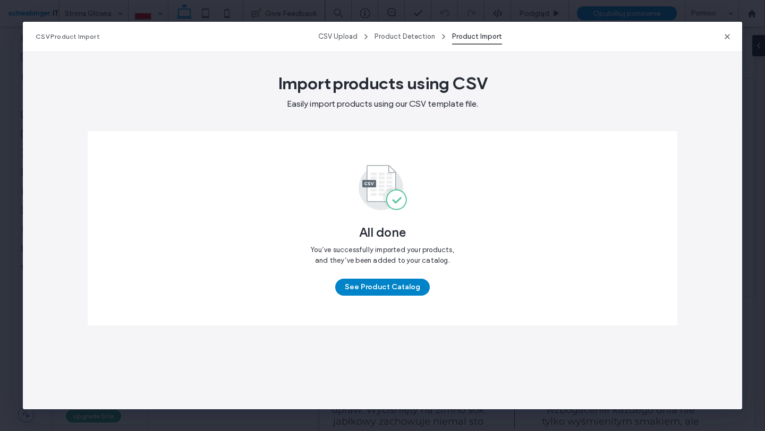
click at [404, 291] on button "See Product Catalog" at bounding box center [382, 287] width 95 height 17
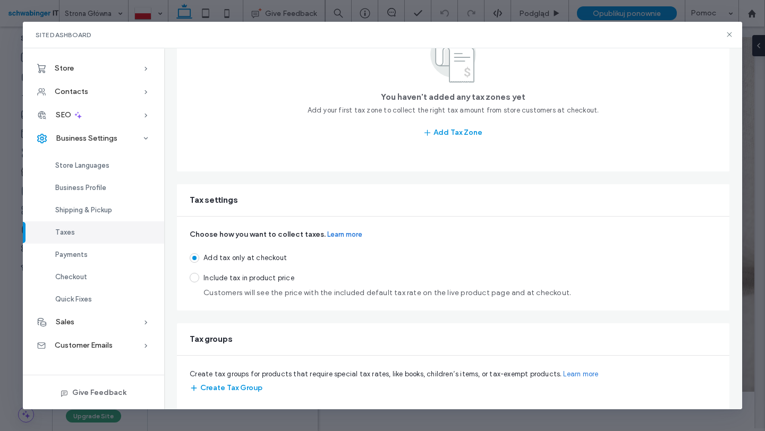
click at [194, 279] on span at bounding box center [195, 278] width 10 height 10
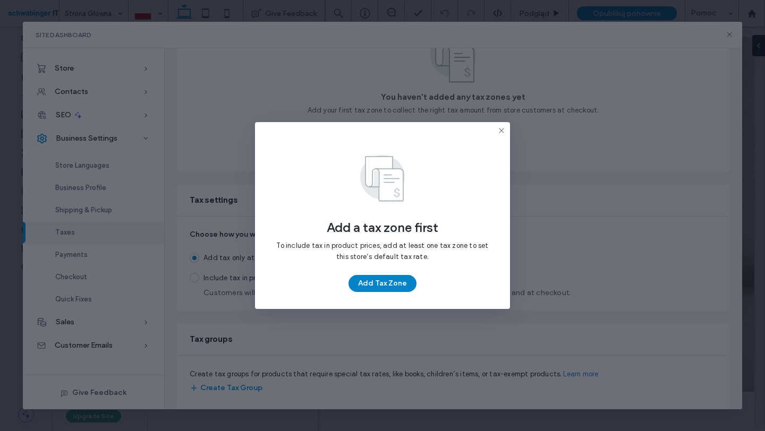
click at [395, 281] on button "Add Tax Zone" at bounding box center [383, 283] width 68 height 17
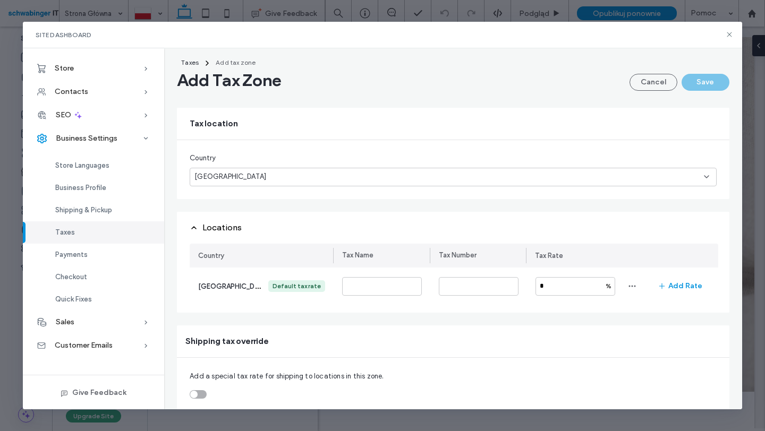
scroll to position [14, 0]
click at [566, 288] on input "*" at bounding box center [576, 285] width 80 height 19
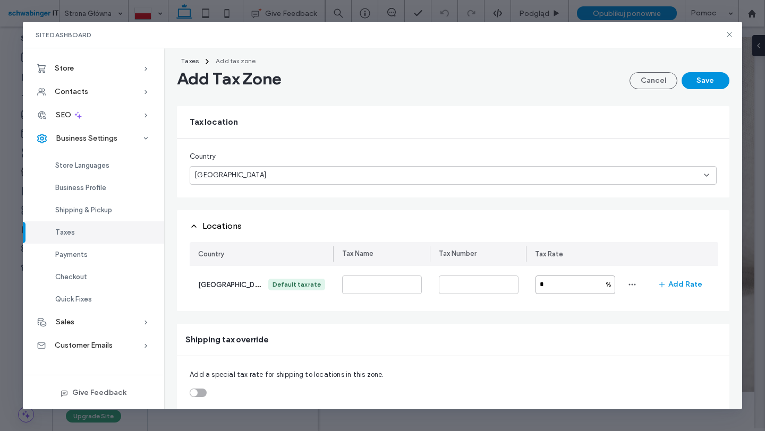
type input "*"
click at [481, 291] on input at bounding box center [479, 285] width 80 height 19
paste input "**********"
type input "**********"
click at [395, 285] on input at bounding box center [382, 285] width 80 height 19
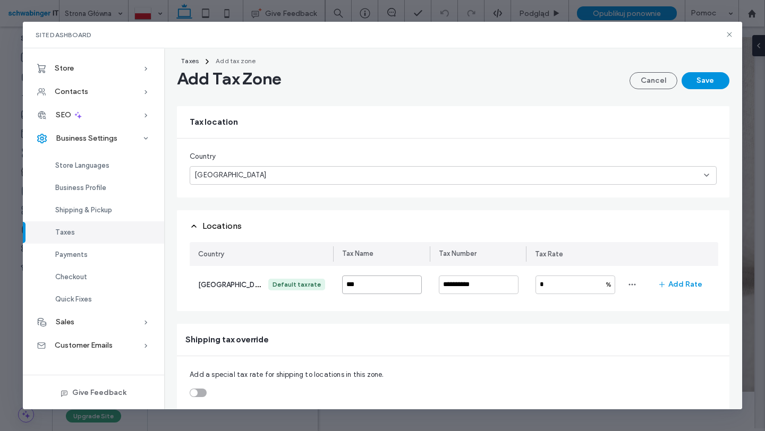
type input "***"
click at [397, 322] on div "**********" at bounding box center [453, 258] width 553 height 304
click at [699, 80] on button "Save" at bounding box center [706, 80] width 48 height 17
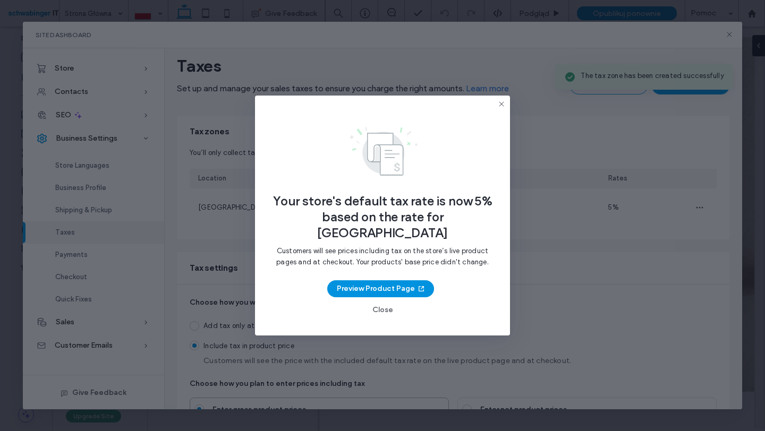
click at [502, 106] on use at bounding box center [501, 103] width 5 height 5
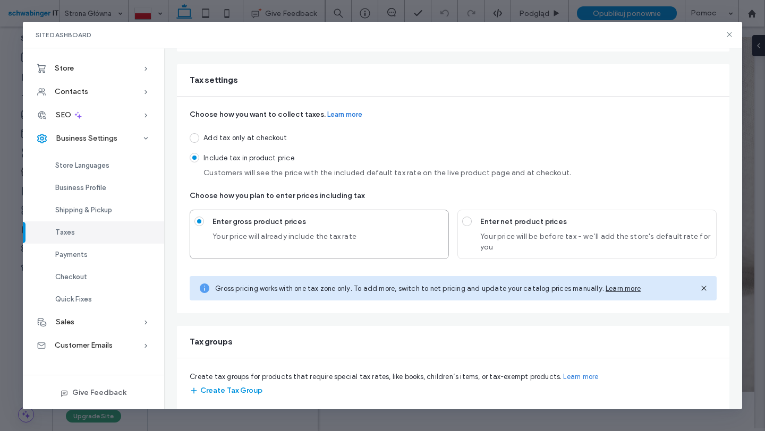
scroll to position [205, 0]
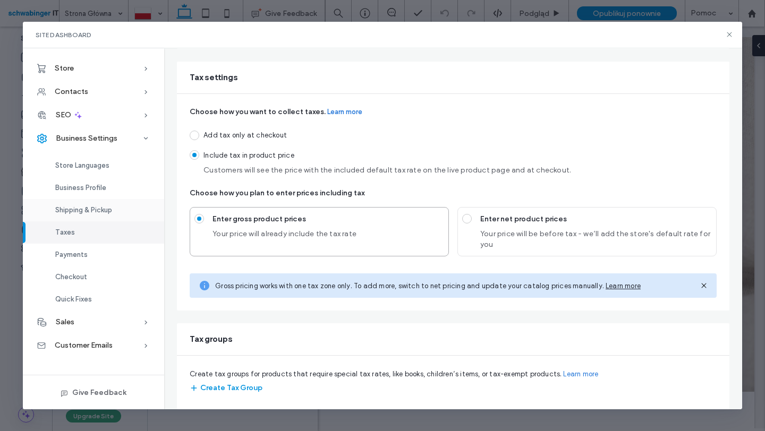
click at [75, 207] on span "Shipping & Pickup" at bounding box center [83, 210] width 57 height 8
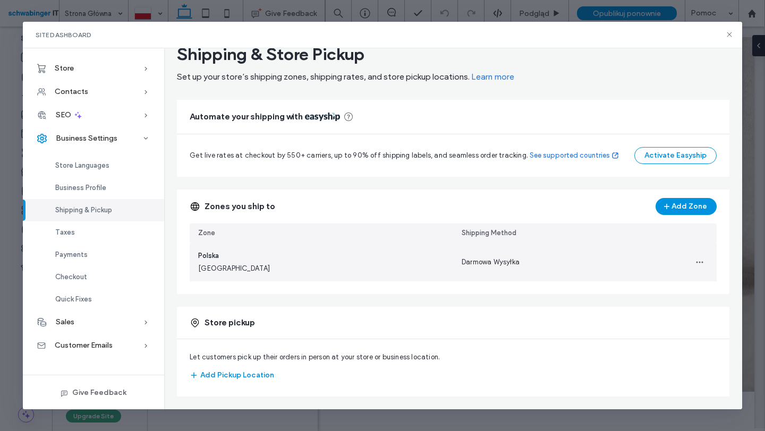
scroll to position [30, 0]
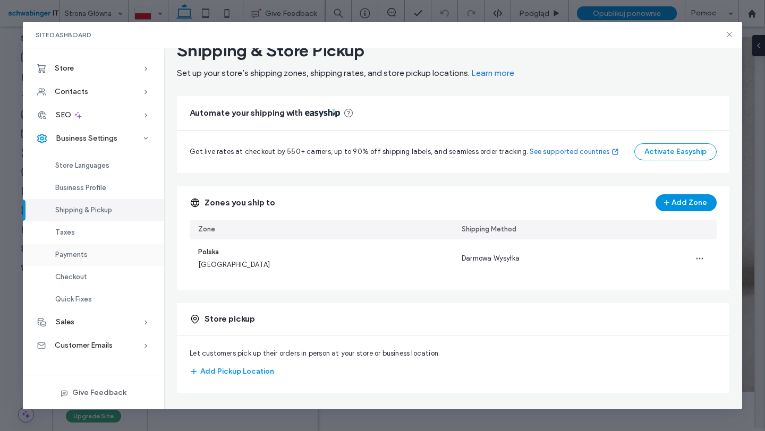
click at [63, 257] on span "Payments" at bounding box center [71, 255] width 32 height 8
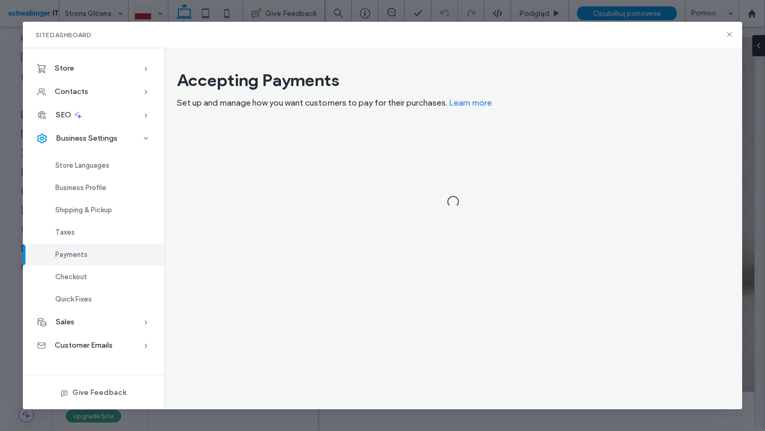
scroll to position [0, 0]
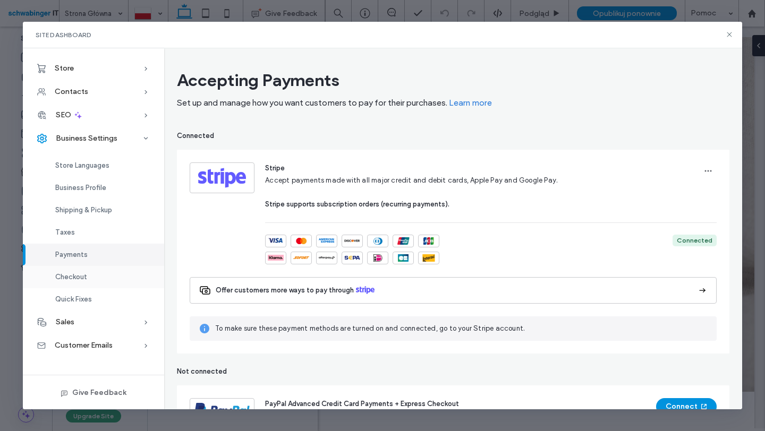
click at [68, 275] on span "Checkout" at bounding box center [71, 277] width 32 height 8
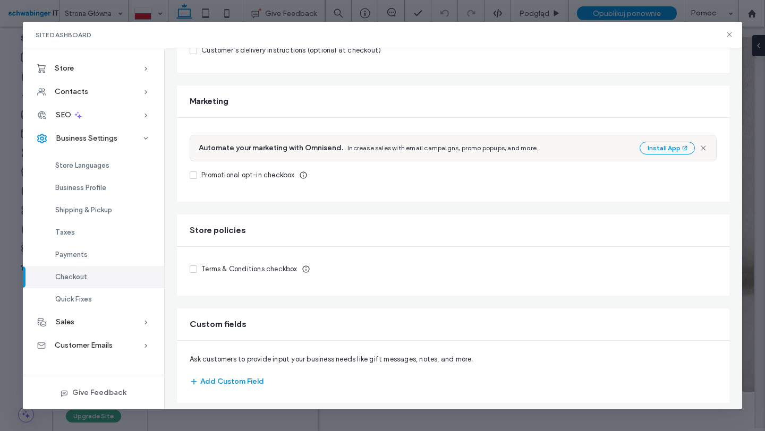
scroll to position [354, 0]
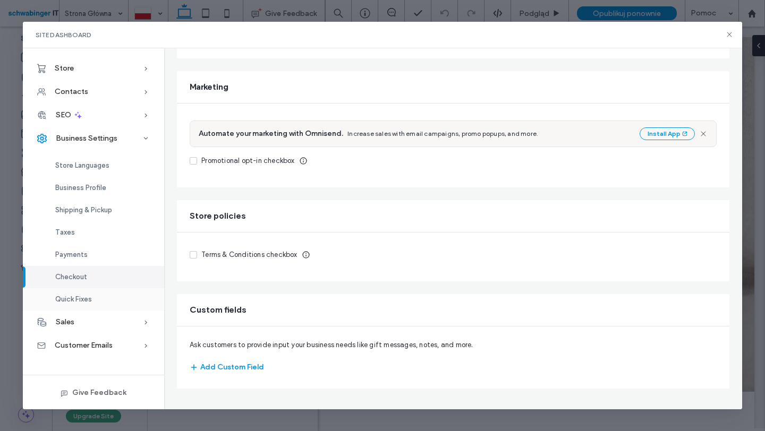
click at [73, 302] on span "Quick Fixes" at bounding box center [73, 299] width 37 height 8
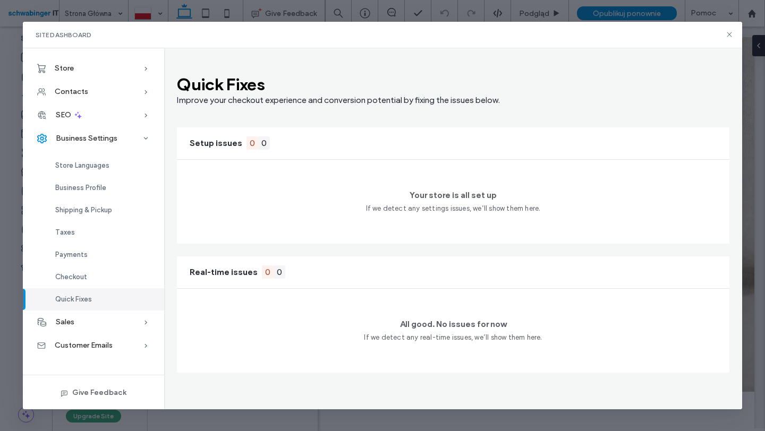
scroll to position [0, 0]
click at [90, 71] on div "Store" at bounding box center [93, 68] width 141 height 23
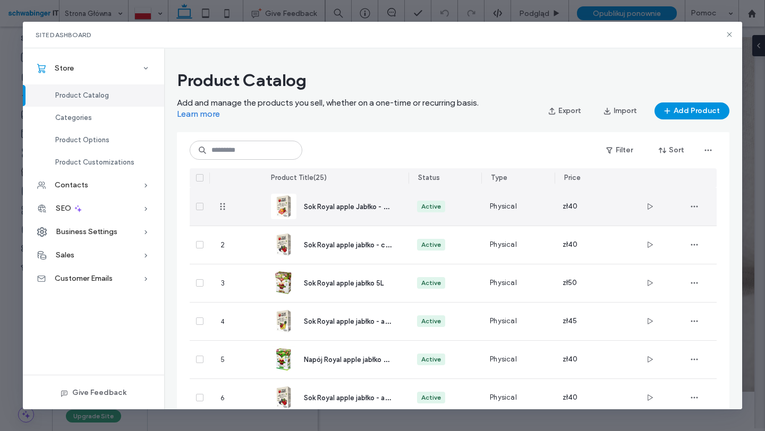
click at [554, 208] on div "zł40" at bounding box center [590, 207] width 73 height 38
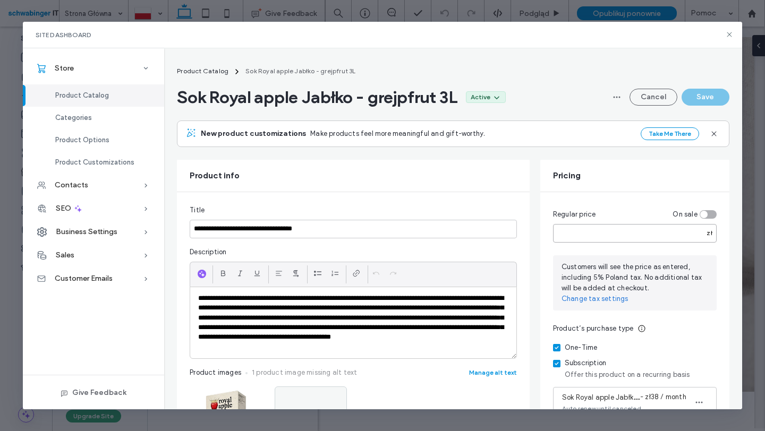
click at [647, 236] on input "**" at bounding box center [635, 233] width 164 height 19
click at [711, 236] on div "zł" at bounding box center [709, 233] width 14 height 10
click at [82, 142] on span "Product Options" at bounding box center [82, 140] width 54 height 8
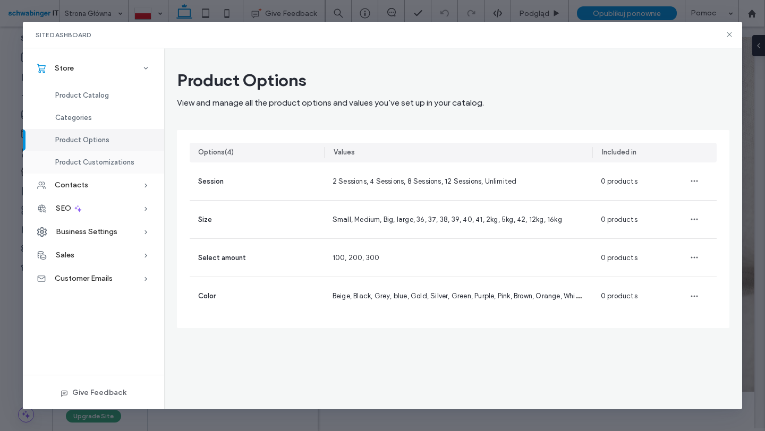
click at [82, 158] on span "Product Customizations" at bounding box center [94, 162] width 79 height 8
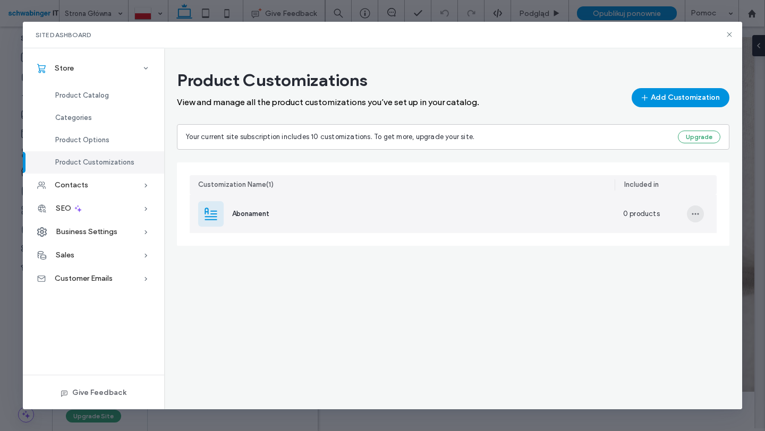
click at [694, 214] on icon "button" at bounding box center [695, 214] width 9 height 9
click at [664, 258] on span "Delete Customization" at bounding box center [659, 262] width 71 height 11
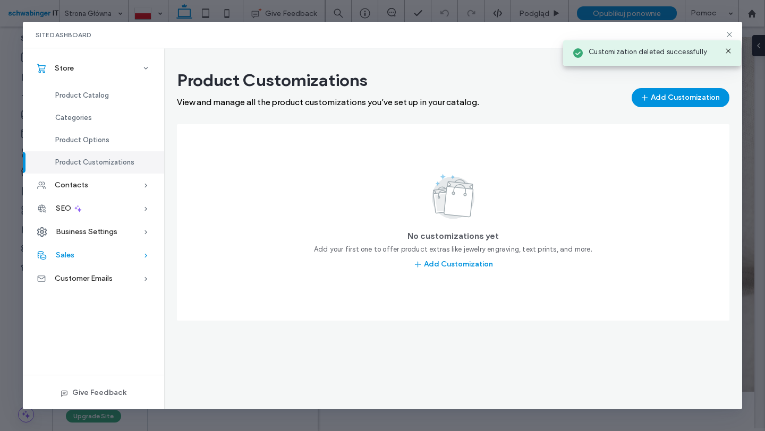
click at [66, 253] on span "Sales" at bounding box center [65, 255] width 19 height 9
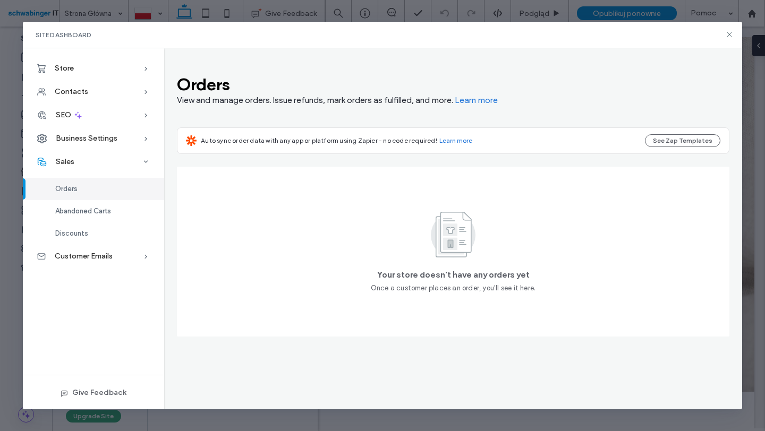
click at [74, 191] on span "Orders" at bounding box center [66, 189] width 22 height 8
click at [71, 206] on div "Abandoned Carts" at bounding box center [93, 211] width 141 height 22
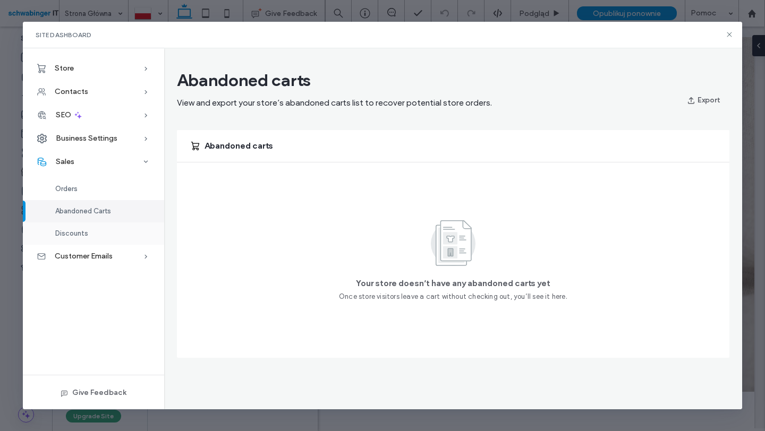
click at [71, 240] on div "Discounts" at bounding box center [93, 234] width 141 height 22
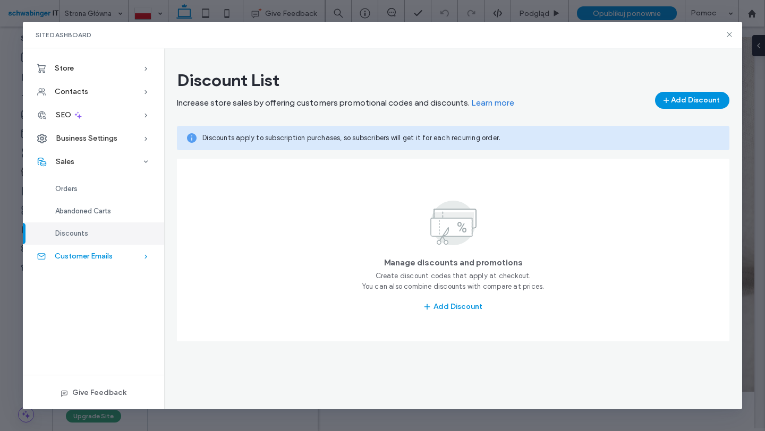
click at [73, 255] on span "Customer Emails" at bounding box center [84, 256] width 58 height 9
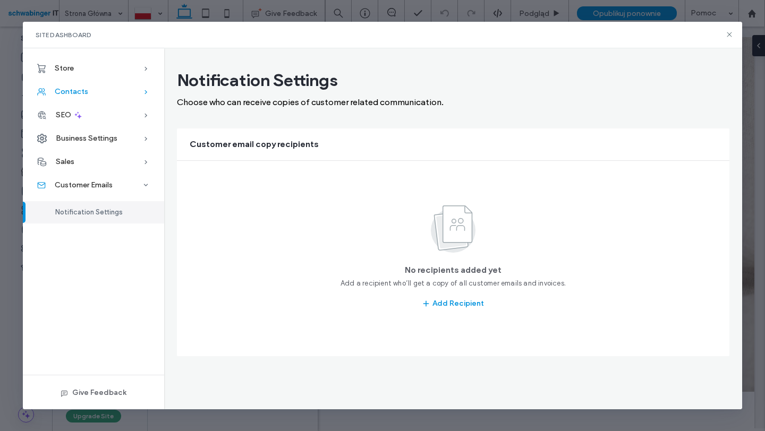
click at [81, 89] on span "Contacts" at bounding box center [71, 91] width 33 height 9
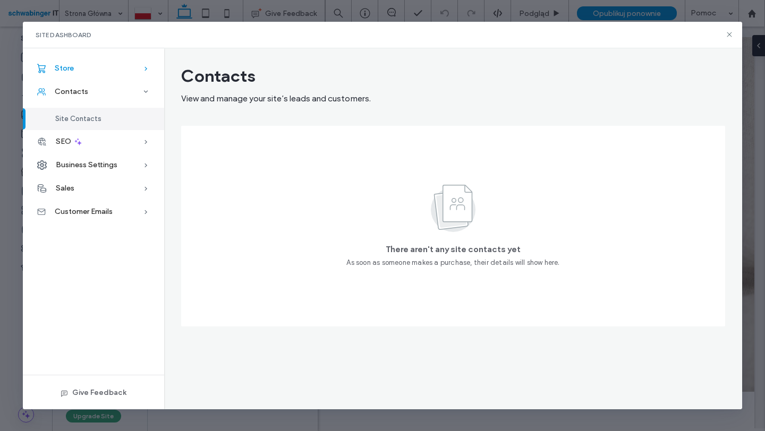
click at [76, 72] on div "Store" at bounding box center [93, 68] width 141 height 23
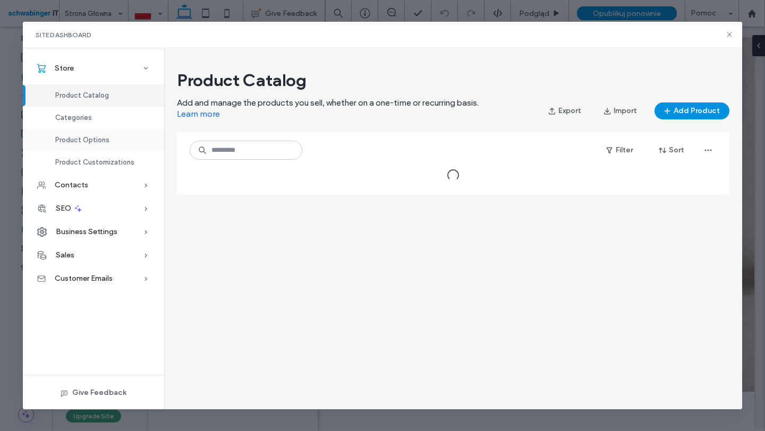
click at [100, 140] on span "Product Options" at bounding box center [82, 140] width 54 height 8
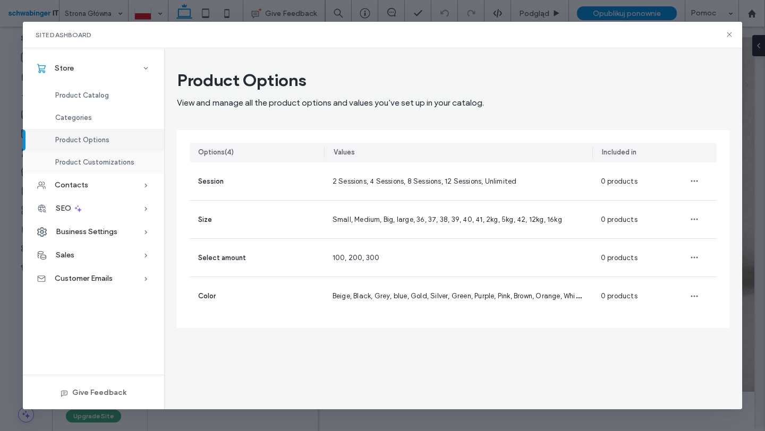
click at [105, 162] on span "Product Customizations" at bounding box center [94, 162] width 79 height 8
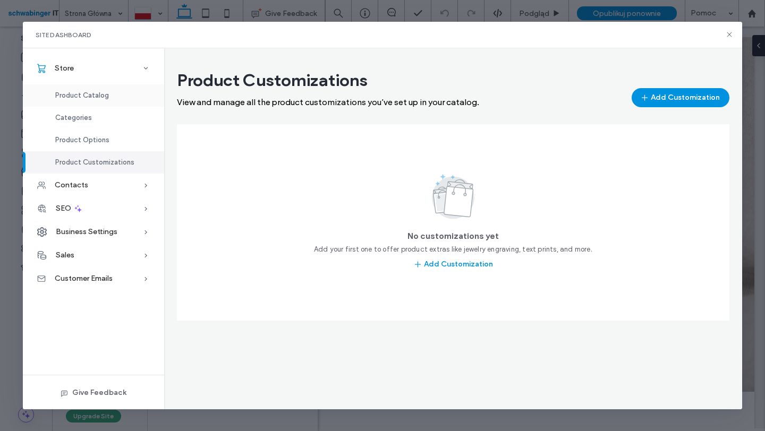
click at [81, 92] on span "Product Catalog" at bounding box center [82, 95] width 54 height 8
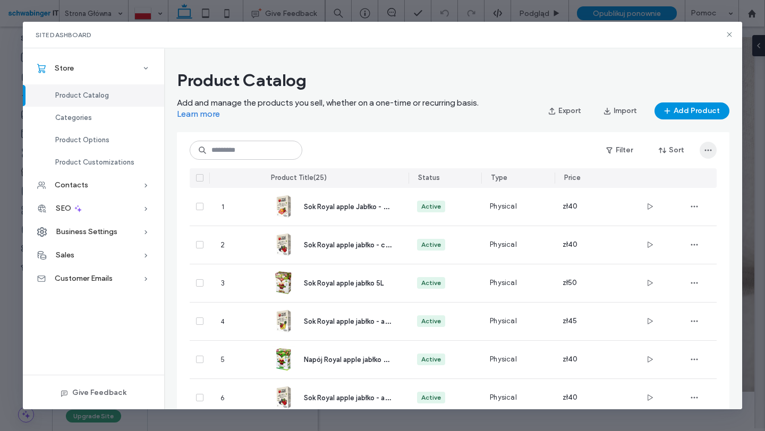
click at [704, 148] on icon "button" at bounding box center [708, 150] width 9 height 9
click at [726, 39] on div "Site Dashboard" at bounding box center [382, 35] width 719 height 27
click at [731, 35] on icon at bounding box center [729, 34] width 9 height 9
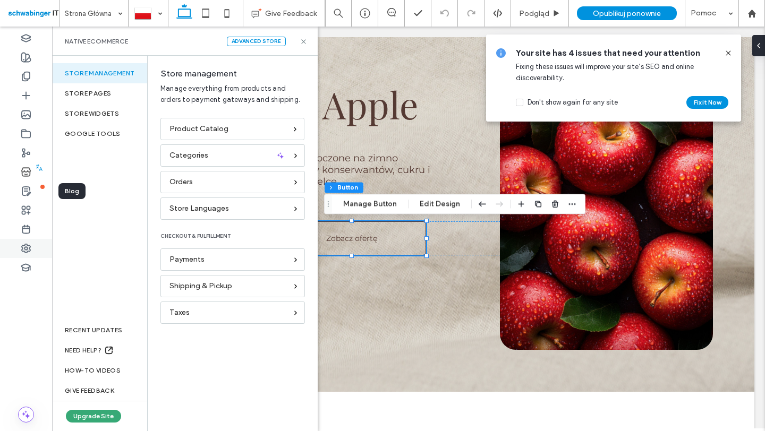
click at [22, 246] on icon at bounding box center [26, 248] width 11 height 11
click at [28, 248] on icon at bounding box center [26, 248] width 11 height 11
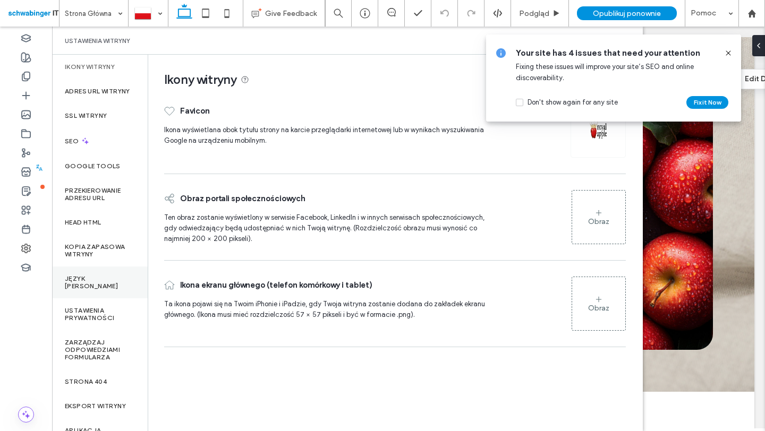
click at [99, 283] on label "Język witryny" at bounding box center [100, 282] width 70 height 15
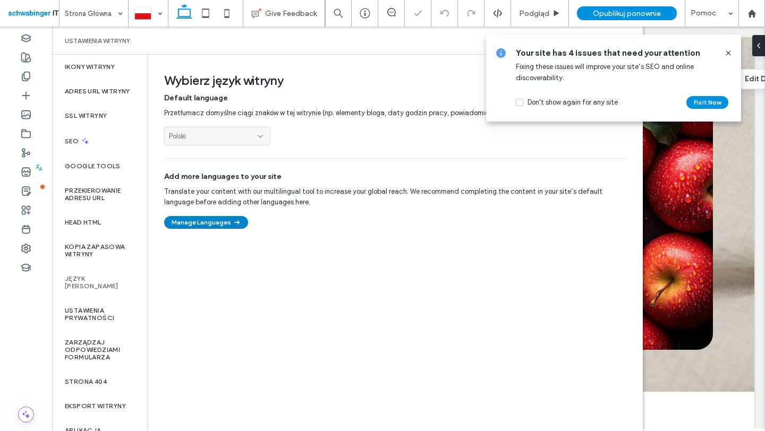
click at [209, 225] on button "Manage Languages" at bounding box center [206, 222] width 84 height 13
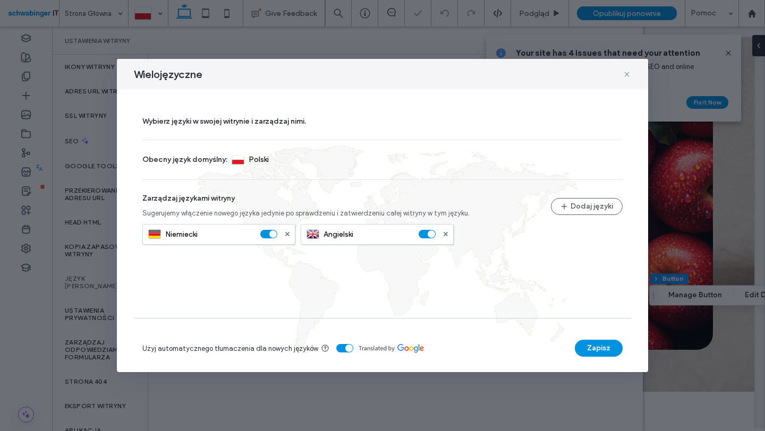
type input "**"
click at [573, 203] on button "Dodaj języki" at bounding box center [587, 206] width 72 height 17
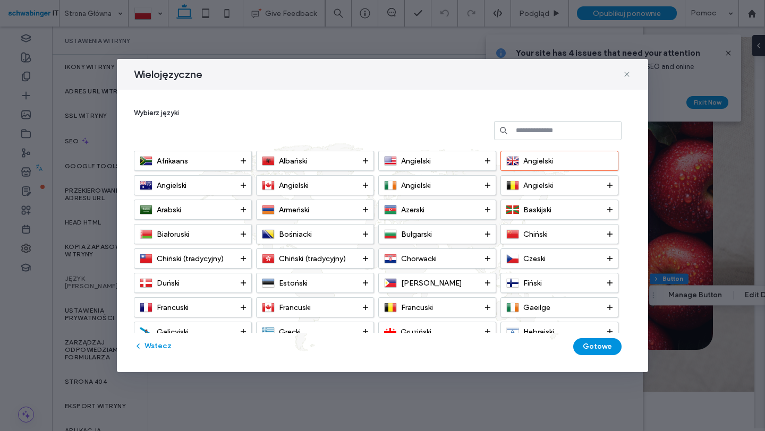
click at [553, 134] on input at bounding box center [558, 130] width 128 height 19
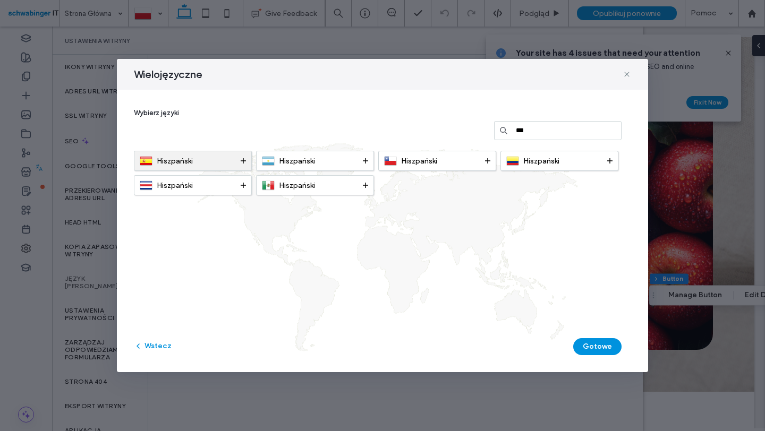
type input "***"
click at [209, 160] on div "Hiszpański" at bounding box center [190, 161] width 101 height 13
click at [583, 338] on button "Gotowe" at bounding box center [597, 346] width 48 height 17
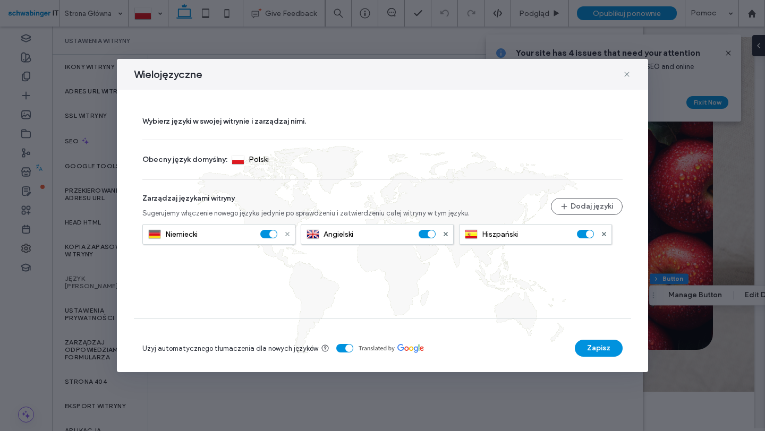
click at [286, 233] on use at bounding box center [287, 234] width 4 height 4
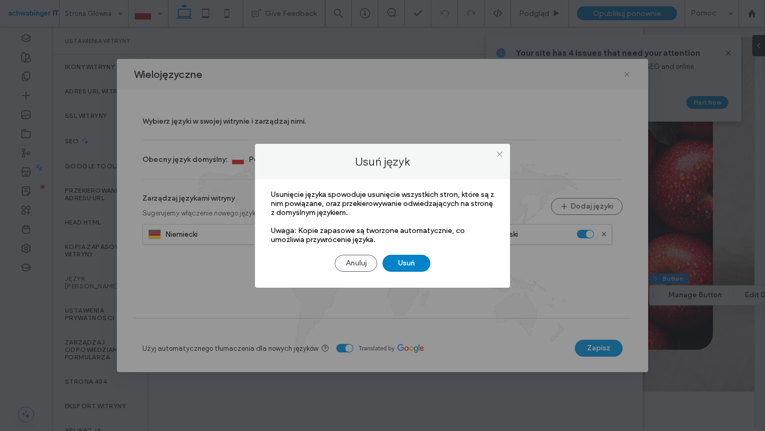
click at [405, 263] on button "Usuń" at bounding box center [407, 263] width 48 height 17
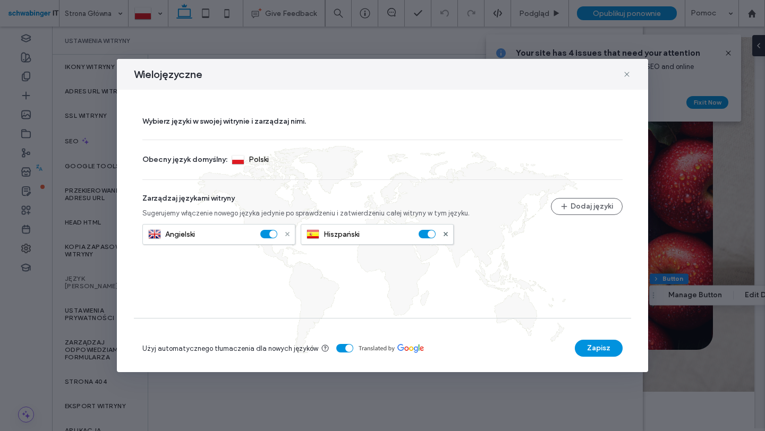
click at [289, 235] on icon at bounding box center [287, 234] width 4 height 4
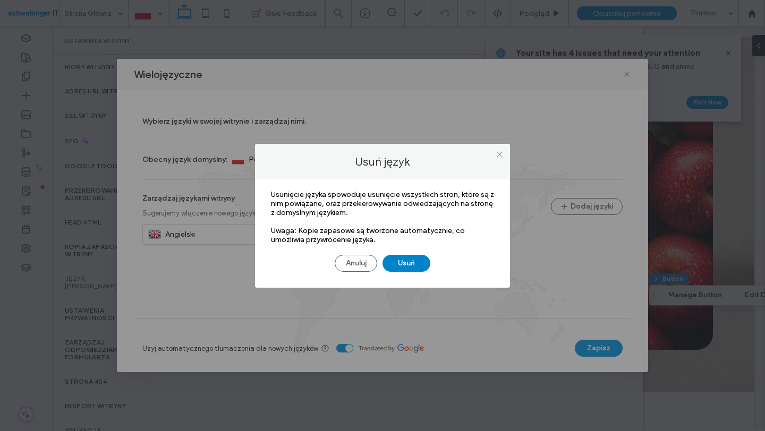
click at [404, 261] on button "Usuń" at bounding box center [407, 263] width 48 height 17
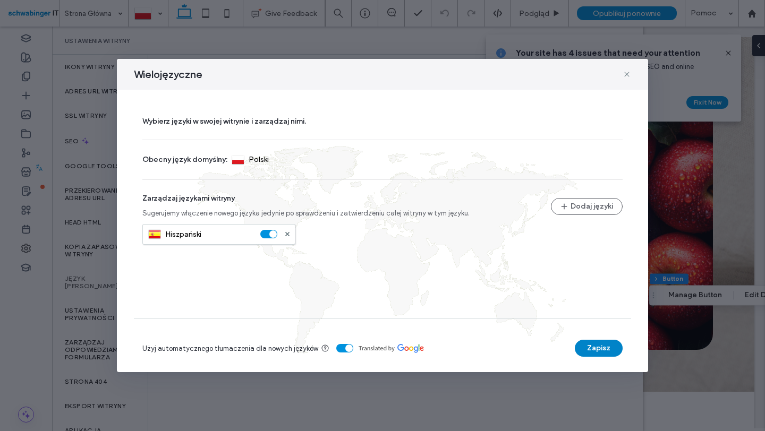
click at [588, 341] on button "Zapisz" at bounding box center [599, 348] width 48 height 17
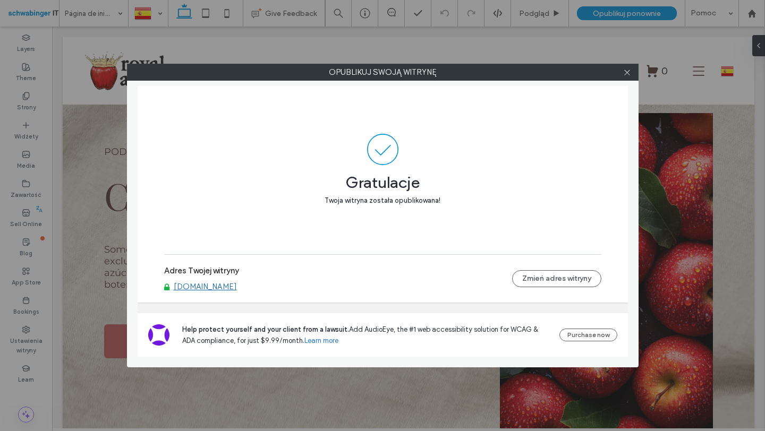
click at [207, 286] on link "[DOMAIN_NAME]" at bounding box center [205, 287] width 63 height 10
click at [624, 72] on icon at bounding box center [627, 73] width 8 height 8
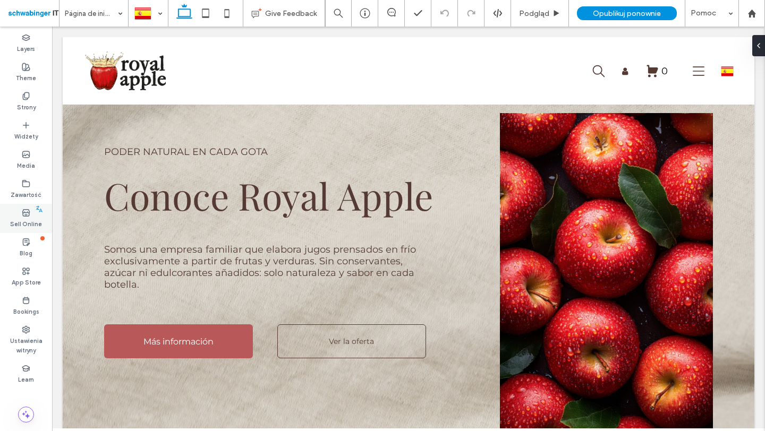
click at [21, 218] on label "Sell Online" at bounding box center [26, 223] width 32 height 12
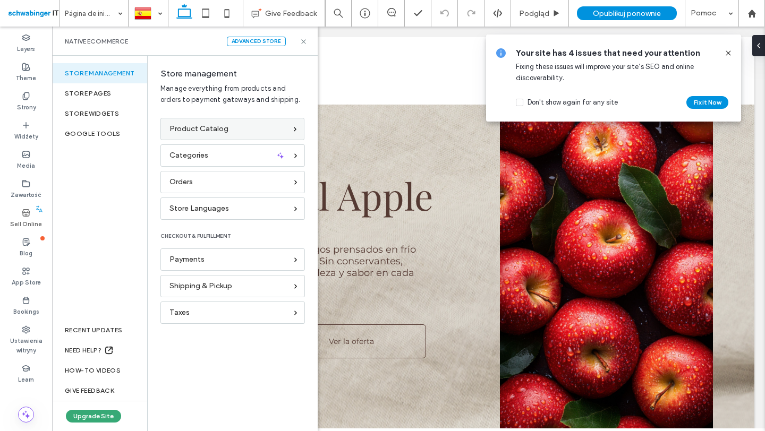
click at [217, 130] on span "Product Catalog" at bounding box center [198, 129] width 59 height 12
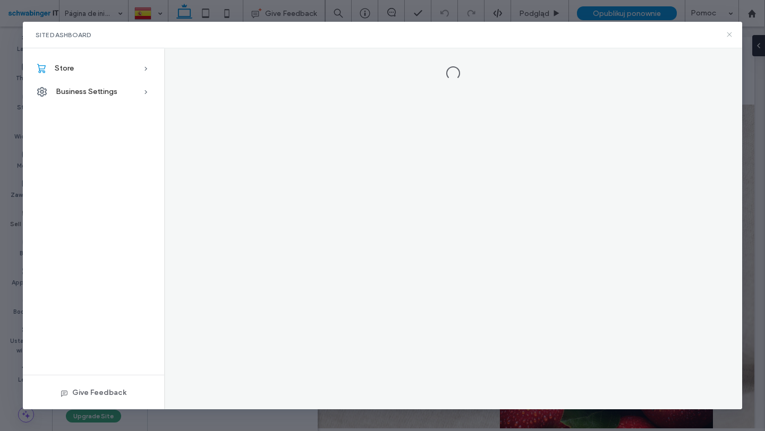
click at [728, 33] on use at bounding box center [729, 34] width 5 height 5
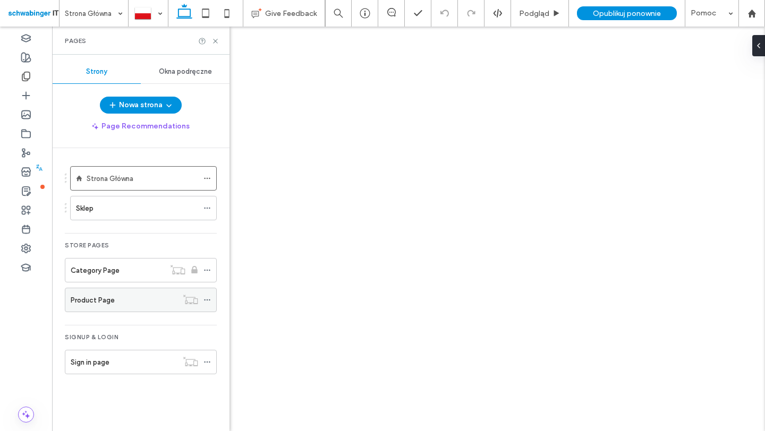
click at [84, 309] on div "Product Page" at bounding box center [124, 299] width 107 height 23
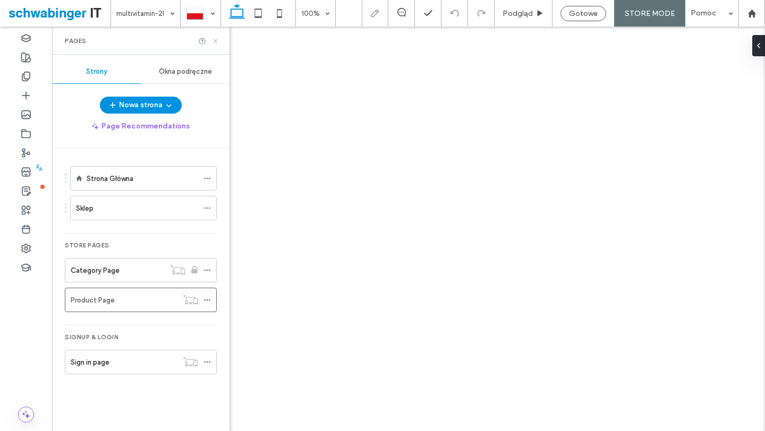
click at [216, 43] on icon at bounding box center [215, 41] width 8 height 8
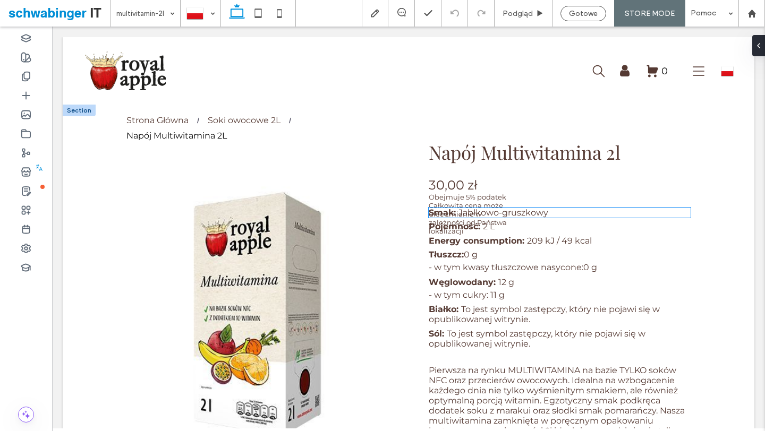
click at [497, 214] on font "Jabłkowo-gruszkowy" at bounding box center [503, 213] width 90 height 10
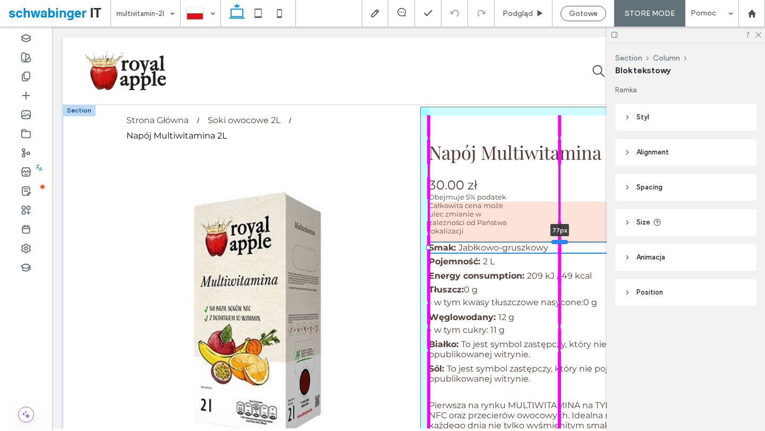
drag, startPoint x: 562, startPoint y: 207, endPoint x: 564, endPoint y: 243, distance: 35.7
click at [564, 243] on div at bounding box center [559, 242] width 17 height 4
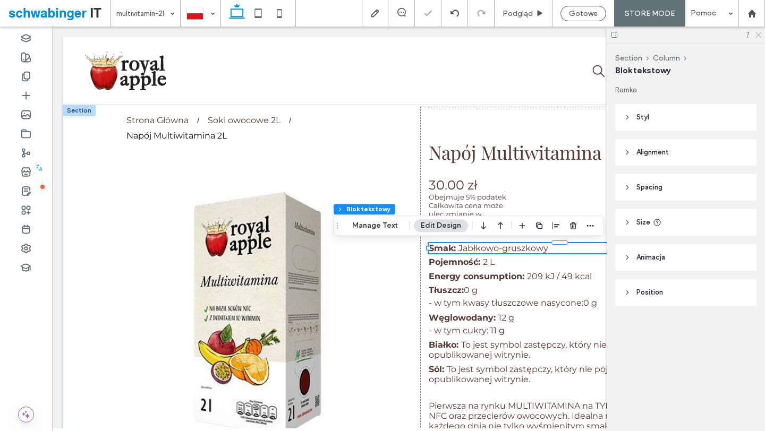
click at [758, 36] on use at bounding box center [758, 35] width 6 height 6
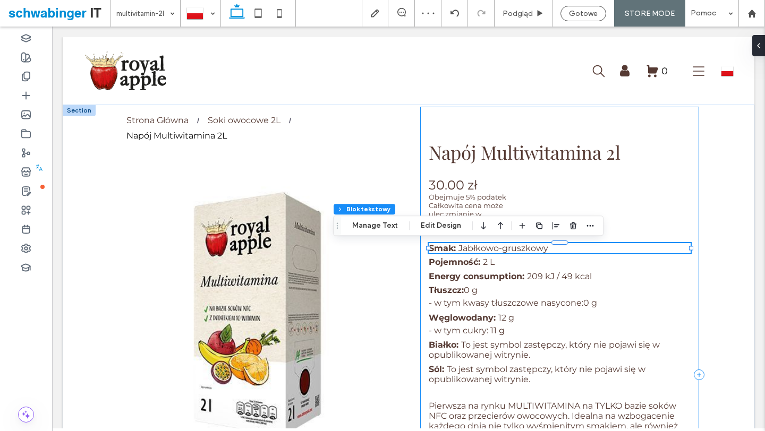
click at [668, 186] on div "Napój Multiwitamina 2l 30.00 zł Obejmuje 5% podatek Całkowita cena może ulec zm…" at bounding box center [559, 375] width 279 height 537
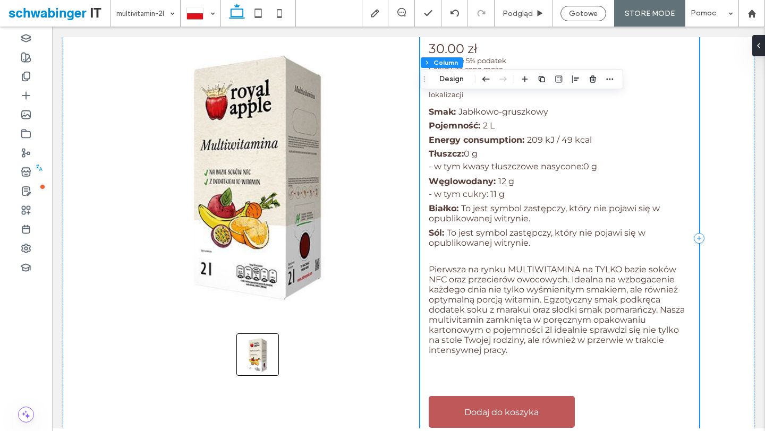
scroll to position [82, 0]
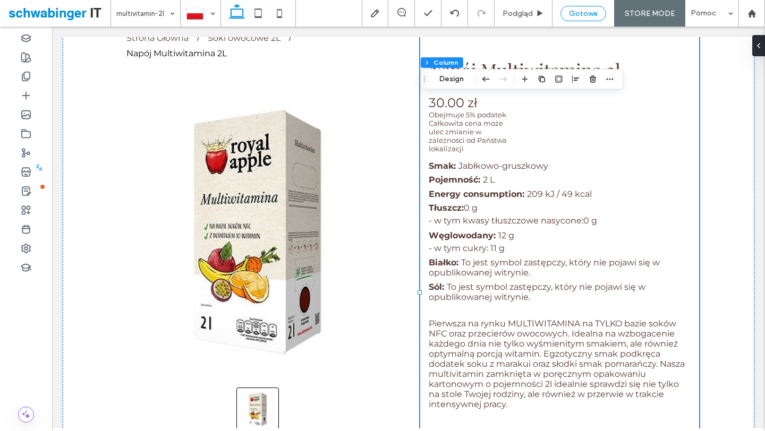
click at [587, 15] on font "Gotowe" at bounding box center [583, 13] width 29 height 9
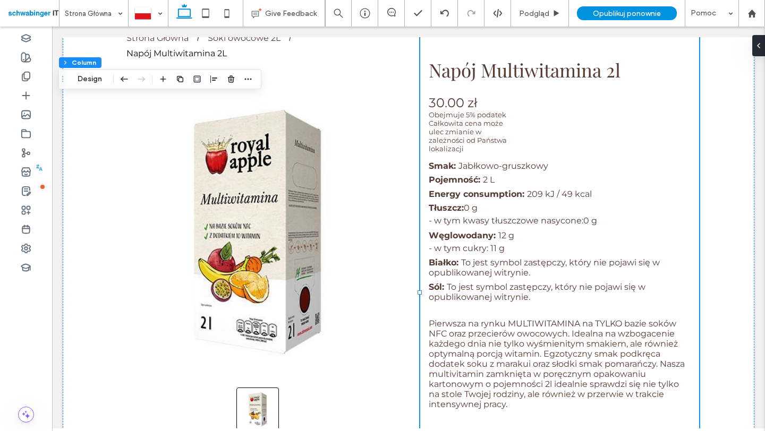
click at [599, 15] on font "Opublikuj ponownie" at bounding box center [627, 13] width 68 height 9
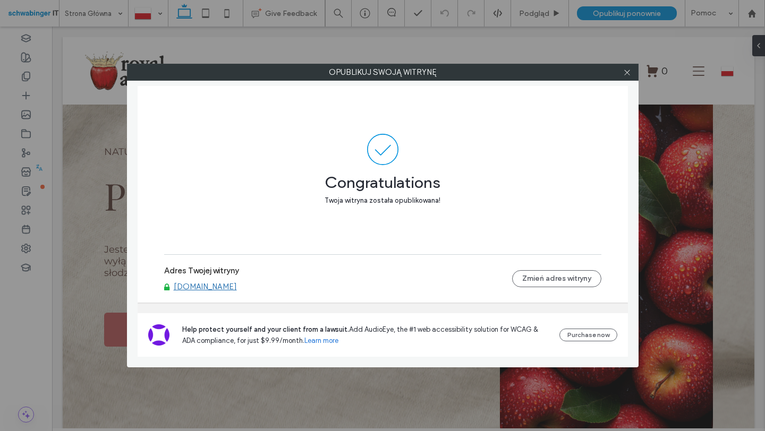
click at [203, 285] on font "[DOMAIN_NAME]" at bounding box center [205, 287] width 63 height 10
click at [630, 73] on icon at bounding box center [627, 73] width 8 height 8
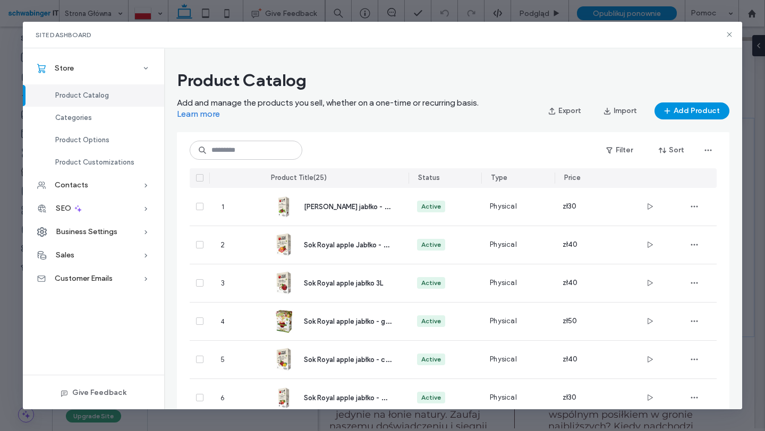
scroll to position [443, 0]
click at [729, 37] on icon at bounding box center [729, 34] width 9 height 9
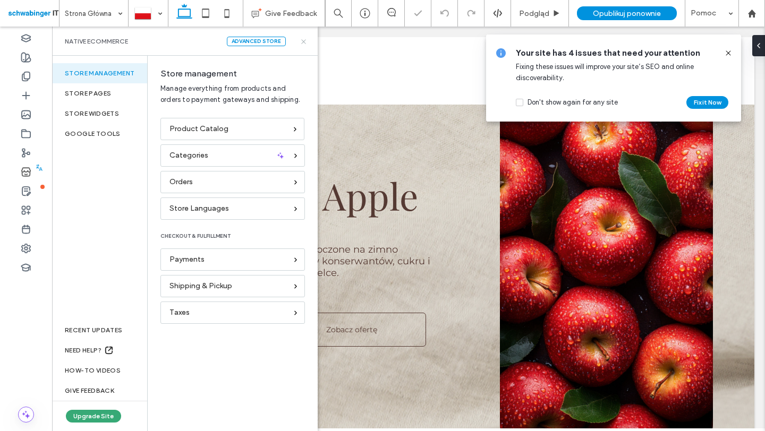
scroll to position [0, 0]
click at [304, 43] on icon at bounding box center [304, 42] width 8 height 8
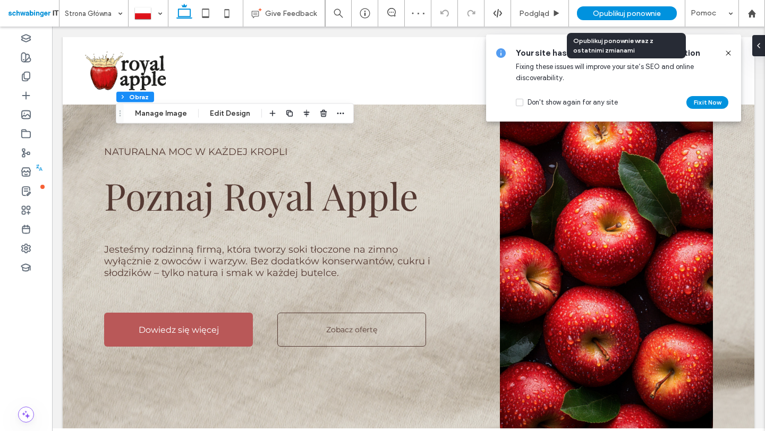
scroll to position [443, 0]
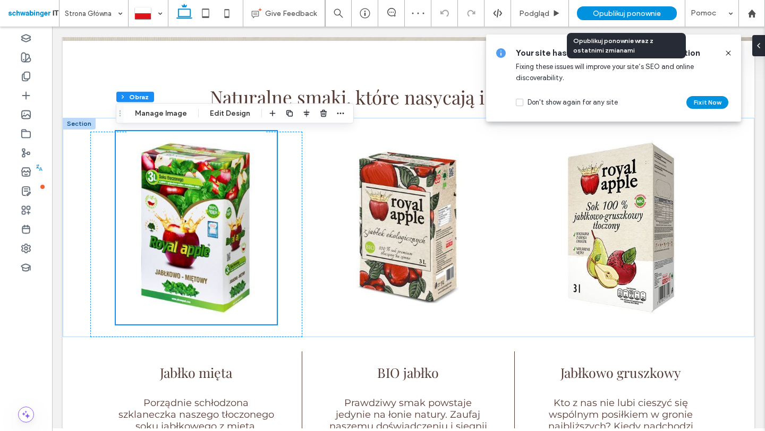
click at [636, 12] on span "Opublikuj ponownie" at bounding box center [627, 13] width 68 height 9
type input "**"
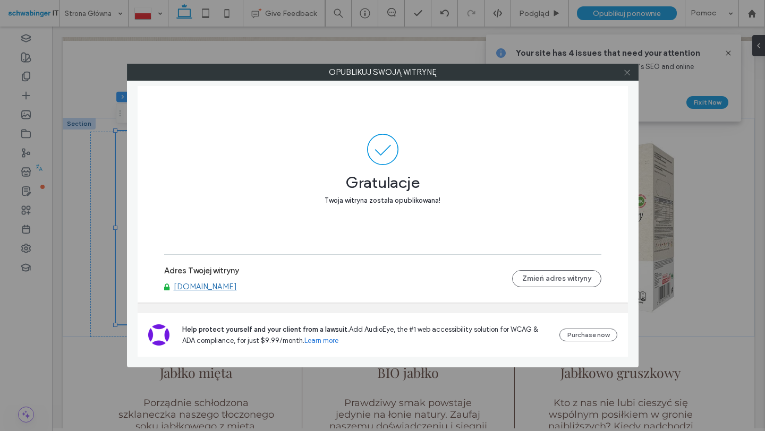
click at [630, 71] on icon at bounding box center [627, 73] width 8 height 8
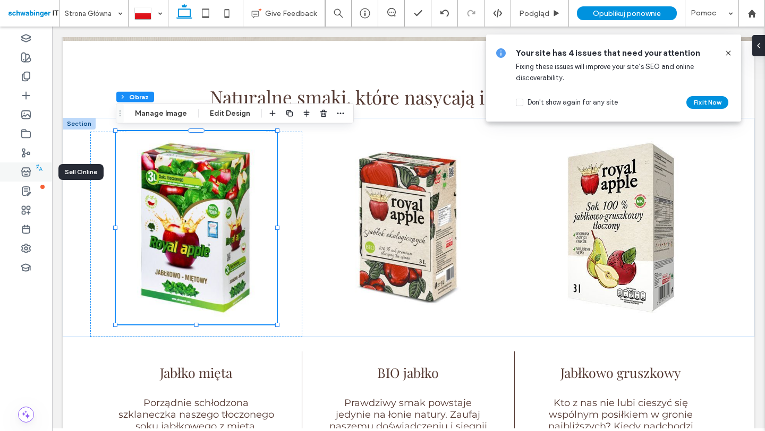
click at [25, 166] on div at bounding box center [26, 172] width 52 height 19
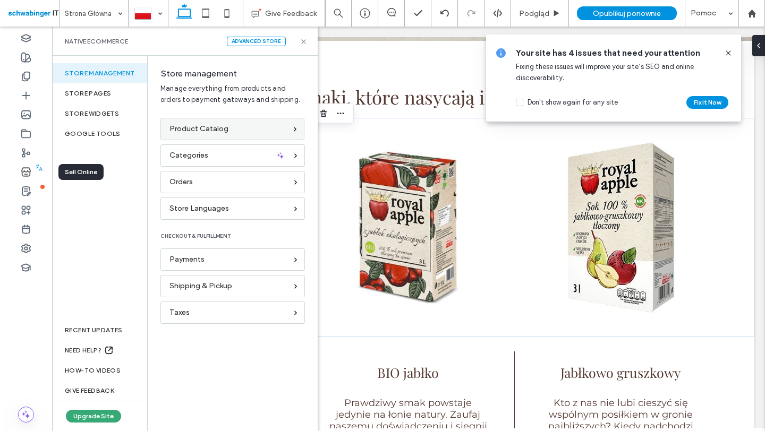
click at [223, 128] on span "Product Catalog" at bounding box center [198, 129] width 59 height 12
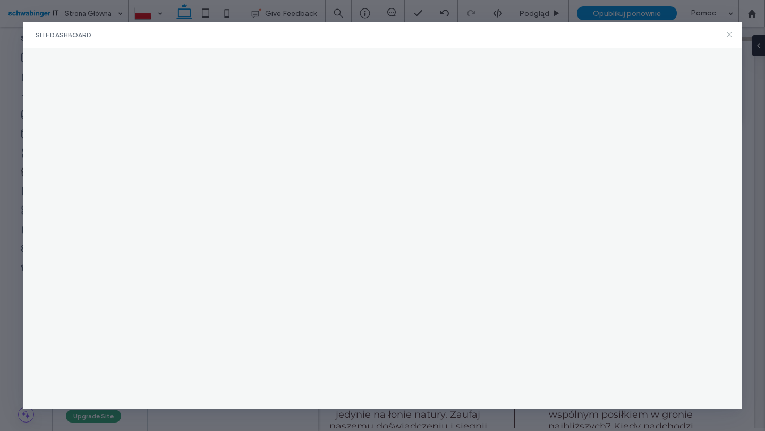
click at [727, 35] on icon at bounding box center [729, 34] width 9 height 9
